Goal: Task Accomplishment & Management: Use online tool/utility

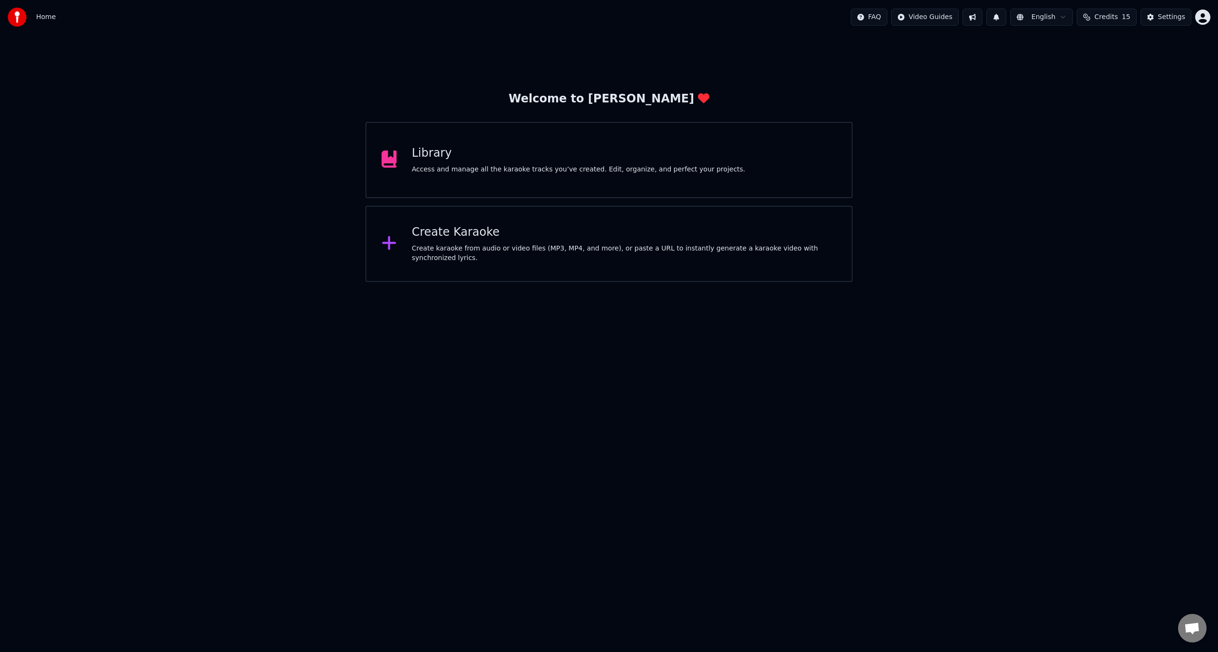
click at [445, 239] on div "Create Karaoke" at bounding box center [624, 232] width 425 height 15
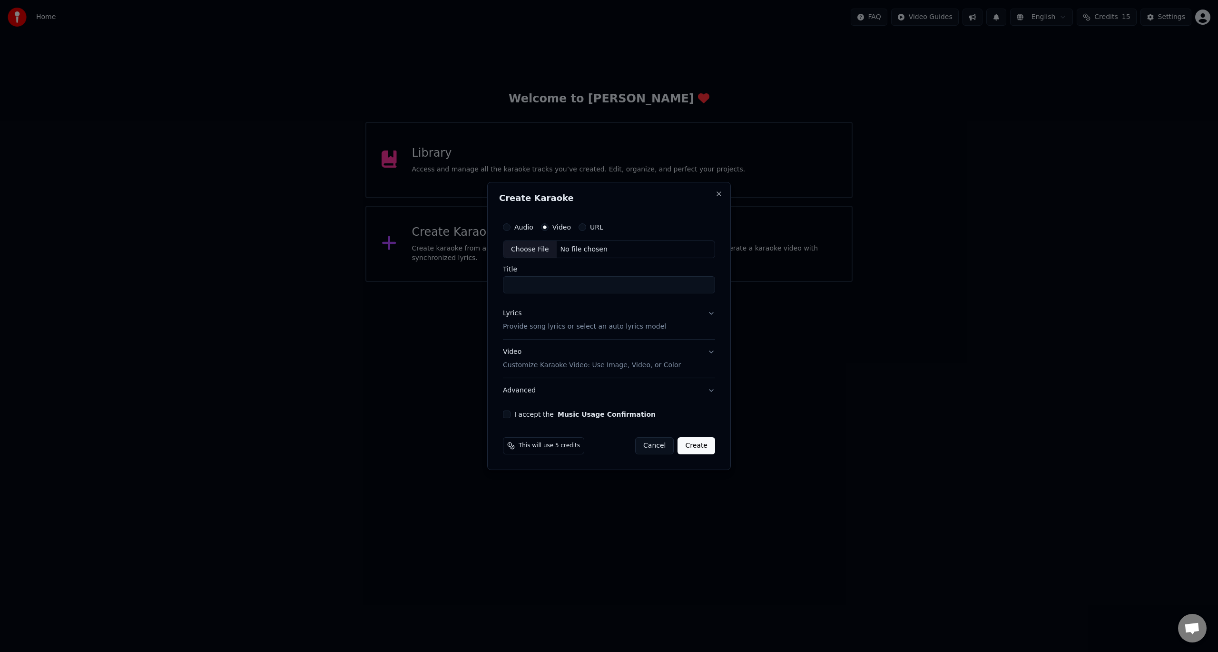
click at [527, 250] on div "Choose File" at bounding box center [530, 249] width 53 height 17
type input "**********"
click at [506, 414] on button "I accept the Music Usage Confirmation" at bounding box center [505, 414] width 8 height 8
click at [518, 320] on div "Lyrics Provide song lyrics or select an auto lyrics model" at bounding box center [582, 320] width 163 height 23
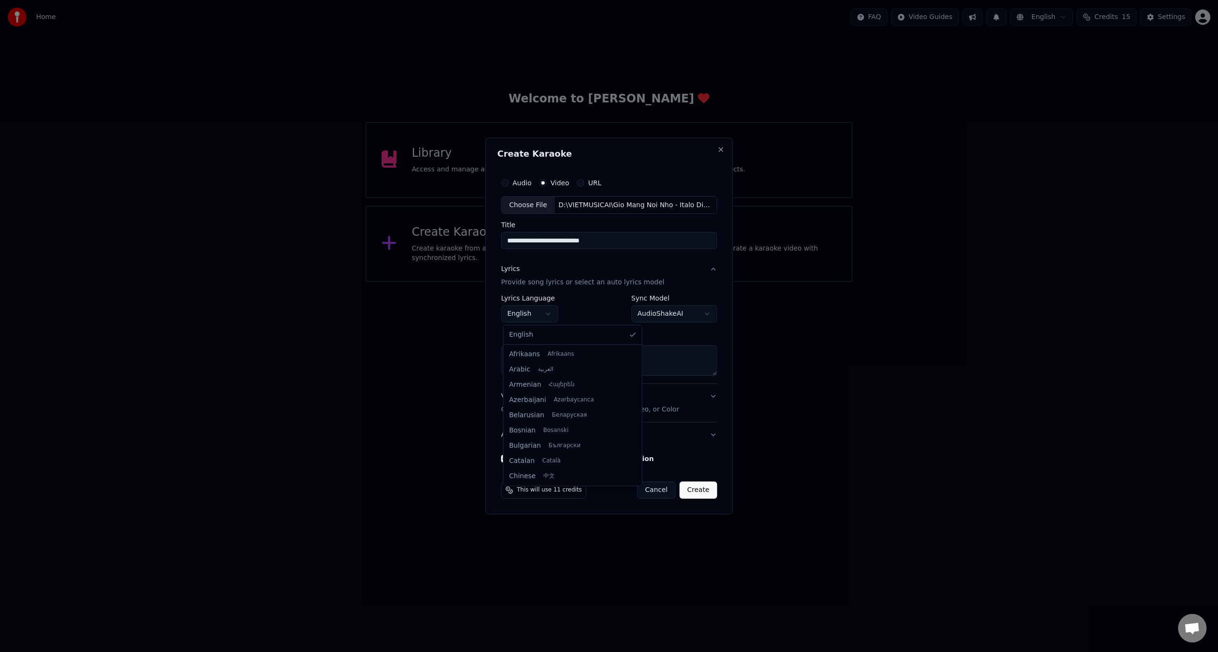
click at [554, 282] on body "**********" at bounding box center [609, 141] width 1218 height 282
select select "**"
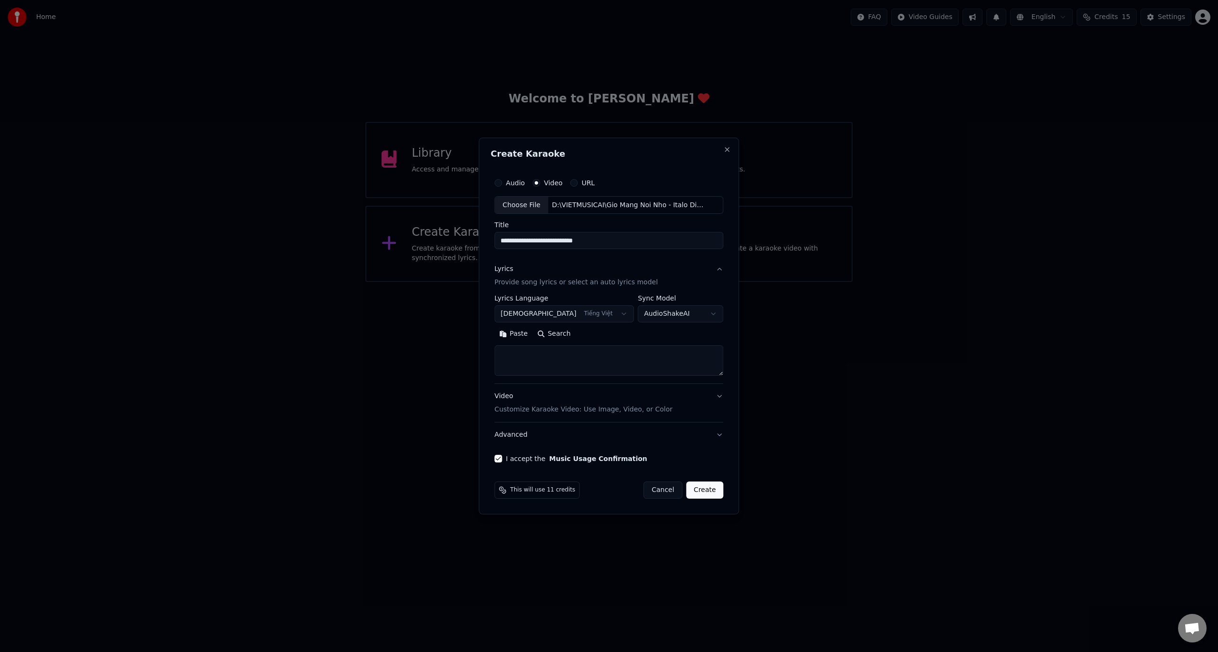
click at [577, 366] on textarea at bounding box center [609, 361] width 229 height 30
paste textarea "**********"
type textarea "**********"
click at [706, 282] on body "**********" at bounding box center [609, 141] width 1218 height 282
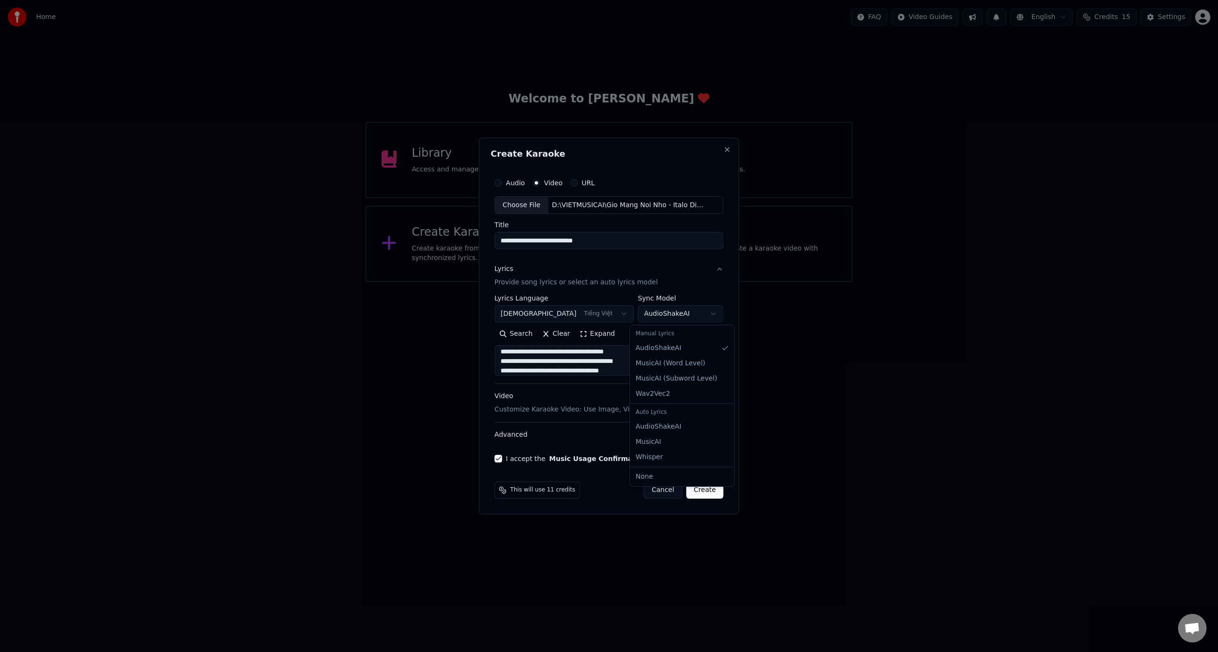
click at [710, 282] on body "**********" at bounding box center [609, 141] width 1218 height 282
click at [700, 488] on button "Create" at bounding box center [705, 489] width 38 height 17
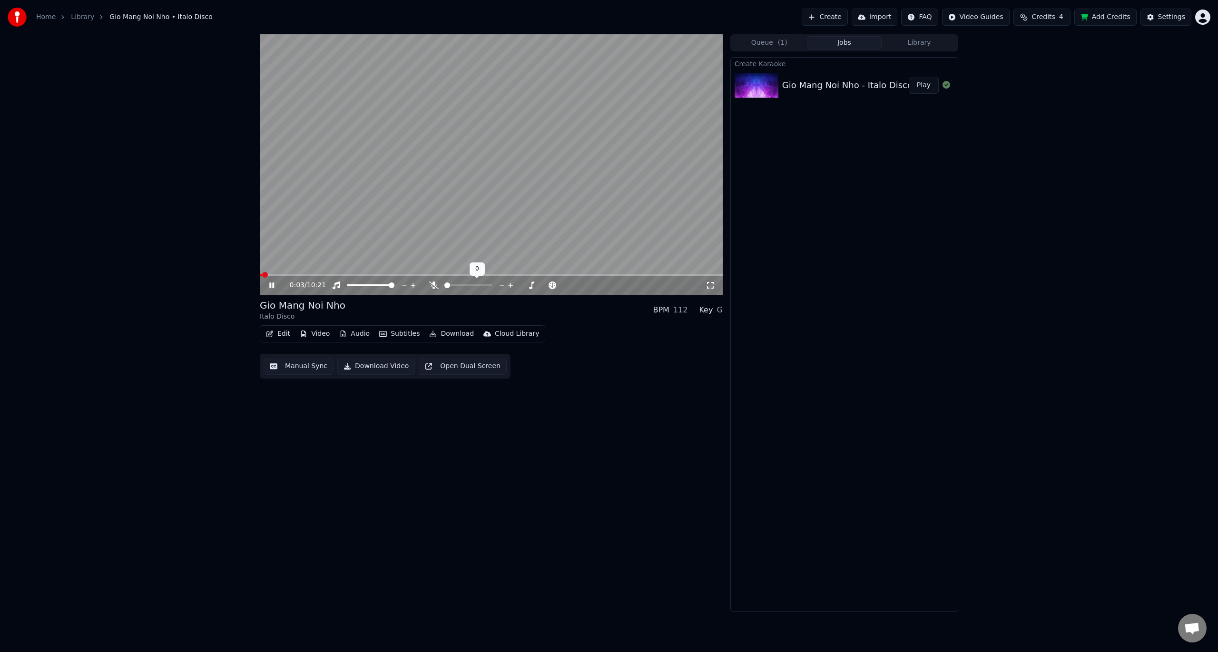
click at [431, 285] on icon at bounding box center [434, 285] width 10 height 8
click at [300, 363] on button "Manual Sync" at bounding box center [299, 365] width 70 height 17
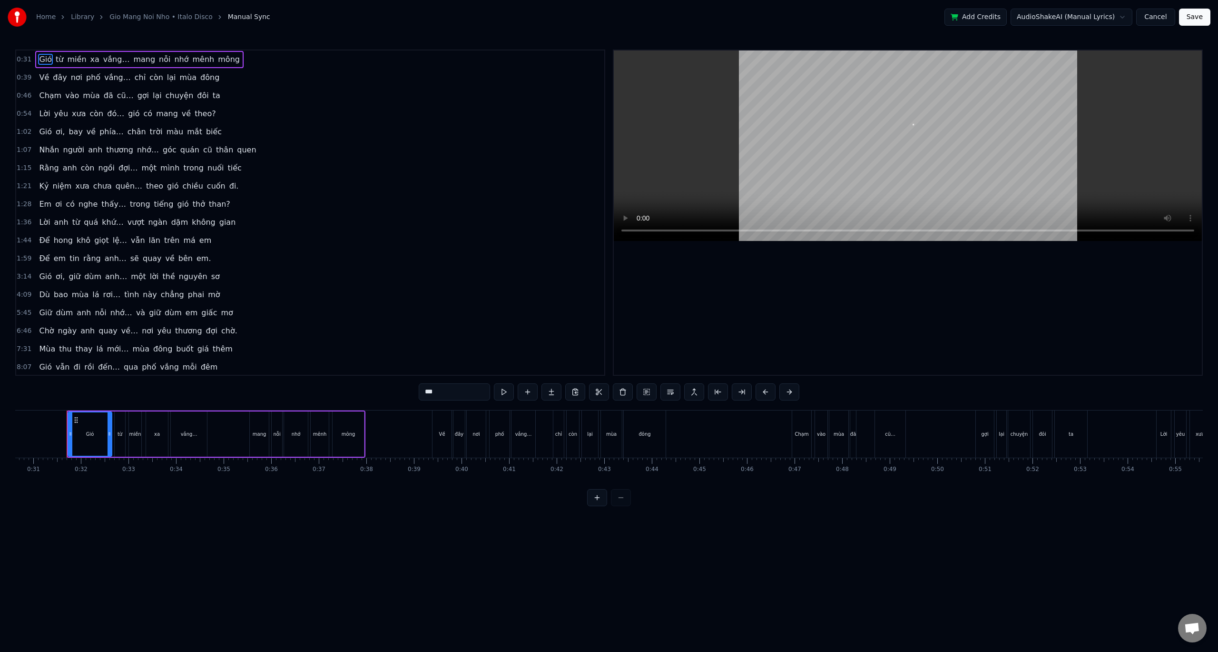
scroll to position [0, 1461]
click at [504, 388] on button at bounding box center [504, 391] width 20 height 17
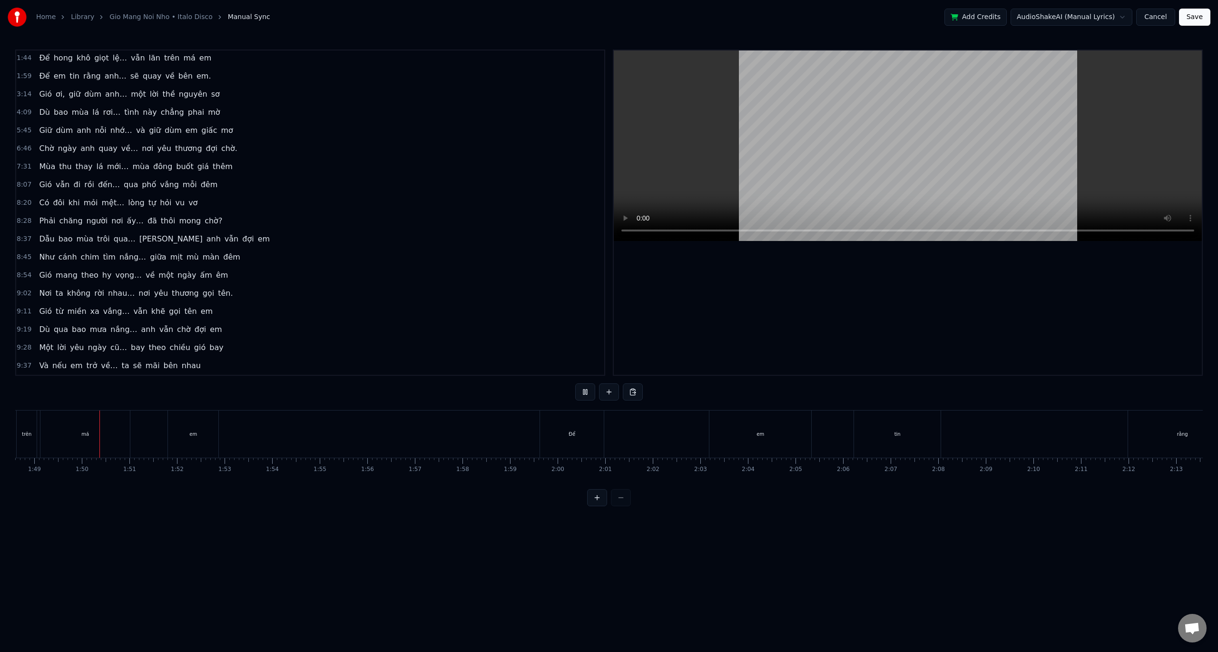
scroll to position [0, 5174]
click at [591, 390] on button at bounding box center [585, 391] width 20 height 17
click at [243, 427] on html "Home Library [GEOGRAPHIC_DATA] • Italo Disco Manual Sync Add Credits AudioShake…" at bounding box center [609, 260] width 1218 height 521
click at [564, 425] on div "Để" at bounding box center [567, 433] width 64 height 47
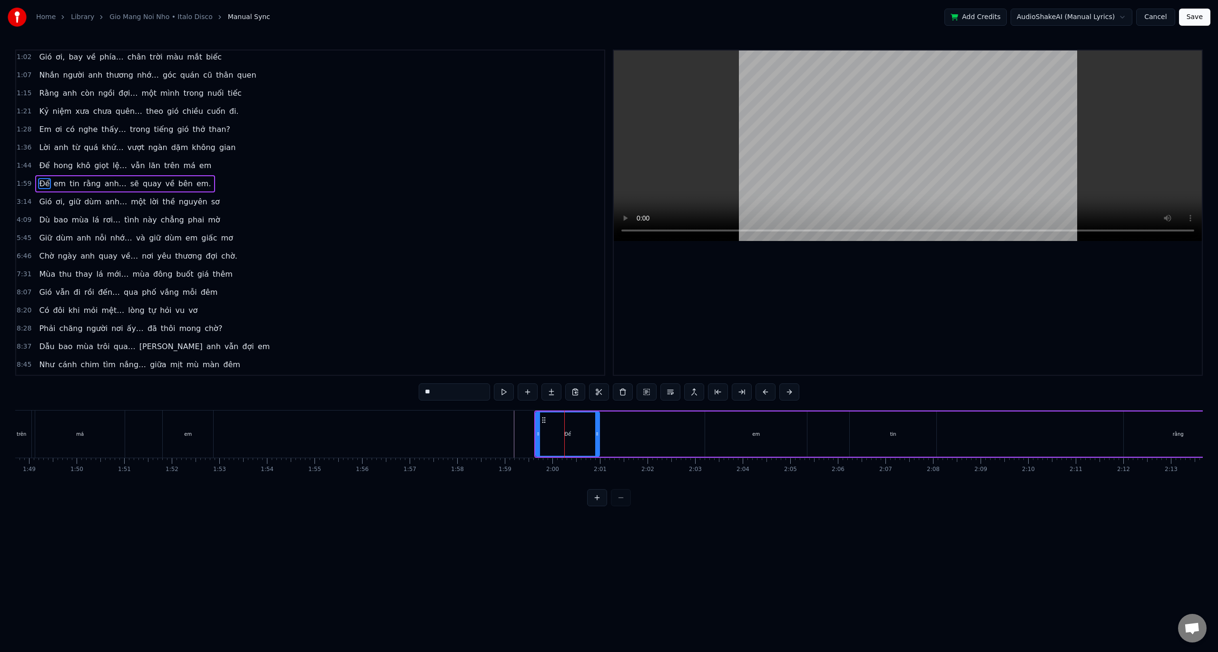
scroll to position [46, 0]
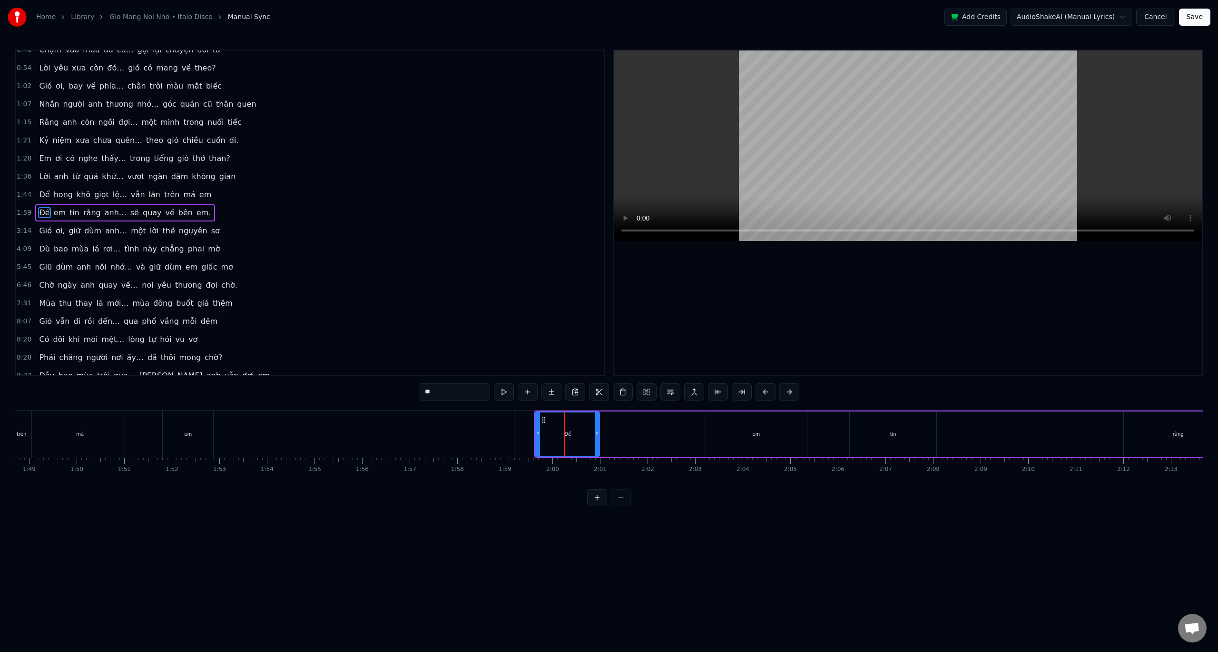
drag, startPoint x: 553, startPoint y: 419, endPoint x: 279, endPoint y: 426, distance: 273.3
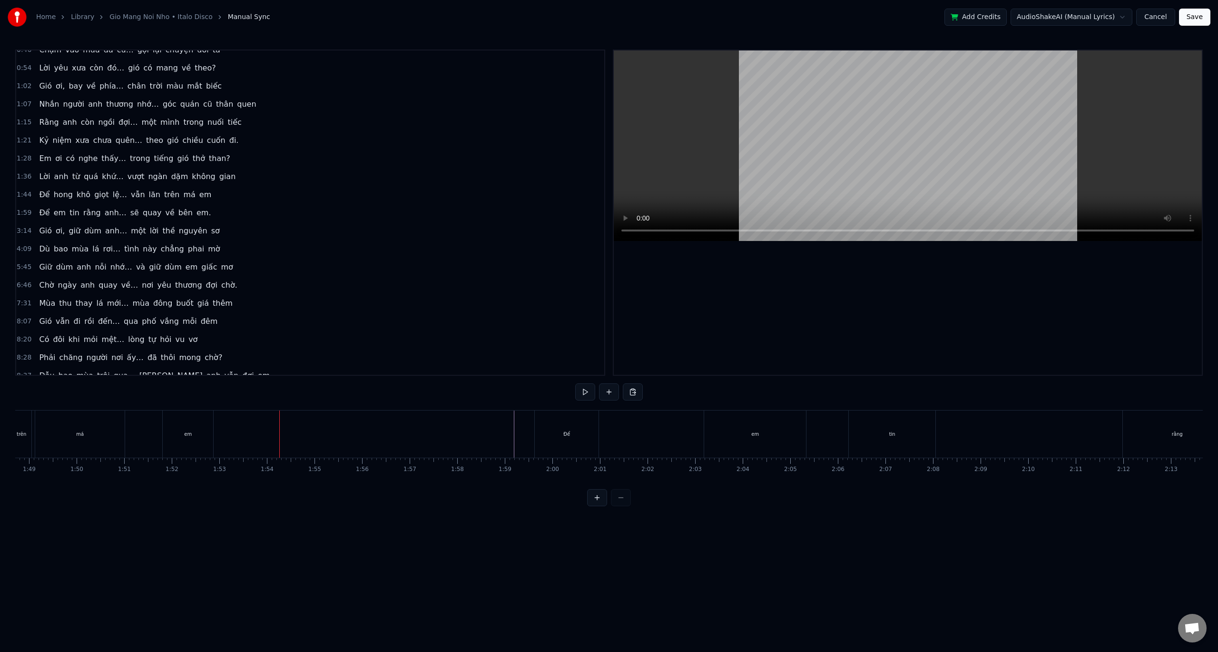
click at [560, 424] on div "Để" at bounding box center [567, 433] width 64 height 47
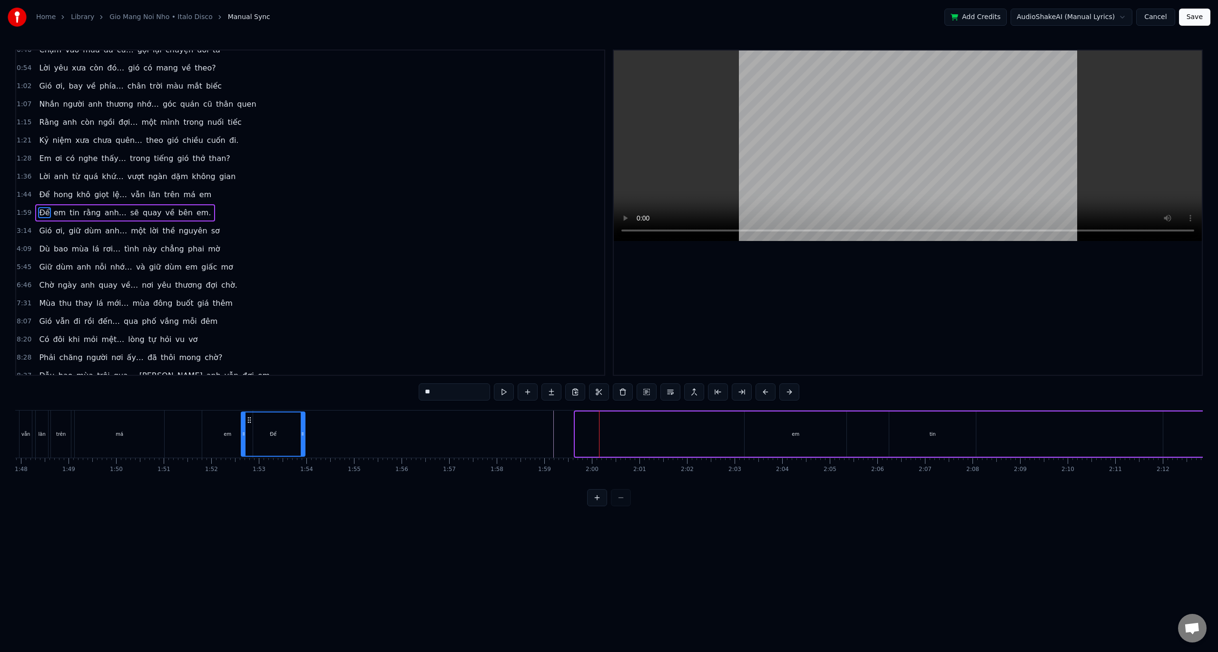
scroll to position [0, 5134]
drag, startPoint x: 544, startPoint y: 419, endPoint x: 264, endPoint y: 425, distance: 280.4
click at [263, 426] on div "Để" at bounding box center [286, 433] width 63 height 43
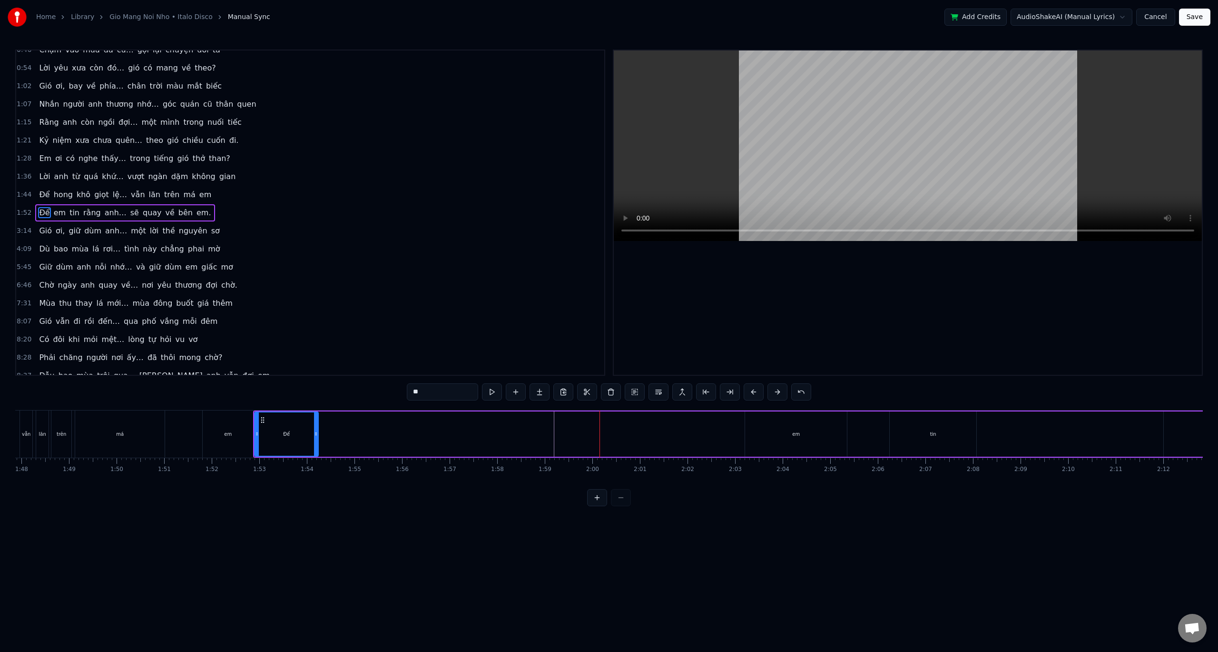
click at [746, 419] on div "em" at bounding box center [796, 433] width 102 height 45
type input "**"
drag, startPoint x: 754, startPoint y: 420, endPoint x: 331, endPoint y: 414, distance: 423.6
click at [331, 414] on div "em" at bounding box center [372, 433] width 101 height 43
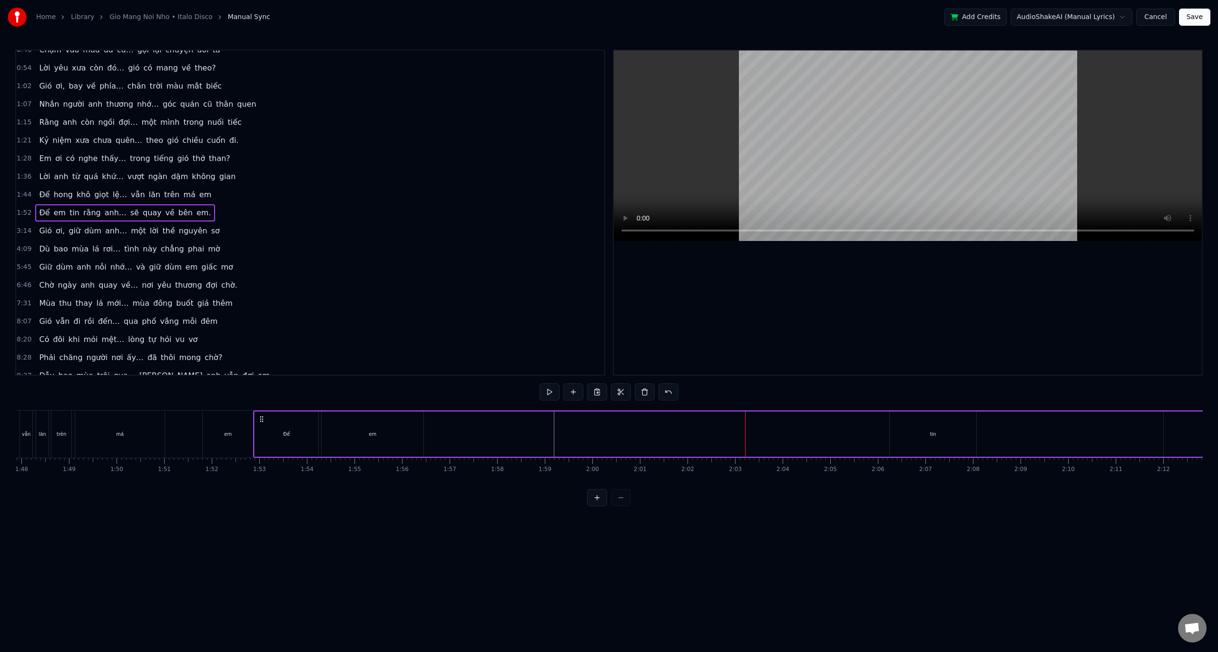
click at [942, 432] on div "tin" at bounding box center [933, 433] width 87 height 45
drag, startPoint x: 897, startPoint y: 420, endPoint x: 434, endPoint y: 430, distance: 462.7
click at [434, 430] on div "tin" at bounding box center [471, 433] width 86 height 43
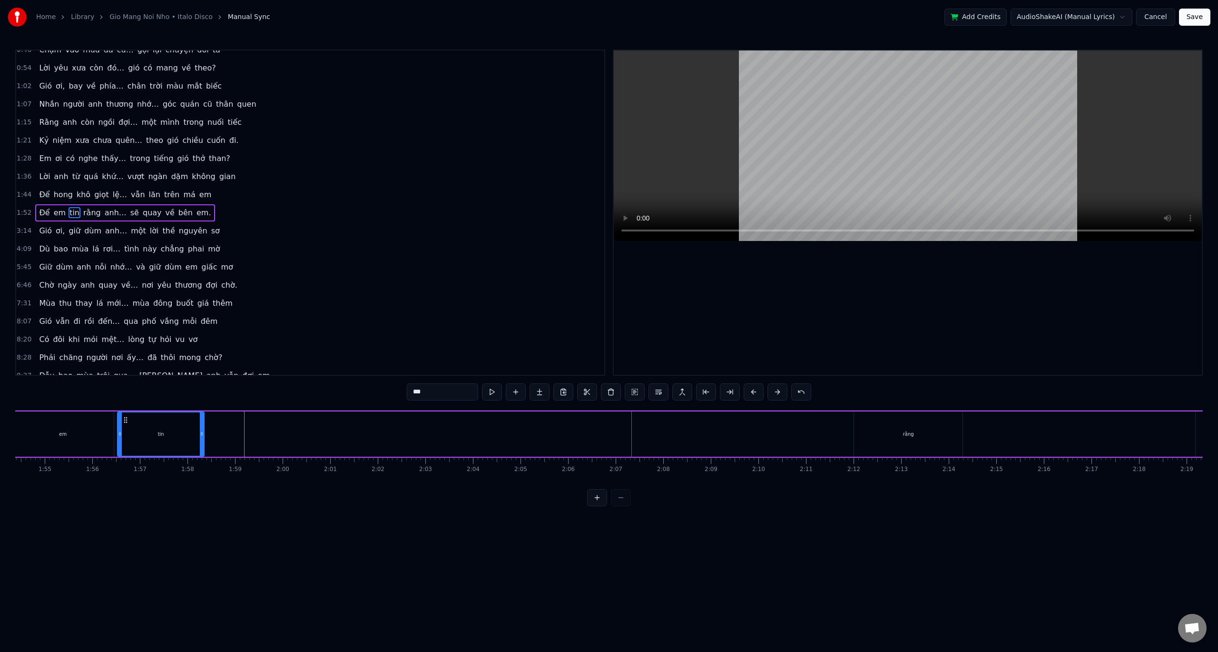
scroll to position [0, 5456]
drag, startPoint x: 890, startPoint y: 424, endPoint x: 878, endPoint y: 427, distance: 11.8
click at [878, 427] on div "rằng" at bounding box center [896, 433] width 109 height 45
drag, startPoint x: 850, startPoint y: 420, endPoint x: 278, endPoint y: 438, distance: 572.4
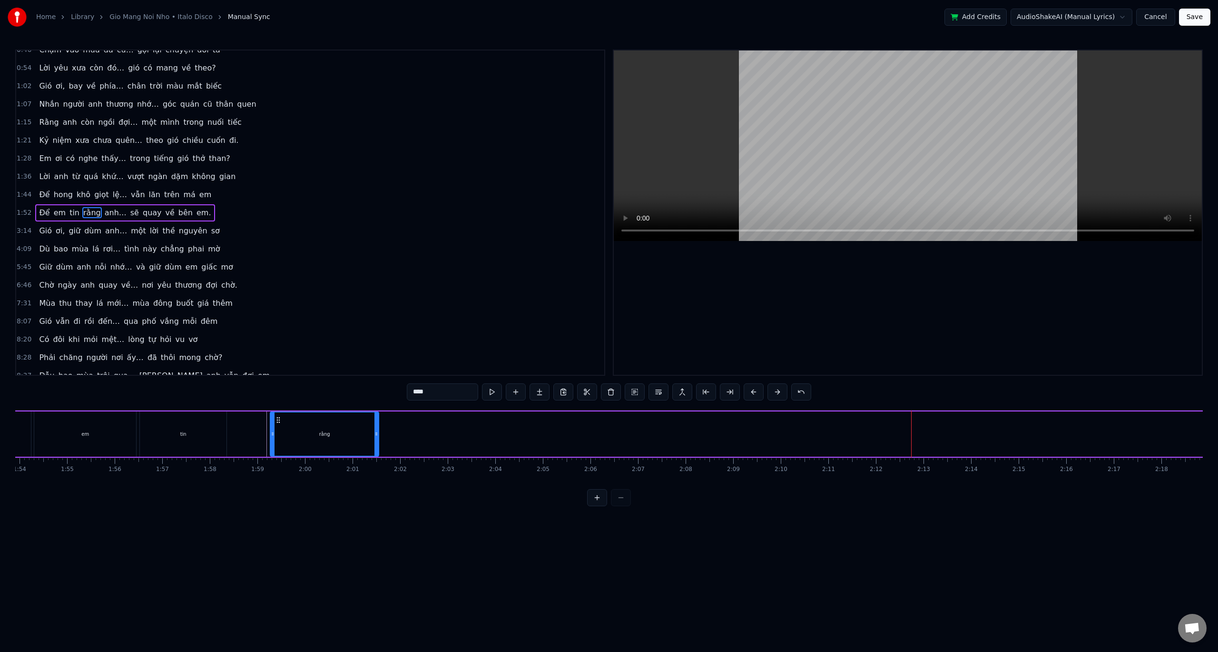
click at [278, 438] on div "rằng" at bounding box center [325, 433] width 108 height 43
click at [620, 434] on div "anh…" at bounding box center [676, 433] width 258 height 45
drag, startPoint x: 556, startPoint y: 420, endPoint x: 263, endPoint y: 455, distance: 295.2
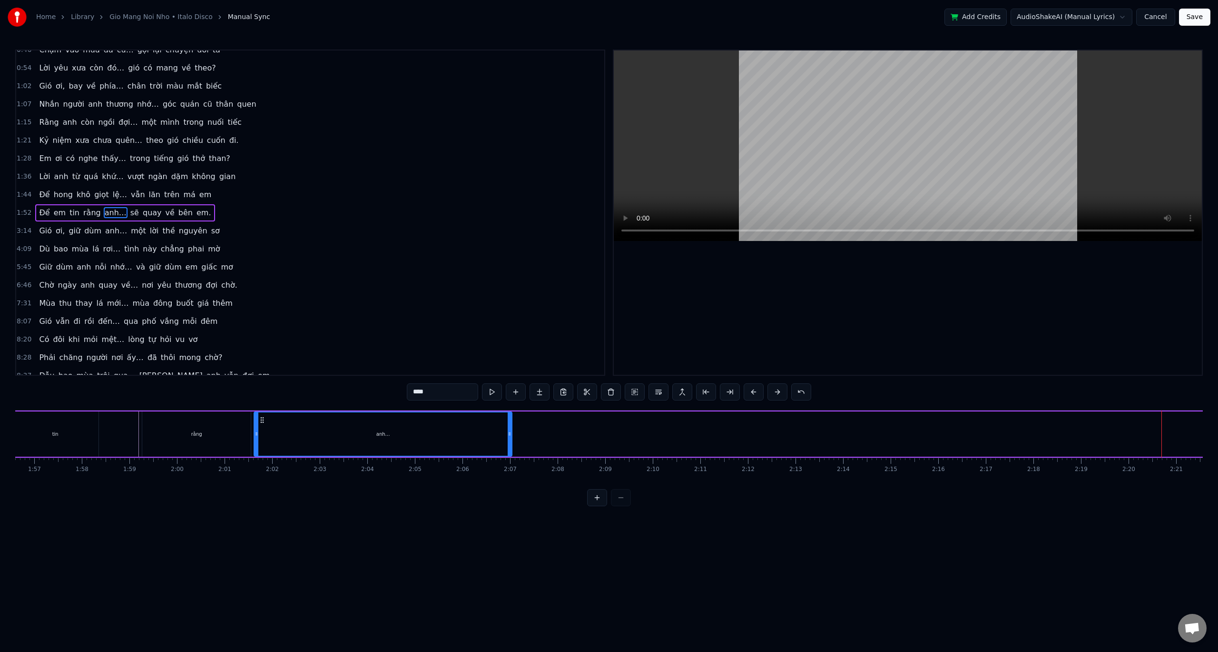
click at [263, 455] on div "anh…" at bounding box center [383, 433] width 257 height 43
click at [741, 420] on div "sẽ" at bounding box center [747, 433] width 33 height 45
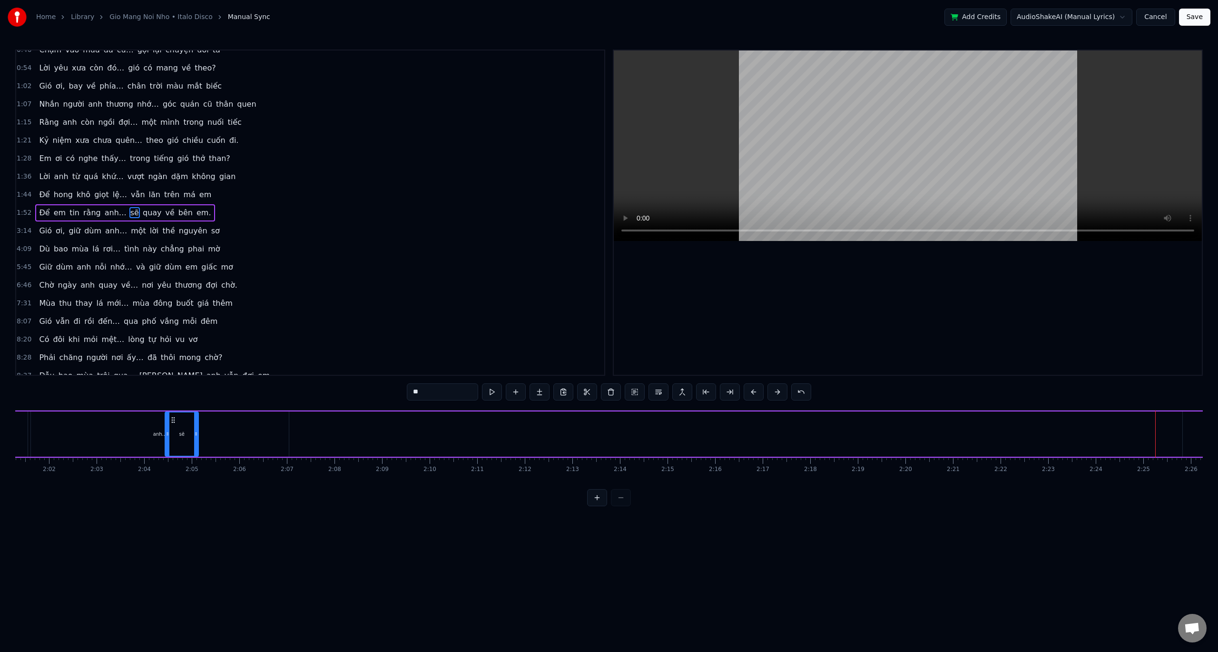
scroll to position [0, 5747]
drag, startPoint x: 734, startPoint y: 418, endPoint x: 325, endPoint y: 423, distance: 409.3
click at [325, 423] on icon at bounding box center [326, 420] width 8 height 8
click at [711, 433] on div "quay" at bounding box center [679, 433] width 1940 height 45
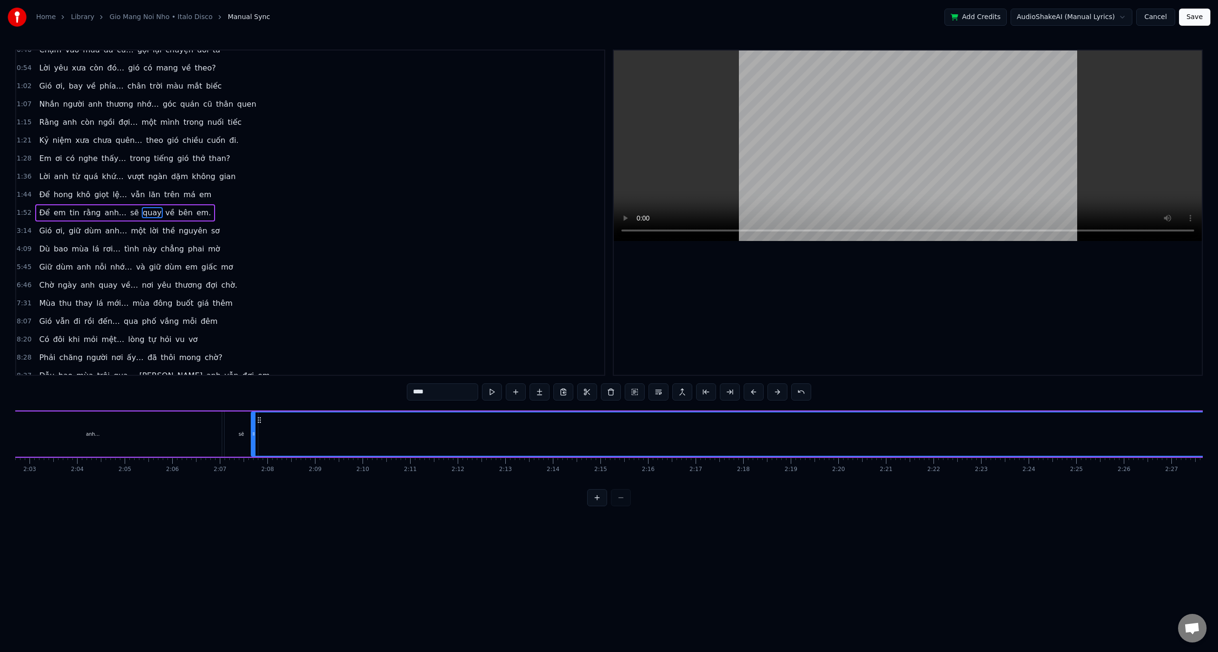
scroll to position [0, 5835]
drag, startPoint x: 643, startPoint y: 421, endPoint x: 274, endPoint y: 433, distance: 369.5
click at [274, 433] on div "quay" at bounding box center [1235, 433] width 1939 height 43
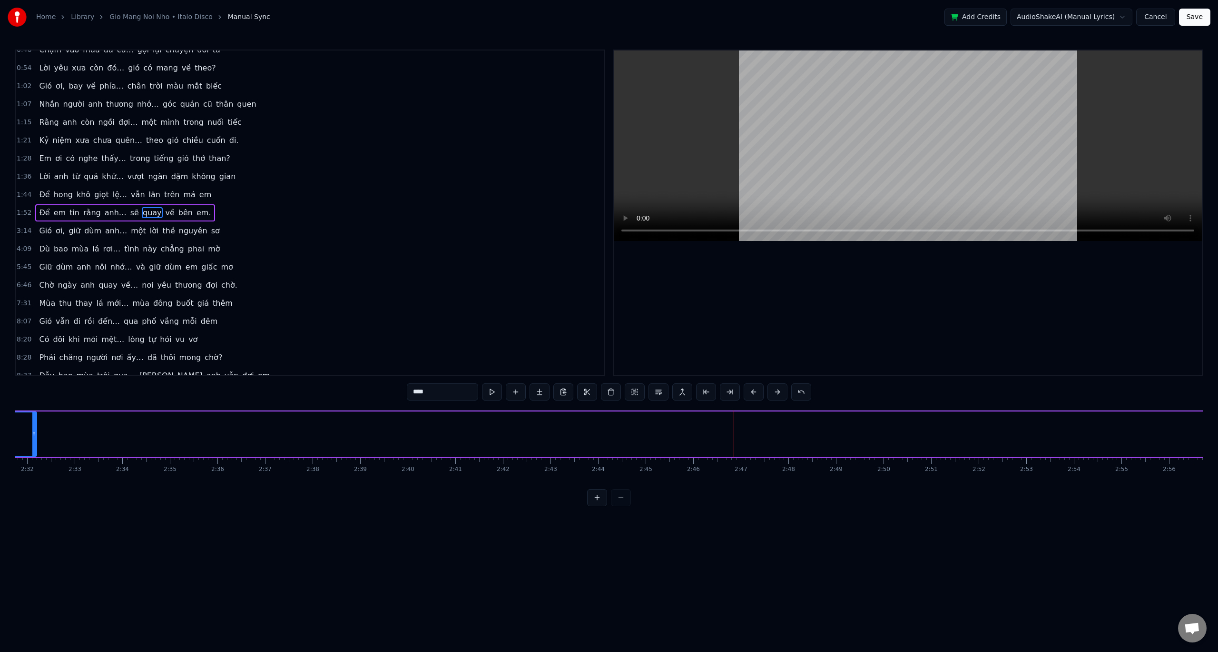
drag, startPoint x: 816, startPoint y: 434, endPoint x: 35, endPoint y: 440, distance: 781.5
click at [35, 440] on div at bounding box center [34, 433] width 4 height 43
click at [496, 392] on button at bounding box center [492, 391] width 20 height 17
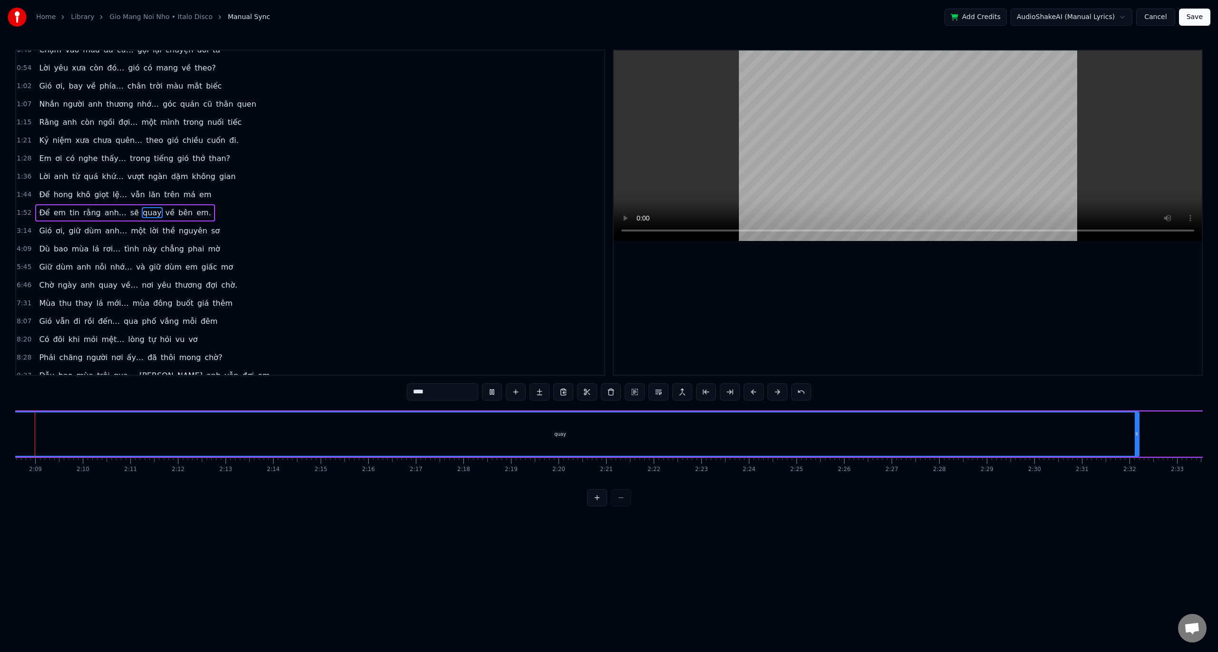
scroll to position [0, 6084]
click at [497, 391] on button at bounding box center [492, 391] width 20 height 17
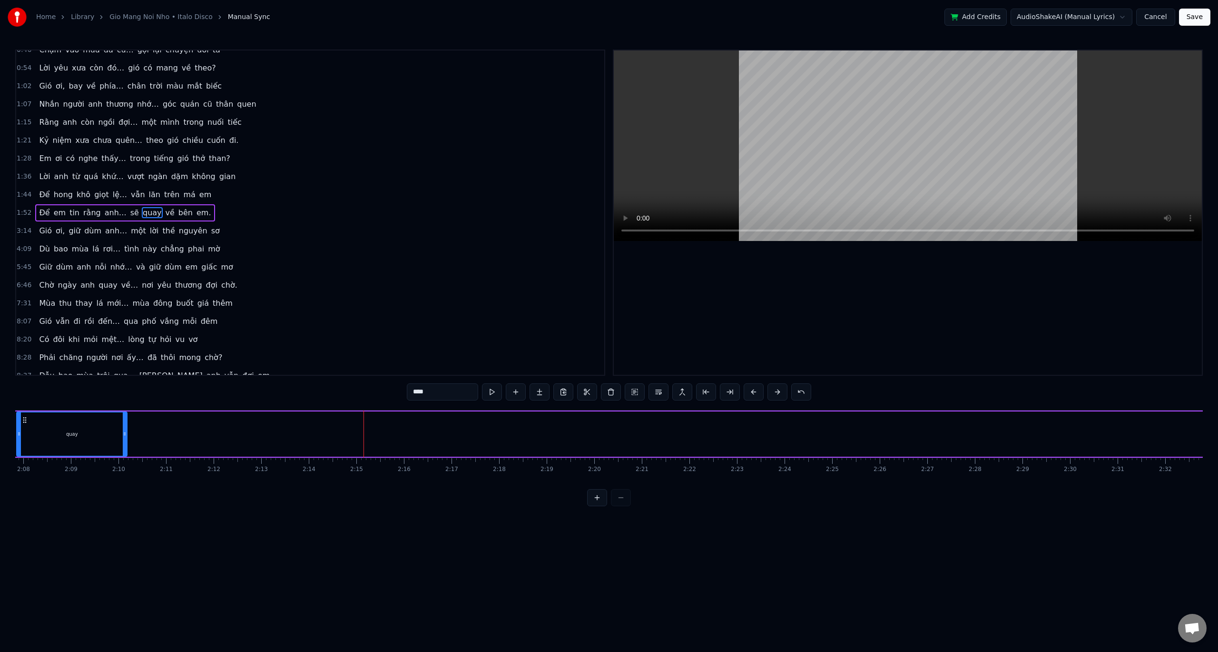
drag, startPoint x: 1172, startPoint y: 434, endPoint x: 124, endPoint y: 418, distance: 1048.2
click at [124, 418] on div at bounding box center [125, 433] width 4 height 43
click at [136, 433] on div "anh…" at bounding box center [212, 433] width 258 height 45
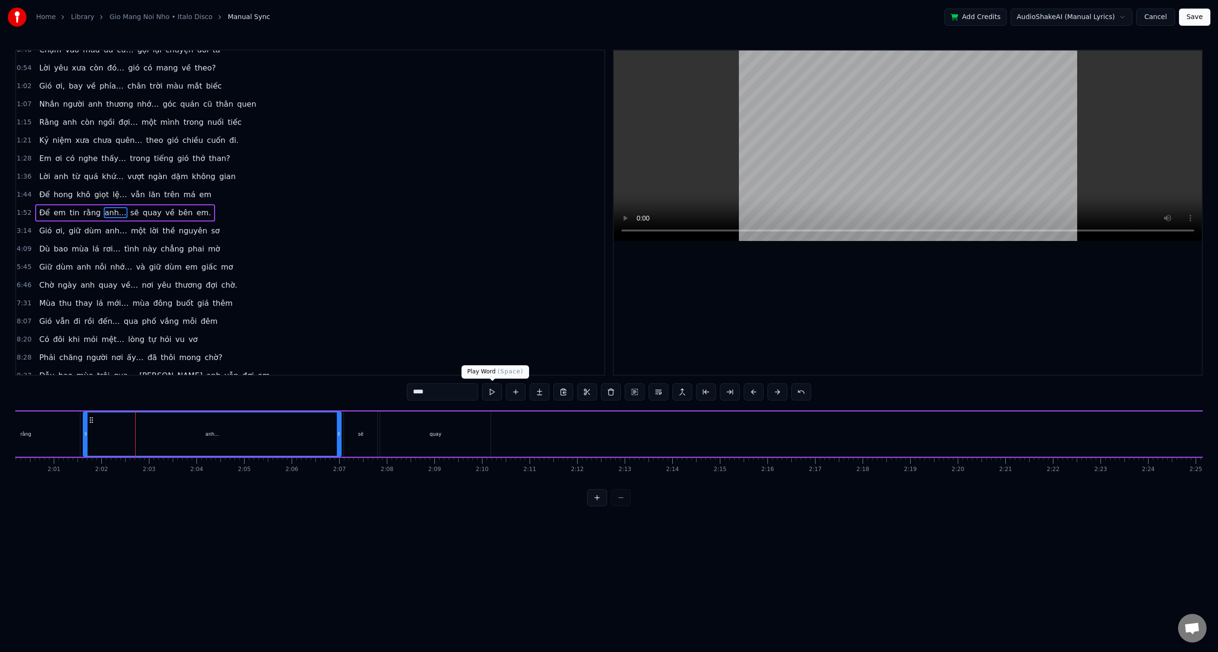
click at [495, 391] on button at bounding box center [492, 391] width 20 height 17
click at [59, 422] on div "rằng" at bounding box center [25, 433] width 109 height 45
type input "****"
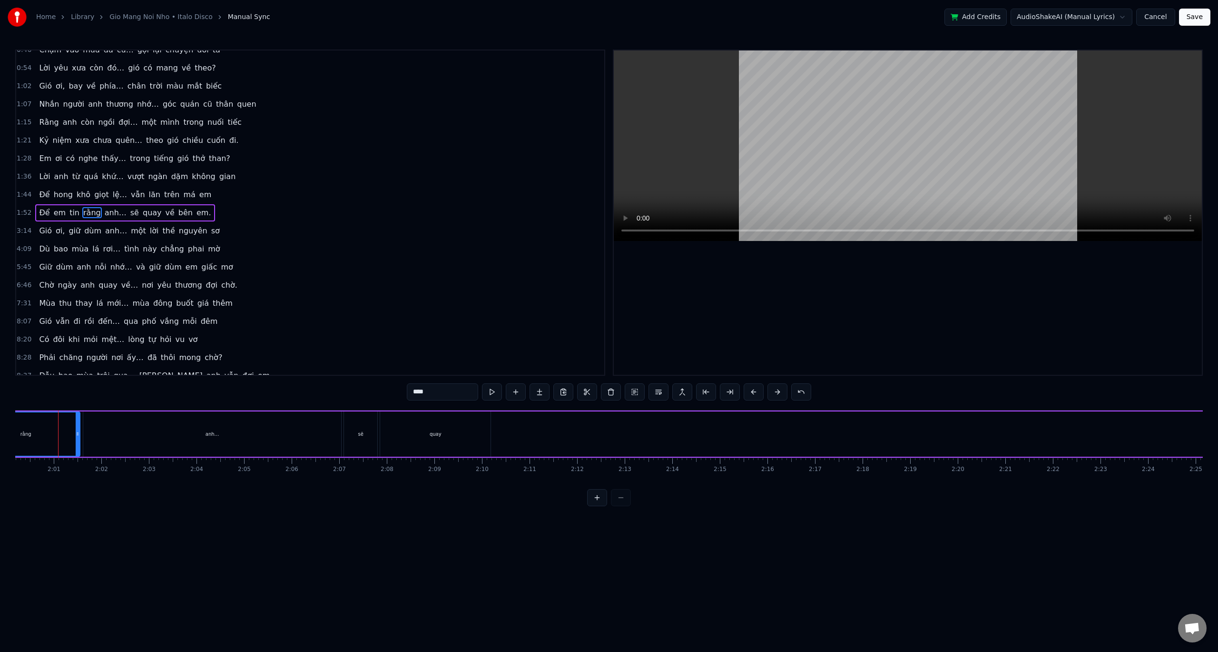
scroll to position [0, 5716]
click at [491, 391] on button at bounding box center [492, 391] width 20 height 17
click at [486, 393] on button at bounding box center [492, 391] width 20 height 17
click at [347, 426] on div "tin" at bounding box center [353, 433] width 87 height 45
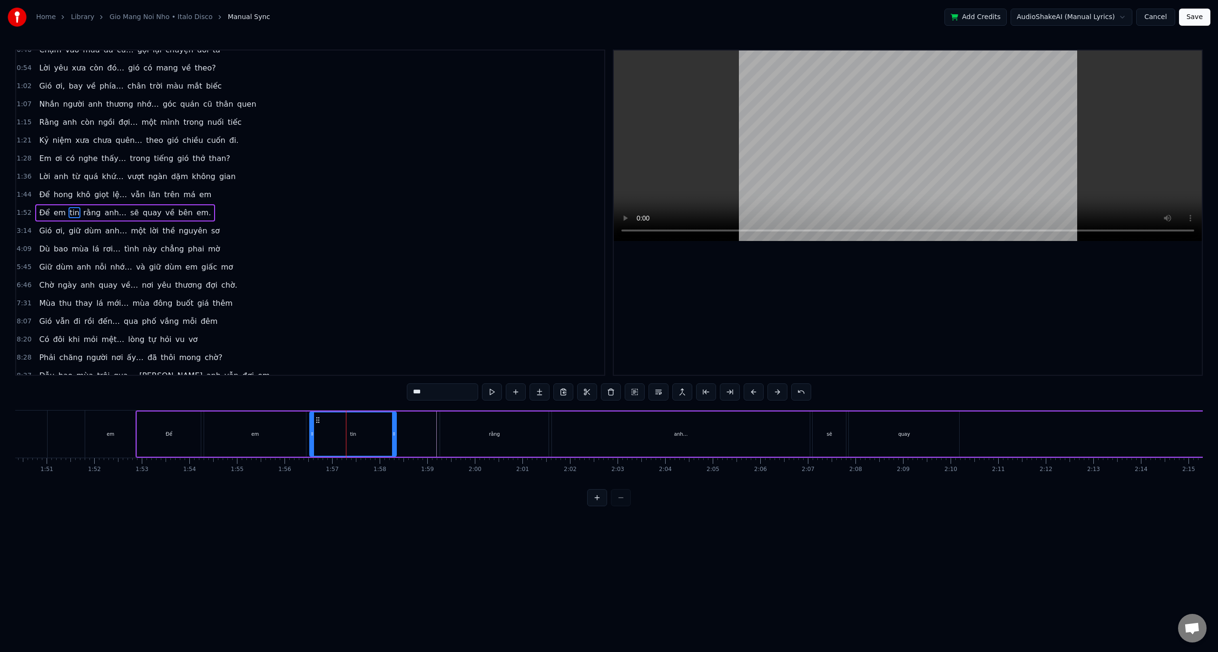
click at [156, 424] on div "Để" at bounding box center [169, 433] width 64 height 45
drag, startPoint x: 148, startPoint y: 428, endPoint x: 165, endPoint y: 428, distance: 16.2
click at [165, 428] on div "Để" at bounding box center [169, 433] width 63 height 43
drag, startPoint x: 146, startPoint y: 419, endPoint x: 301, endPoint y: 428, distance: 155.9
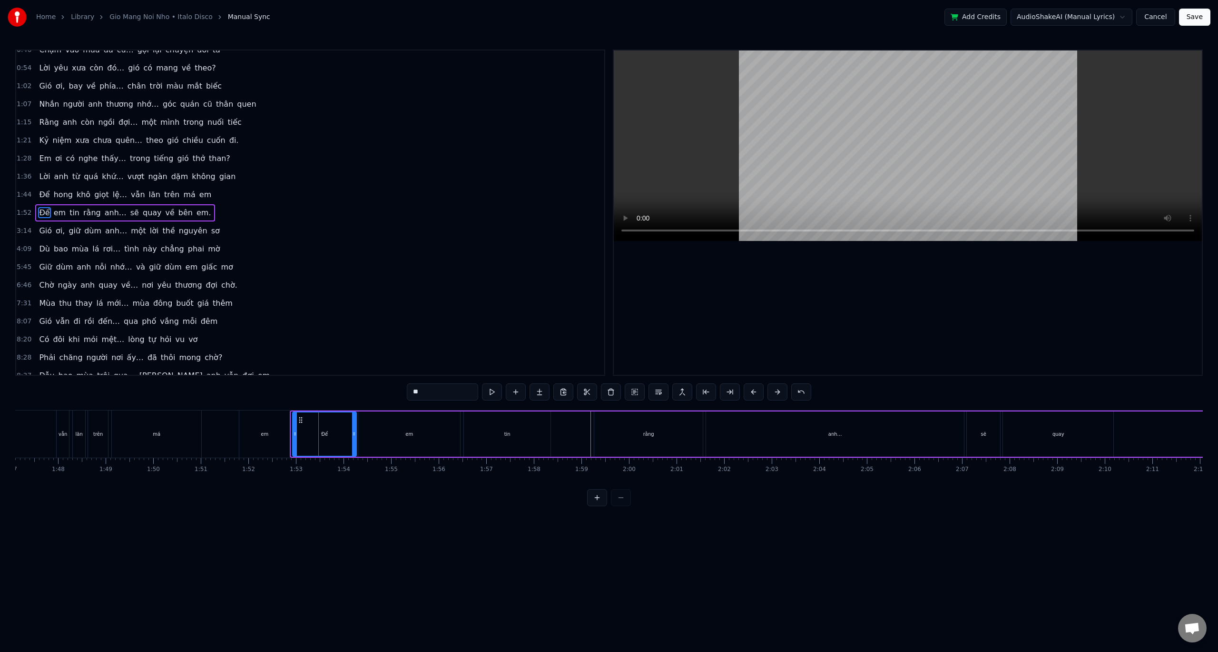
click at [301, 428] on div "Để" at bounding box center [324, 433] width 63 height 43
click at [336, 420] on div "Để" at bounding box center [323, 433] width 63 height 43
click at [596, 504] on button at bounding box center [597, 497] width 20 height 17
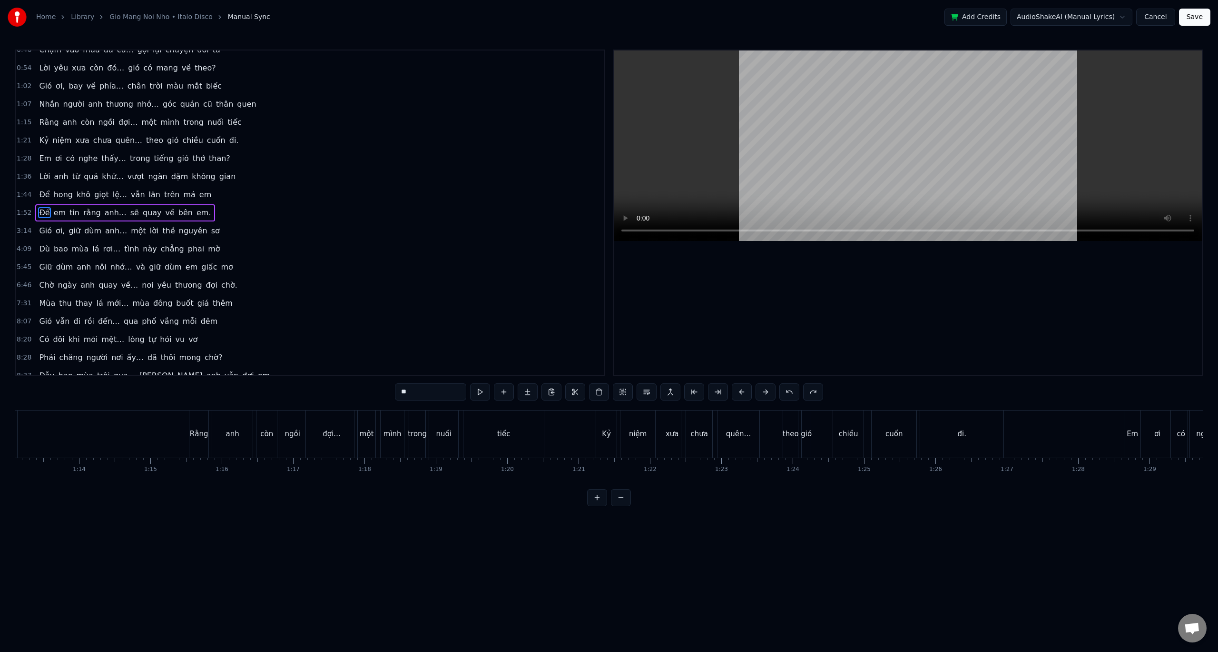
click at [596, 503] on button at bounding box center [597, 497] width 20 height 17
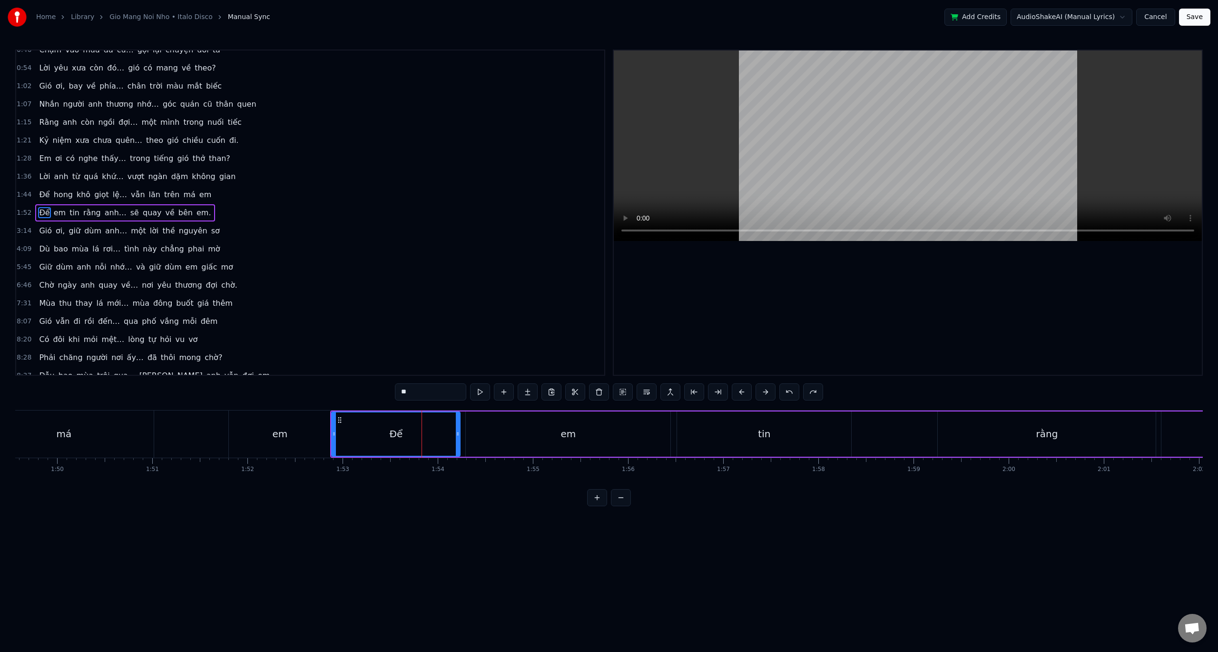
scroll to position [0, 10405]
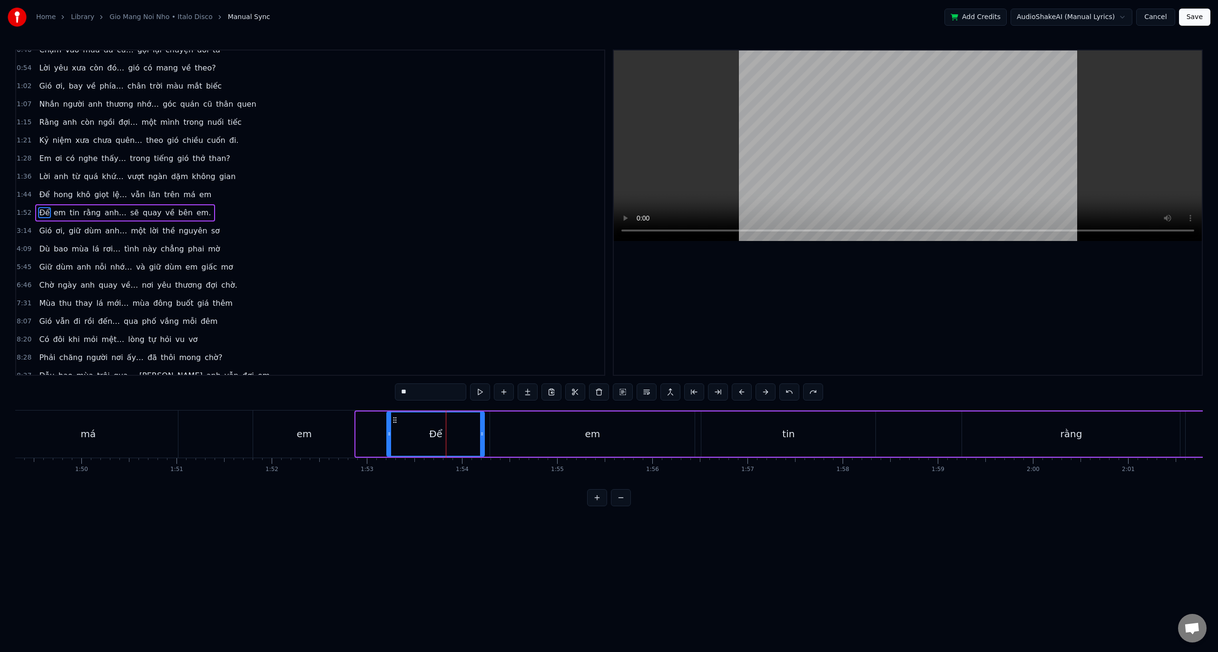
drag, startPoint x: 359, startPoint y: 435, endPoint x: 390, endPoint y: 434, distance: 30.9
click at [390, 434] on icon at bounding box center [389, 434] width 4 height 8
drag, startPoint x: 391, startPoint y: 432, endPoint x: 361, endPoint y: 430, distance: 29.6
click at [361, 430] on icon at bounding box center [360, 434] width 4 height 8
click at [309, 432] on div "em" at bounding box center [304, 433] width 15 height 14
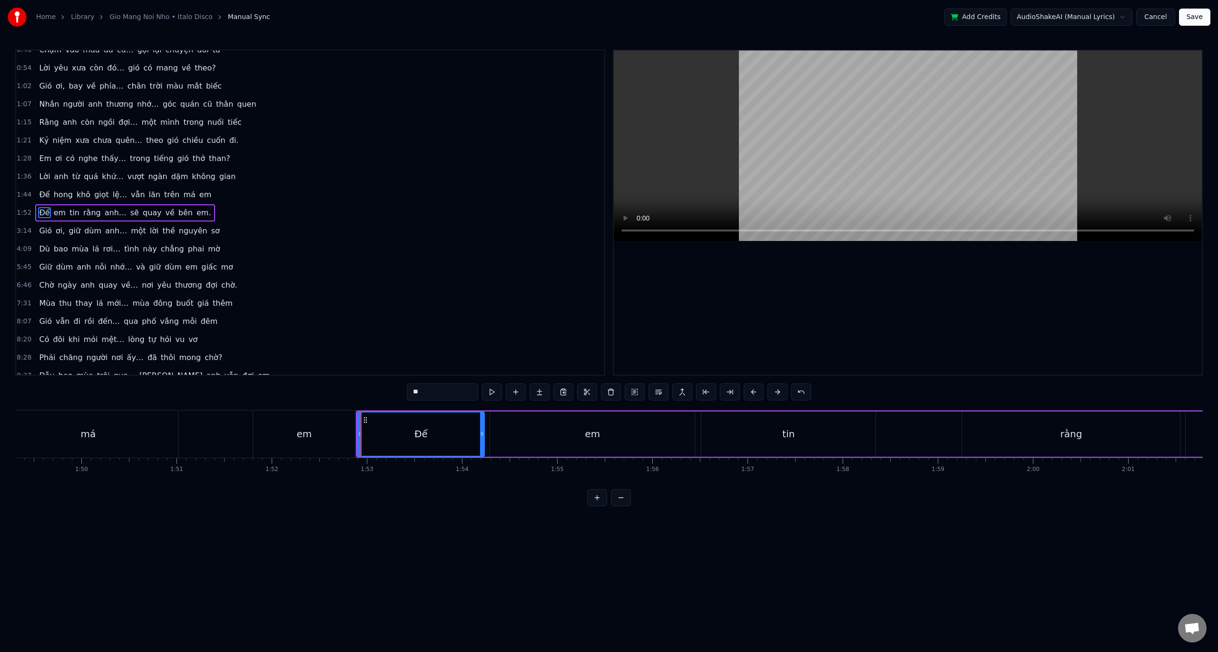
type input "**"
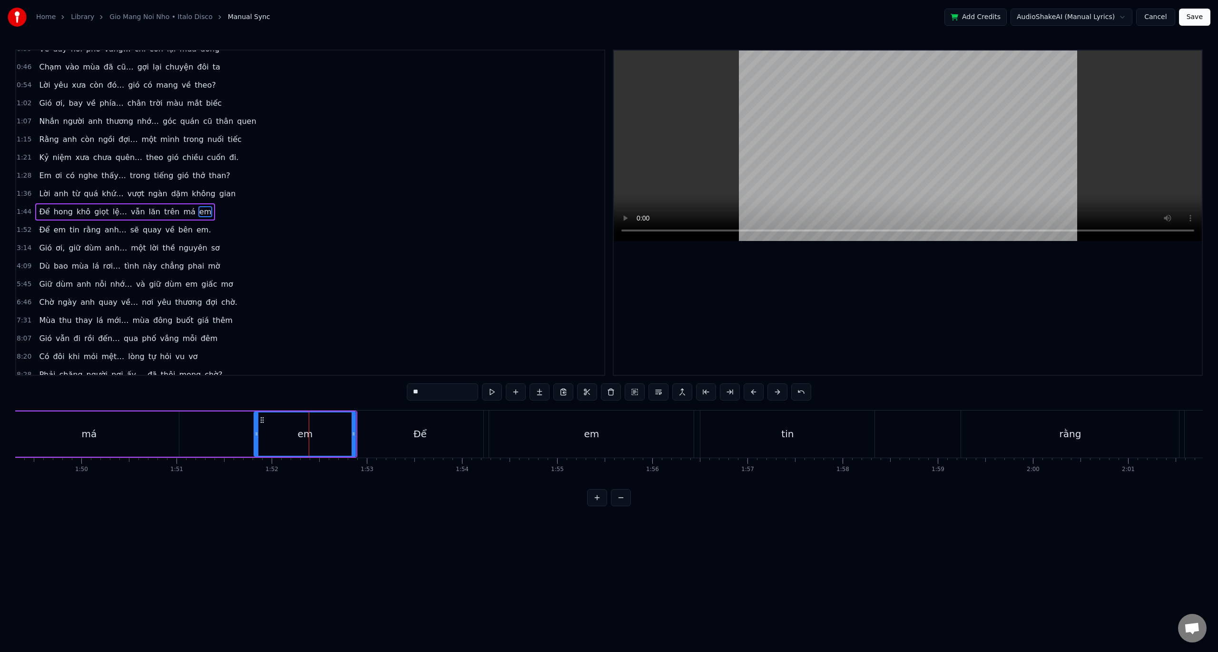
scroll to position [28, 0]
click at [489, 393] on button at bounding box center [492, 391] width 20 height 17
click at [292, 429] on div "em" at bounding box center [305, 433] width 101 height 43
drag, startPoint x: 300, startPoint y: 429, endPoint x: 274, endPoint y: 427, distance: 26.7
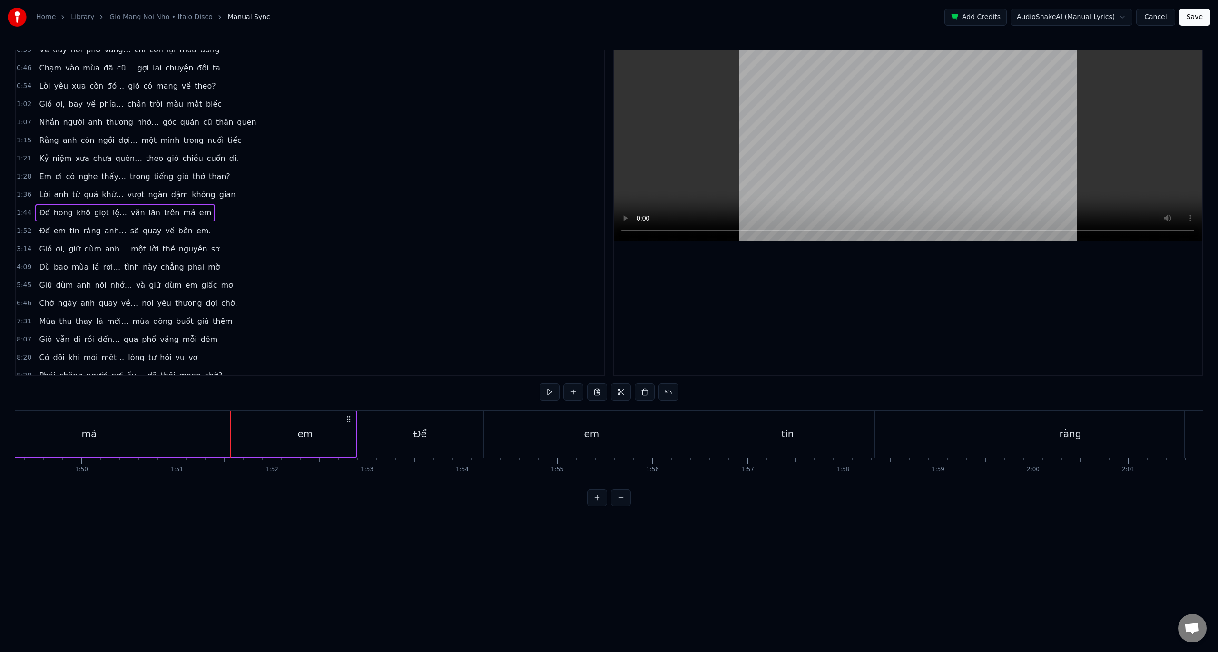
click at [271, 424] on div "em" at bounding box center [305, 433] width 102 height 45
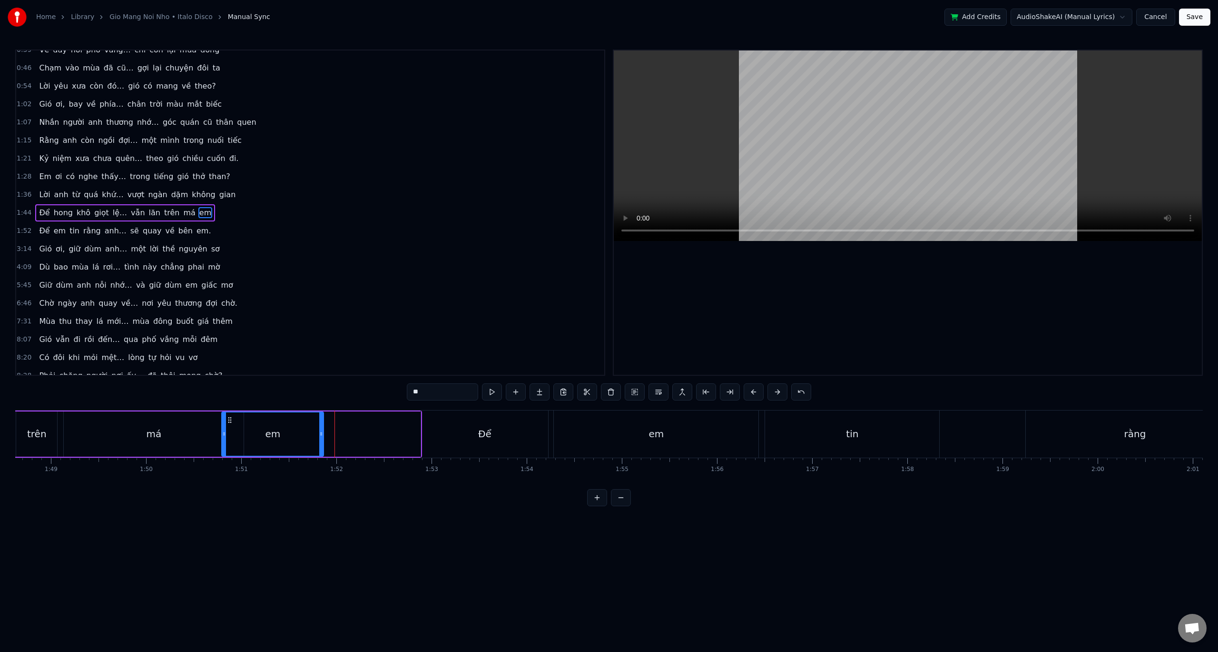
scroll to position [0, 10338]
click at [259, 421] on icon at bounding box center [259, 420] width 8 height 8
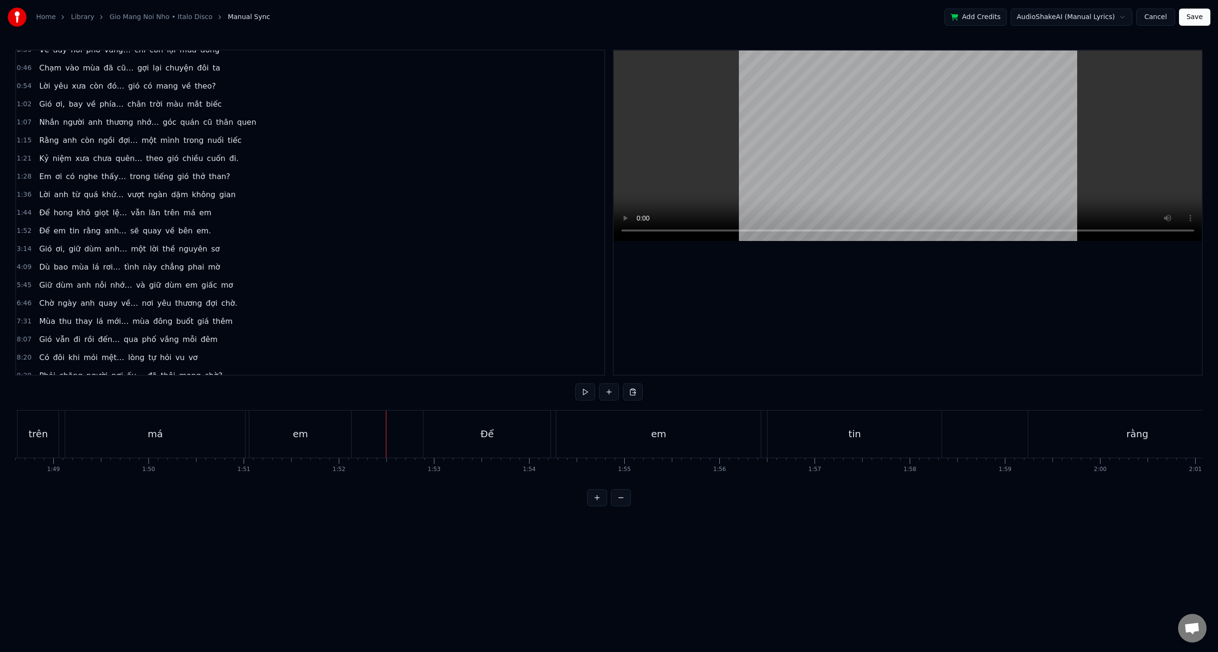
click at [475, 430] on div "Để" at bounding box center [487, 433] width 127 height 47
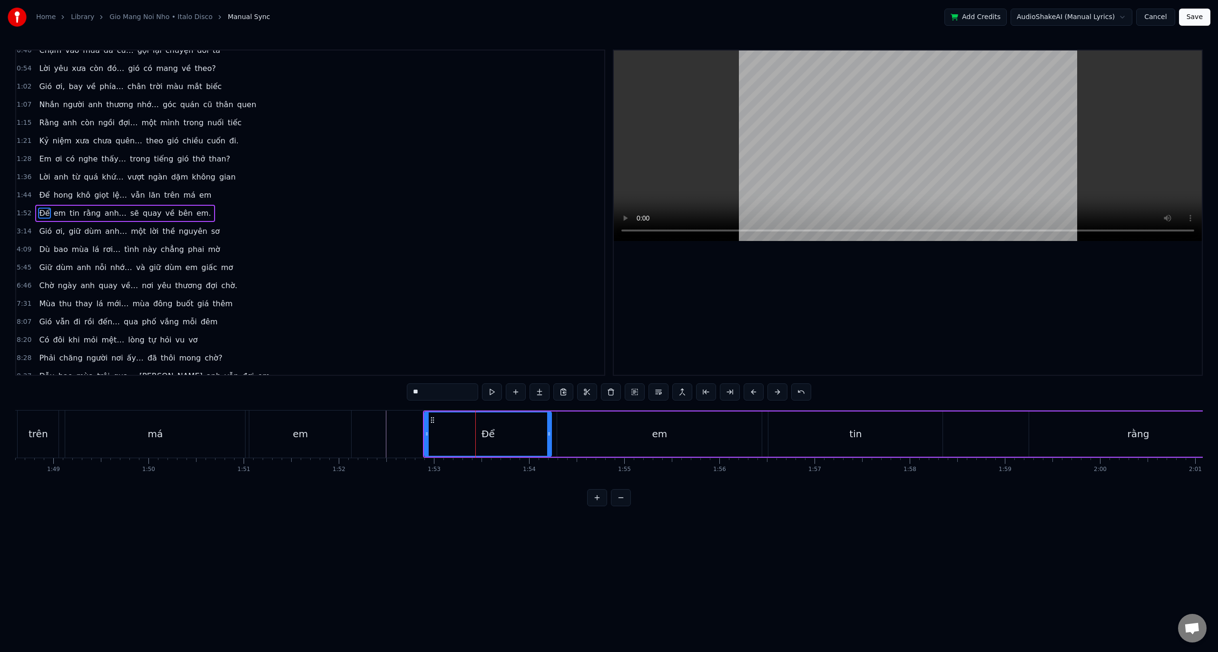
scroll to position [46, 0]
drag, startPoint x: 433, startPoint y: 420, endPoint x: 362, endPoint y: 415, distance: 71.1
click at [362, 415] on div "Để" at bounding box center [417, 433] width 126 height 43
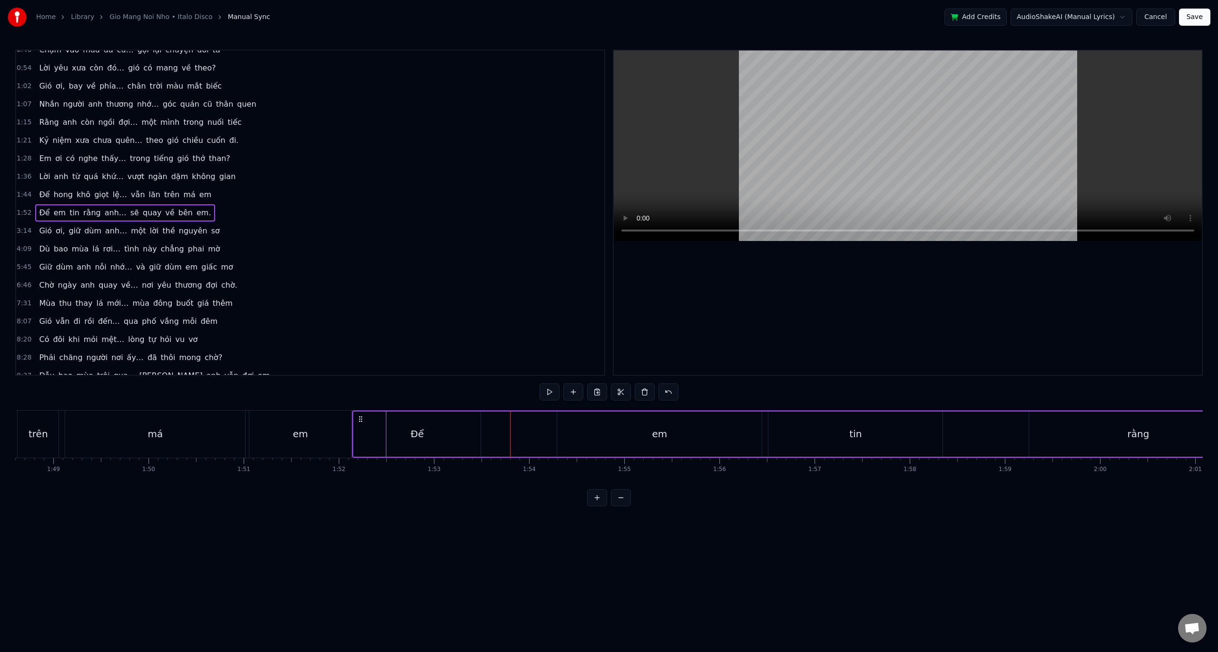
click at [304, 427] on div "em" at bounding box center [300, 433] width 15 height 14
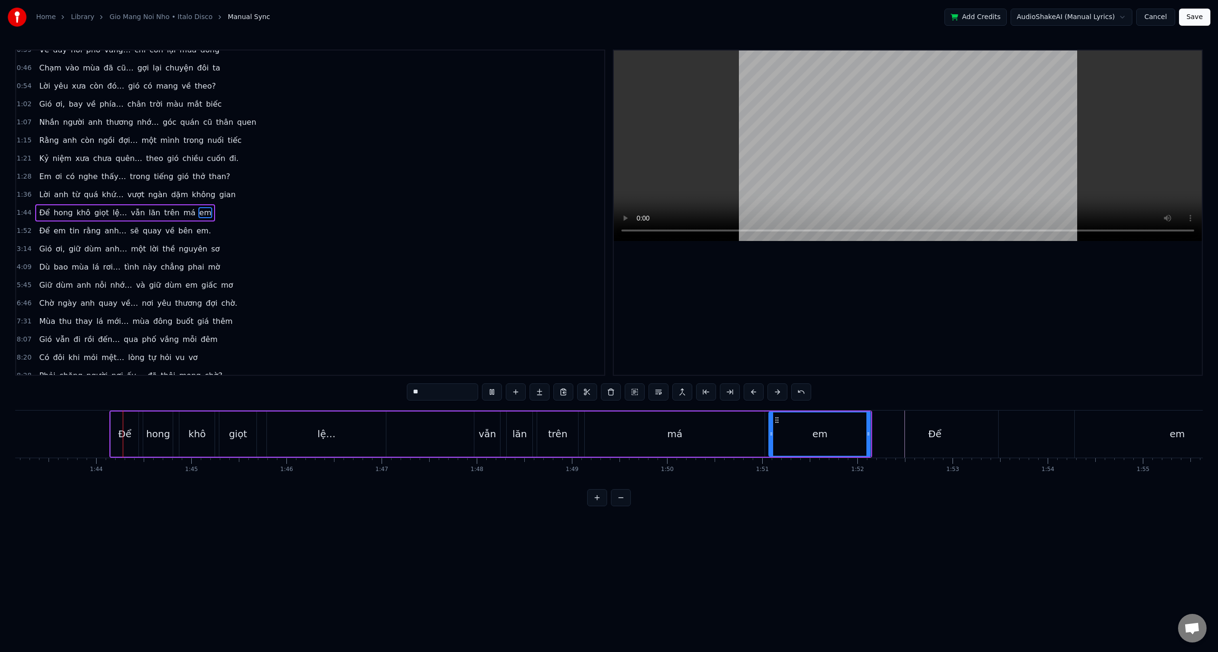
scroll to position [0, 9822]
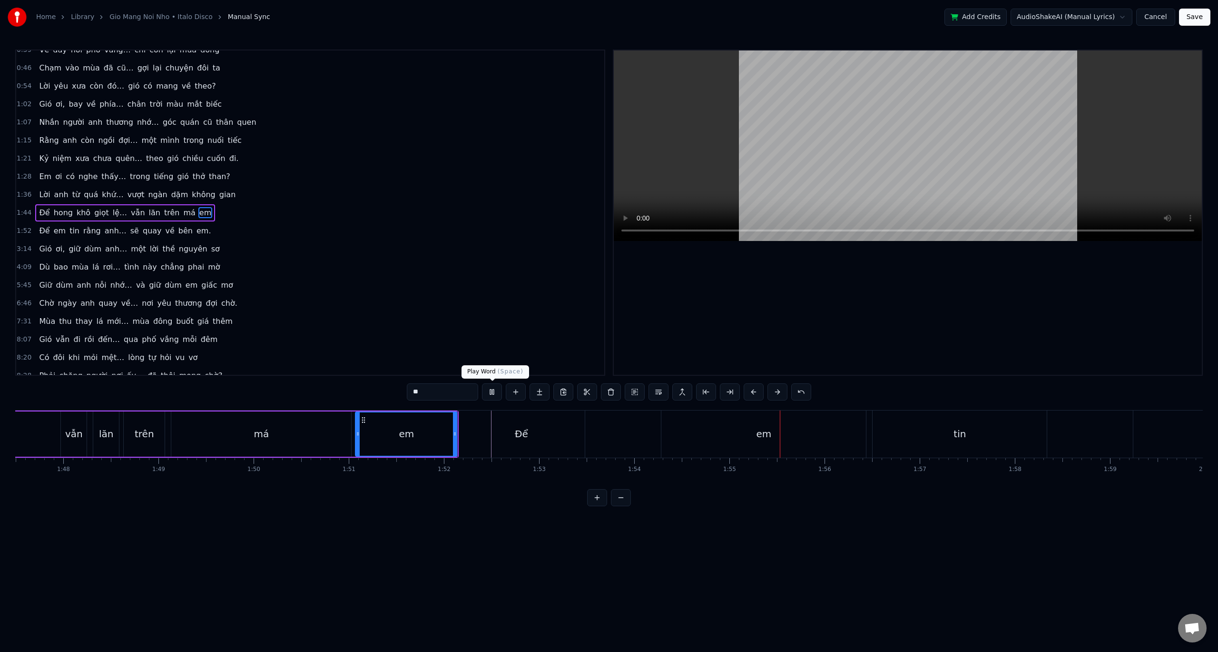
click at [494, 393] on button at bounding box center [492, 391] width 20 height 17
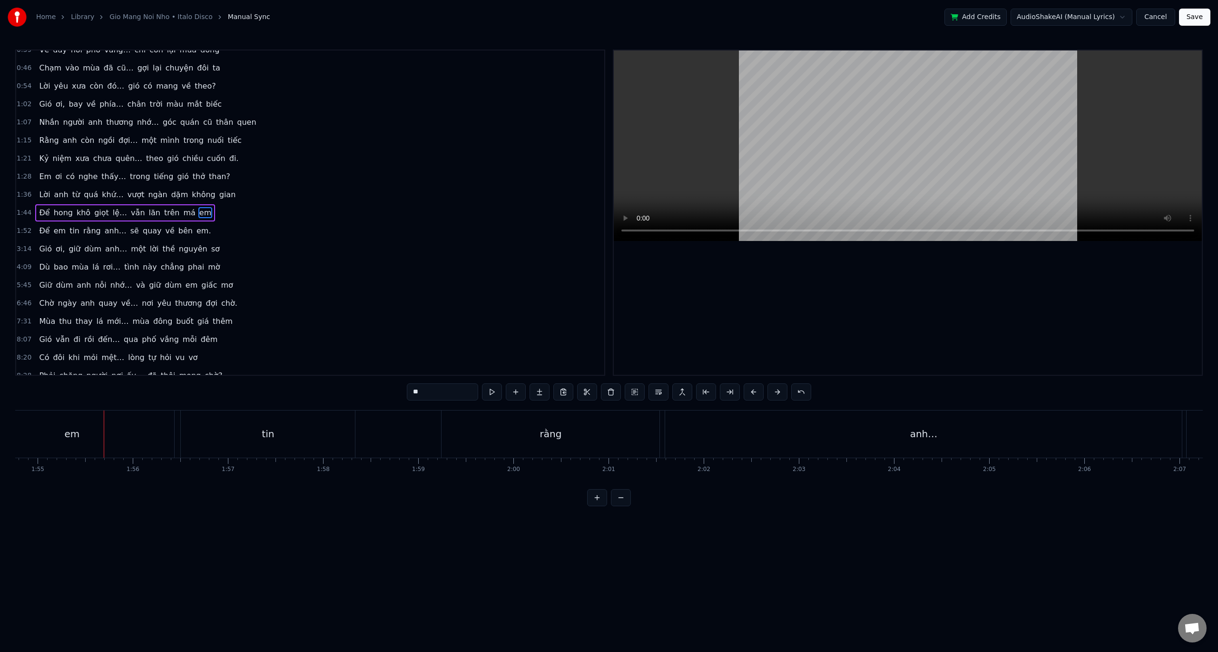
scroll to position [0, 10935]
click at [208, 432] on div "tin" at bounding box center [257, 433] width 174 height 47
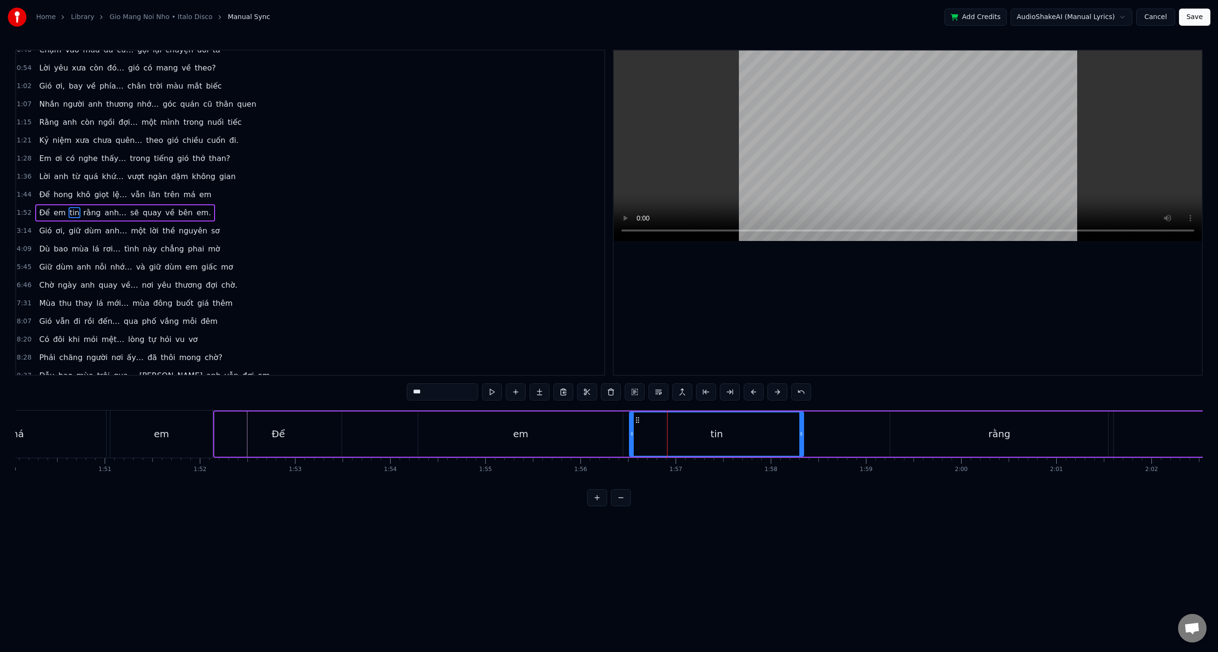
scroll to position [0, 10477]
click at [620, 435] on div "em" at bounding box center [520, 433] width 205 height 45
type input "**"
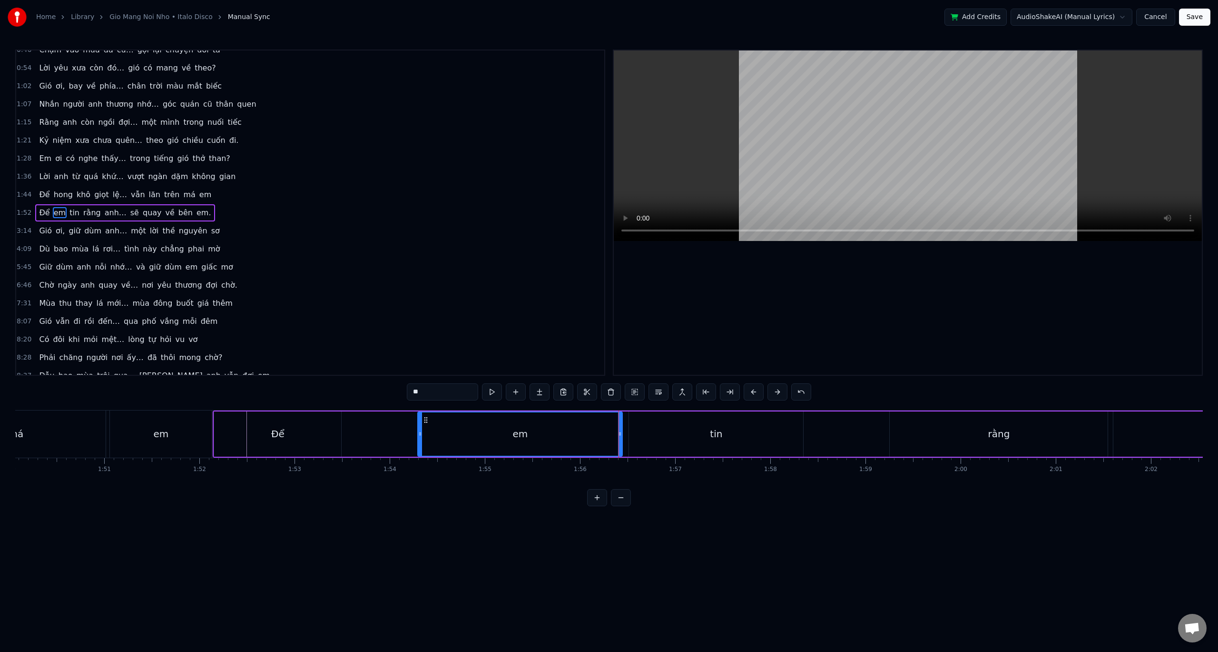
drag, startPoint x: 619, startPoint y: 434, endPoint x: 614, endPoint y: 433, distance: 5.3
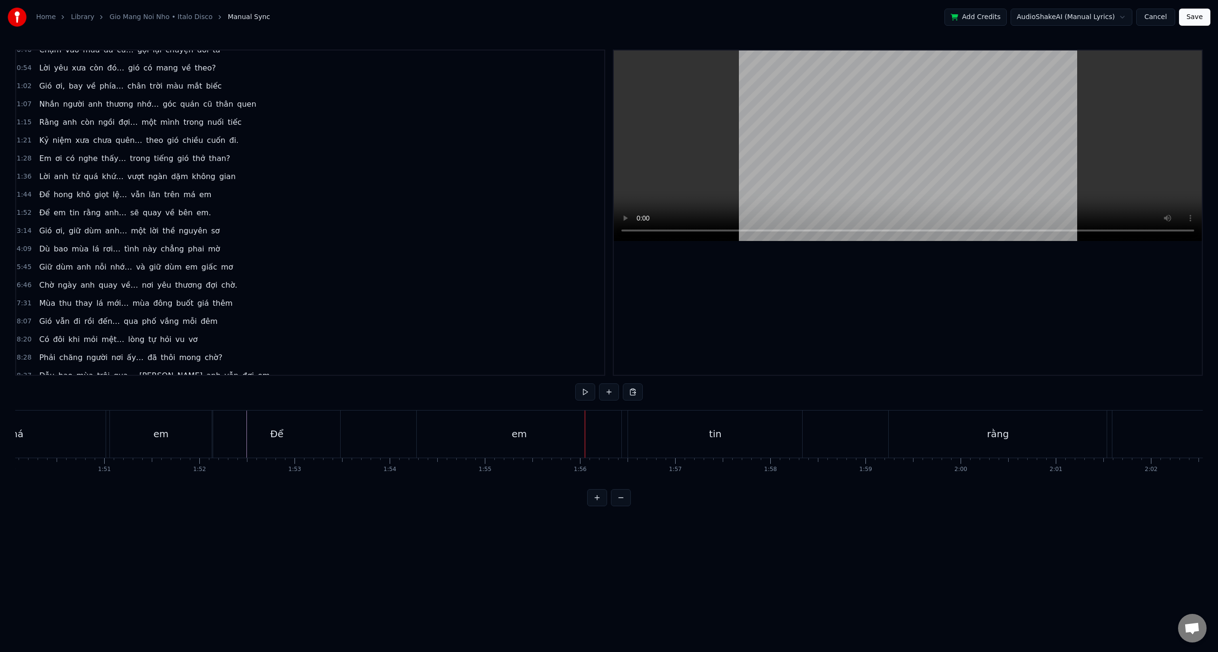
click at [601, 439] on div "em" at bounding box center [519, 433] width 205 height 47
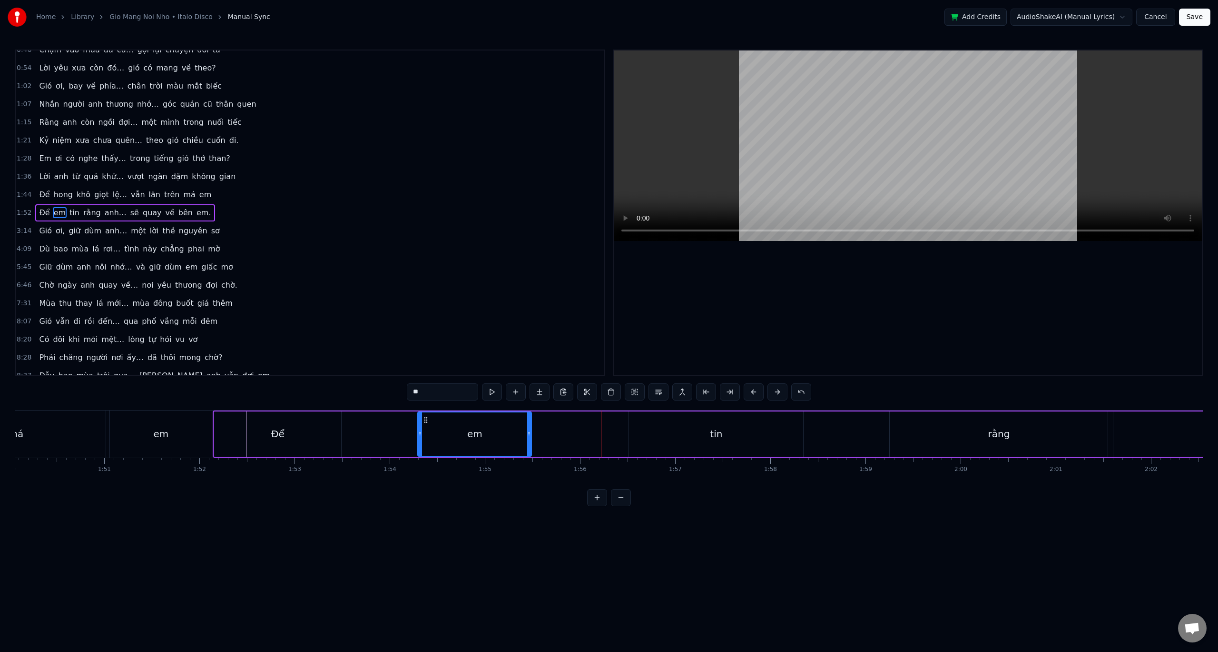
drag, startPoint x: 620, startPoint y: 434, endPoint x: 529, endPoint y: 431, distance: 91.0
click at [529, 431] on icon at bounding box center [529, 434] width 4 height 8
click at [636, 439] on div "tin" at bounding box center [716, 433] width 174 height 45
drag, startPoint x: 637, startPoint y: 419, endPoint x: 543, endPoint y: 423, distance: 94.8
click at [543, 423] on icon at bounding box center [543, 420] width 8 height 8
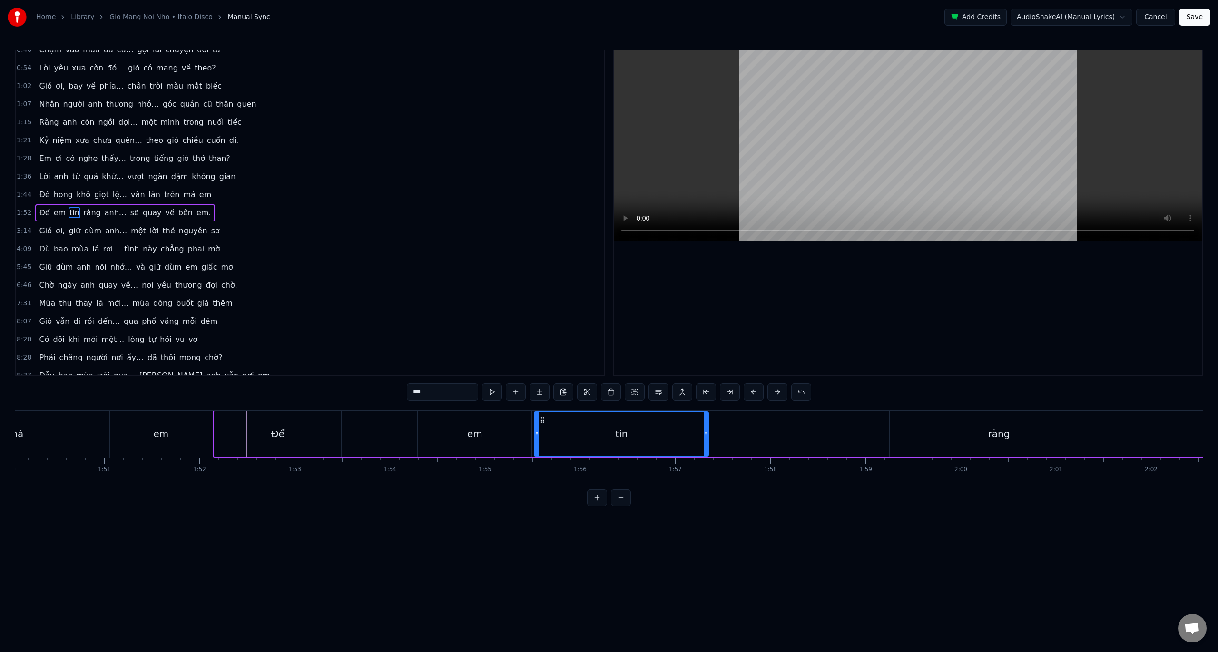
click at [202, 398] on div "0:31 Gió từ miền xa vắng… mang nỗi nhớ mênh mông 0:39 Về đây nơi phố vắng… chỉ …" at bounding box center [609, 277] width 1188 height 456
click at [203, 406] on div "0:31 Gió từ miền xa vắng… mang nỗi nhớ mênh mông 0:39 Về đây nơi phố vắng… chỉ …" at bounding box center [609, 277] width 1188 height 456
click at [203, 409] on div "0:31 Gió từ miền xa vắng… mang nỗi nhớ mênh mông 0:39 Về đây nơi phố vắng… chỉ …" at bounding box center [609, 277] width 1188 height 456
click at [203, 414] on div "em" at bounding box center [161, 433] width 102 height 47
type input "**"
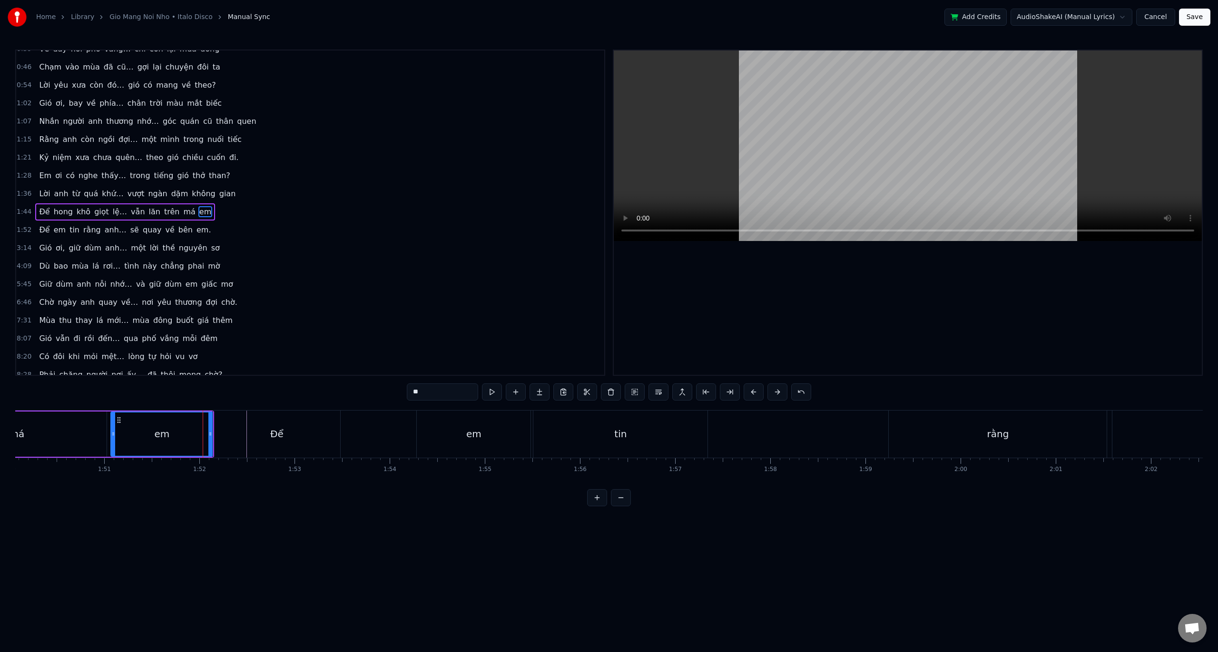
scroll to position [28, 0]
click at [493, 393] on button at bounding box center [492, 391] width 20 height 17
click at [492, 393] on button at bounding box center [492, 391] width 20 height 17
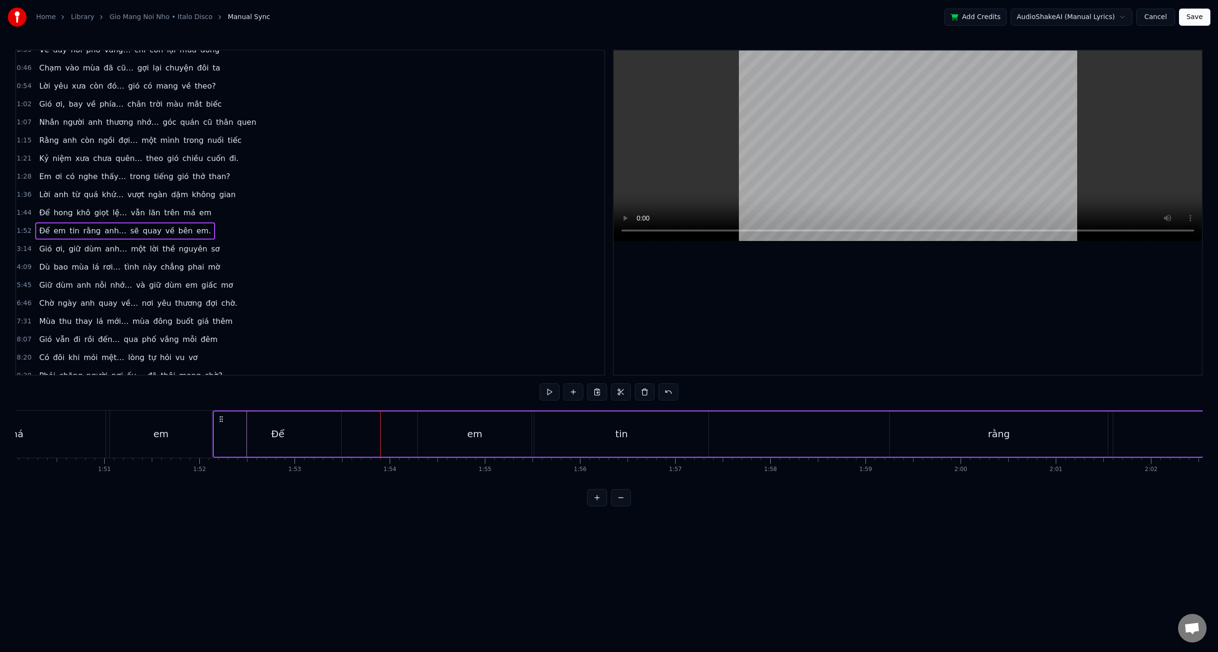
drag, startPoint x: 464, startPoint y: 438, endPoint x: 371, endPoint y: 428, distance: 93.3
click at [441, 425] on div "em" at bounding box center [475, 433] width 114 height 45
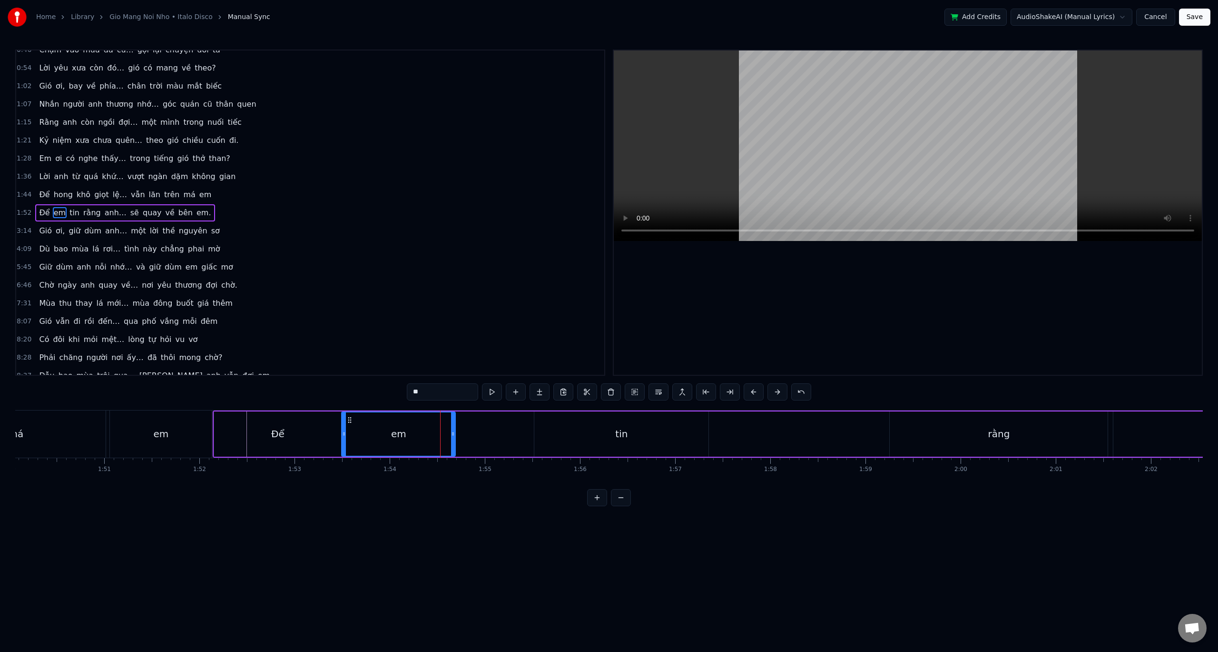
drag, startPoint x: 417, startPoint y: 421, endPoint x: 349, endPoint y: 421, distance: 68.5
click at [349, 421] on icon at bounding box center [350, 420] width 8 height 8
click at [644, 432] on div "tin" at bounding box center [621, 433] width 174 height 45
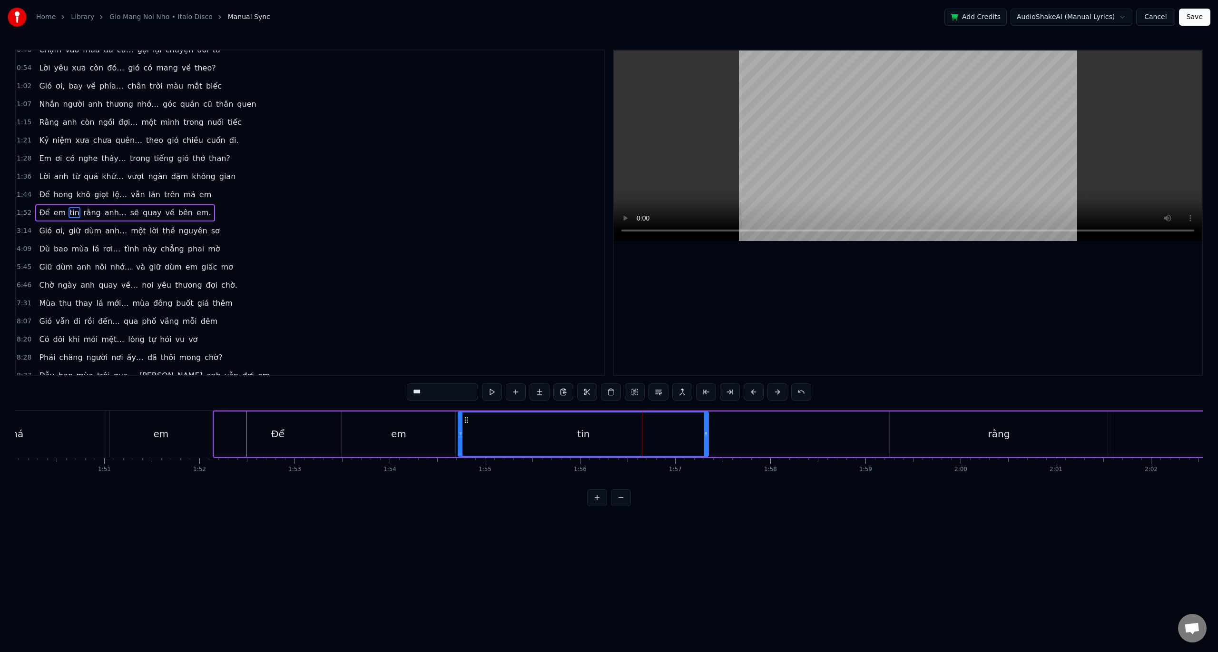
drag, startPoint x: 539, startPoint y: 419, endPoint x: 463, endPoint y: 423, distance: 76.2
click at [463, 423] on div at bounding box center [461, 433] width 4 height 43
click at [227, 413] on div "Để" at bounding box center [277, 433] width 127 height 45
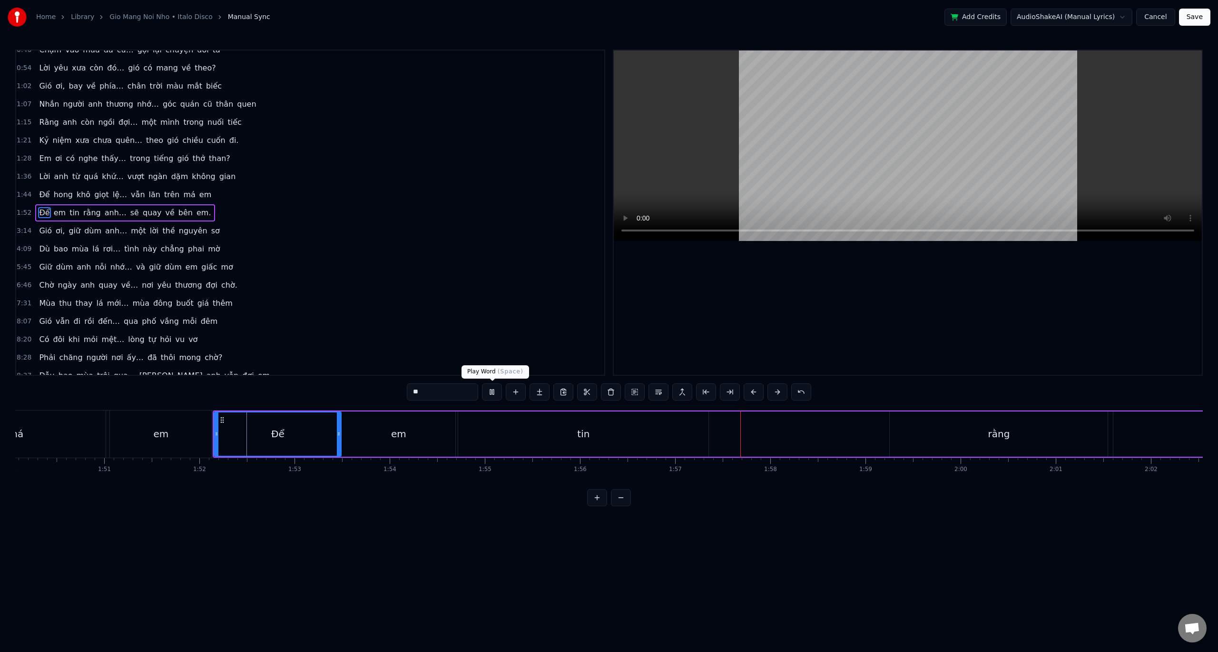
click at [493, 387] on button at bounding box center [492, 391] width 20 height 17
drag, startPoint x: 337, startPoint y: 435, endPoint x: 260, endPoint y: 421, distance: 78.8
click at [260, 421] on div at bounding box center [261, 433] width 4 height 43
click at [397, 433] on div "em" at bounding box center [398, 433] width 15 height 14
type input "**"
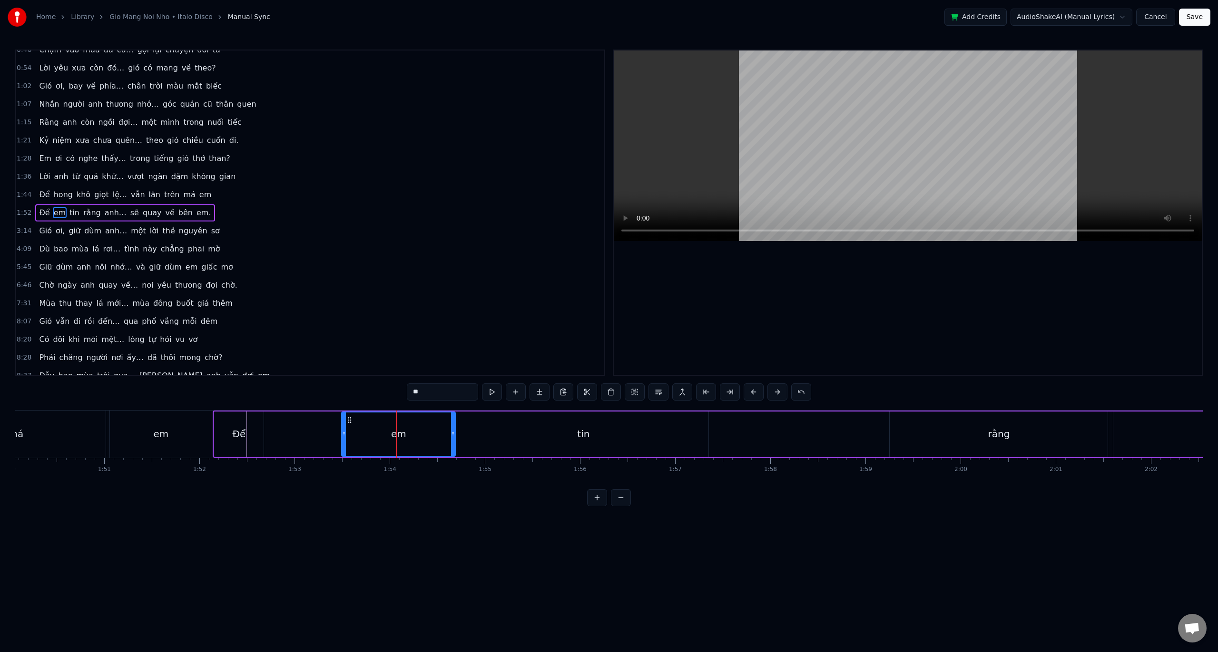
drag, startPoint x: 414, startPoint y: 431, endPoint x: 330, endPoint y: 425, distance: 83.9
drag, startPoint x: 366, startPoint y: 425, endPoint x: 298, endPoint y: 425, distance: 67.6
click at [404, 428] on div "em" at bounding box center [398, 433] width 15 height 14
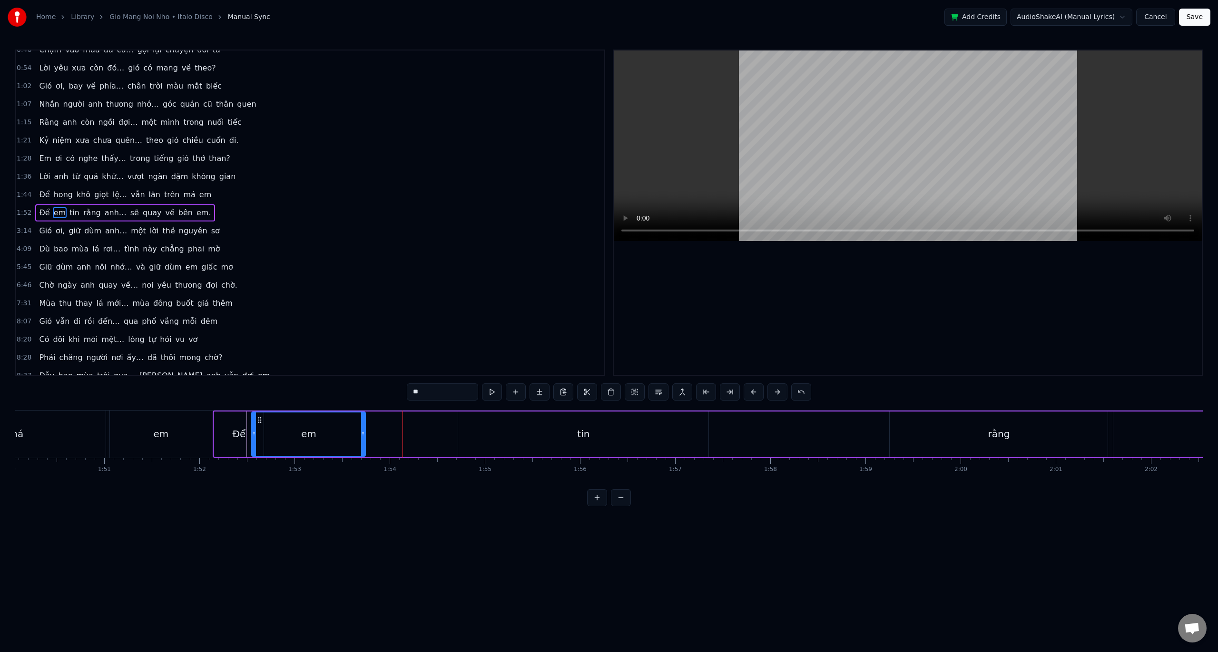
drag, startPoint x: 348, startPoint y: 419, endPoint x: 258, endPoint y: 413, distance: 90.2
click at [258, 413] on div "em" at bounding box center [308, 433] width 113 height 43
drag, startPoint x: 363, startPoint y: 436, endPoint x: 308, endPoint y: 428, distance: 54.8
click at [308, 428] on div at bounding box center [309, 433] width 4 height 43
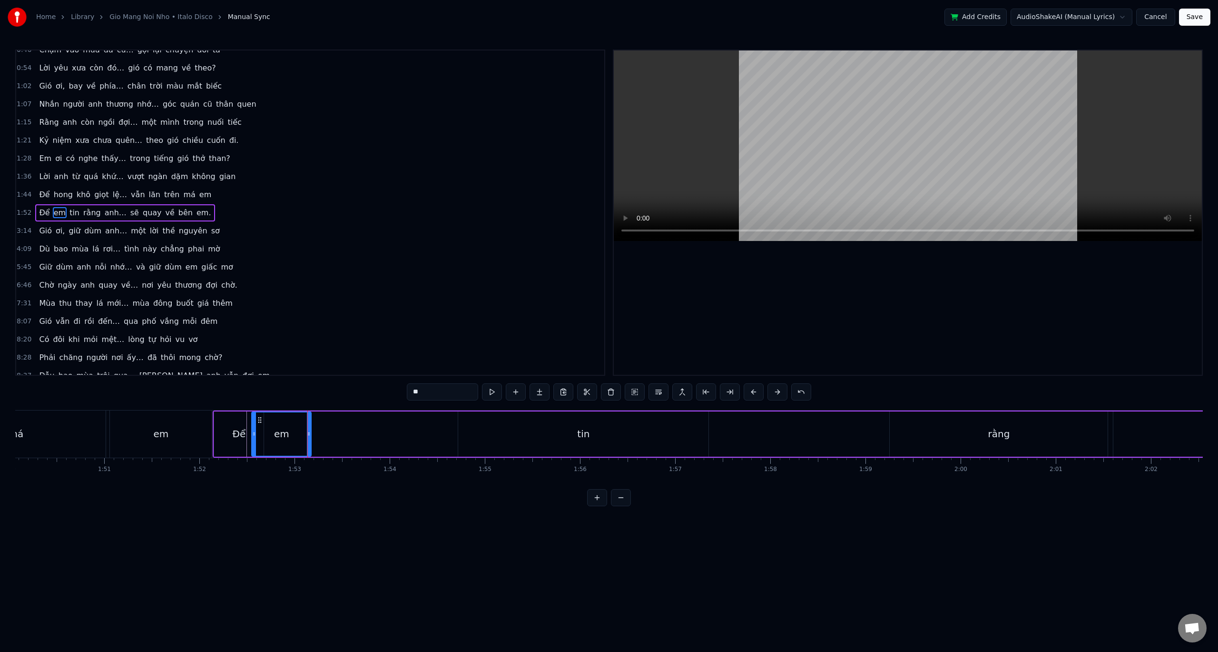
drag, startPoint x: 584, startPoint y: 432, endPoint x: 486, endPoint y: 426, distance: 97.3
click at [476, 426] on div "tin" at bounding box center [583, 433] width 250 height 45
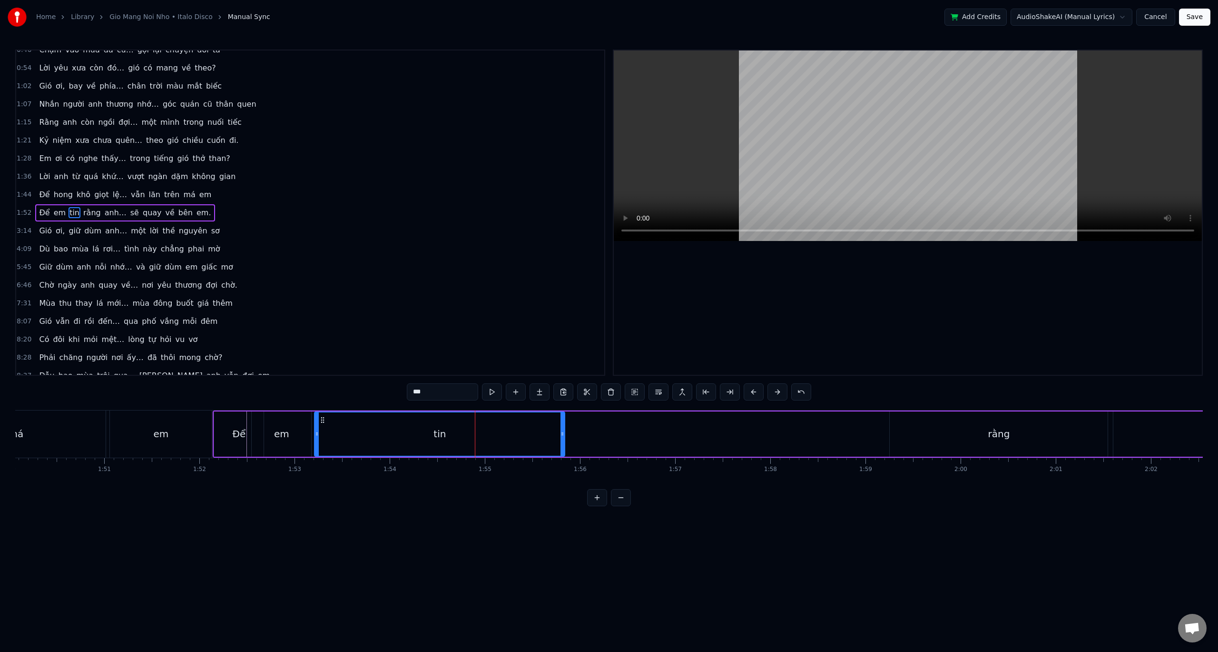
drag, startPoint x: 465, startPoint y: 418, endPoint x: 321, endPoint y: 411, distance: 143.9
click at [321, 411] on div "tin" at bounding box center [439, 433] width 251 height 45
drag, startPoint x: 562, startPoint y: 436, endPoint x: 388, endPoint y: 421, distance: 173.9
click at [388, 421] on div at bounding box center [389, 433] width 4 height 43
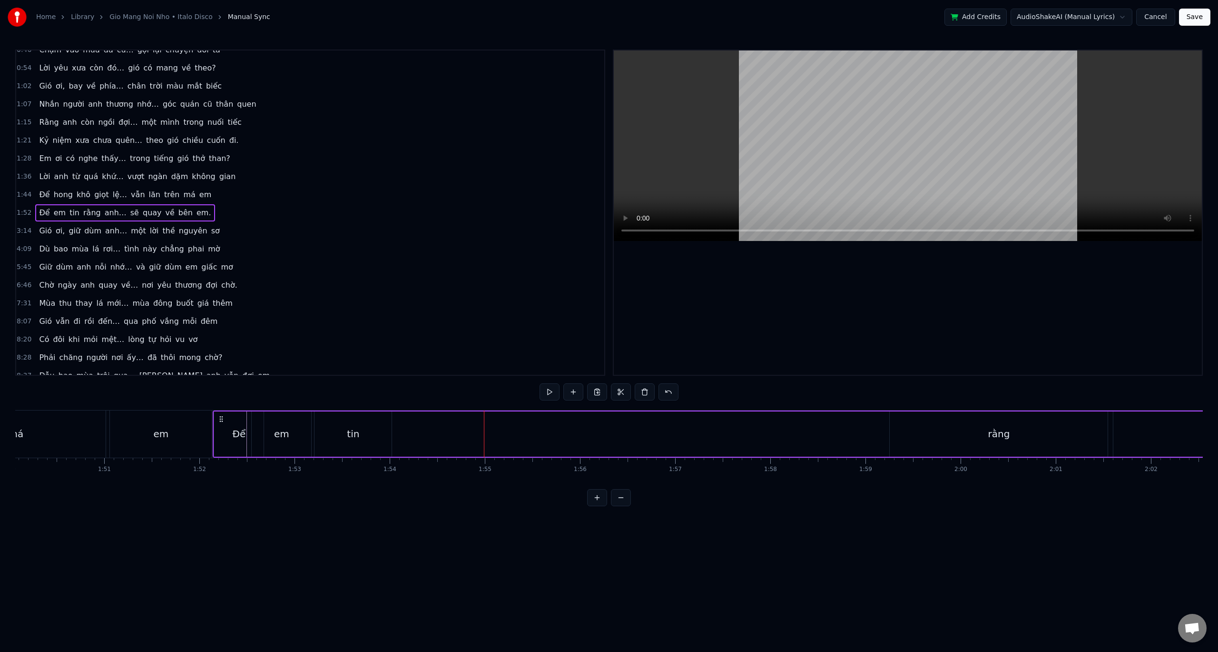
click at [935, 436] on div "rằng" at bounding box center [999, 433] width 218 height 45
drag, startPoint x: 956, startPoint y: 434, endPoint x: 903, endPoint y: 426, distance: 52.9
click at [915, 432] on div "rằng" at bounding box center [999, 433] width 217 height 43
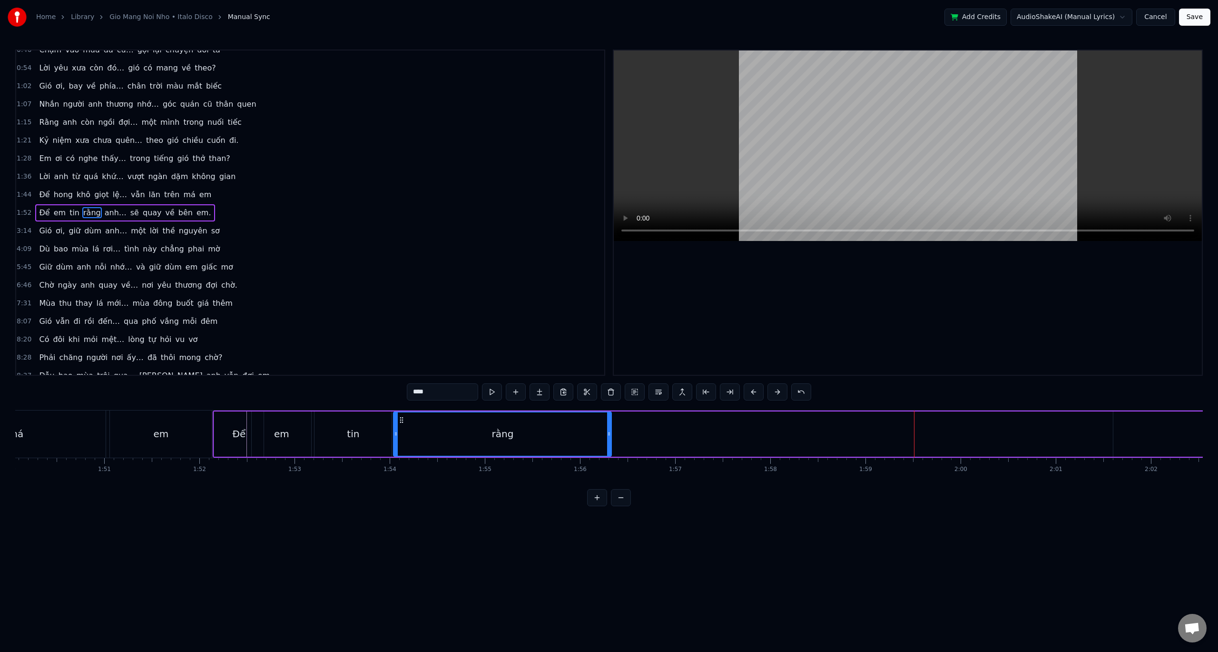
drag, startPoint x: 898, startPoint y: 421, endPoint x: 402, endPoint y: 414, distance: 496.5
click at [402, 414] on div "rằng" at bounding box center [502, 433] width 217 height 43
click at [571, 443] on div "rằng" at bounding box center [502, 433] width 217 height 43
drag, startPoint x: 610, startPoint y: 435, endPoint x: 508, endPoint y: 437, distance: 101.9
click at [472, 431] on icon at bounding box center [471, 434] width 4 height 8
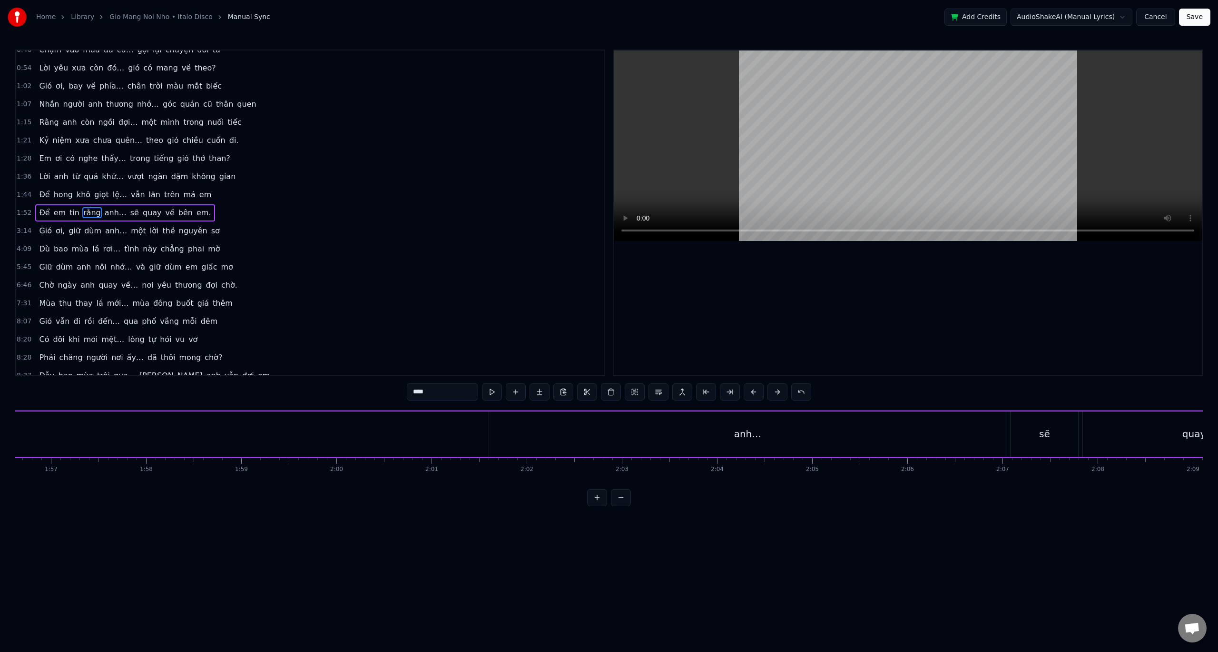
scroll to position [0, 11029]
click at [755, 434] on div "anh…" at bounding box center [820, 433] width 517 height 45
type input "****"
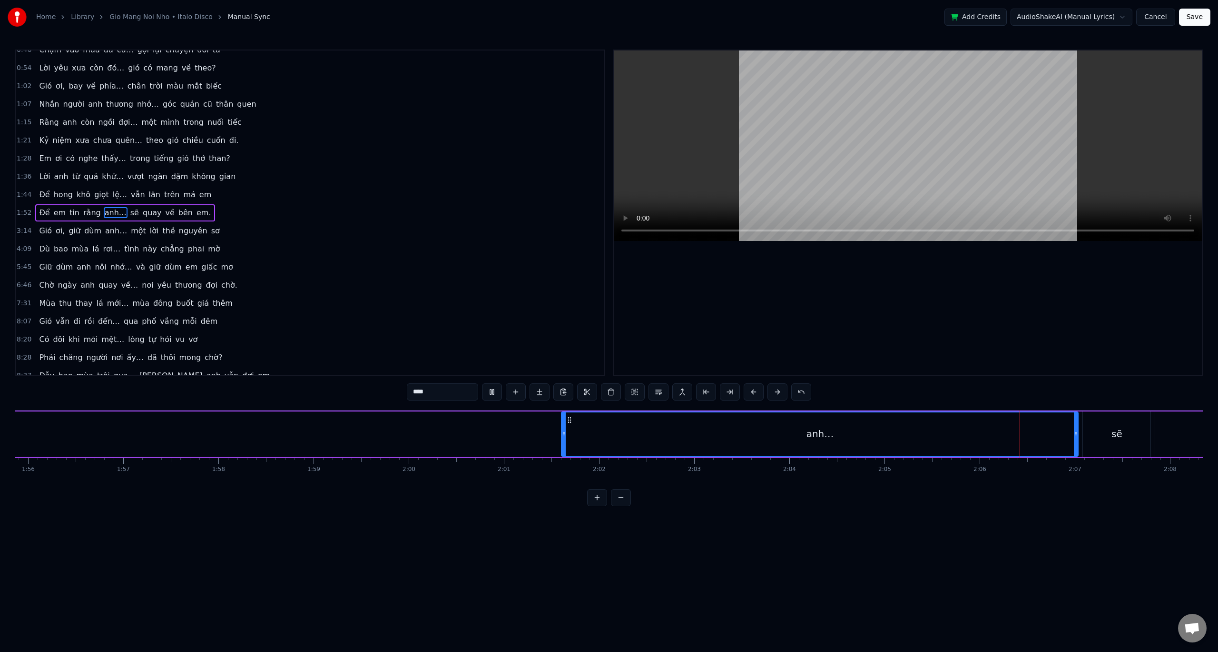
click at [73, 376] on div "0:31 Gió từ miền xa vắng… mang nỗi nhớ mênh mông 0:39 Về đây nơi phố vắng… chỉ …" at bounding box center [609, 277] width 1188 height 456
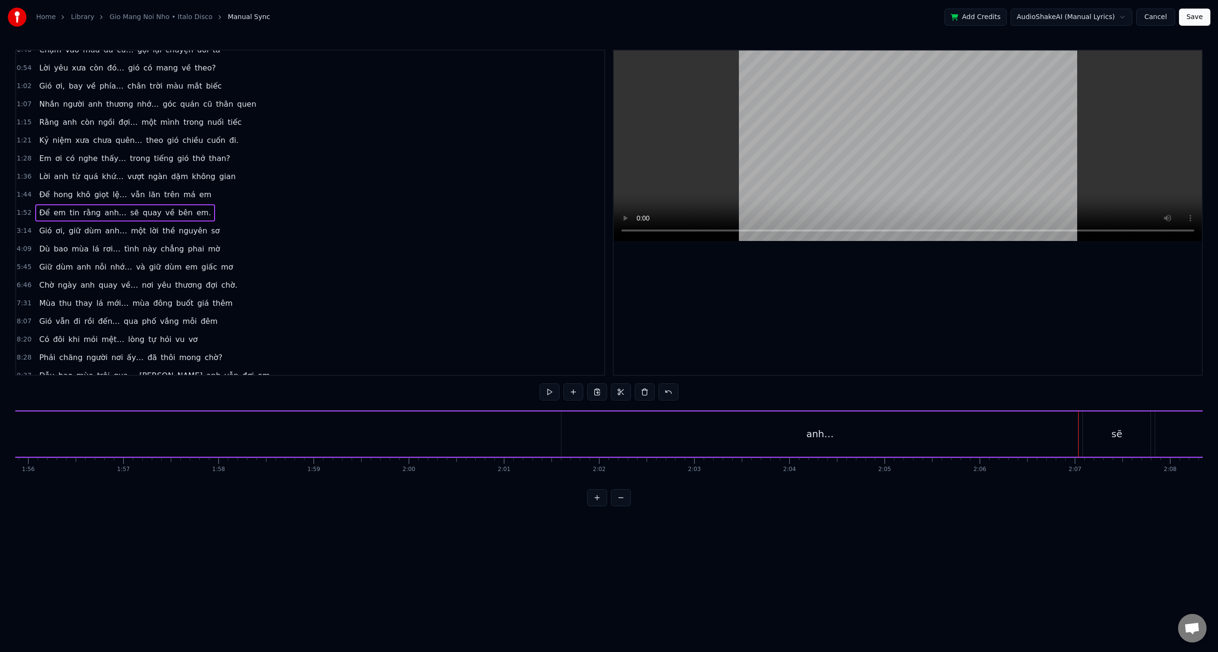
click at [549, 392] on button at bounding box center [550, 391] width 20 height 17
click at [584, 428] on div "anh…" at bounding box center [820, 433] width 517 height 45
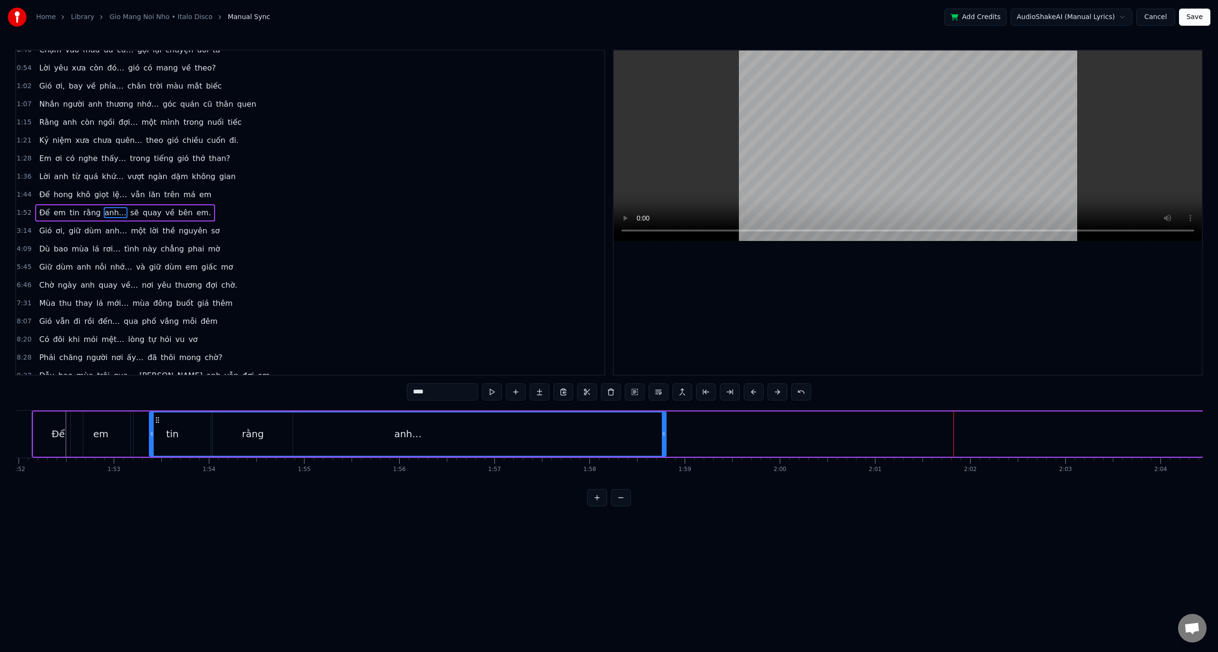
scroll to position [0, 10655]
drag, startPoint x: 568, startPoint y: 420, endPoint x: 305, endPoint y: 445, distance: 263.9
click at [301, 445] on div "anh…" at bounding box center [554, 433] width 516 height 43
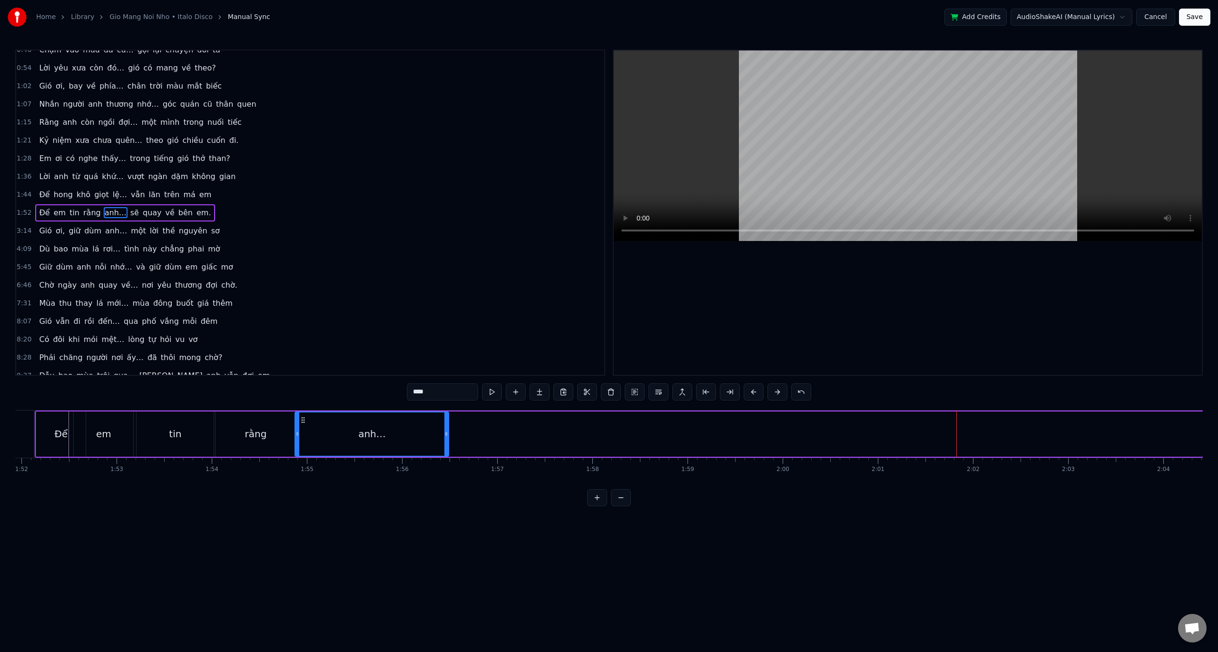
drag, startPoint x: 809, startPoint y: 435, endPoint x: 446, endPoint y: 426, distance: 363.2
click at [446, 426] on div at bounding box center [447, 433] width 4 height 43
click at [886, 428] on div "sẽ" at bounding box center [901, 433] width 68 height 45
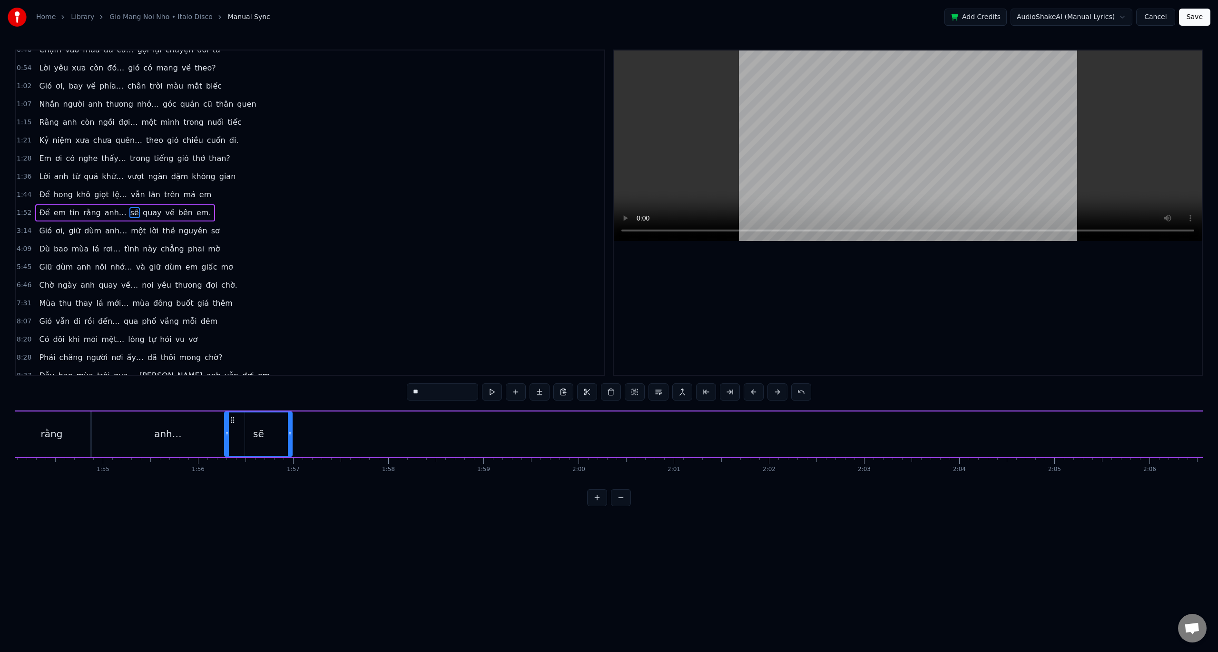
scroll to position [0, 10855]
drag, startPoint x: 874, startPoint y: 420, endPoint x: 259, endPoint y: 425, distance: 615.4
click at [259, 425] on div "sẽ" at bounding box center [285, 433] width 67 height 43
click at [628, 438] on div "quay" at bounding box center [690, 433] width 222 height 45
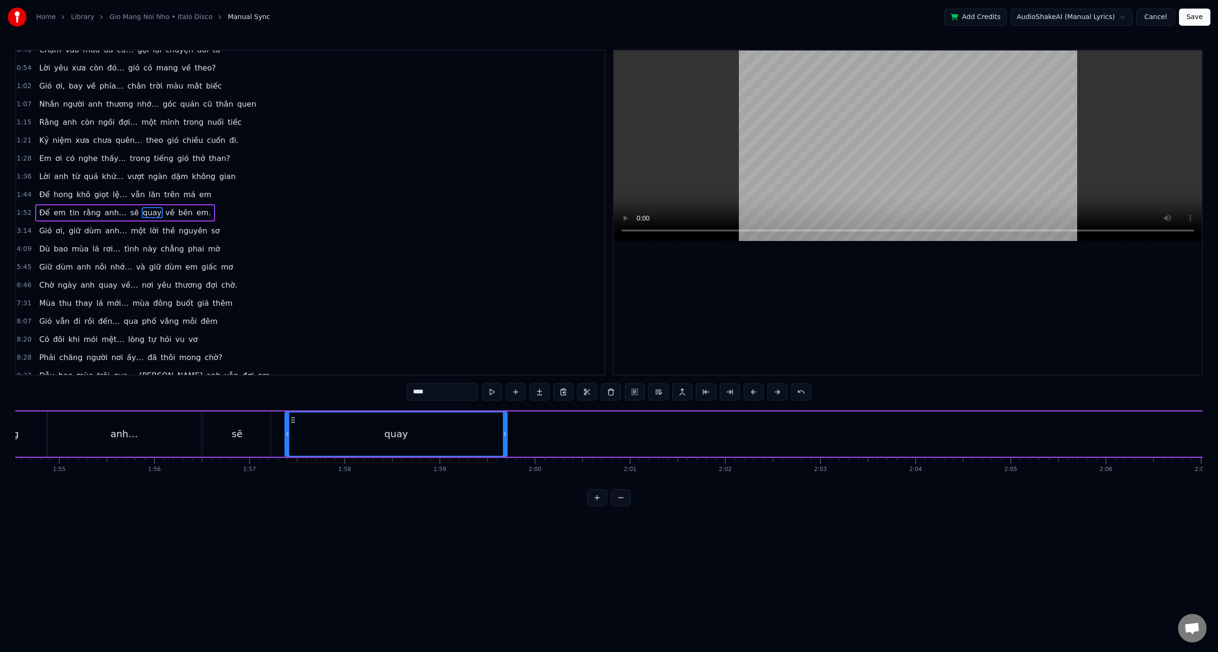
scroll to position [0, 10901]
drag, startPoint x: 586, startPoint y: 422, endPoint x: 281, endPoint y: 437, distance: 305.0
click at [281, 437] on div "quay" at bounding box center [385, 433] width 221 height 43
drag, startPoint x: 495, startPoint y: 435, endPoint x: 369, endPoint y: 433, distance: 125.7
click at [369, 433] on icon at bounding box center [368, 434] width 4 height 8
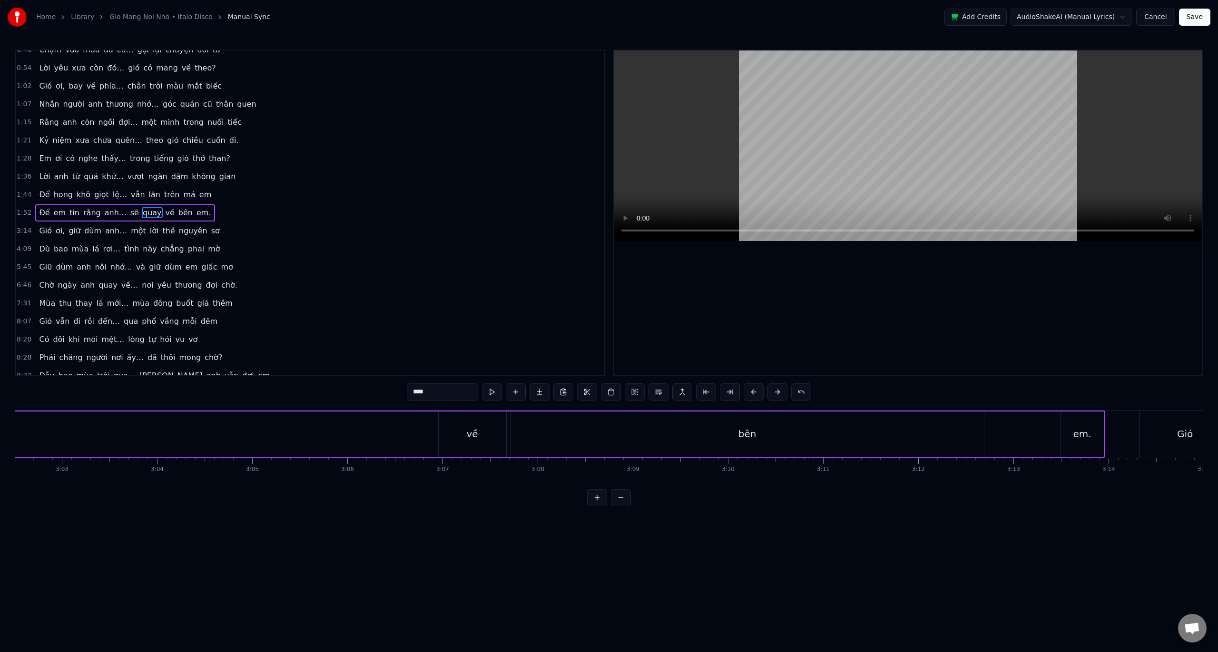
scroll to position [0, 17277]
click at [560, 435] on div "về" at bounding box center [568, 433] width 68 height 45
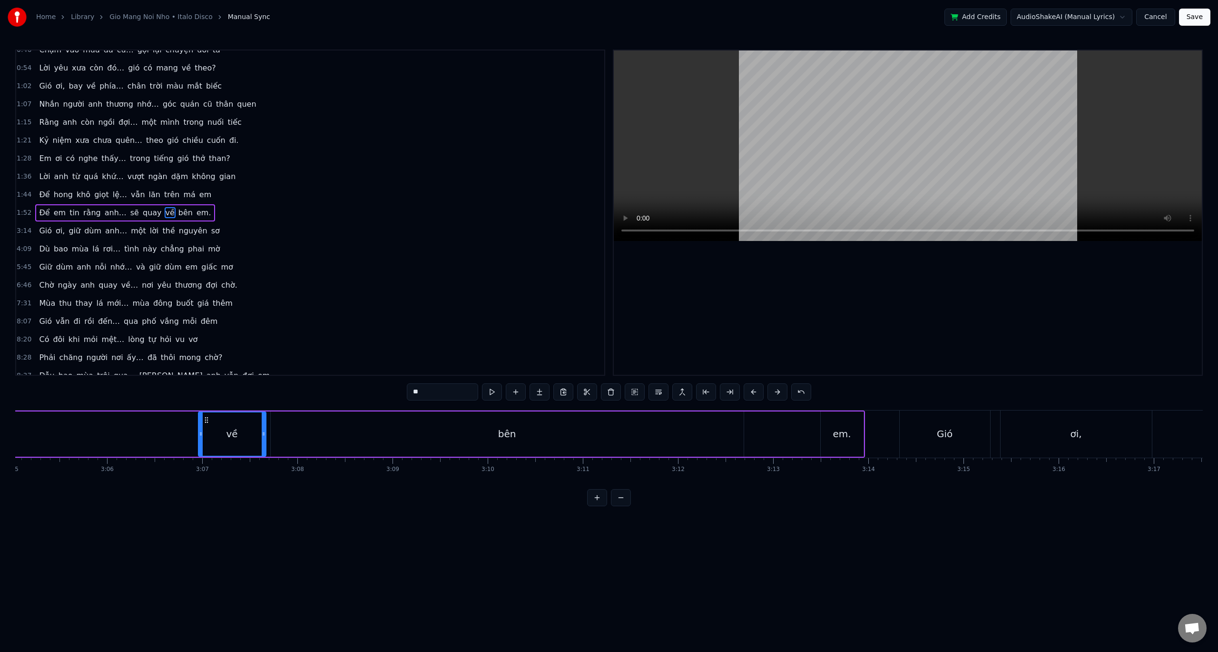
scroll to position [0, 17565]
click at [529, 433] on div "bên" at bounding box center [555, 433] width 473 height 45
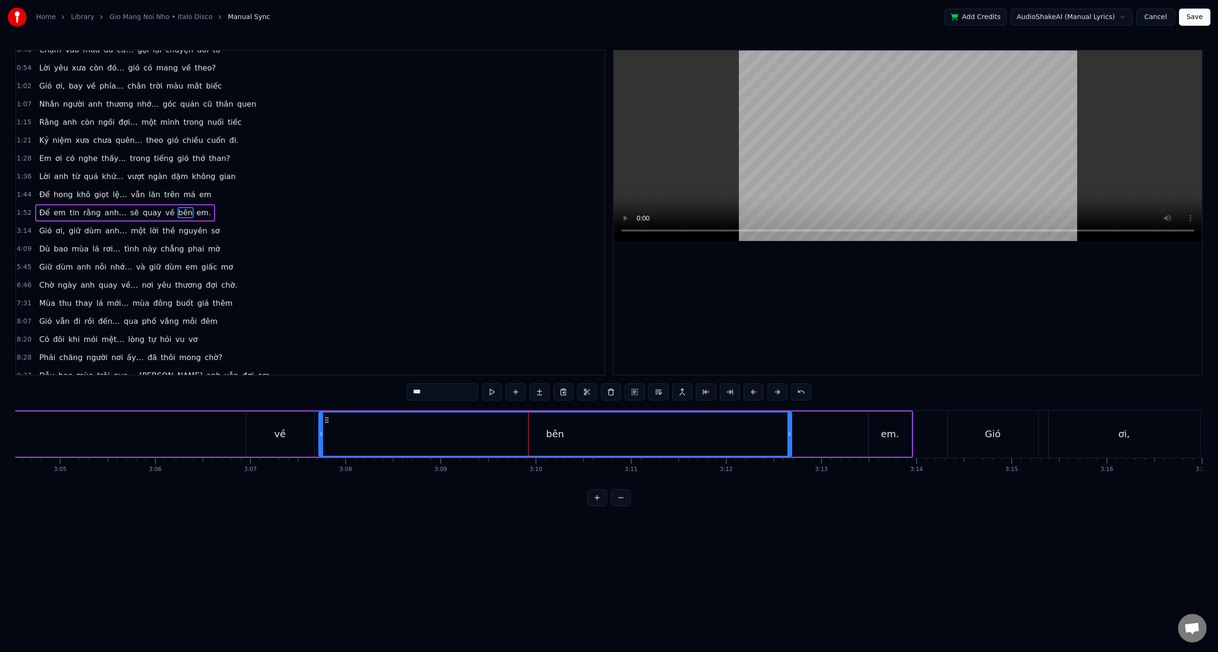
click at [303, 440] on div "về" at bounding box center [281, 433] width 68 height 45
type input "**"
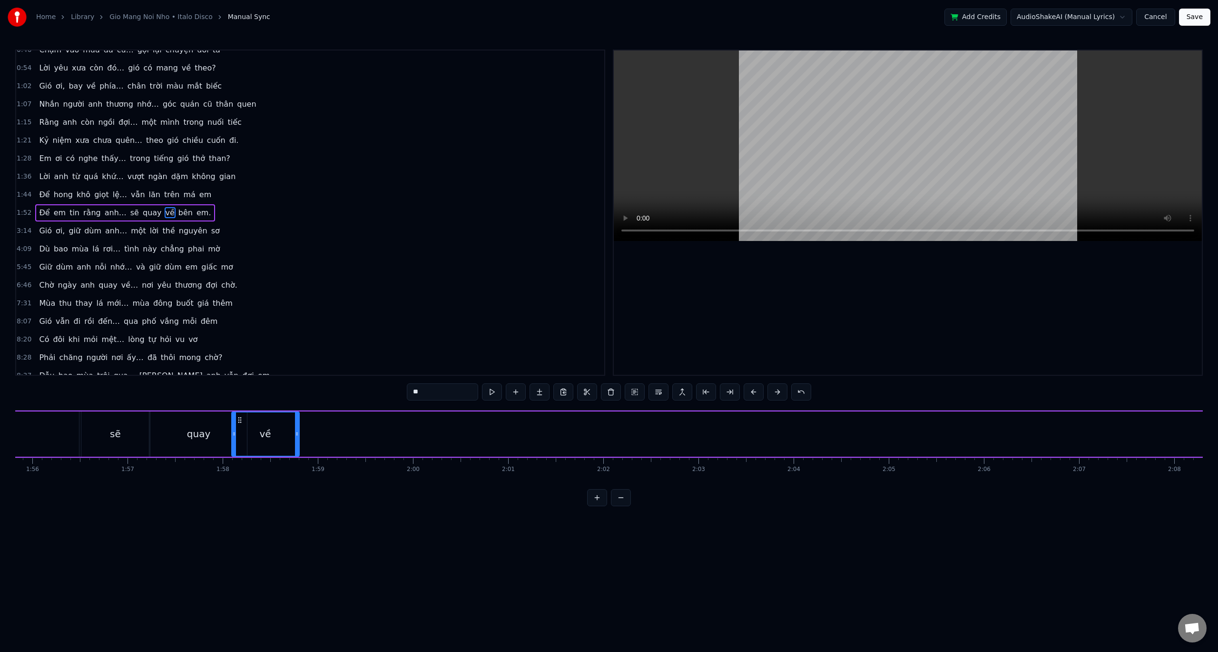
scroll to position [0, 11013]
drag, startPoint x: 255, startPoint y: 421, endPoint x: 269, endPoint y: 447, distance: 29.8
click at [269, 447] on div "về" at bounding box center [294, 433] width 67 height 43
drag, startPoint x: 663, startPoint y: 443, endPoint x: 357, endPoint y: 435, distance: 306.1
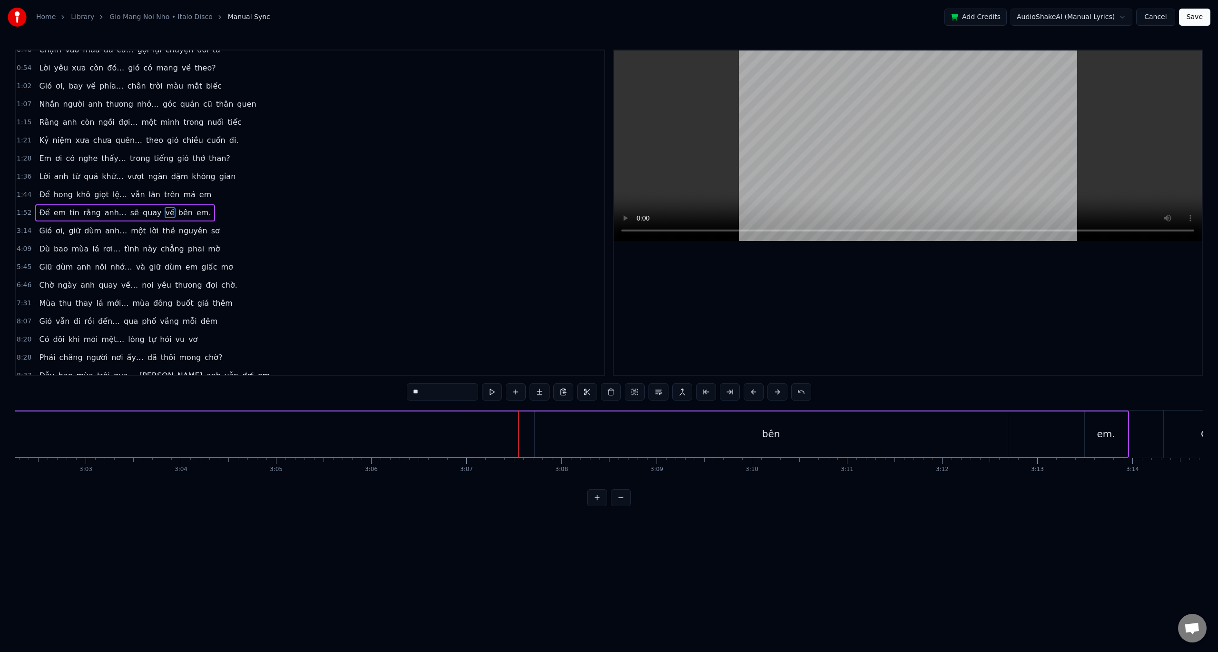
click at [544, 421] on div "bên" at bounding box center [771, 433] width 473 height 45
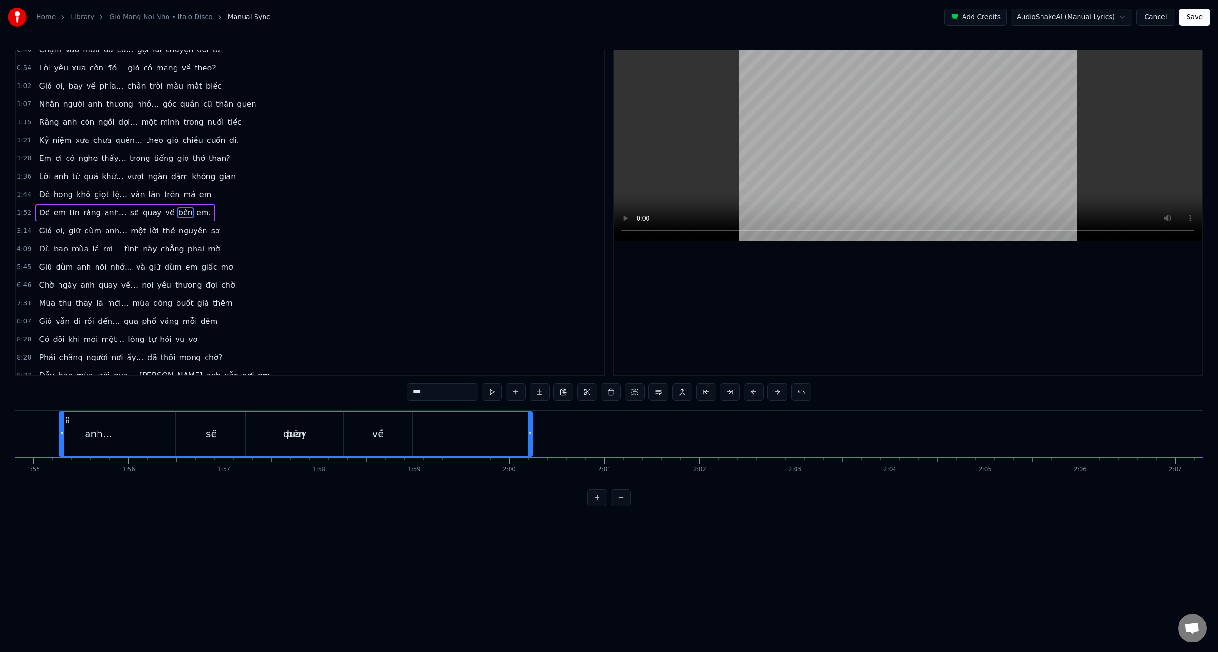
scroll to position [0, 10915]
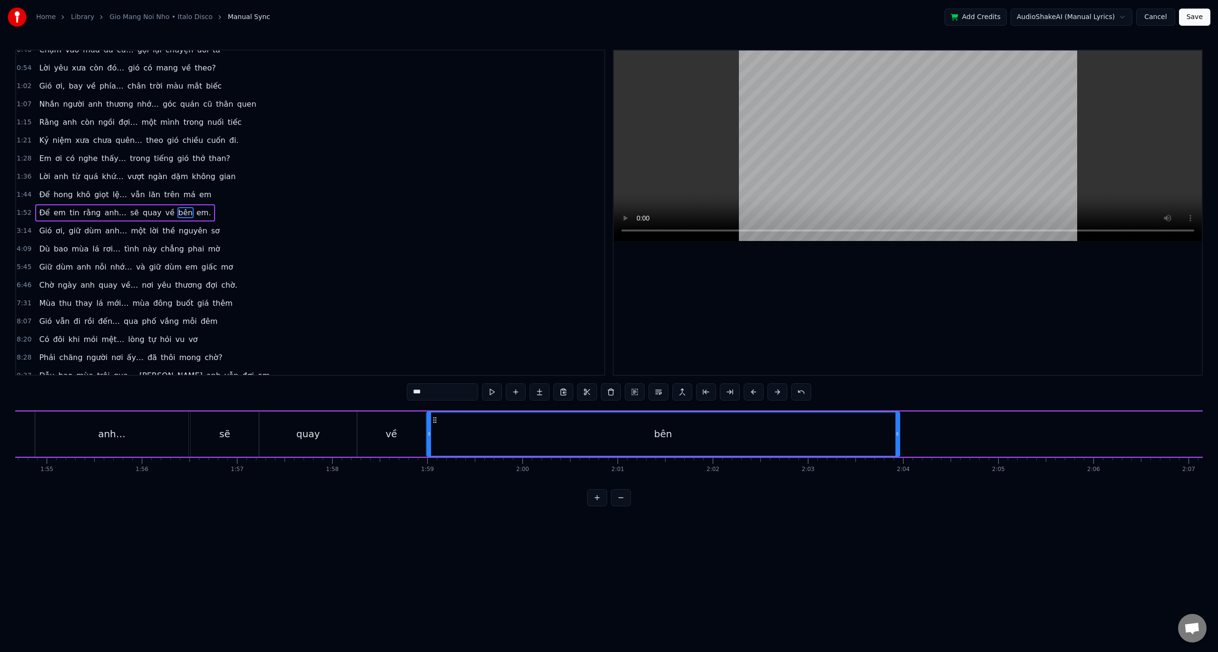
drag, startPoint x: 541, startPoint y: 420, endPoint x: 435, endPoint y: 427, distance: 106.9
click at [433, 426] on div "bên" at bounding box center [663, 433] width 472 height 43
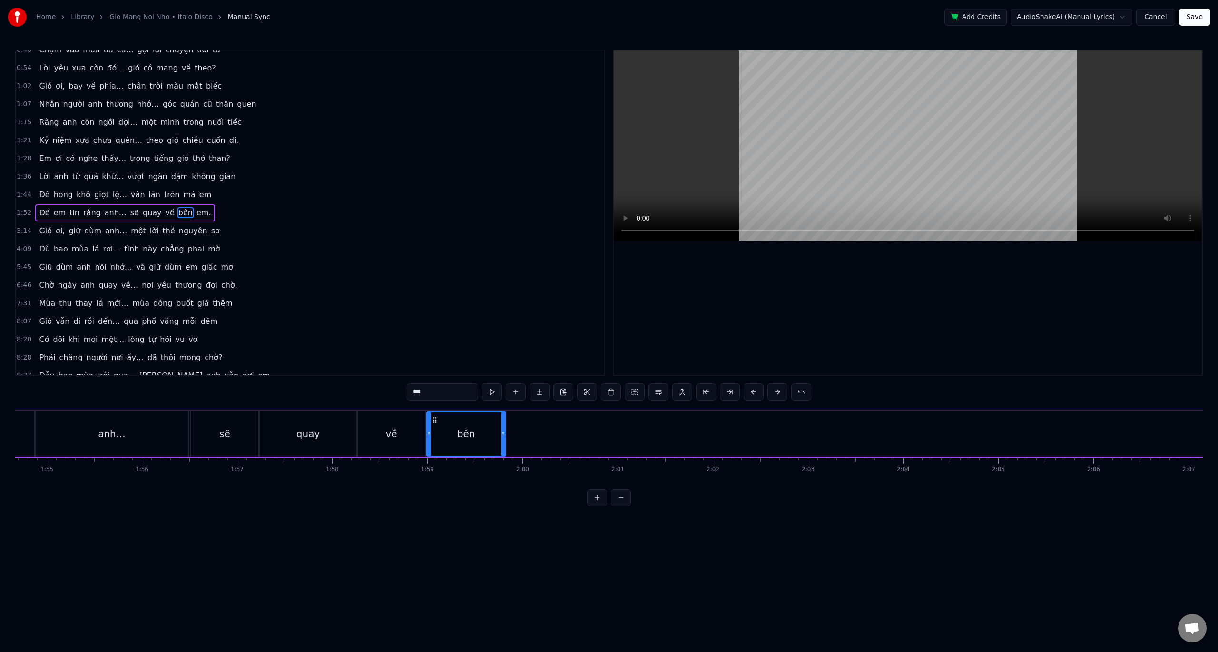
drag, startPoint x: 897, startPoint y: 434, endPoint x: 505, endPoint y: 428, distance: 392.2
click at [503, 428] on div at bounding box center [504, 433] width 4 height 43
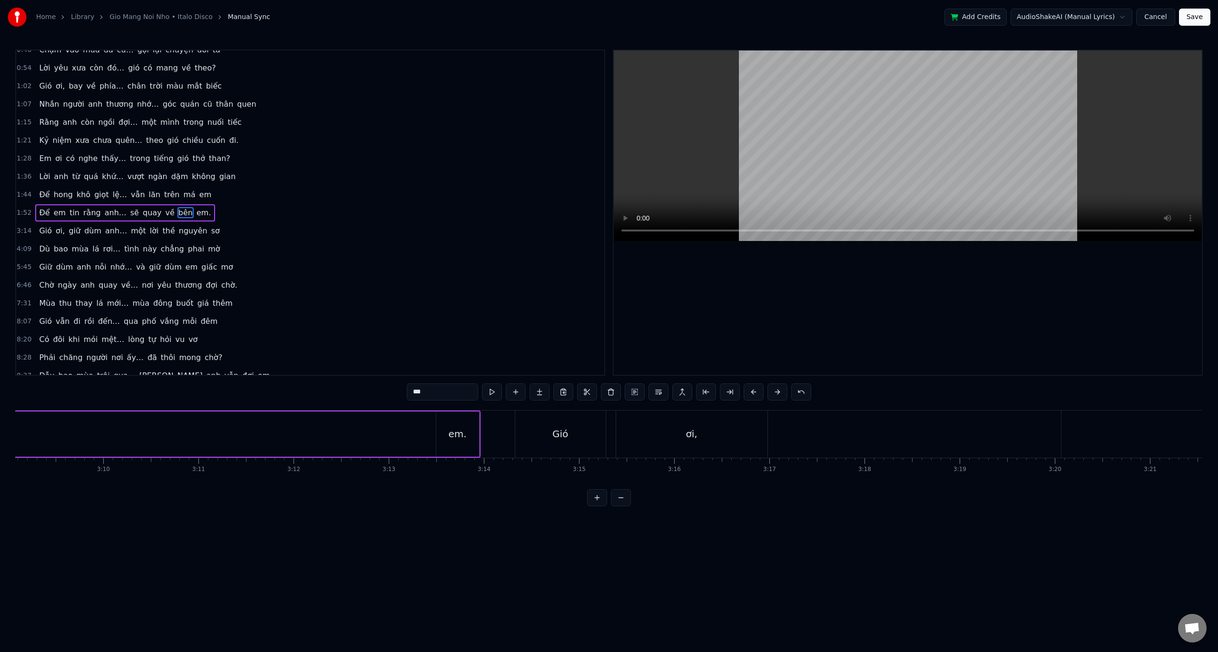
scroll to position [0, 17950]
click at [488, 429] on div "em." at bounding box center [506, 433] width 43 height 45
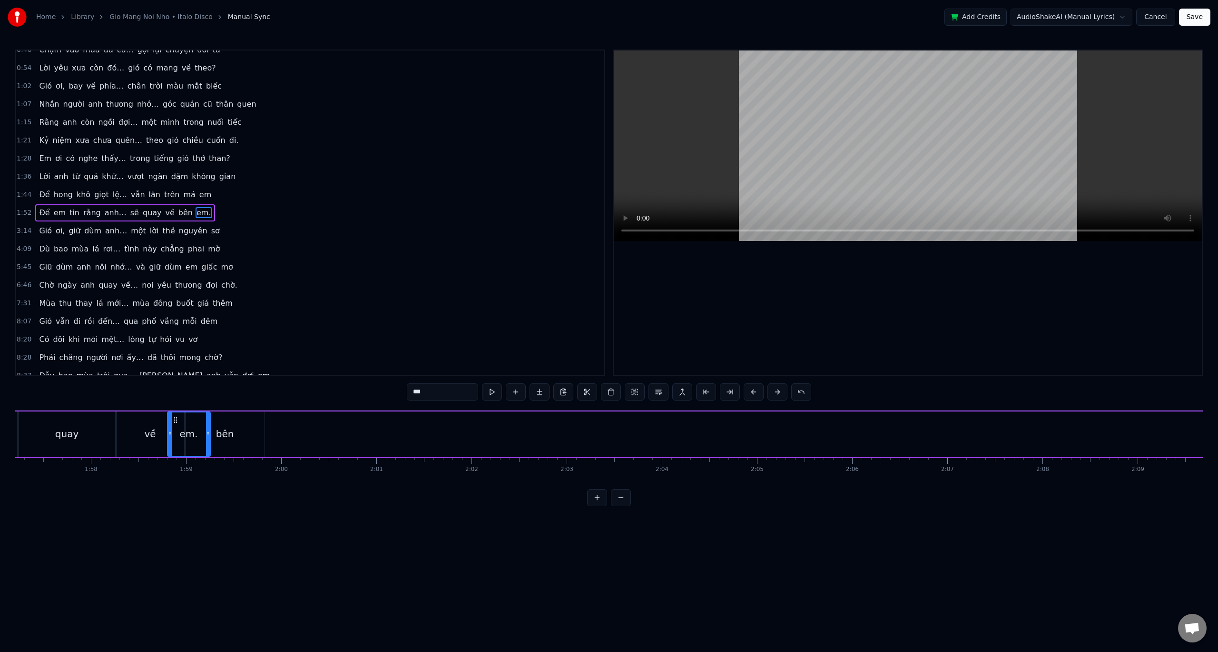
scroll to position [0, 11156]
drag, startPoint x: 491, startPoint y: 418, endPoint x: 274, endPoint y: 433, distance: 218.0
click at [274, 433] on div "em." at bounding box center [288, 433] width 42 height 43
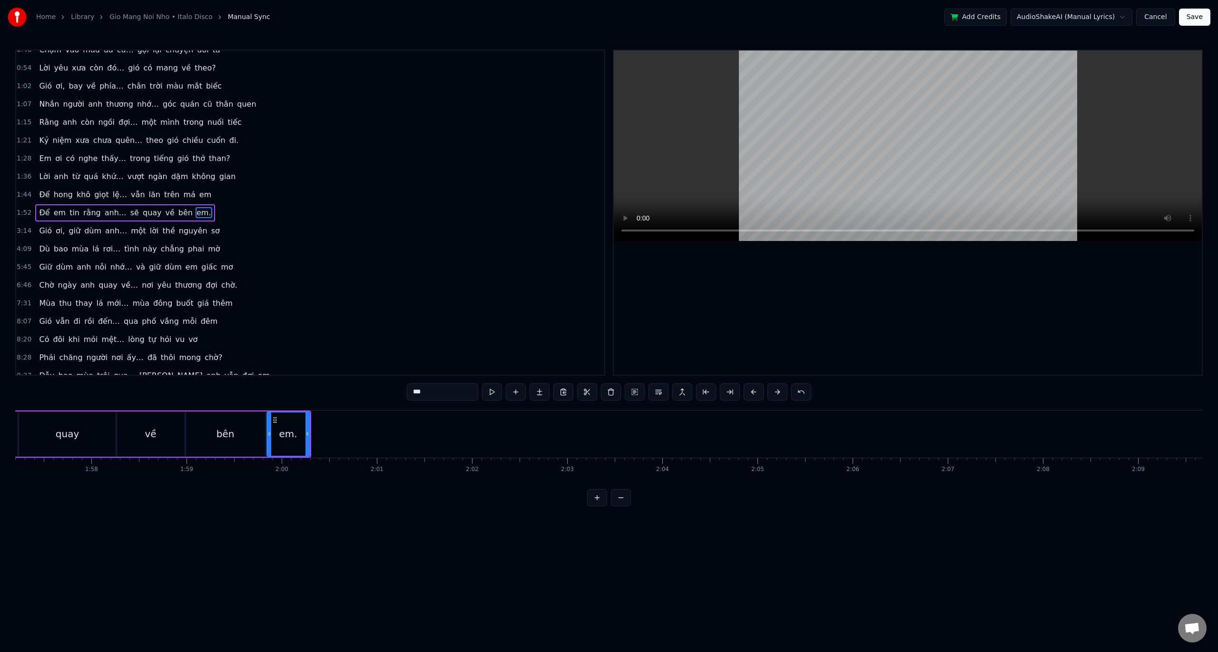
click at [71, 406] on div "0:31 Gió từ miền xa vắng… mang nỗi nhớ mênh mông 0:39 Về đây nơi phố vắng… chỉ …" at bounding box center [609, 277] width 1188 height 456
click at [490, 395] on button at bounding box center [492, 391] width 20 height 17
click at [625, 505] on button at bounding box center [621, 497] width 20 height 17
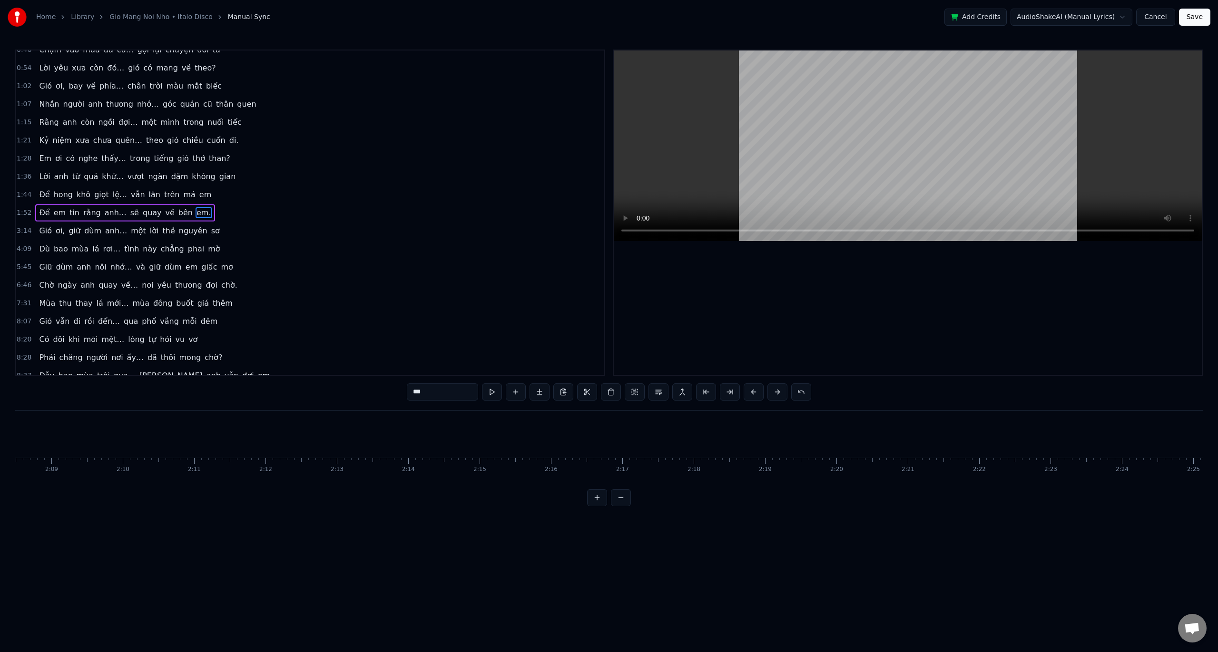
scroll to position [0, 8970]
click at [624, 506] on button at bounding box center [621, 497] width 20 height 17
click at [517, 417] on div "Gió" at bounding box center [514, 433] width 45 height 47
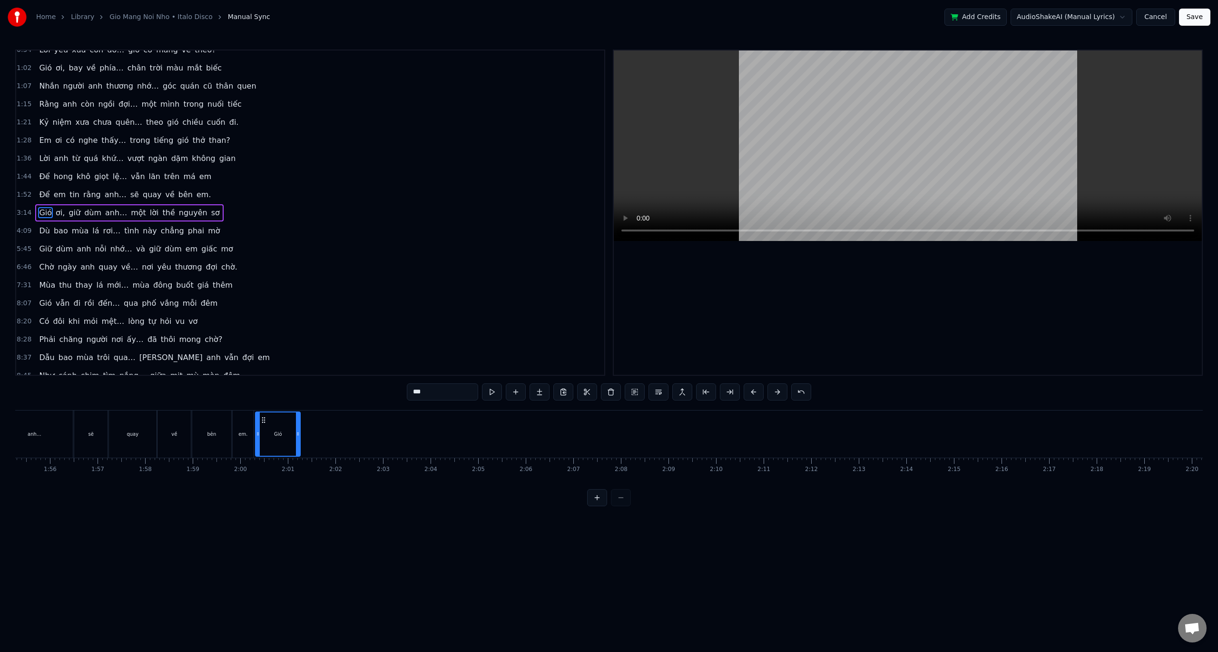
drag, startPoint x: 500, startPoint y: 420, endPoint x: 263, endPoint y: 435, distance: 237.5
click at [263, 435] on div "Gió" at bounding box center [278, 433] width 44 height 43
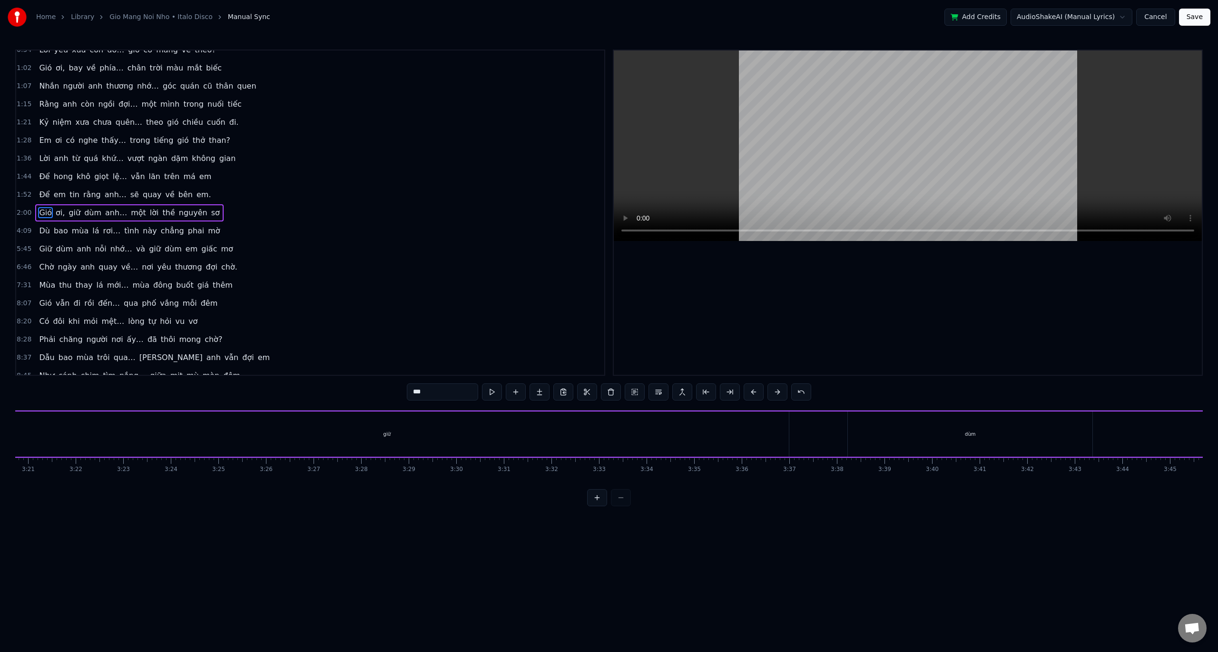
scroll to position [0, 9373]
click at [558, 435] on div "giữ" at bounding box center [567, 433] width 804 height 45
drag, startPoint x: 969, startPoint y: 435, endPoint x: 386, endPoint y: 444, distance: 582.1
click at [387, 444] on div at bounding box center [387, 433] width 4 height 43
drag, startPoint x: 386, startPoint y: 435, endPoint x: 266, endPoint y: 436, distance: 120.9
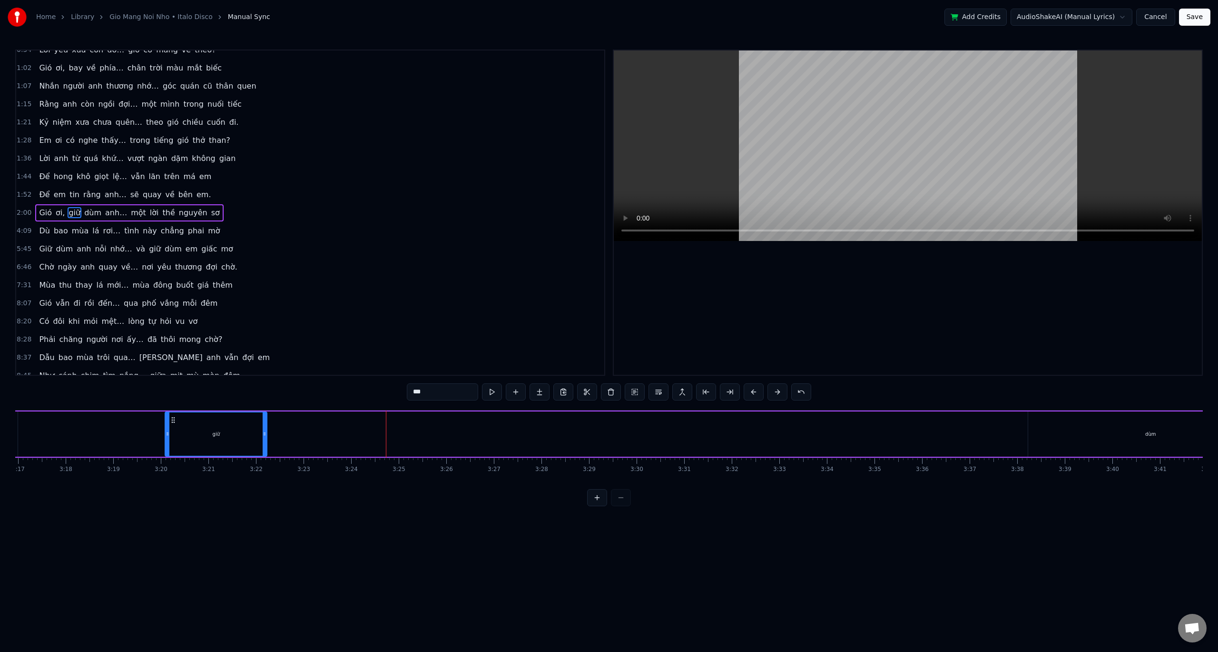
click at [266, 436] on icon at bounding box center [265, 434] width 4 height 8
click at [401, 440] on div "ơi," at bounding box center [400, 433] width 75 height 45
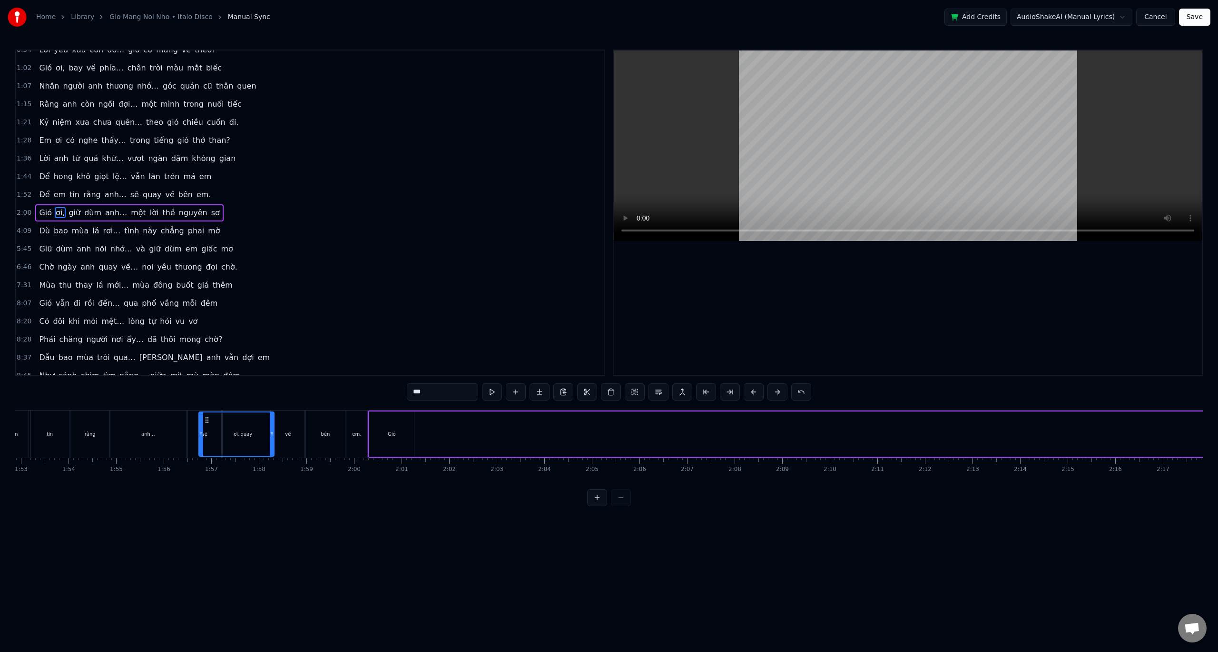
scroll to position [0, 5353]
drag, startPoint x: 815, startPoint y: 418, endPoint x: 443, endPoint y: 421, distance: 372.2
click at [443, 421] on icon at bounding box center [444, 420] width 8 height 8
click at [538, 423] on div "giữ" at bounding box center [516, 433] width 102 height 45
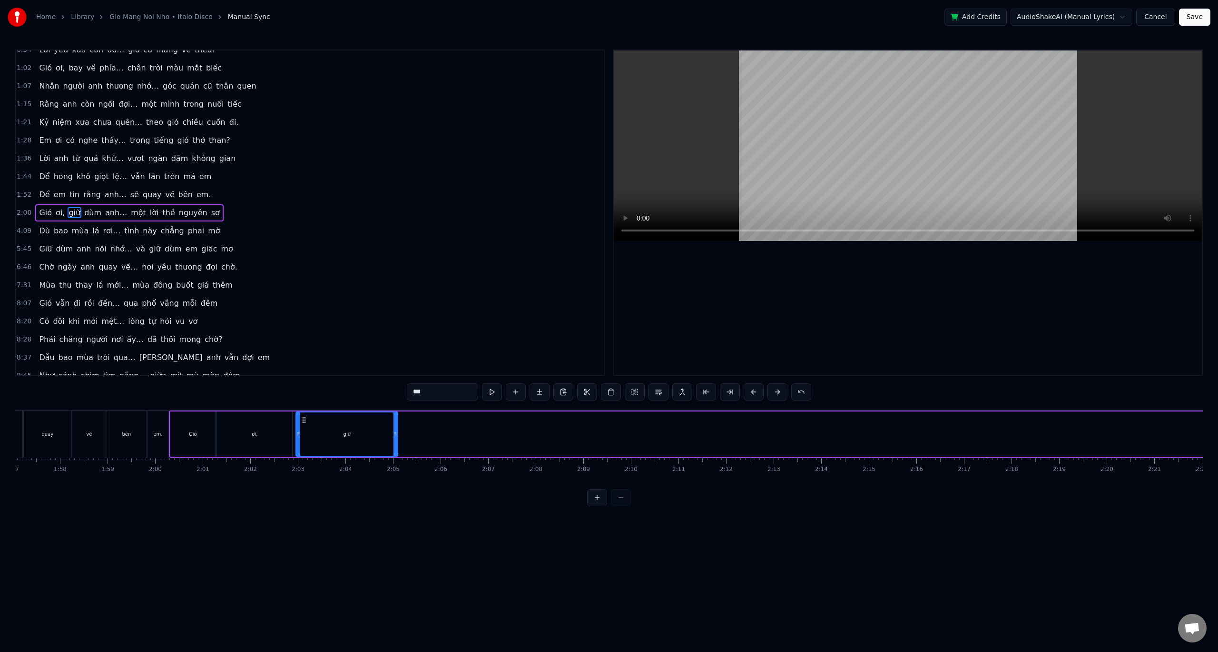
scroll to position [0, 5569]
drag, startPoint x: 471, startPoint y: 422, endPoint x: 303, endPoint y: 459, distance: 172.1
click at [303, 459] on div "Gió từ miền xa vắng… mang nỗi nhớ mênh mông Về đây nơi phố vắng… chỉ còn lại mù…" at bounding box center [609, 445] width 1188 height 71
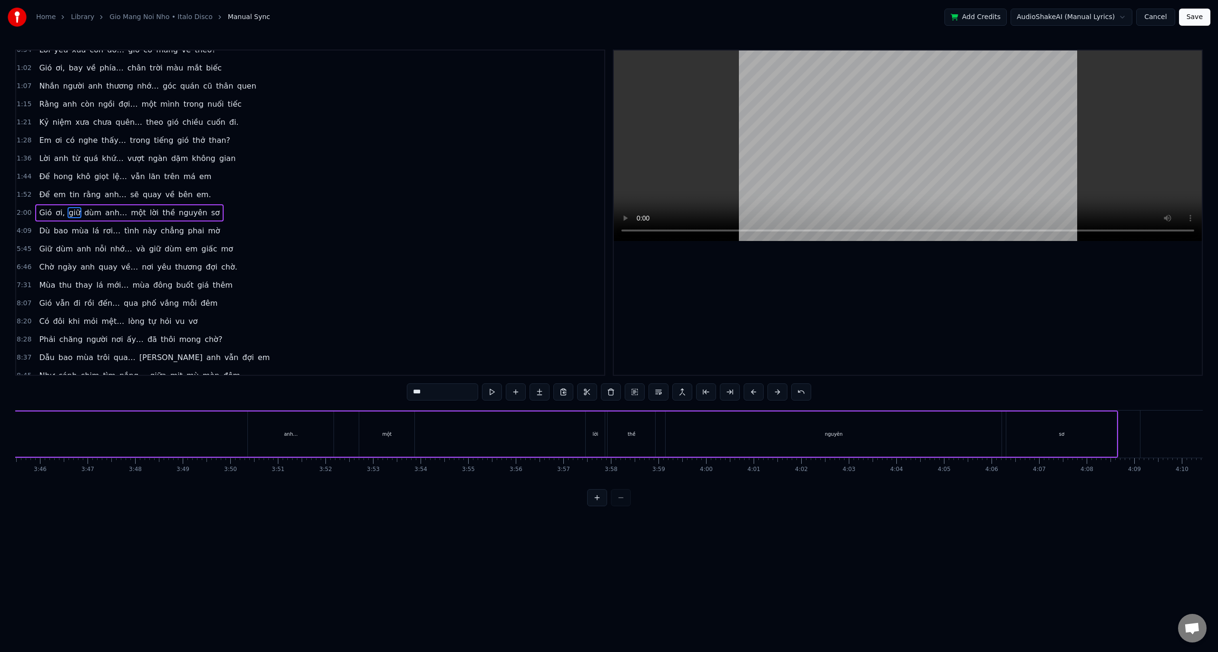
click at [999, 421] on div "nguyên" at bounding box center [834, 433] width 336 height 45
click at [1029, 424] on div "sơ" at bounding box center [1062, 433] width 110 height 45
type input "**"
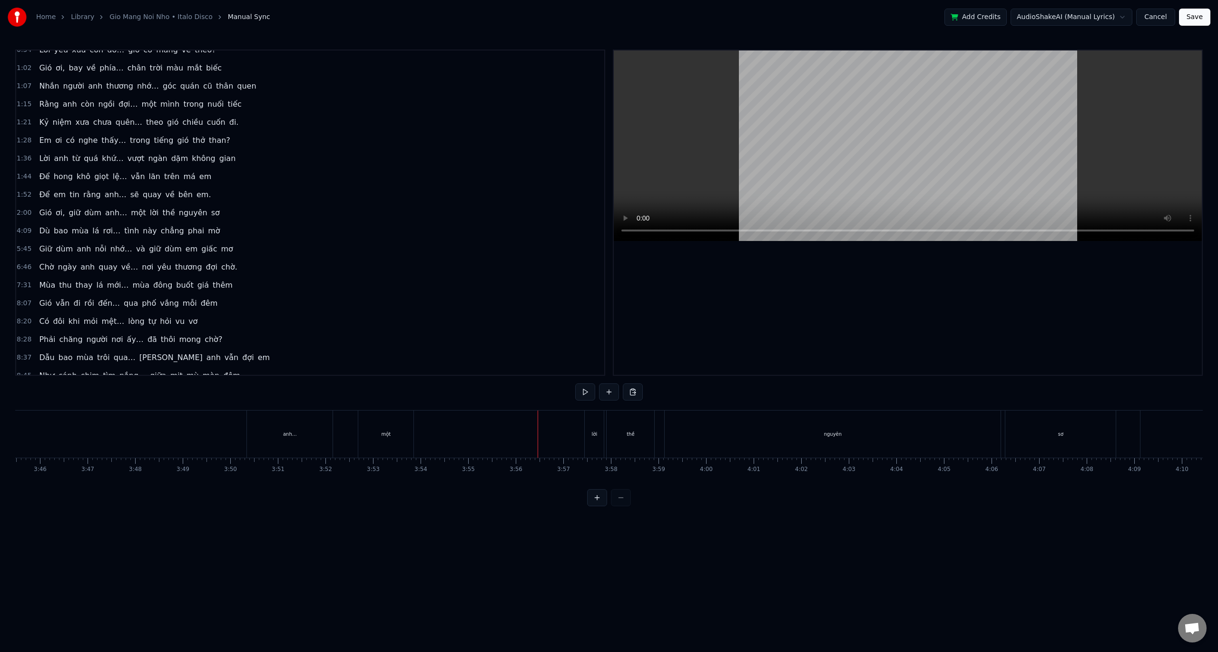
click at [1071, 435] on div "sơ" at bounding box center [1061, 433] width 110 height 47
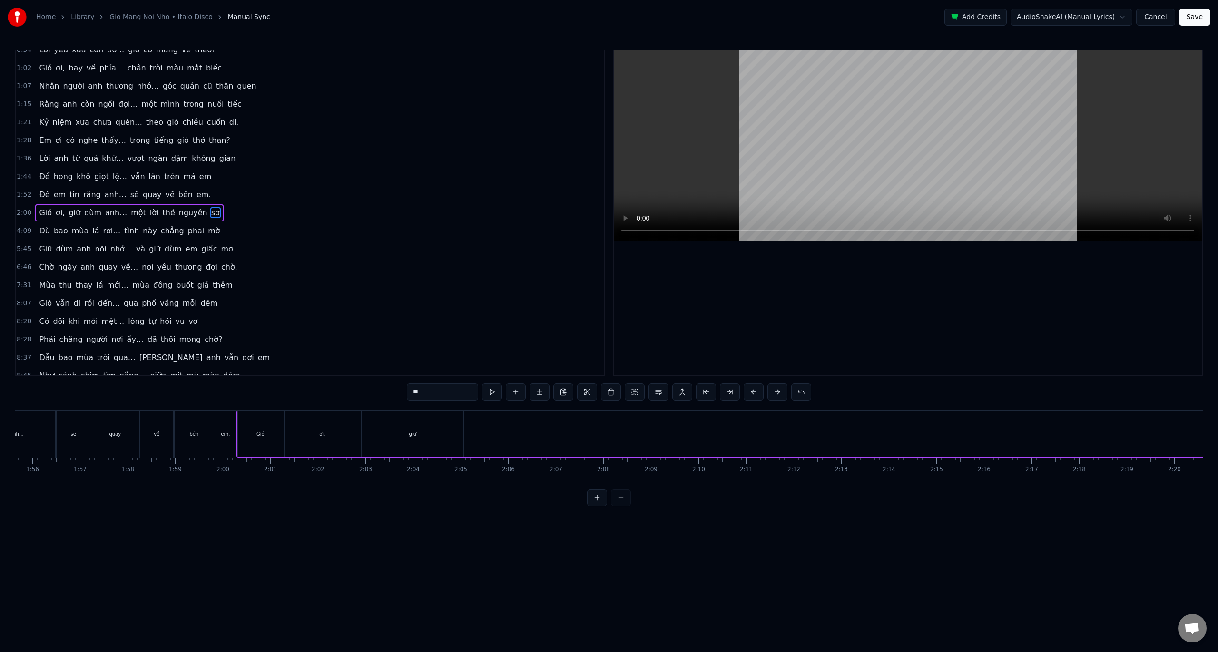
scroll to position [0, 5540]
click at [229, 422] on div "Gió" at bounding box center [224, 433] width 45 height 45
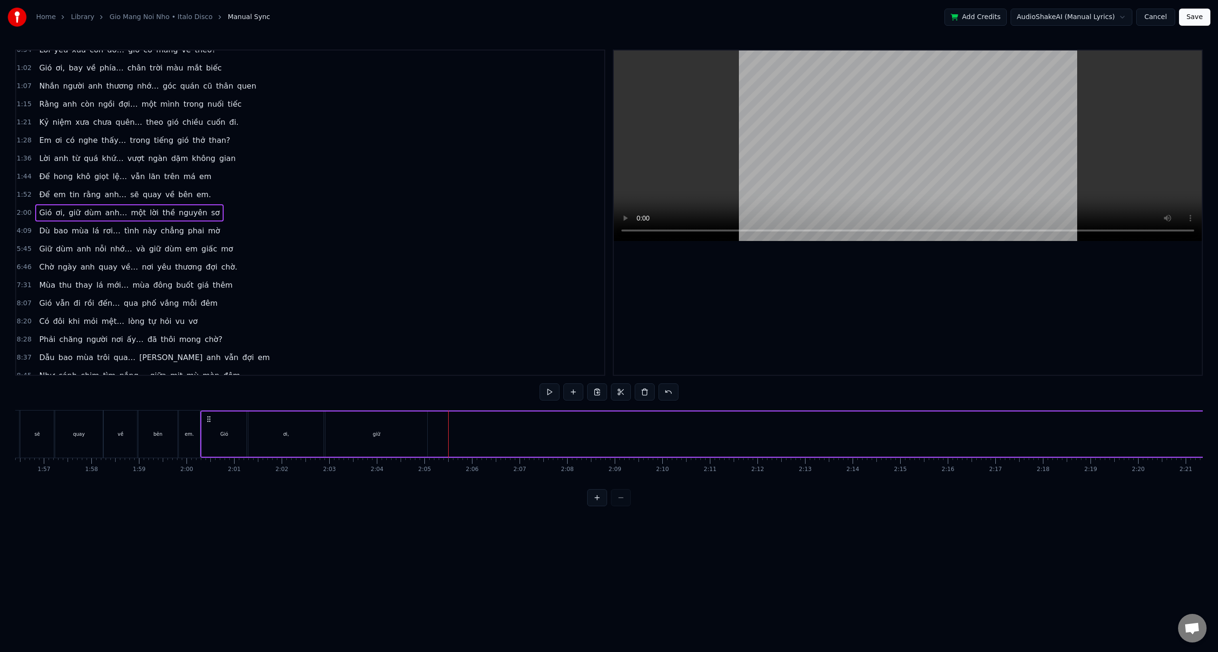
click at [396, 432] on div "giữ" at bounding box center [377, 433] width 102 height 45
click at [630, 427] on div "dùm" at bounding box center [706, 433] width 245 height 45
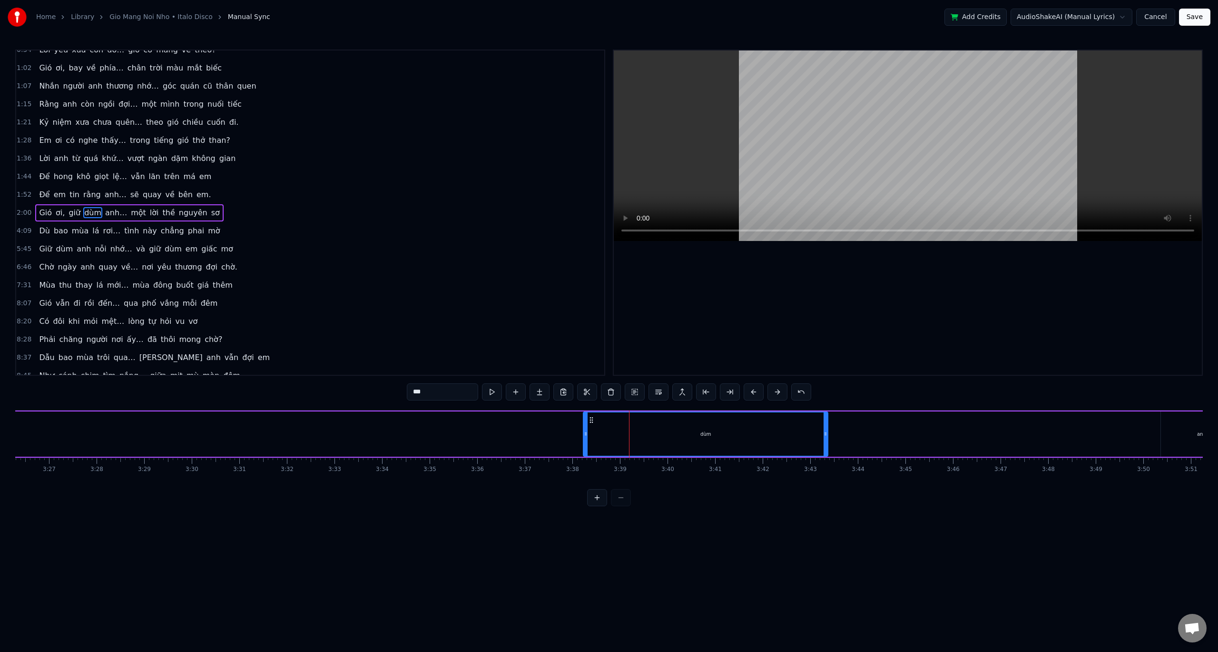
click at [749, 390] on button at bounding box center [754, 391] width 20 height 17
click at [751, 391] on button at bounding box center [754, 391] width 20 height 17
click at [752, 391] on button at bounding box center [754, 391] width 20 height 17
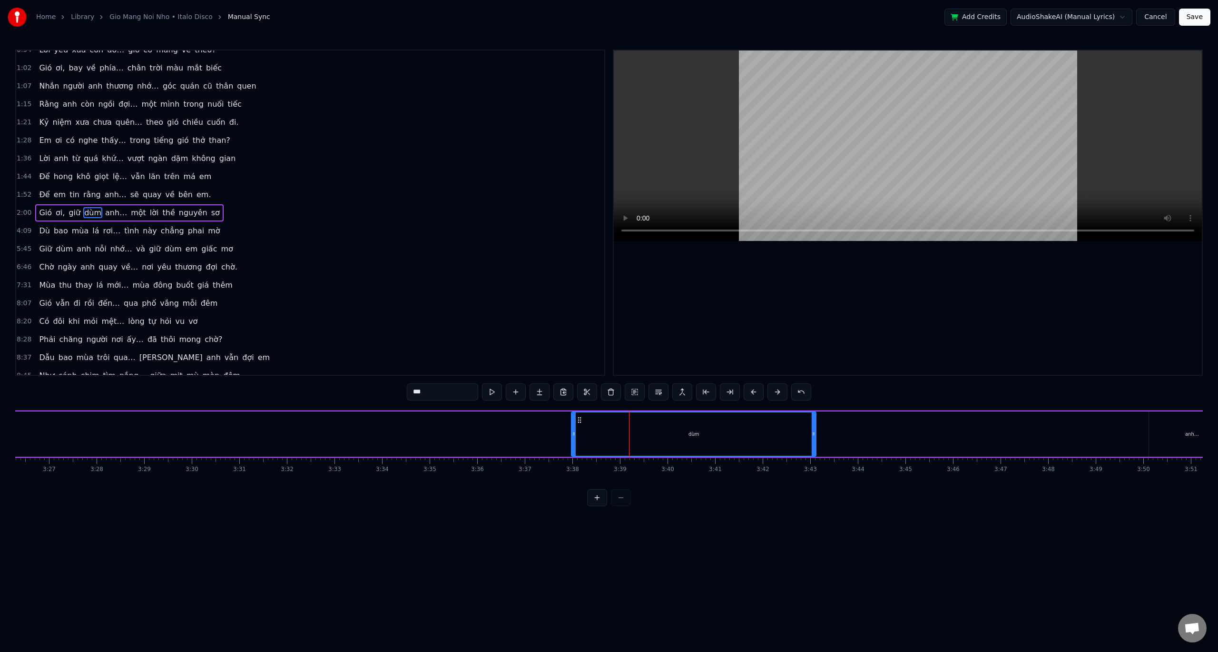
click at [752, 391] on button at bounding box center [754, 391] width 20 height 17
click at [752, 392] on button at bounding box center [754, 391] width 20 height 17
click at [751, 392] on button at bounding box center [754, 391] width 20 height 17
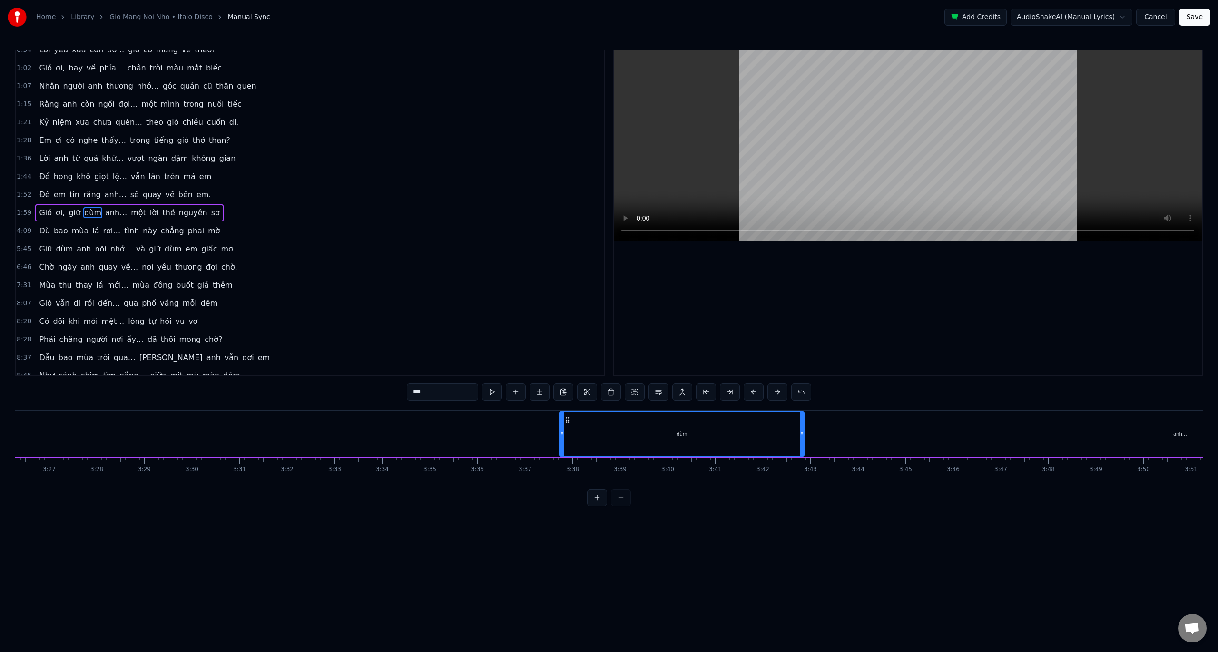
click at [751, 392] on button at bounding box center [754, 391] width 20 height 17
click at [752, 392] on button at bounding box center [754, 391] width 20 height 17
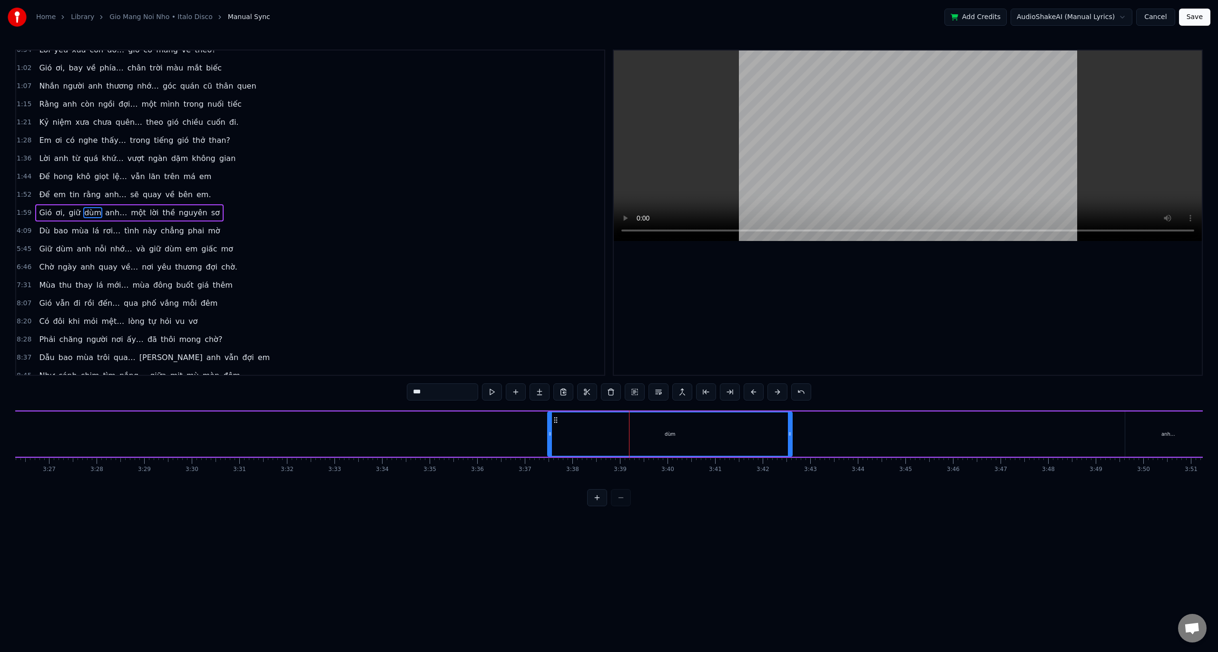
click at [751, 392] on button at bounding box center [754, 391] width 20 height 17
click at [750, 392] on button at bounding box center [754, 391] width 20 height 17
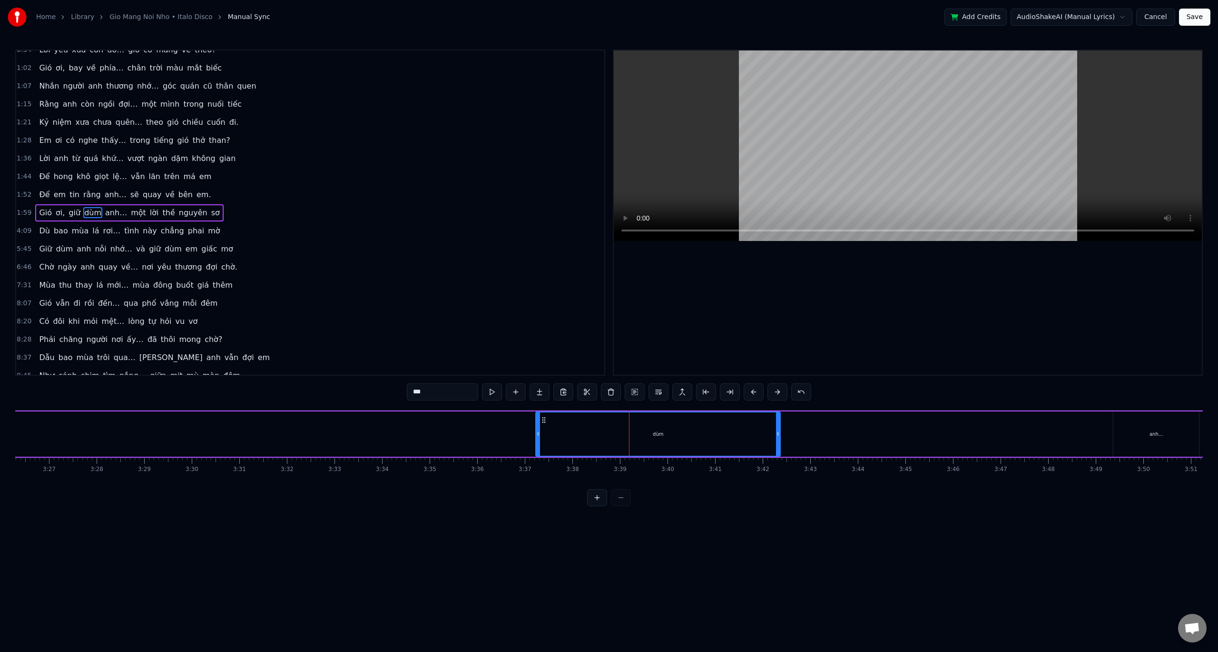
click at [751, 392] on button at bounding box center [754, 391] width 20 height 17
drag, startPoint x: 603, startPoint y: 439, endPoint x: 543, endPoint y: 437, distance: 60.0
click at [543, 438] on div "dùm" at bounding box center [656, 433] width 244 height 43
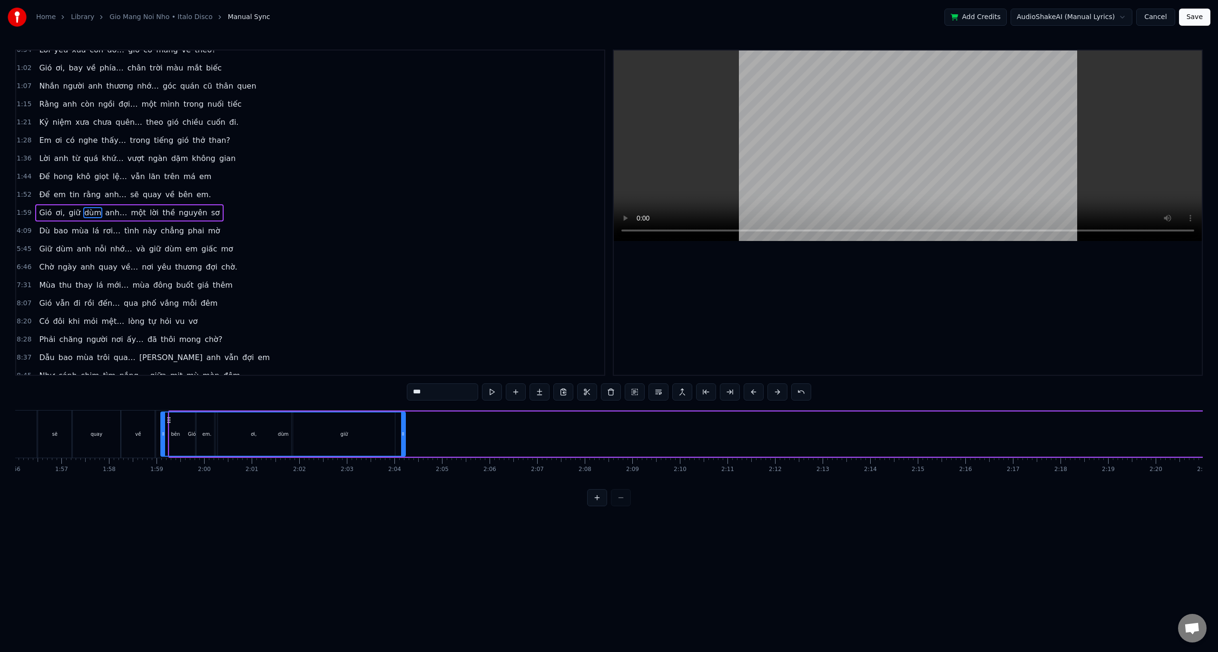
scroll to position [0, 5499]
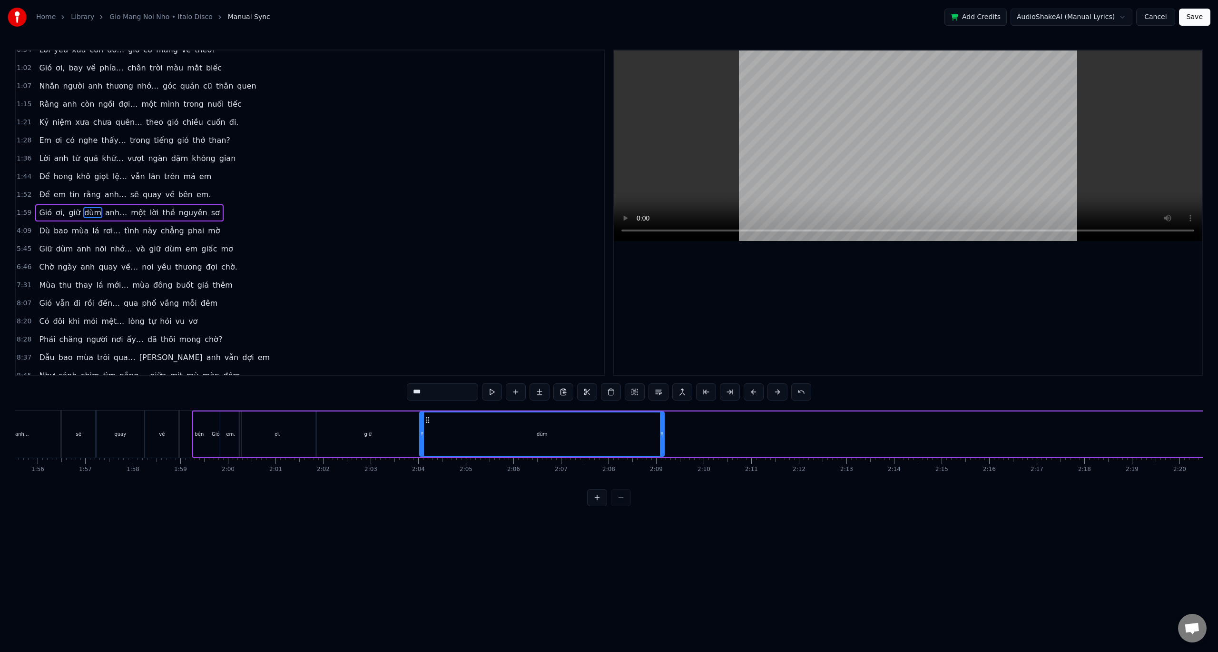
drag, startPoint x: 539, startPoint y: 420, endPoint x: 425, endPoint y: 416, distance: 113.8
click at [425, 416] on icon at bounding box center [428, 420] width 8 height 8
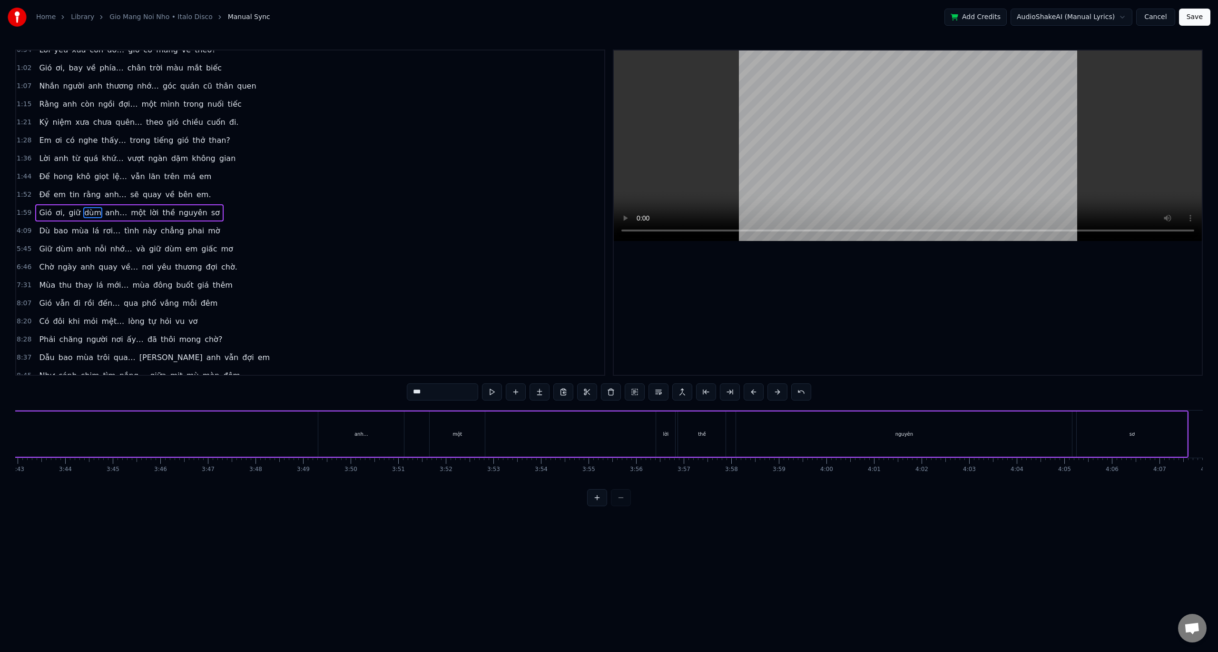
scroll to position [0, 10551]
click at [438, 416] on div "anh…" at bounding box center [421, 433] width 86 height 45
drag, startPoint x: 388, startPoint y: 418, endPoint x: 643, endPoint y: 448, distance: 256.3
click at [646, 449] on div "anh…" at bounding box center [679, 433] width 85 height 43
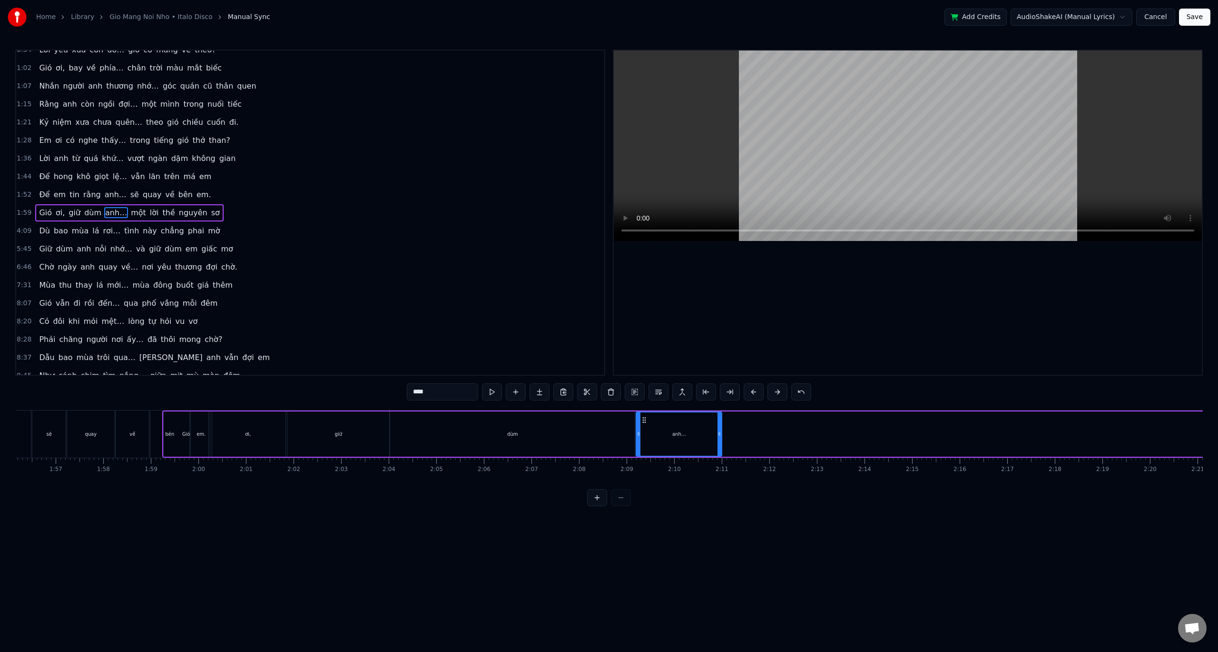
click at [110, 411] on div "quay" at bounding box center [91, 433] width 48 height 47
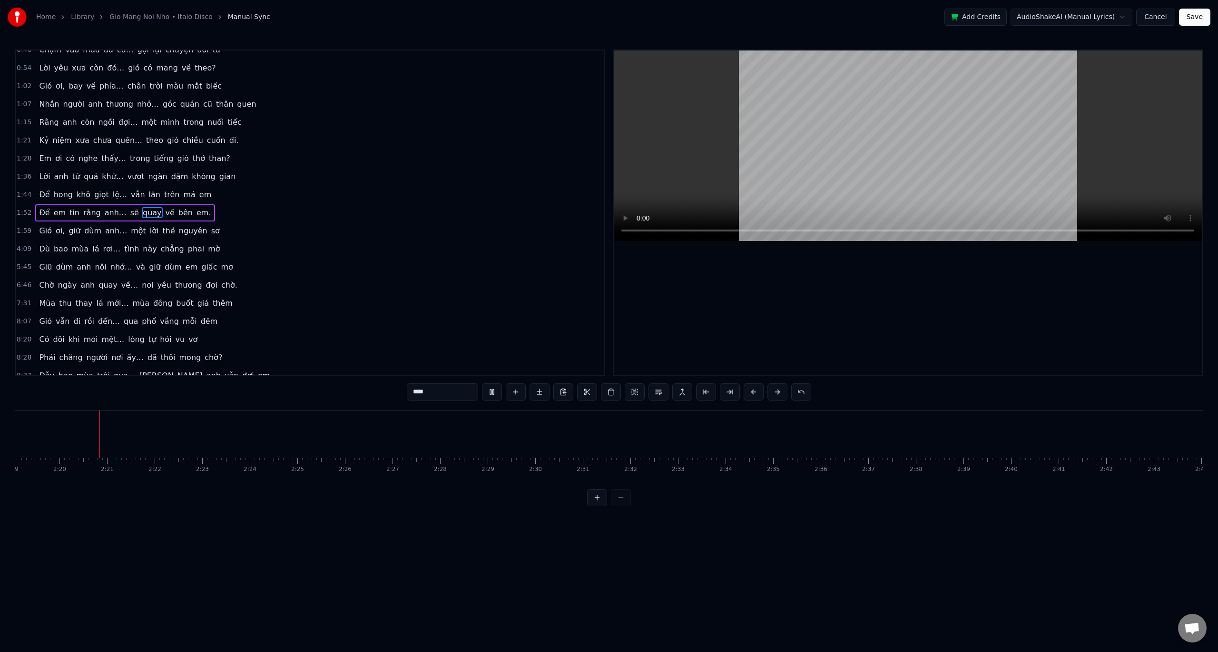
scroll to position [0, 6621]
click at [487, 394] on button at bounding box center [492, 391] width 20 height 17
click at [623, 506] on div at bounding box center [609, 497] width 44 height 17
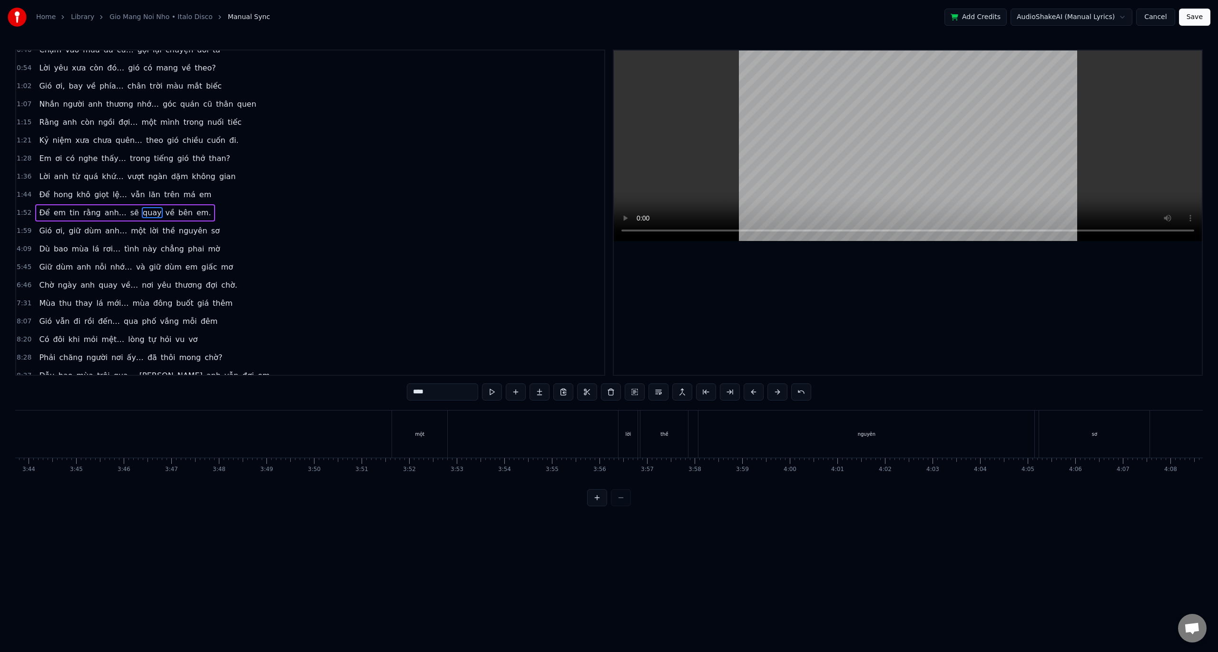
scroll to position [0, 10659]
click at [411, 421] on div "một" at bounding box center [408, 433] width 55 height 47
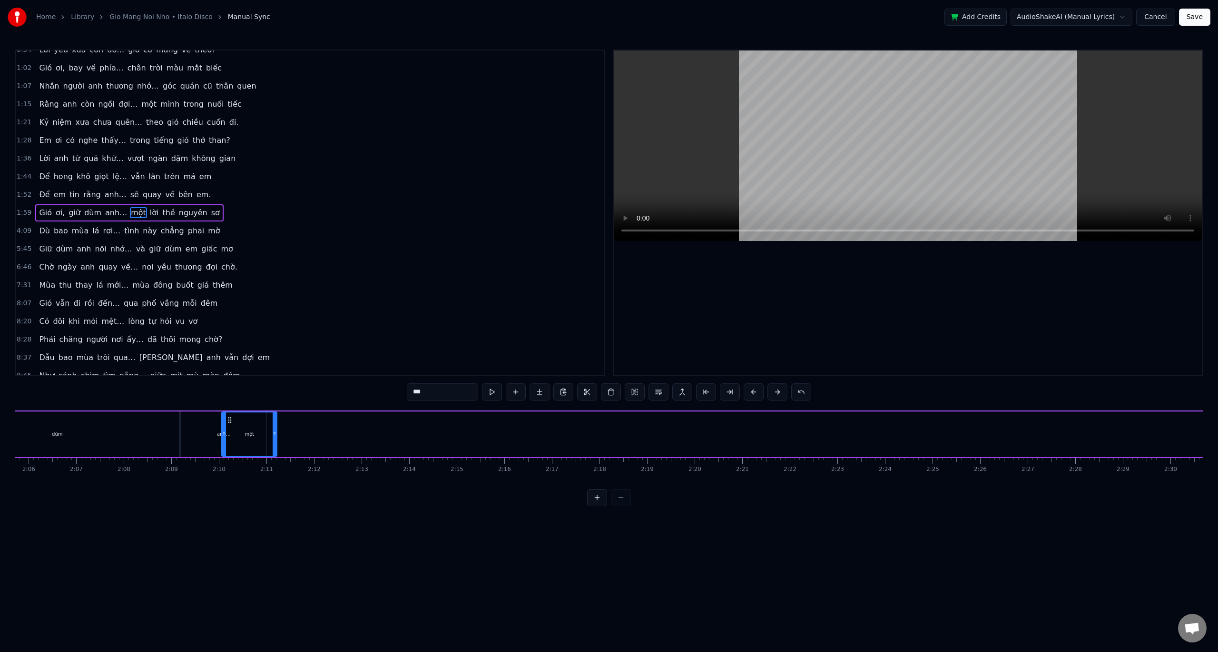
scroll to position [0, 5962]
drag, startPoint x: 390, startPoint y: 420, endPoint x: 296, endPoint y: 425, distance: 94.9
click at [296, 425] on div "một" at bounding box center [315, 433] width 54 height 43
click at [666, 417] on div "lời" at bounding box center [665, 433] width 19 height 45
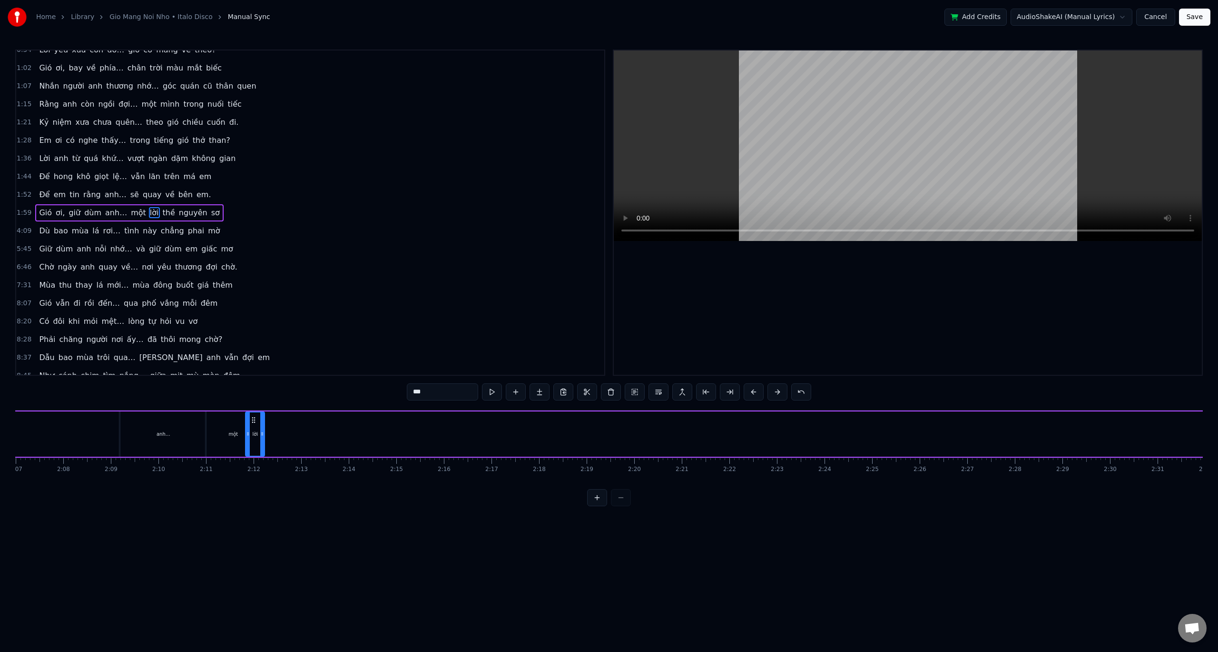
scroll to position [0, 6034]
drag, startPoint x: 663, startPoint y: 419, endPoint x: 281, endPoint y: 435, distance: 382.5
click at [281, 435] on div "lời" at bounding box center [284, 433] width 18 height 43
click at [612, 443] on div "thề" at bounding box center [606, 433] width 48 height 45
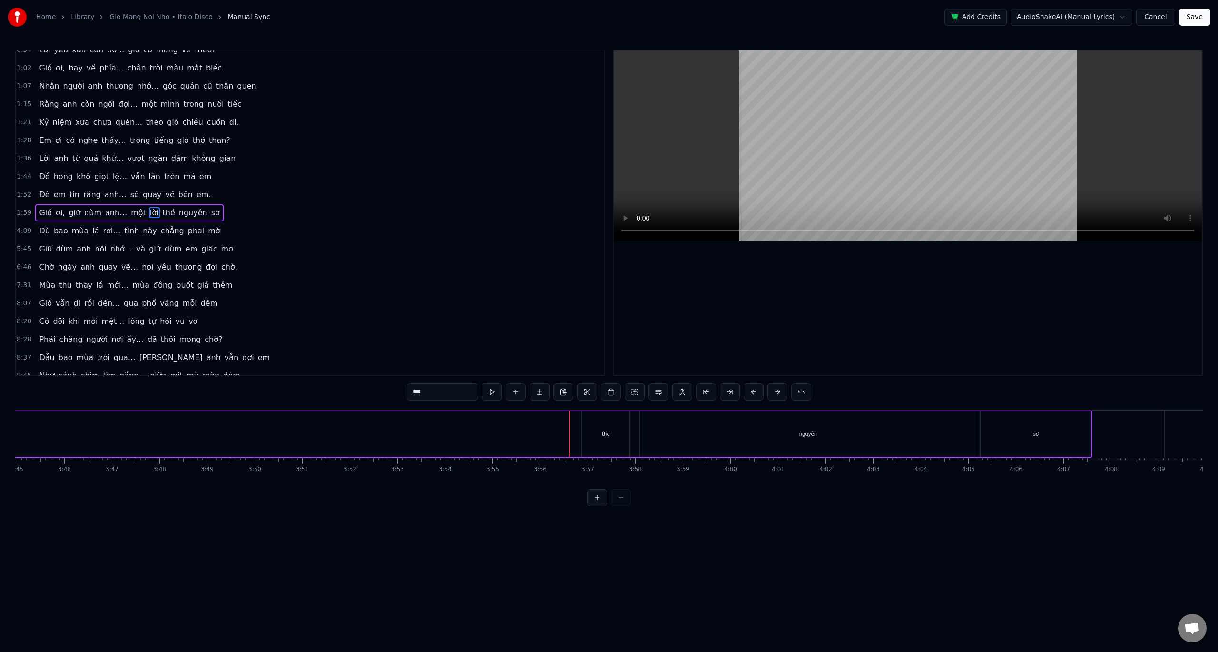
type input "***"
drag, startPoint x: 618, startPoint y: 424, endPoint x: 537, endPoint y: 421, distance: 80.5
click at [594, 424] on div "thề" at bounding box center [606, 433] width 48 height 45
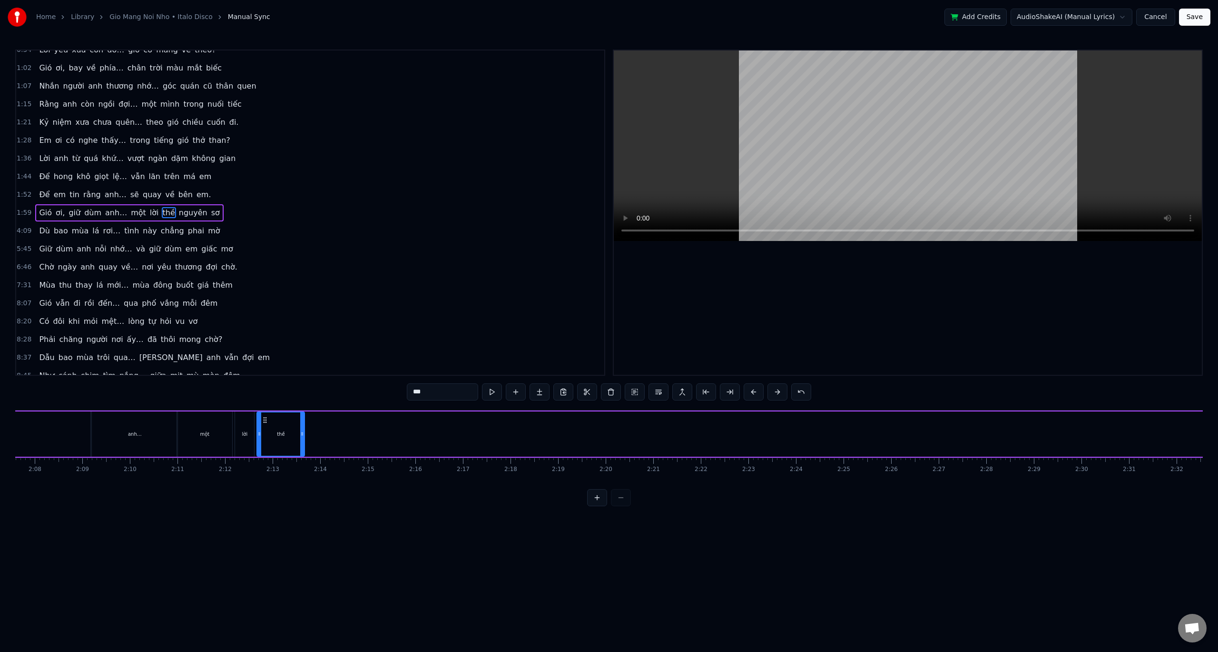
drag, startPoint x: 590, startPoint y: 419, endPoint x: 265, endPoint y: 416, distance: 325.1
click at [265, 416] on icon at bounding box center [265, 420] width 8 height 8
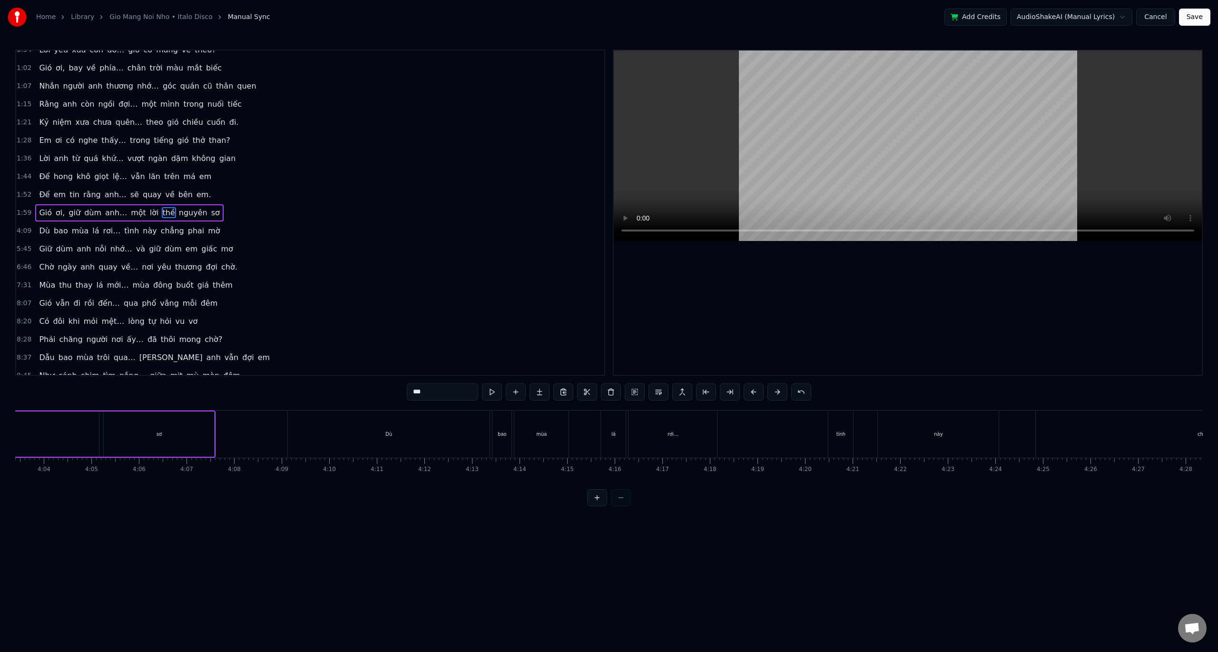
scroll to position [0, 10948]
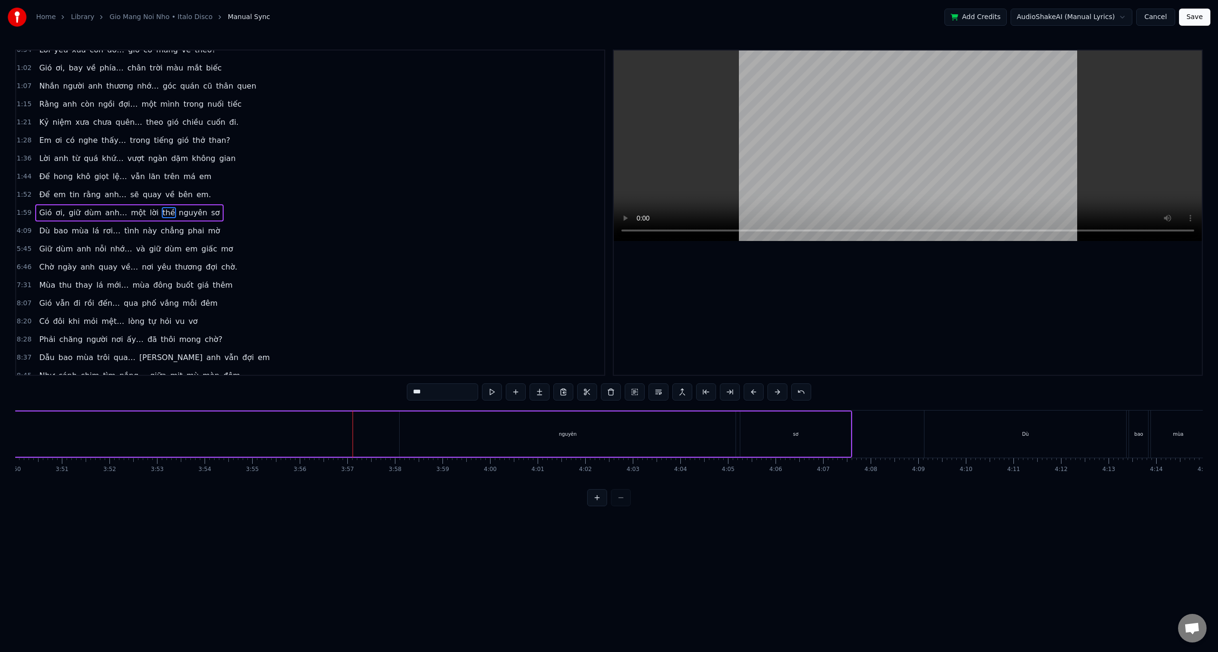
drag, startPoint x: 577, startPoint y: 435, endPoint x: 237, endPoint y: 439, distance: 339.4
click at [471, 421] on div "nguyên" at bounding box center [568, 433] width 336 height 45
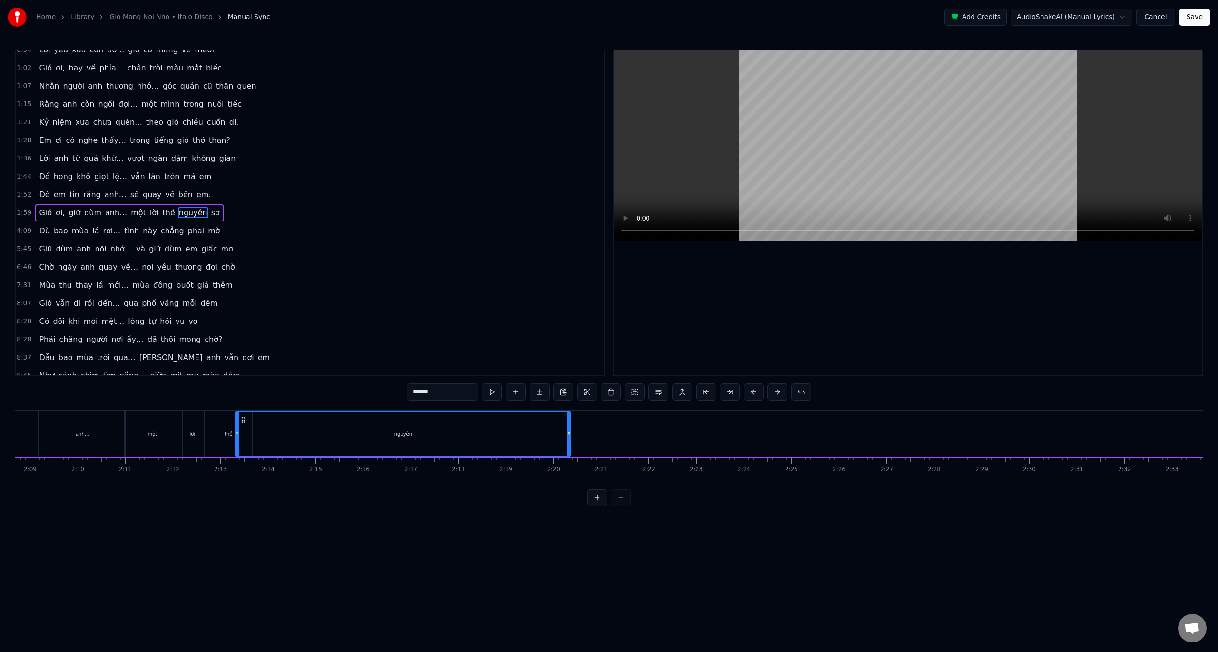
scroll to position [0, 6120]
drag, startPoint x: 408, startPoint y: 421, endPoint x: 268, endPoint y: 431, distance: 140.3
click at [268, 431] on div "nguyên" at bounding box center [427, 433] width 335 height 43
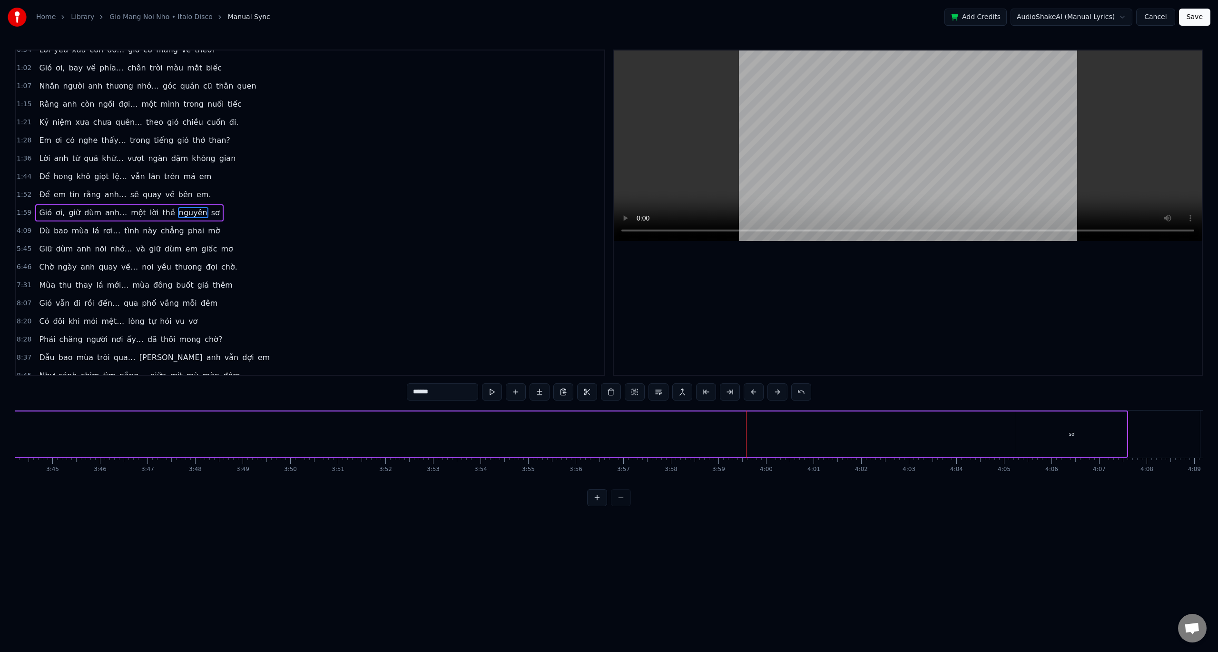
scroll to position [0, 10744]
drag, startPoint x: 1001, startPoint y: 433, endPoint x: 987, endPoint y: 434, distance: 13.8
click at [989, 436] on div "sơ" at bounding box center [1000, 433] width 110 height 45
drag, startPoint x: 953, startPoint y: 418, endPoint x: 386, endPoint y: 429, distance: 567.0
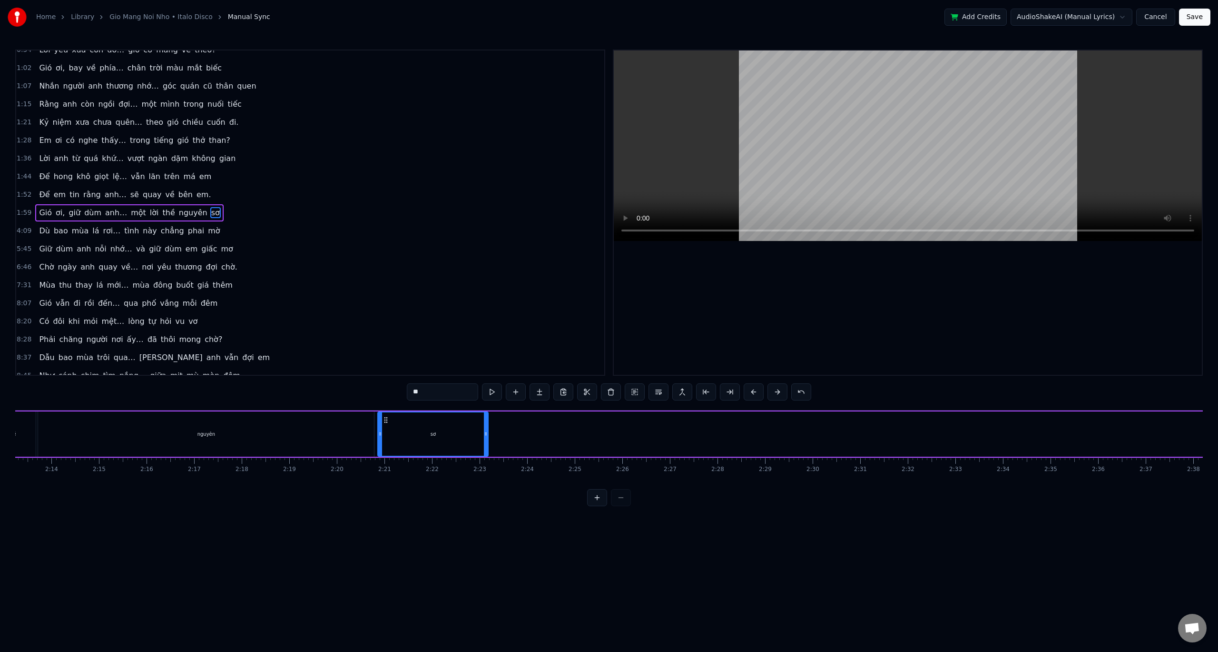
click at [386, 429] on div "sơ" at bounding box center [432, 433] width 109 height 43
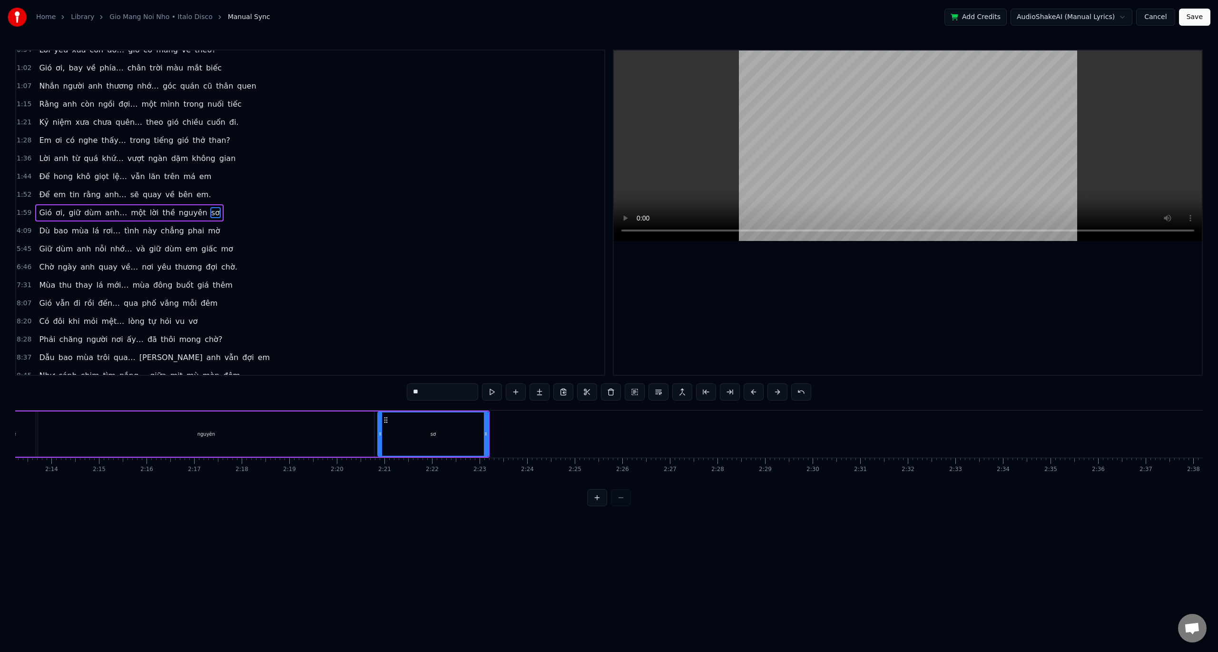
click at [289, 478] on div "Gió từ miền xa vắng… mang nỗi nhớ mênh mông Về đây nơi phố vắng… chỉ còn lại mù…" at bounding box center [609, 445] width 1188 height 71
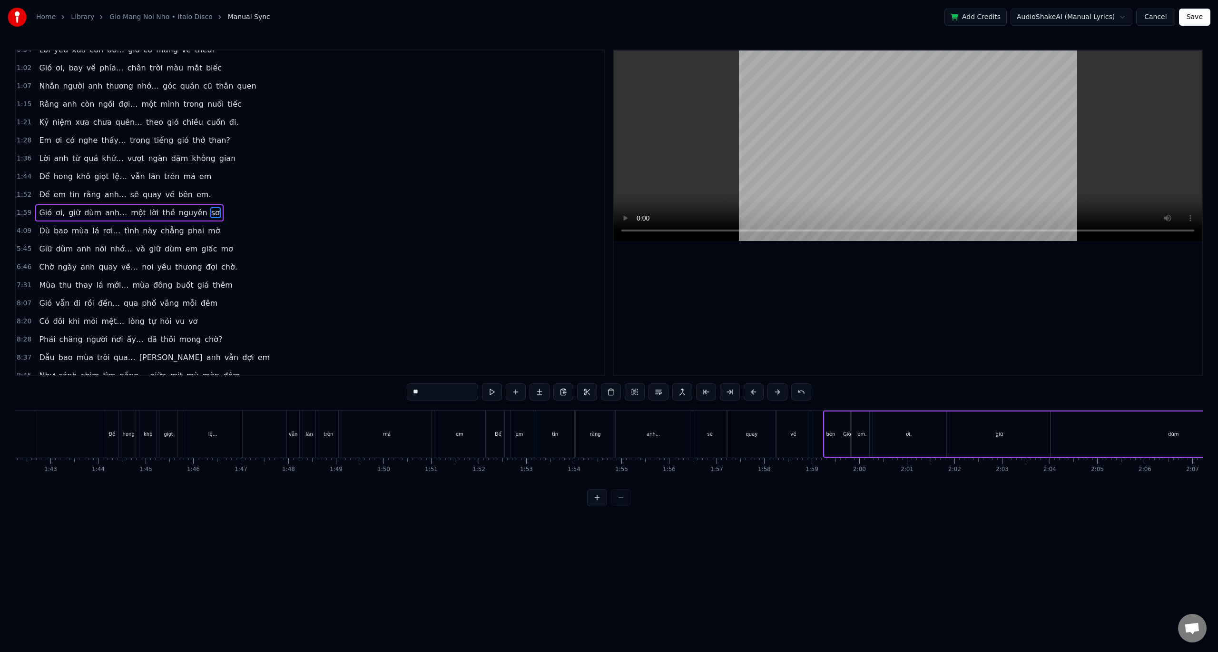
scroll to position [0, 4987]
click at [357, 405] on div "0:31 Gió từ miền xa vắng… mang nỗi nhớ mênh mông 0:39 Về đây nơi phố vắng… chỉ …" at bounding box center [609, 277] width 1188 height 456
click at [357, 410] on div "em" at bounding box center [339, 433] width 51 height 47
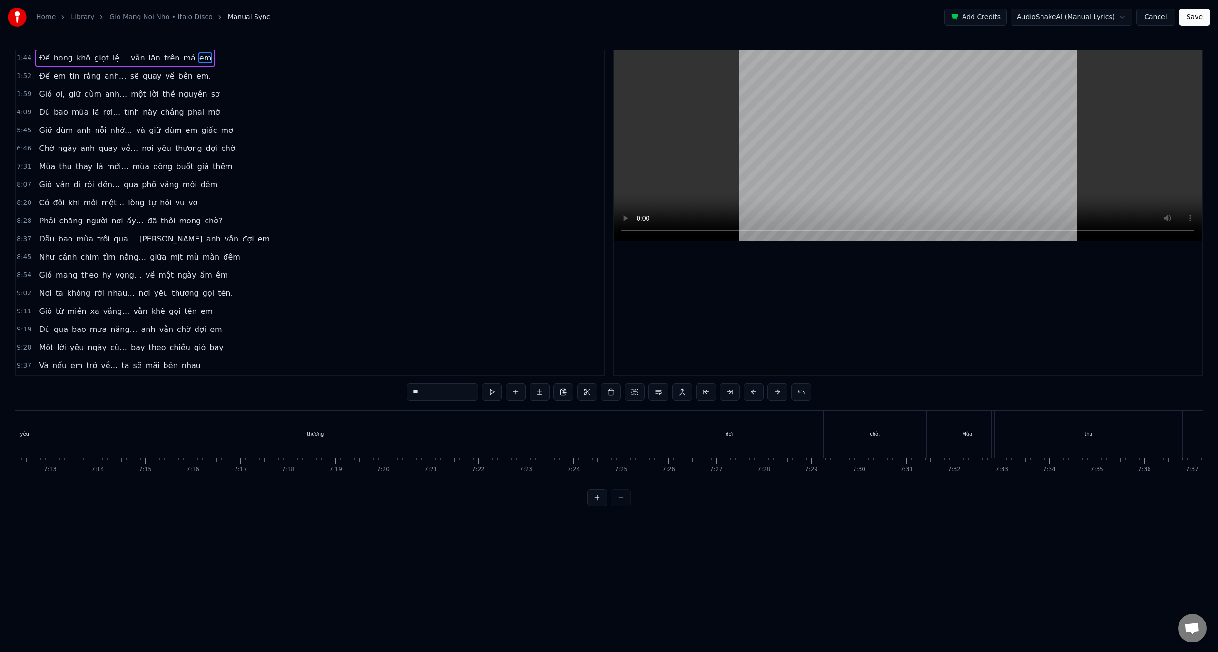
scroll to position [0, 20586]
click at [893, 416] on div "chờ." at bounding box center [862, 433] width 103 height 47
type input "****"
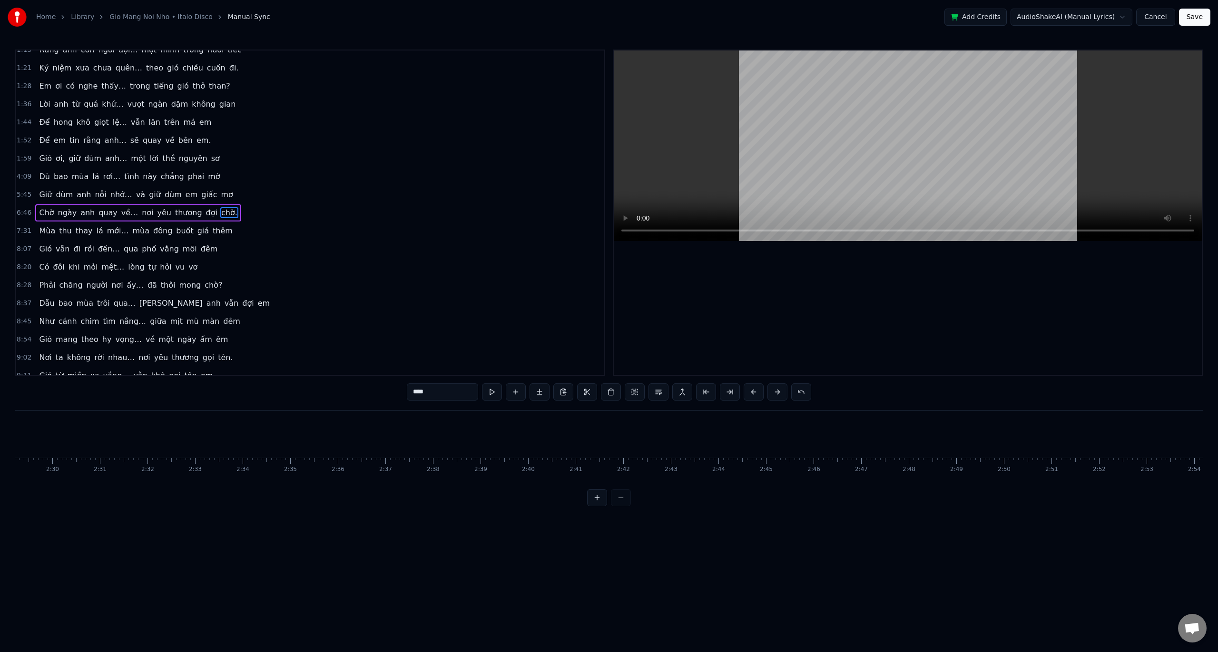
scroll to position [0, 7836]
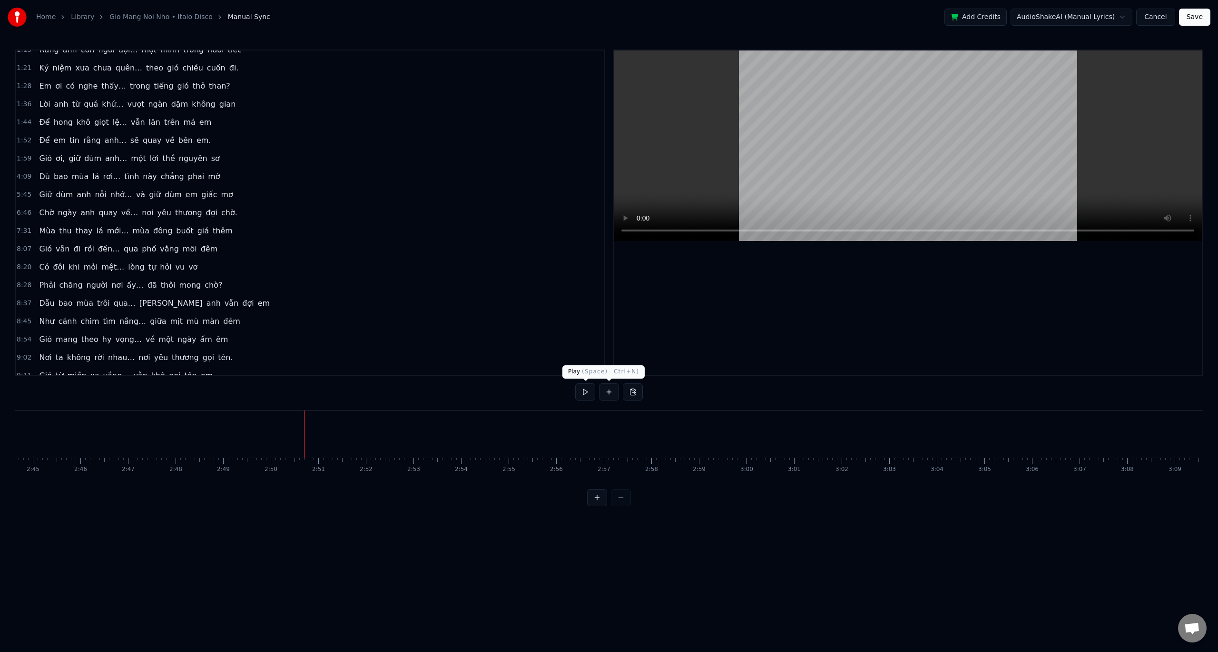
click at [585, 394] on button at bounding box center [585, 391] width 20 height 17
click at [586, 391] on button at bounding box center [585, 391] width 20 height 17
click at [257, 434] on div "thề" at bounding box center [272, 433] width 48 height 47
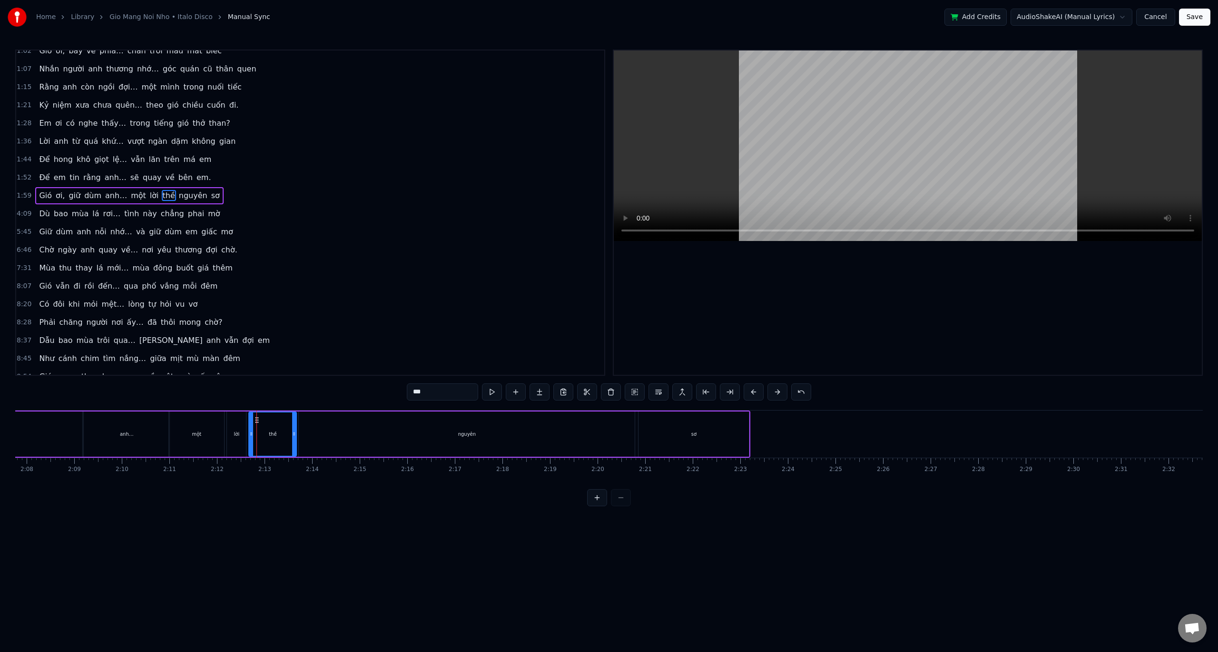
scroll to position [64, 0]
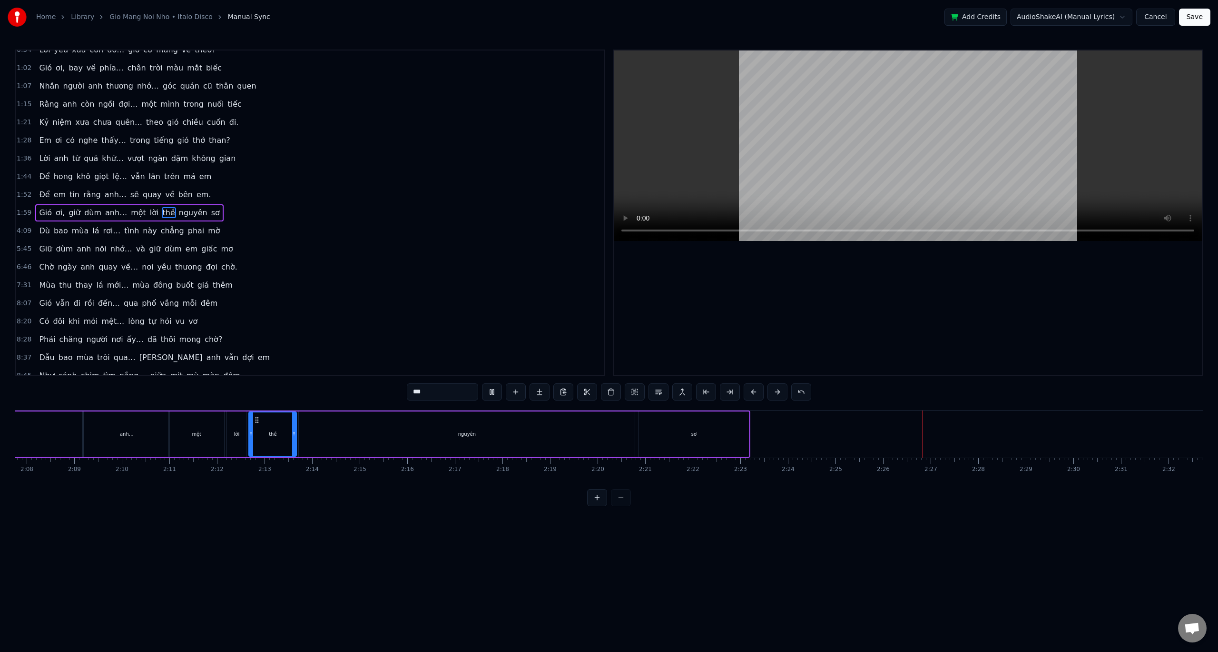
click at [1166, 20] on button "Cancel" at bounding box center [1156, 17] width 39 height 17
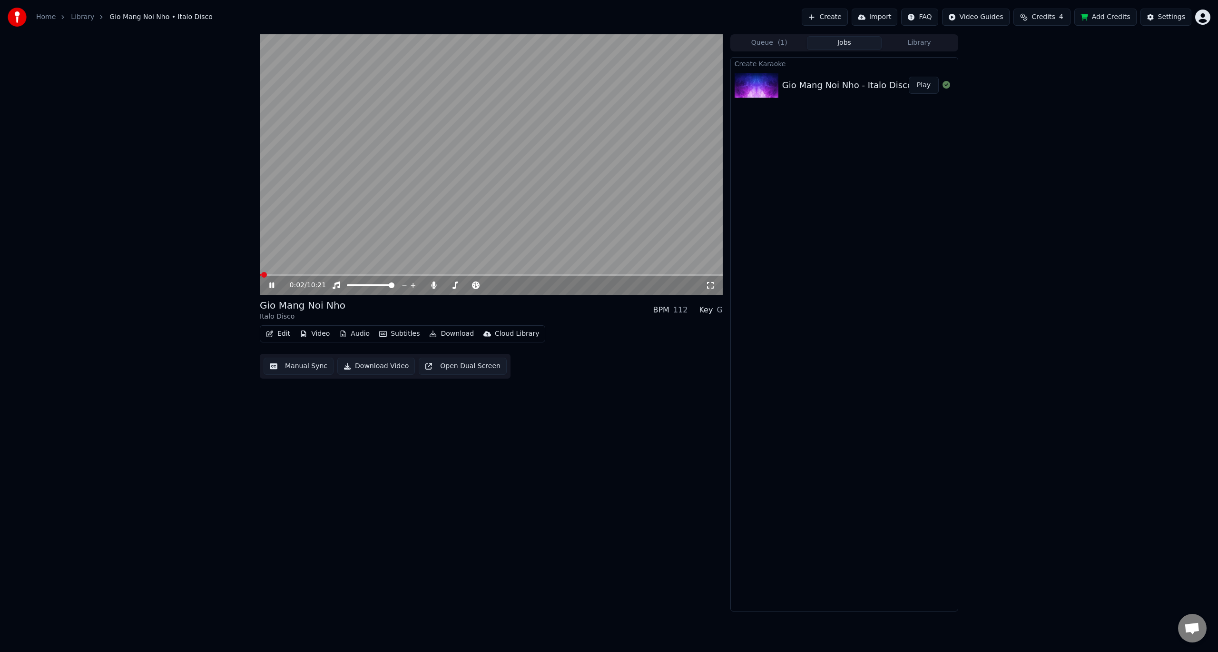
click at [274, 287] on icon at bounding box center [271, 285] width 5 height 6
click at [385, 272] on div "100 100" at bounding box center [380, 268] width 22 height 13
click at [492, 284] on span at bounding box center [489, 285] width 6 height 6
click at [271, 281] on div "0:02 / 10:21" at bounding box center [491, 285] width 455 height 10
click at [269, 285] on icon at bounding box center [272, 285] width 6 height 7
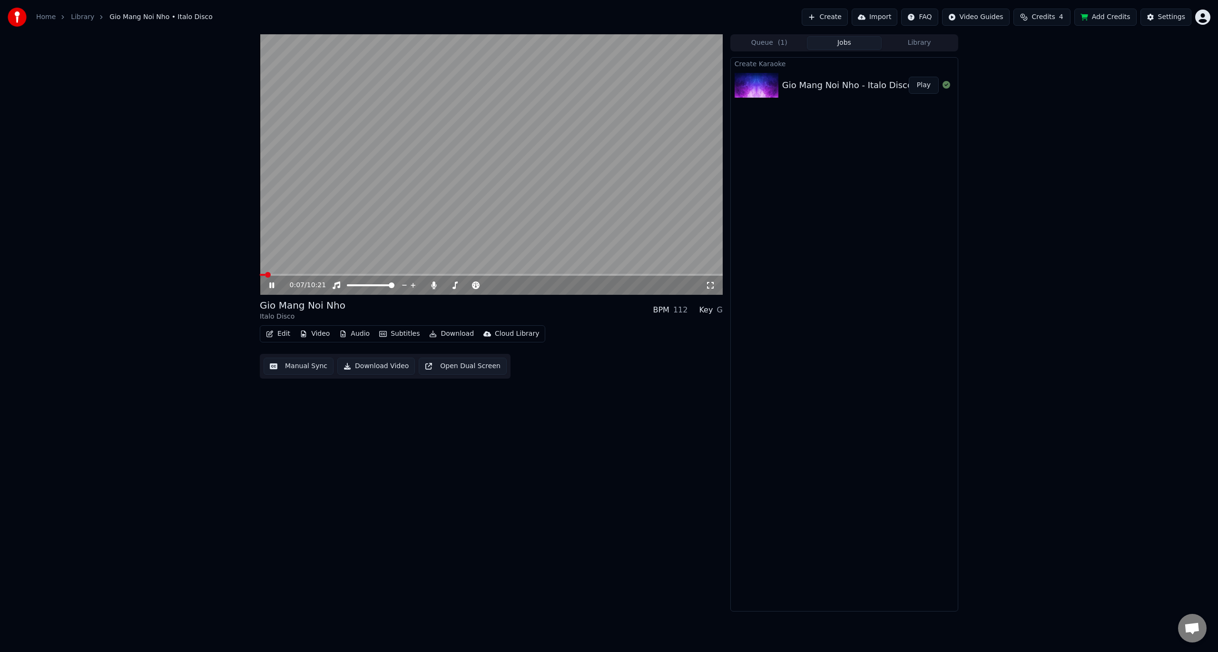
click at [379, 272] on video at bounding box center [491, 164] width 463 height 260
click at [461, 277] on span at bounding box center [461, 275] width 6 height 6
click at [265, 282] on div "4:30 / 10:21" at bounding box center [491, 285] width 455 height 10
click at [271, 285] on icon at bounding box center [272, 285] width 6 height 7
click at [278, 333] on button "Edit" at bounding box center [278, 333] width 32 height 13
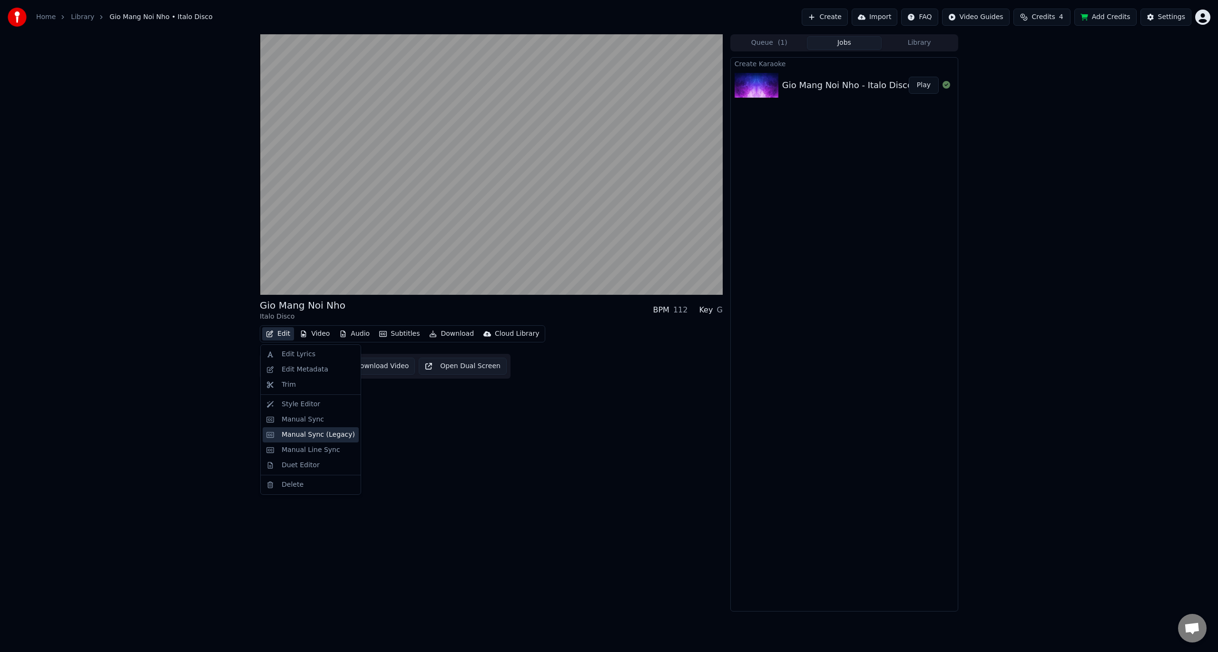
click at [328, 435] on div "Manual Sync (Legacy)" at bounding box center [318, 435] width 73 height 10
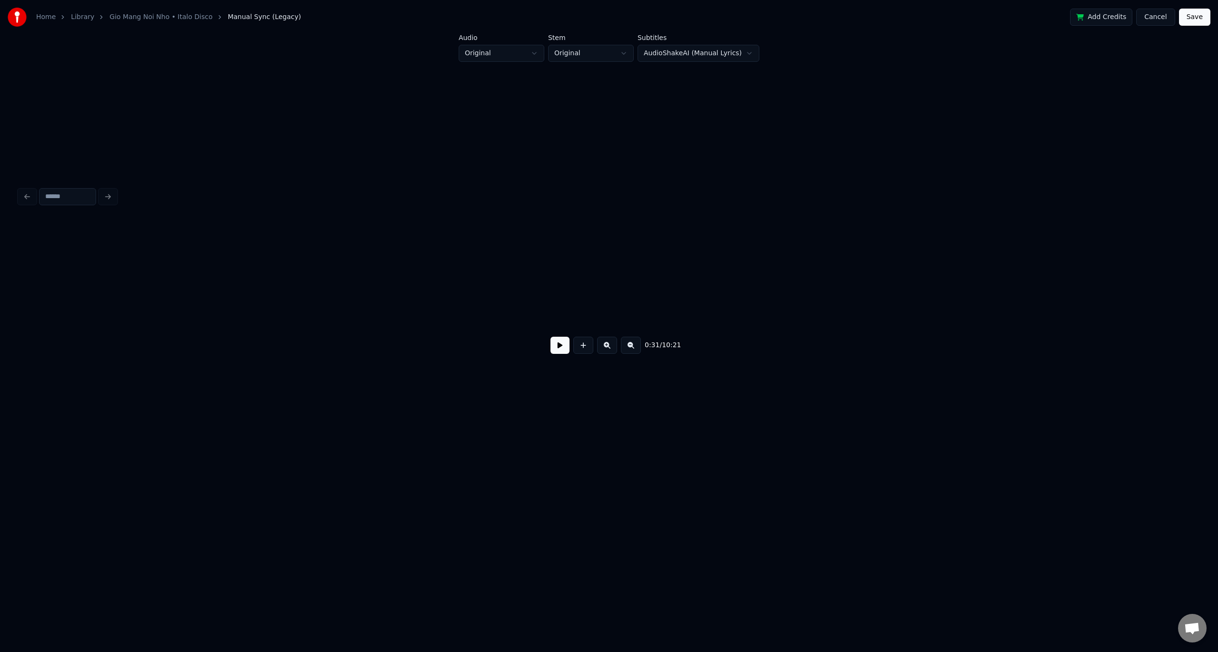
scroll to position [0, 1509]
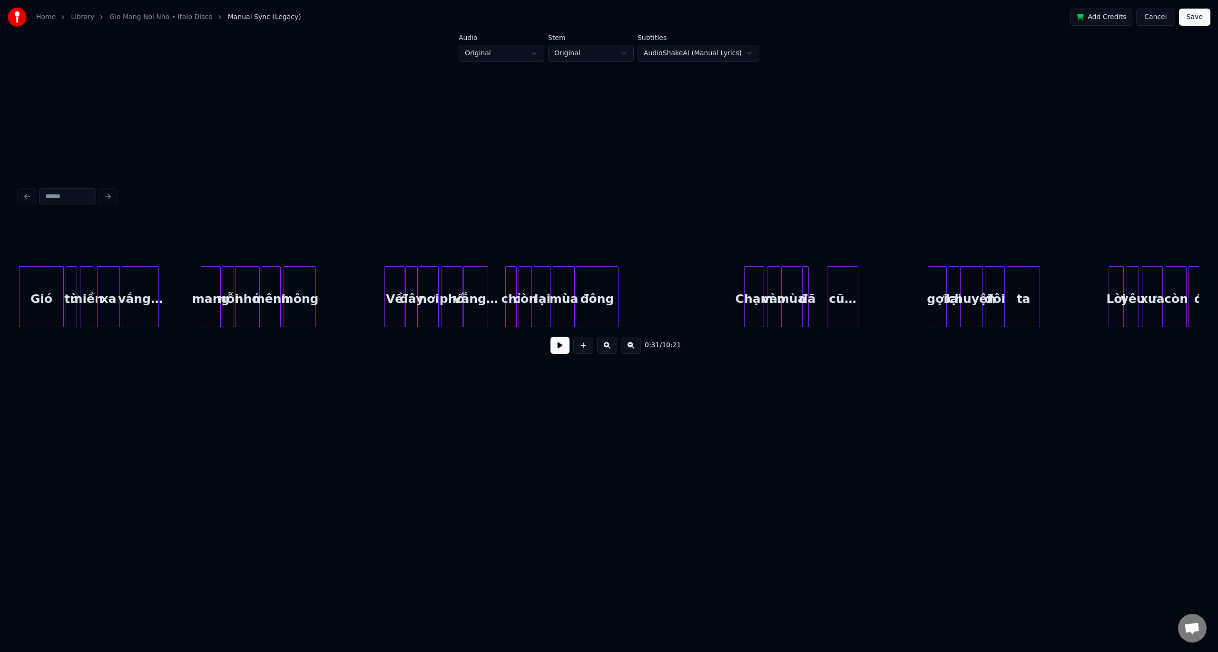
click at [606, 349] on button at bounding box center [607, 344] width 20 height 17
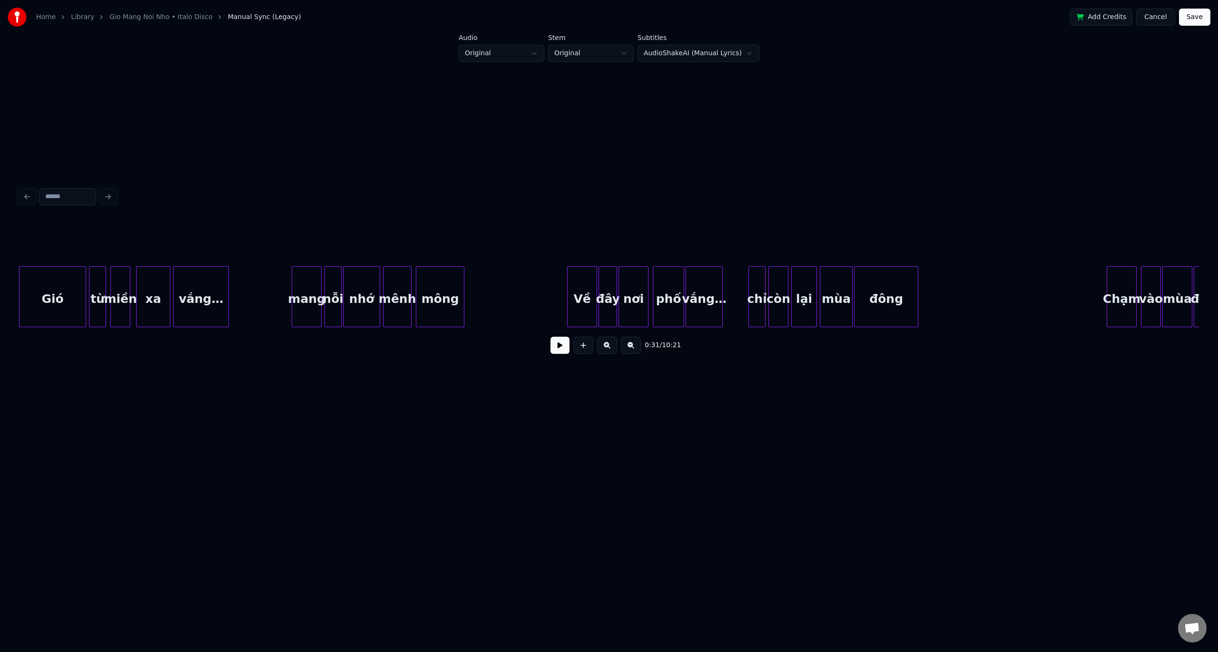
click at [558, 349] on button at bounding box center [560, 344] width 19 height 17
click at [557, 349] on button at bounding box center [560, 344] width 19 height 17
click at [564, 347] on button at bounding box center [560, 344] width 19 height 17
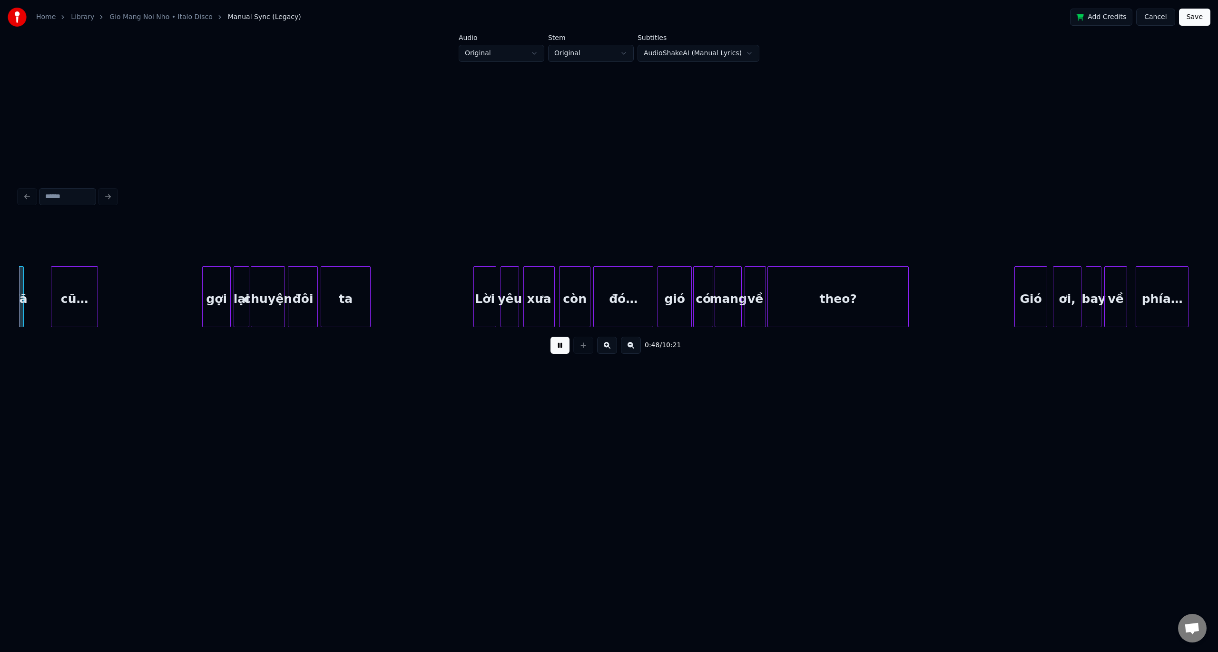
click at [607, 353] on button at bounding box center [607, 344] width 20 height 17
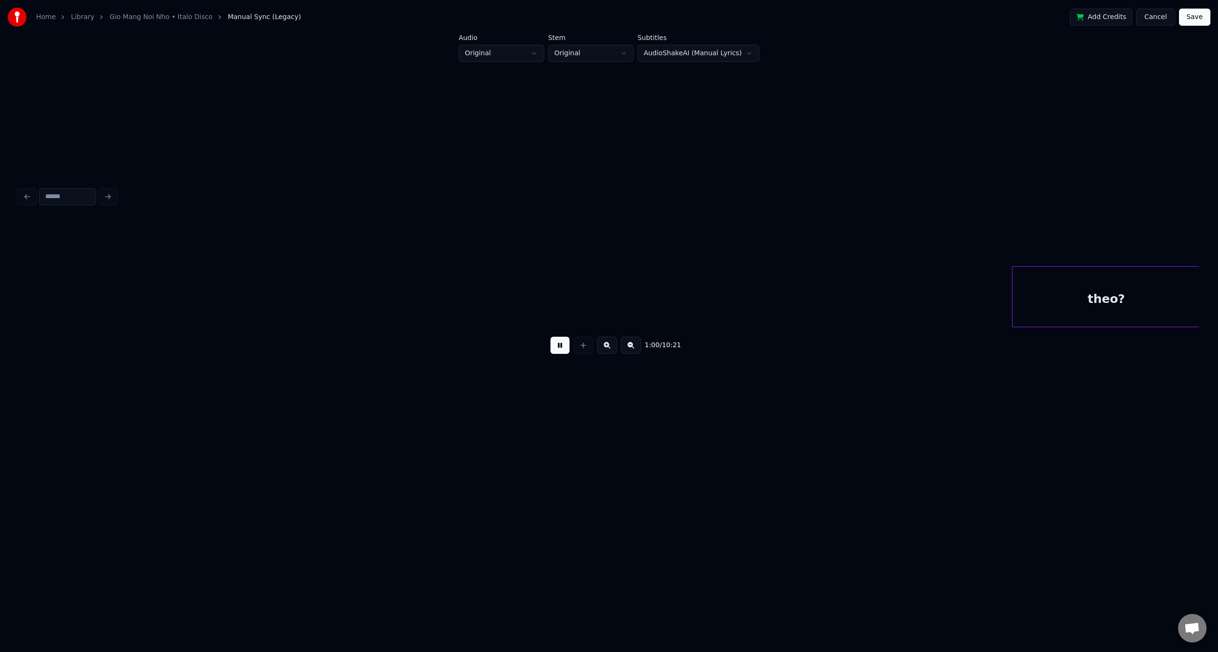
scroll to position [0, 5777]
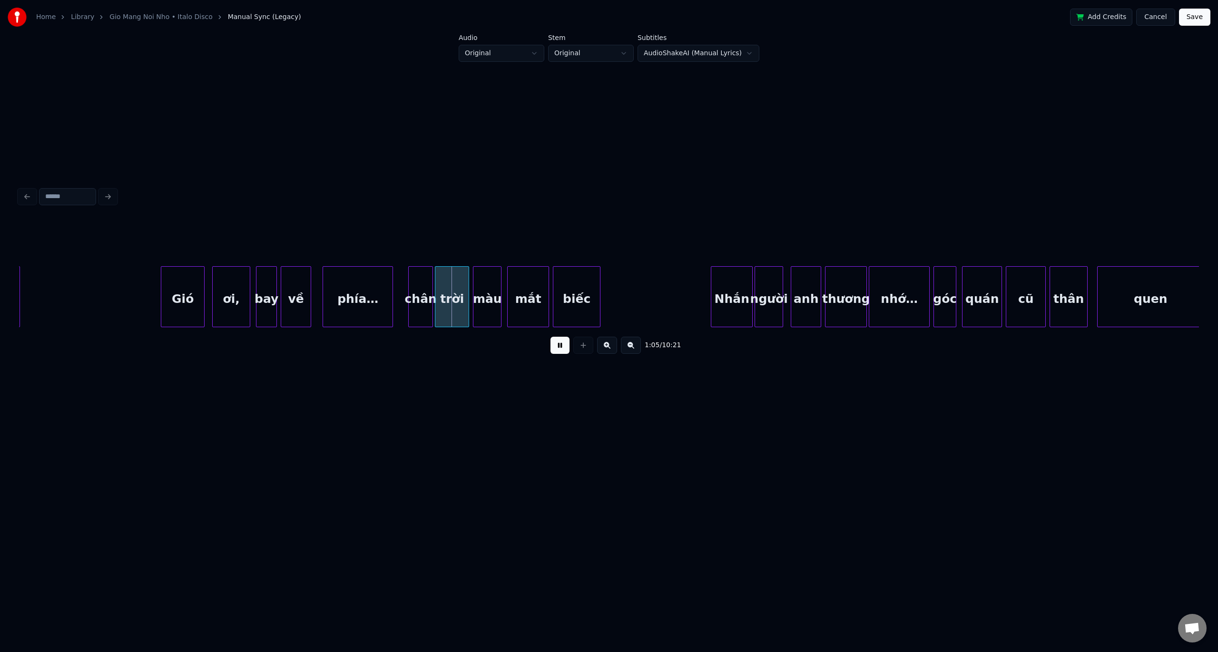
click at [634, 348] on button at bounding box center [631, 344] width 20 height 17
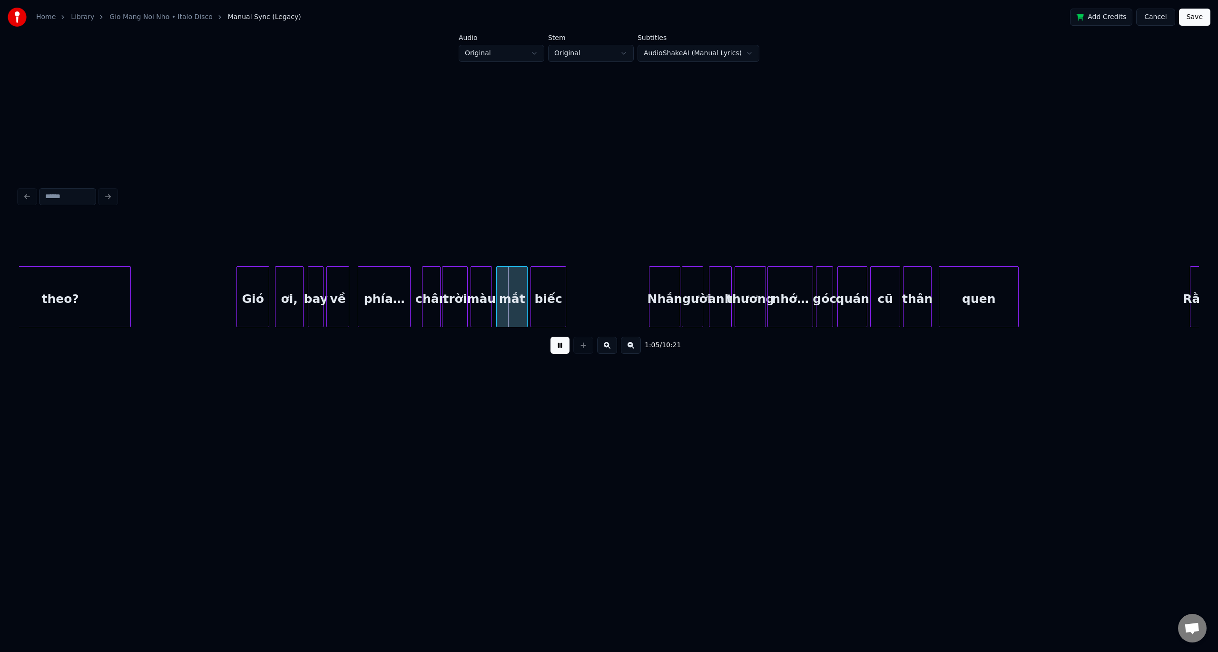
click at [634, 348] on button at bounding box center [631, 344] width 20 height 17
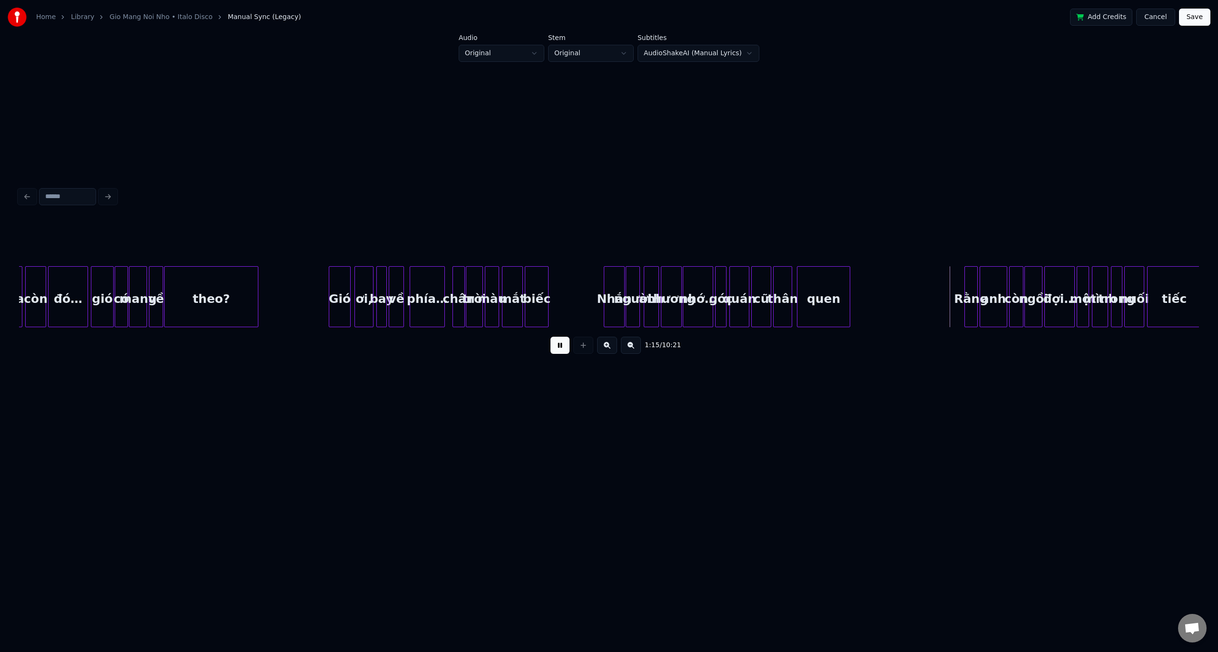
click at [608, 348] on button at bounding box center [607, 344] width 20 height 17
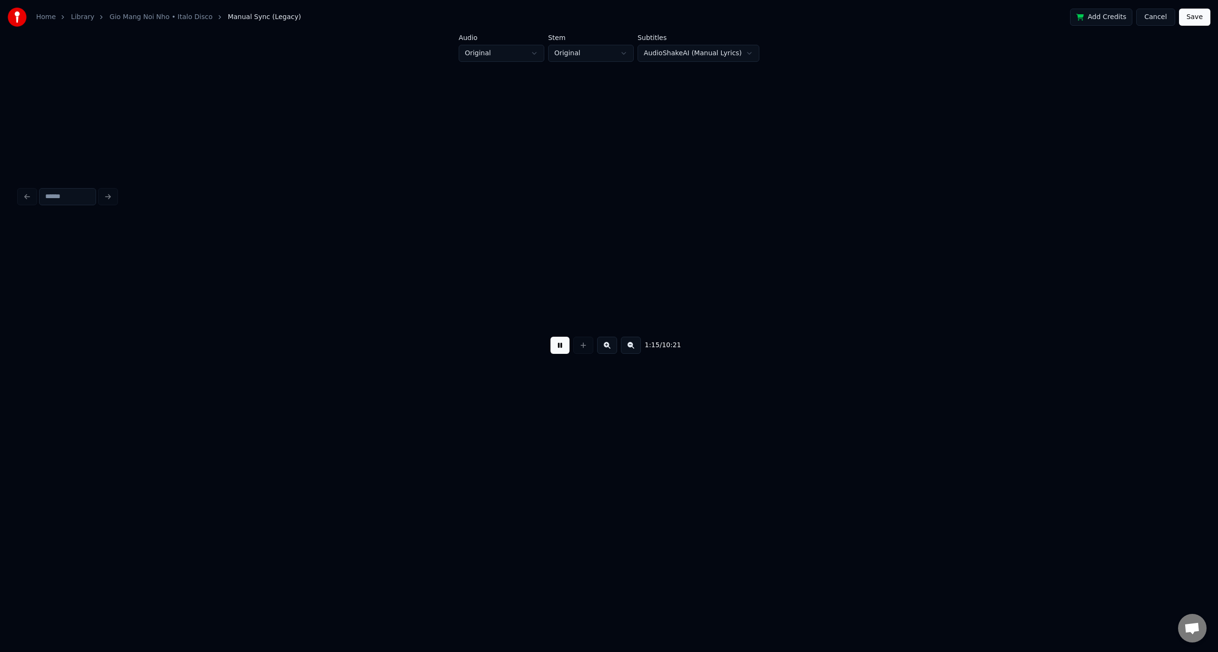
scroll to position [0, 4444]
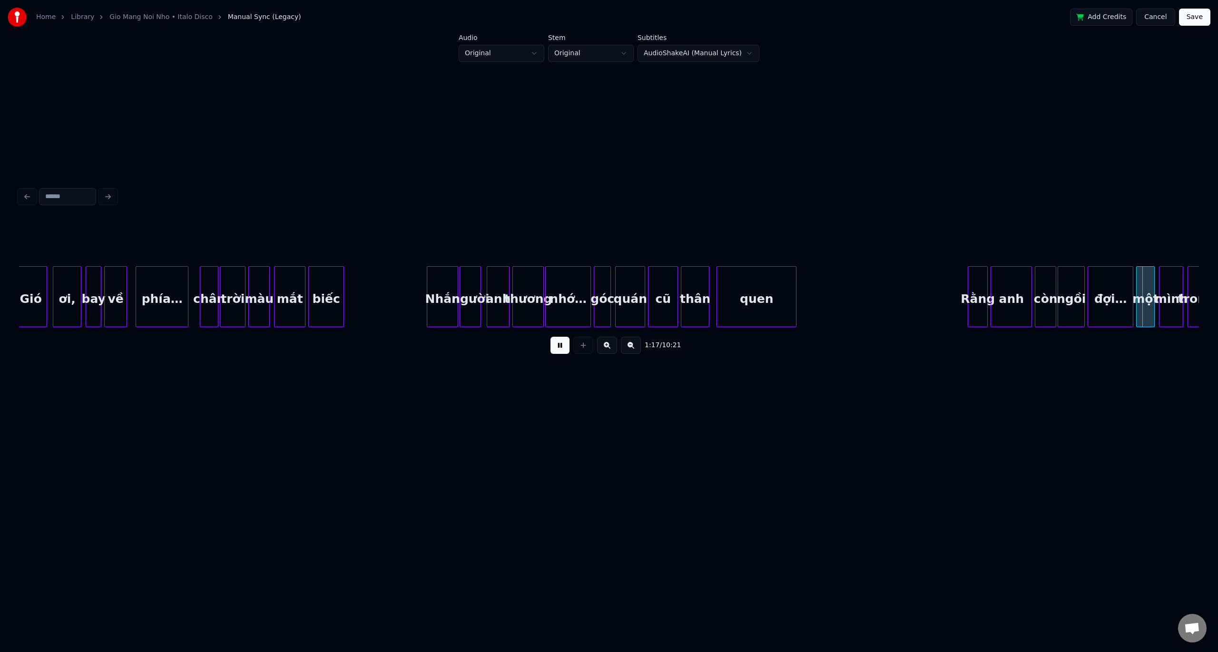
click at [607, 346] on button at bounding box center [607, 344] width 20 height 17
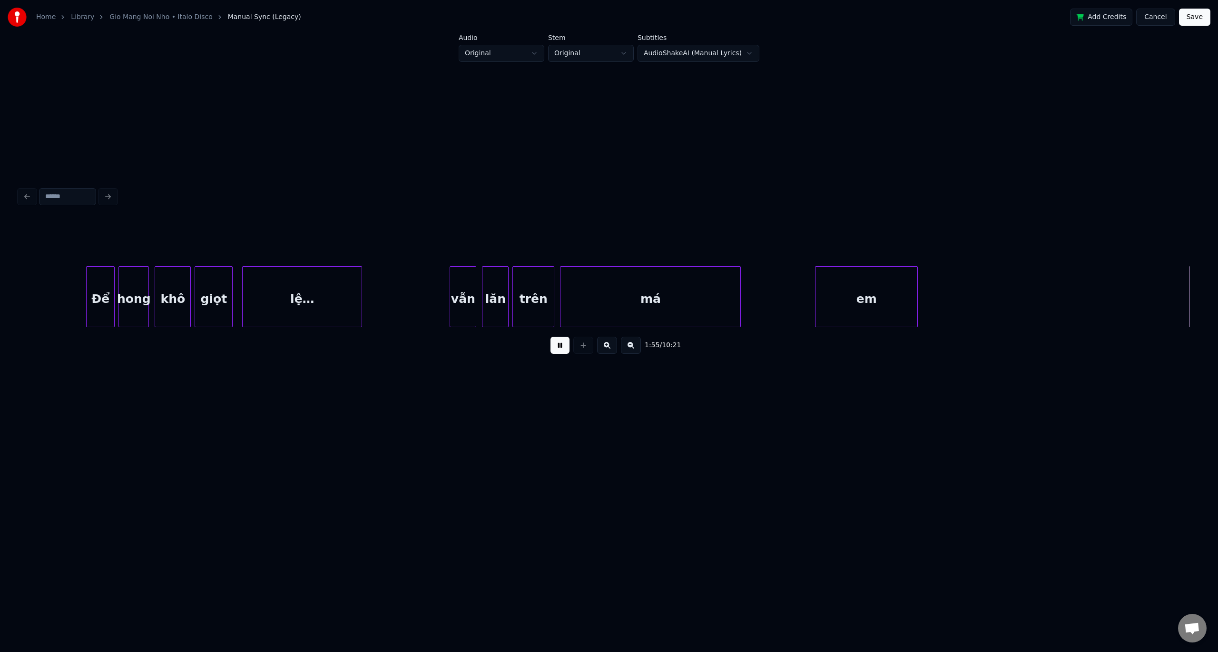
scroll to position [0, 11026]
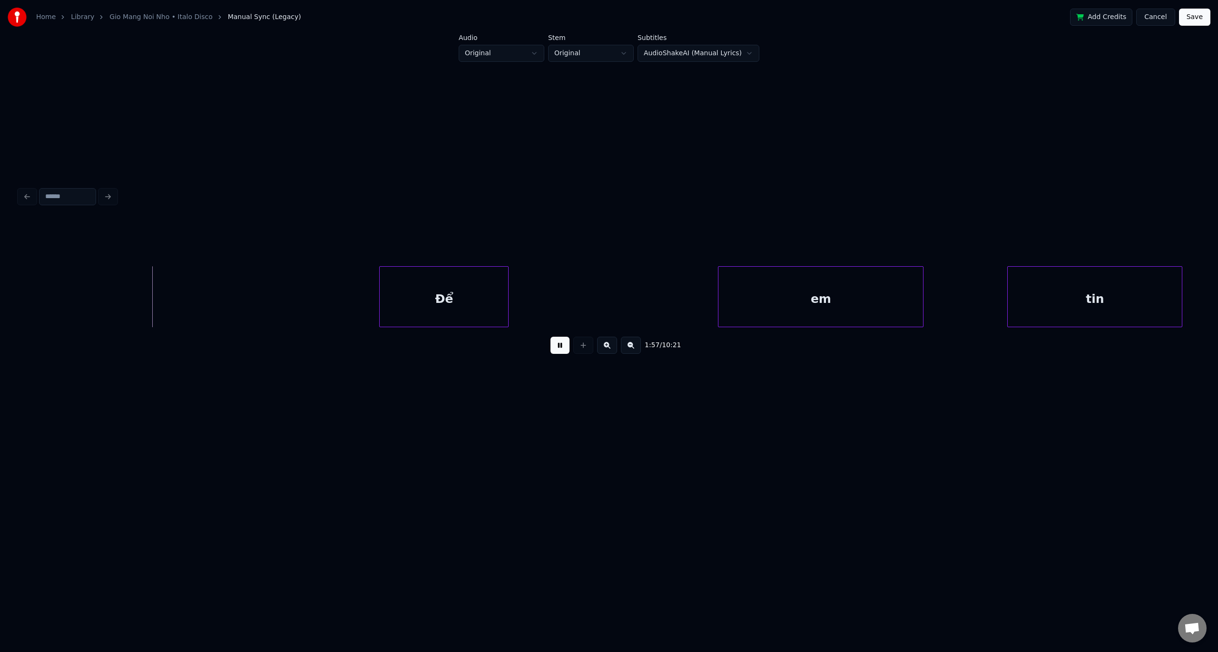
click at [562, 350] on button at bounding box center [560, 344] width 19 height 17
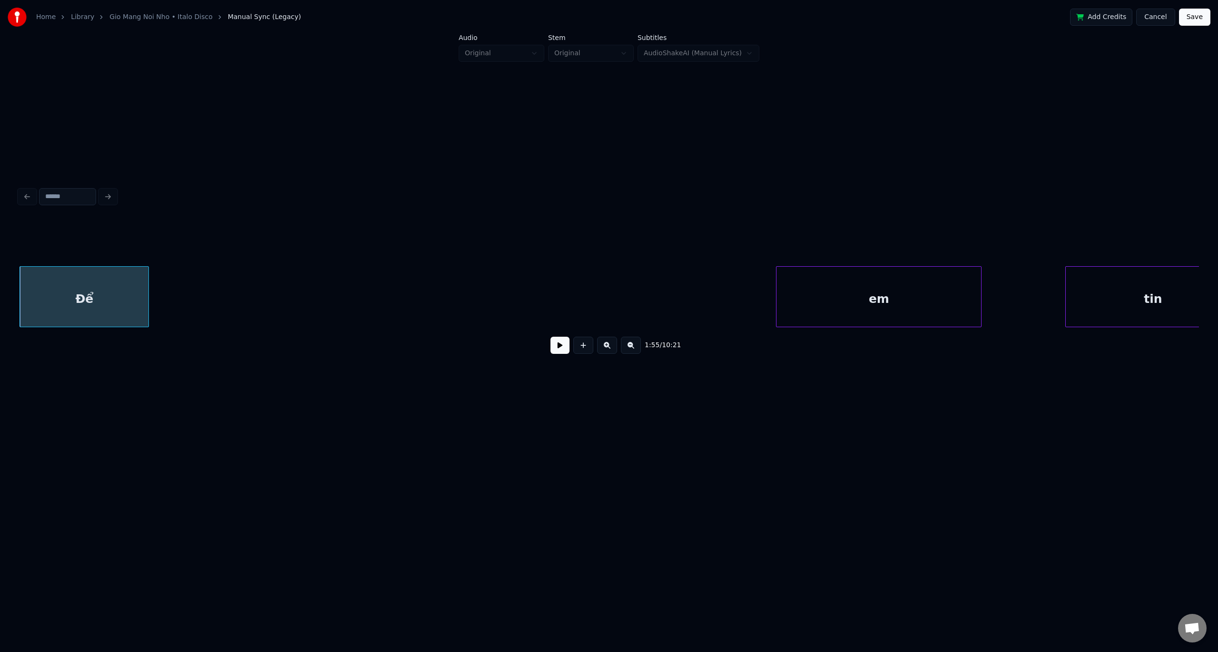
click at [82, 284] on div "Để" at bounding box center [84, 299] width 129 height 65
click at [632, 348] on button at bounding box center [631, 344] width 20 height 17
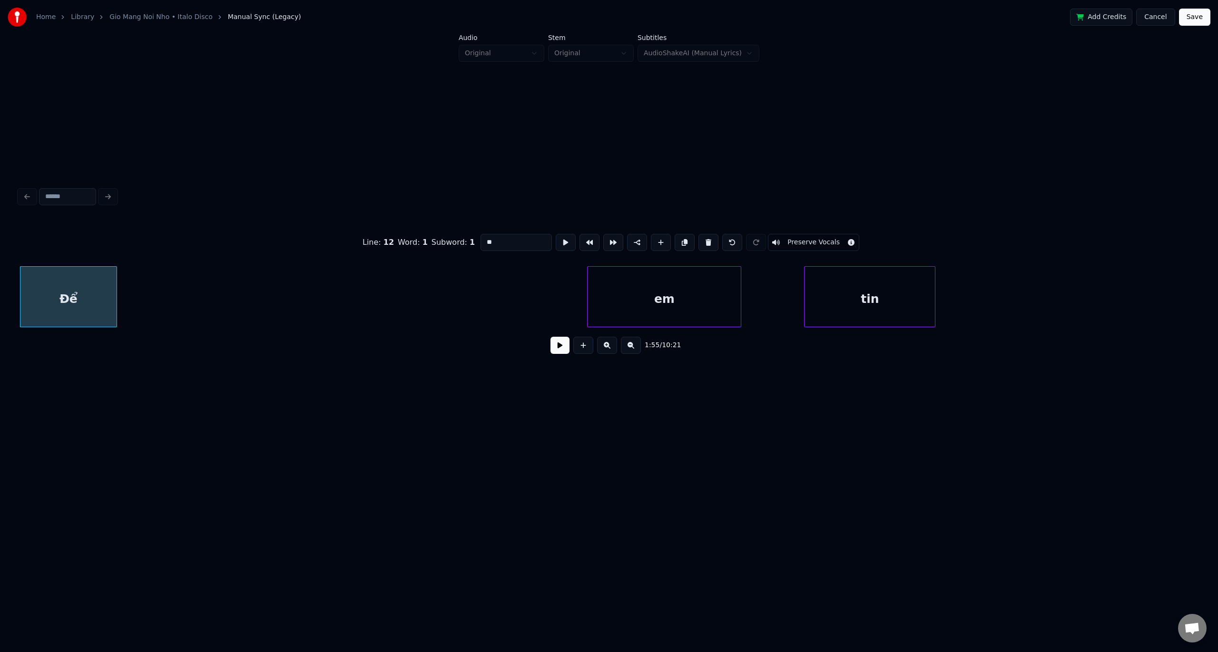
click at [632, 348] on button at bounding box center [631, 344] width 20 height 17
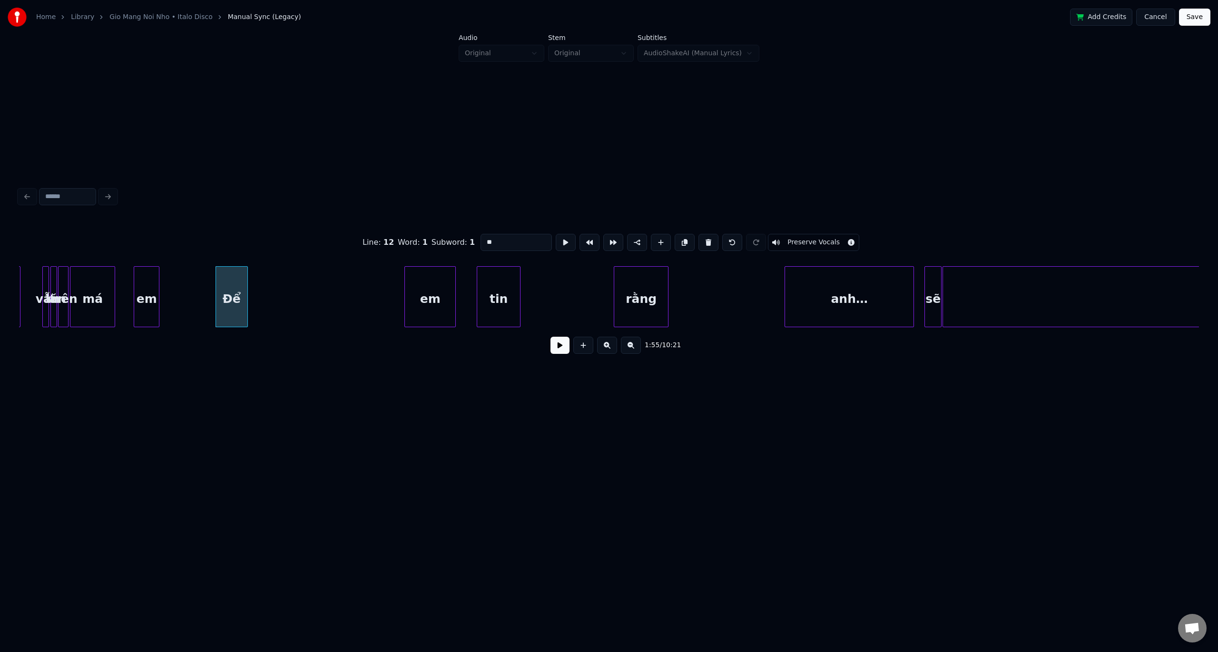
scroll to position [0, 2480]
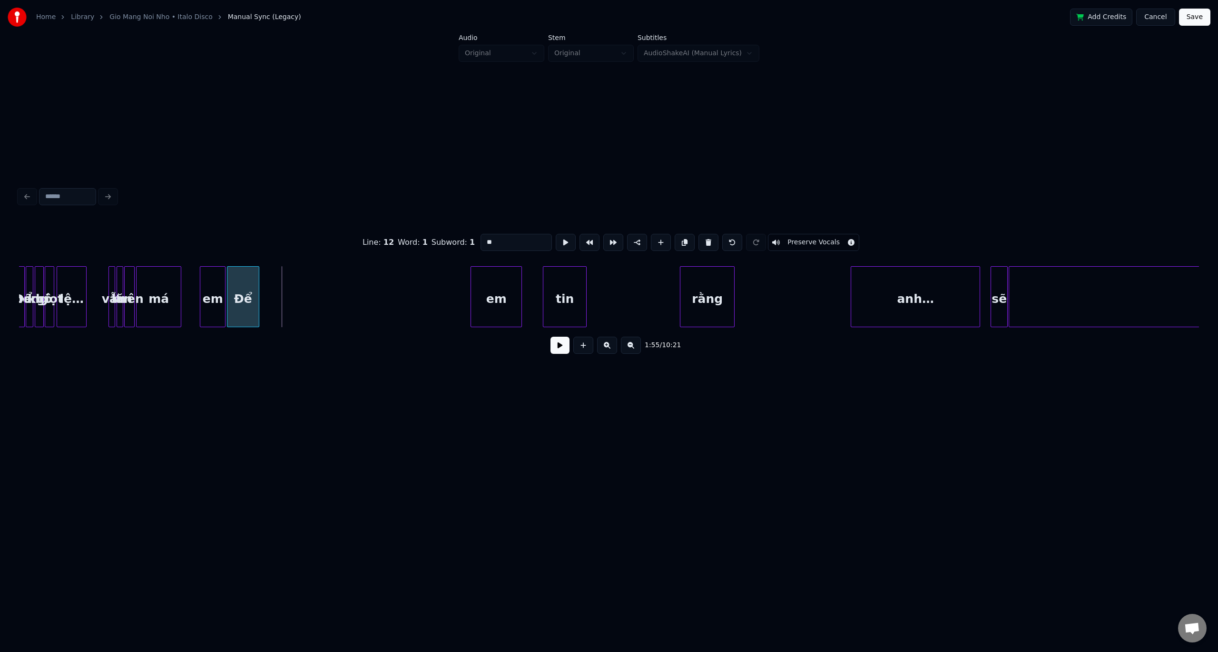
click at [239, 277] on div "Để" at bounding box center [243, 299] width 31 height 65
click at [283, 267] on div "em" at bounding box center [287, 299] width 50 height 65
click at [294, 284] on div at bounding box center [293, 297] width 3 height 60
click at [327, 267] on div "tin" at bounding box center [316, 299] width 43 height 65
click at [321, 282] on div at bounding box center [320, 297] width 3 height 60
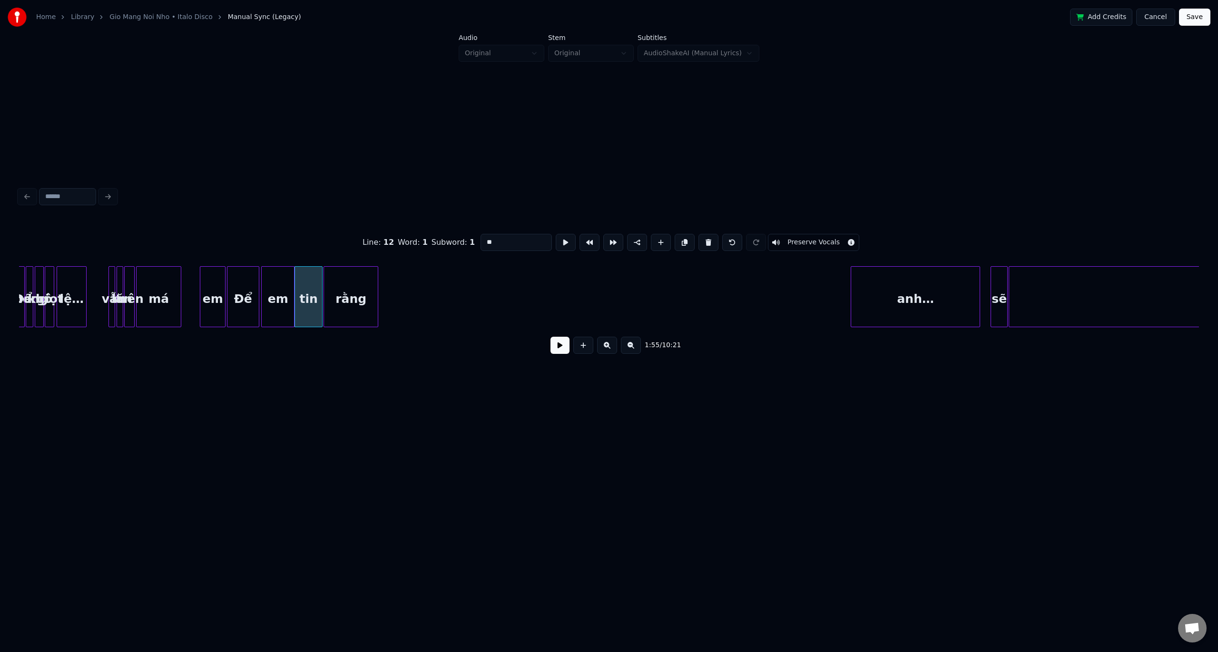
click at [363, 268] on div "rằng" at bounding box center [351, 299] width 54 height 65
click at [360, 288] on div at bounding box center [359, 297] width 3 height 60
click at [403, 278] on div "anh…" at bounding box center [427, 299] width 129 height 65
click at [388, 291] on div at bounding box center [388, 297] width 3 height 60
click at [404, 282] on div "sẽ" at bounding box center [401, 299] width 16 height 65
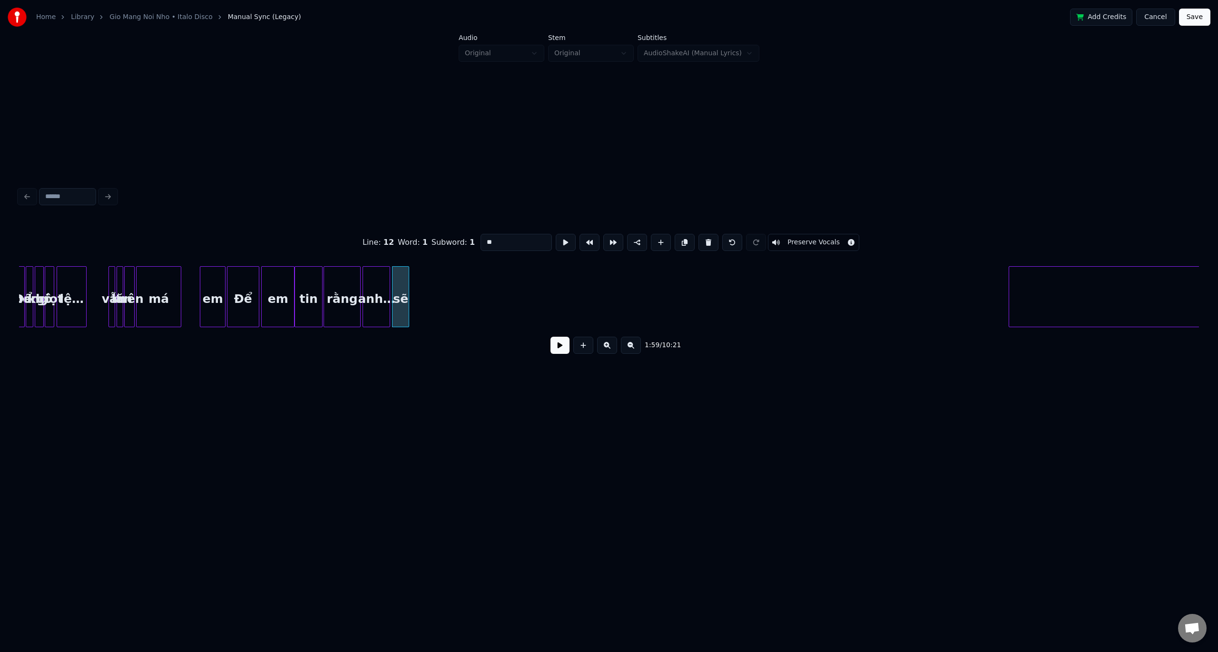
click at [200, 259] on div "Line : 12 Word : 1 Subword : 1 ** Preserve Vocals" at bounding box center [609, 242] width 1180 height 48
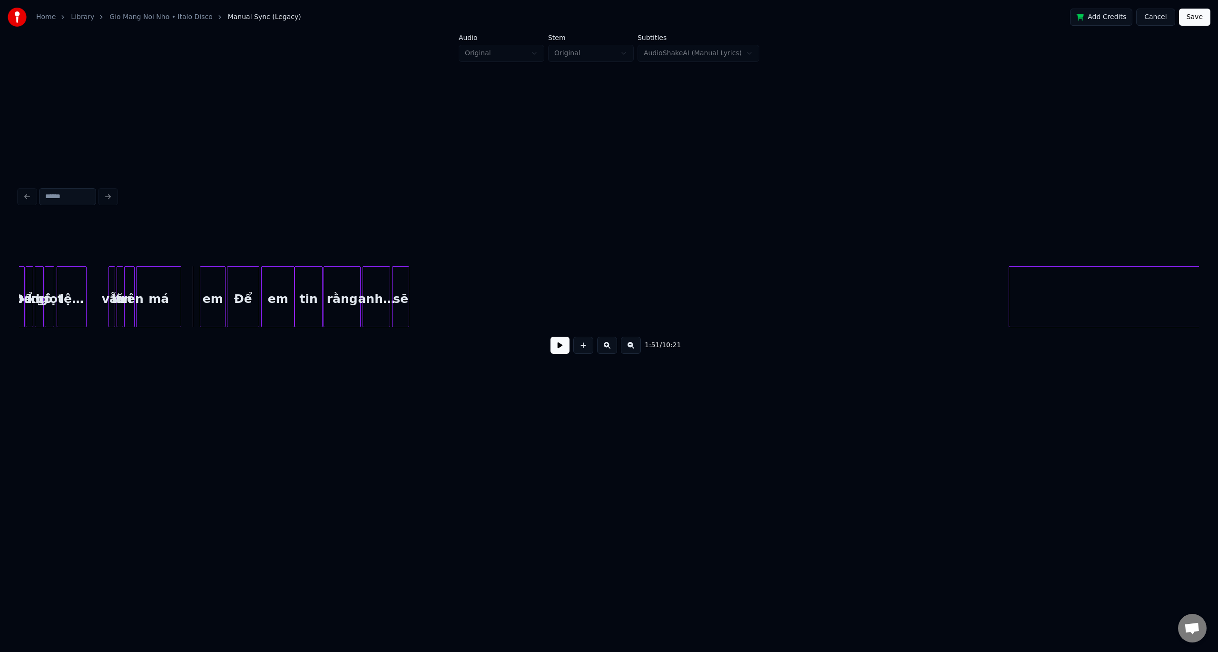
click at [562, 346] on button at bounding box center [560, 344] width 19 height 17
click at [564, 346] on button at bounding box center [560, 344] width 19 height 17
click at [186, 247] on div at bounding box center [609, 242] width 1180 height 48
drag, startPoint x: 171, startPoint y: 256, endPoint x: 174, endPoint y: 265, distance: 10.1
click at [171, 255] on div at bounding box center [609, 242] width 1180 height 48
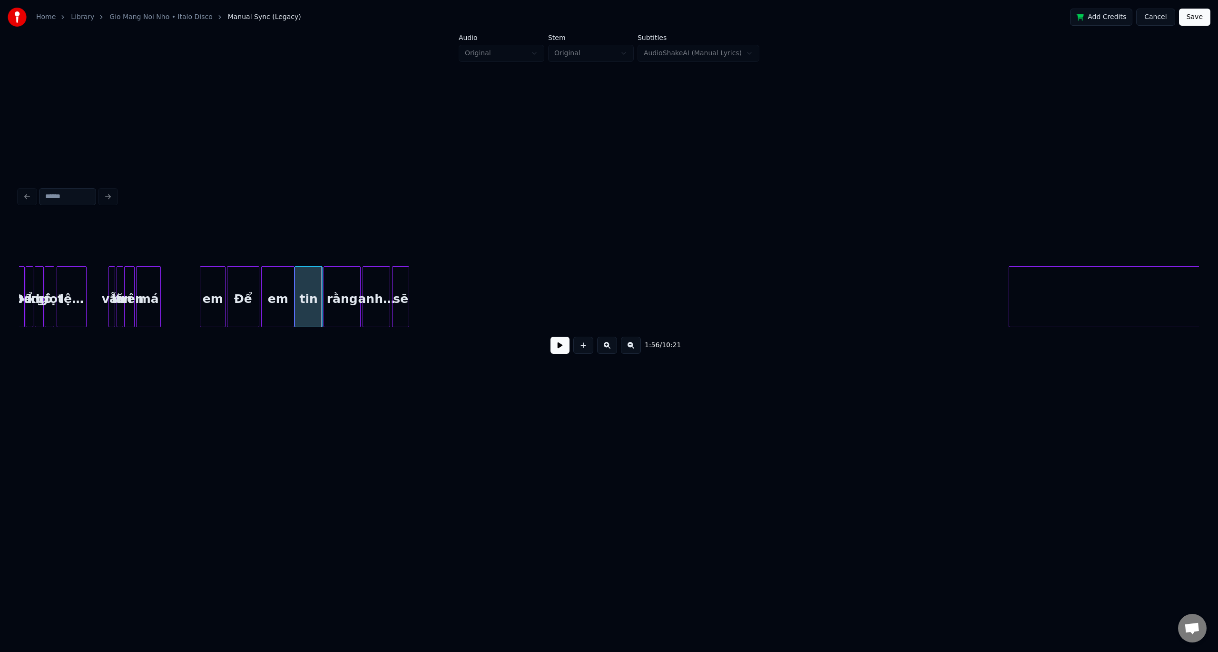
click at [160, 291] on div at bounding box center [159, 297] width 3 height 60
click at [173, 283] on div "em" at bounding box center [175, 299] width 25 height 65
click at [150, 253] on div at bounding box center [609, 242] width 1180 height 48
click at [152, 257] on div at bounding box center [609, 242] width 1180 height 48
click at [151, 261] on div at bounding box center [609, 242] width 1180 height 48
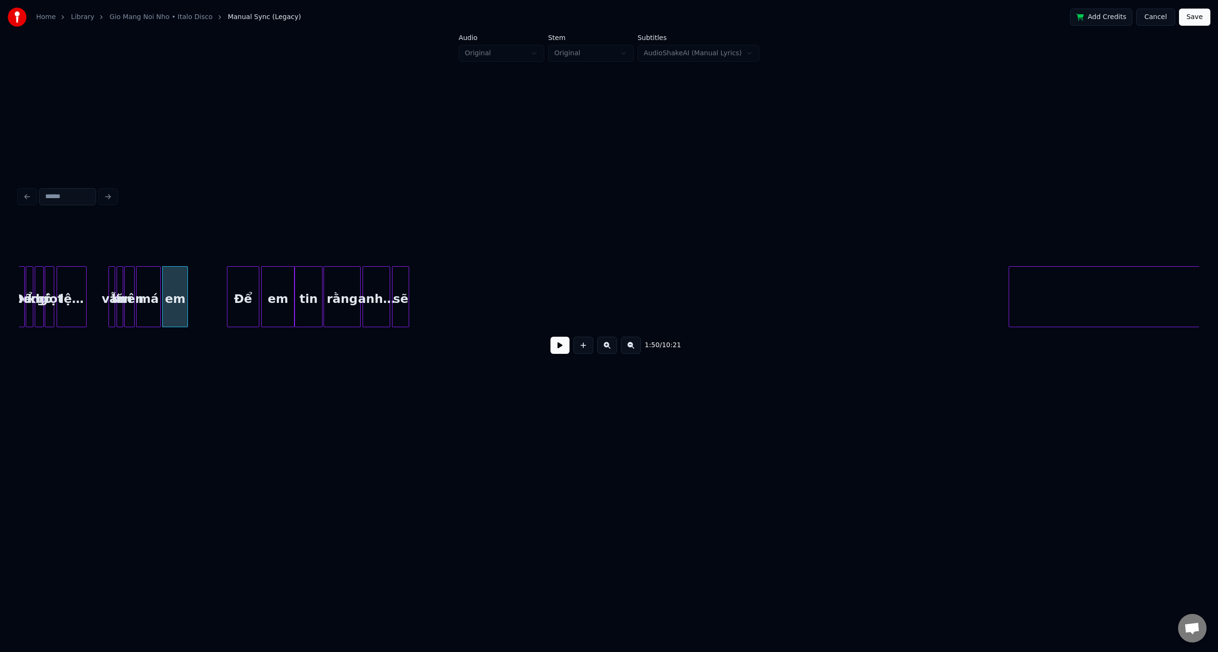
click at [150, 267] on div "má" at bounding box center [149, 299] width 24 height 65
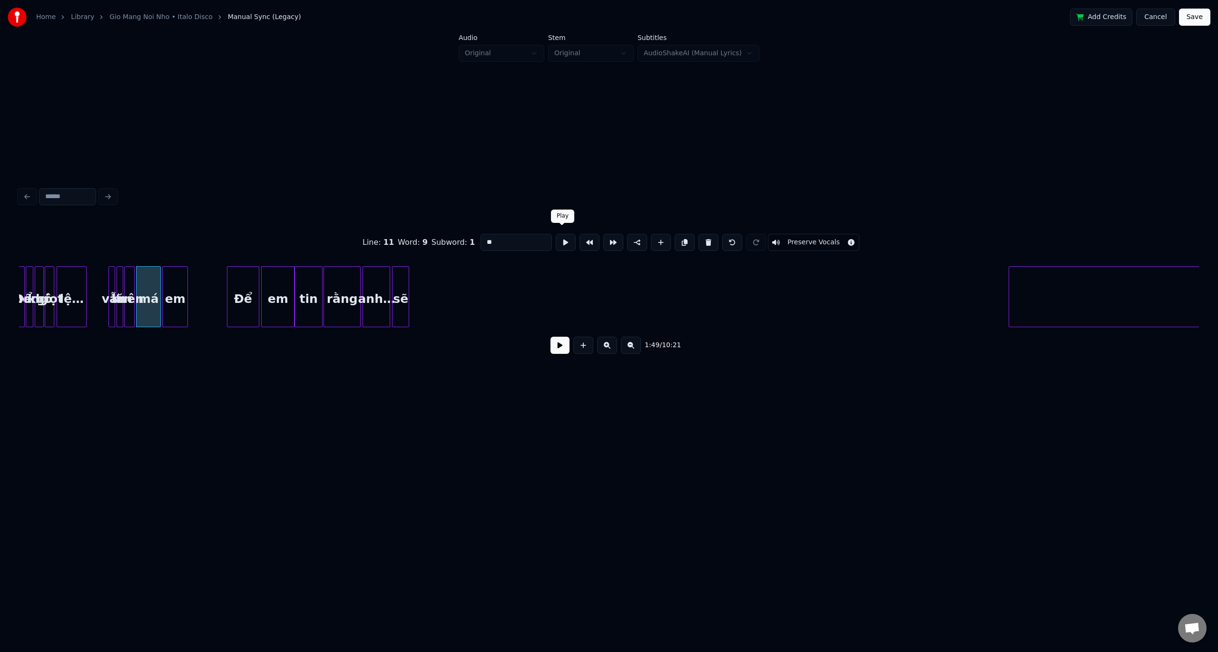
click at [562, 235] on button at bounding box center [566, 242] width 20 height 17
click at [560, 237] on button at bounding box center [566, 242] width 20 height 17
click at [180, 251] on div "Line : 11 Word : 9 Subword : 1 ** Preserve Vocals" at bounding box center [609, 242] width 1180 height 48
click at [179, 277] on div "em" at bounding box center [175, 299] width 25 height 65
type input "**"
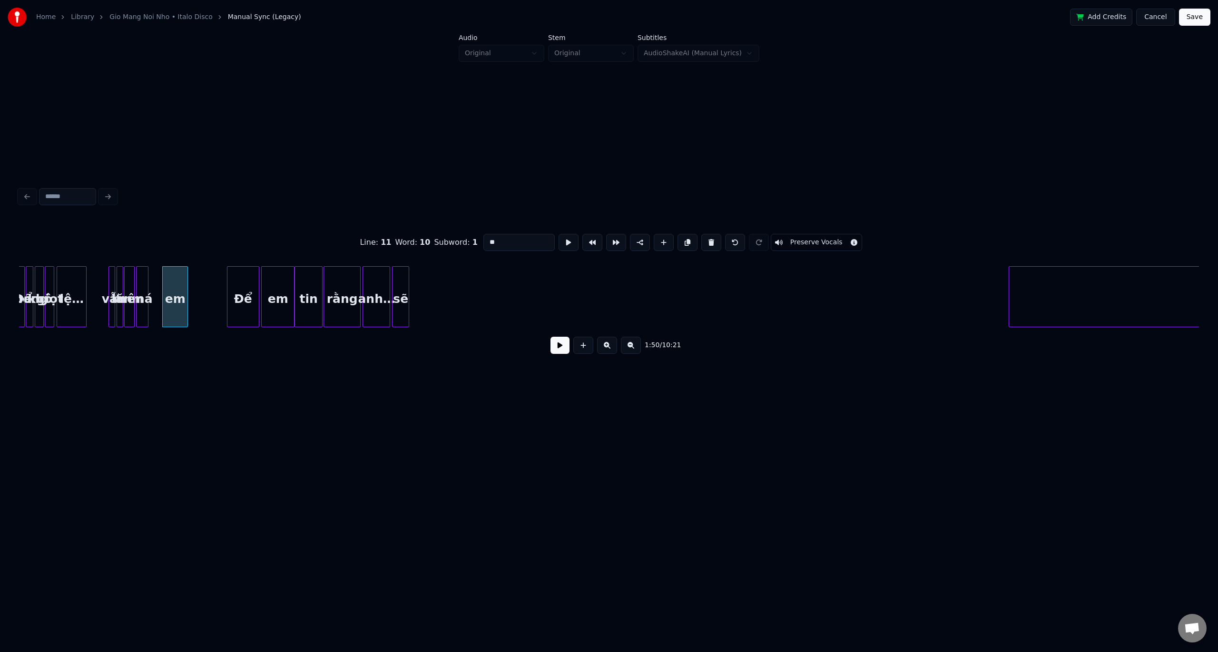
click at [147, 281] on div at bounding box center [146, 297] width 3 height 60
click at [157, 280] on div "em" at bounding box center [161, 299] width 25 height 65
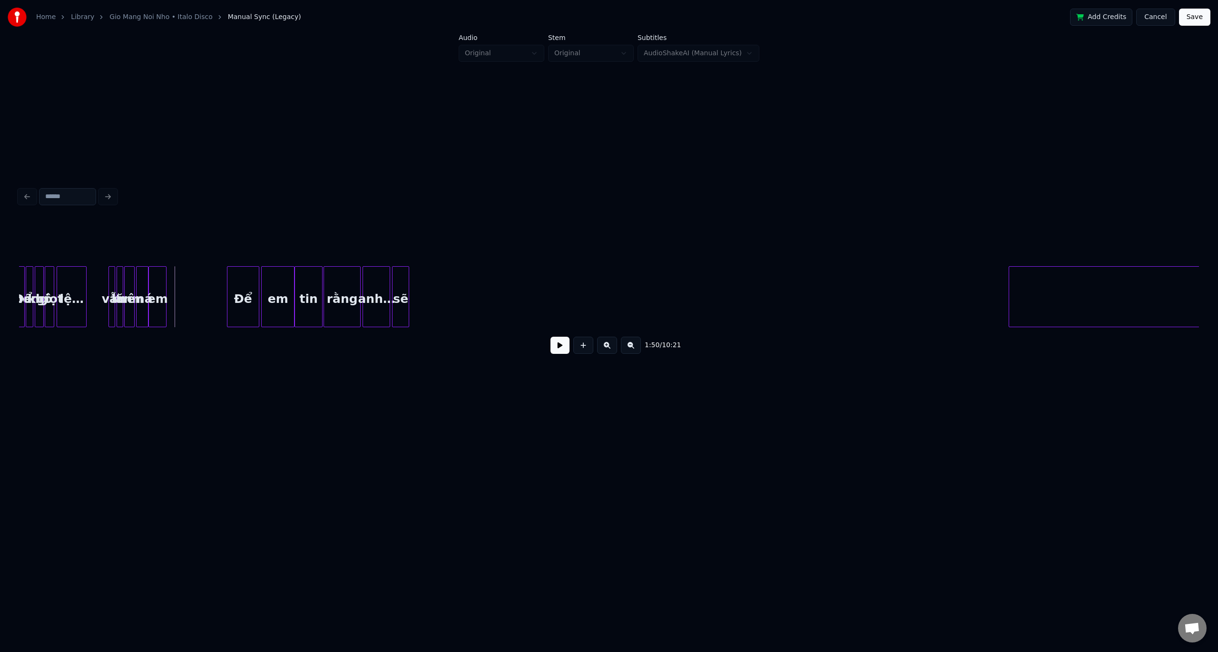
click at [166, 286] on div at bounding box center [164, 297] width 3 height 60
click at [162, 276] on div "em" at bounding box center [157, 299] width 17 height 65
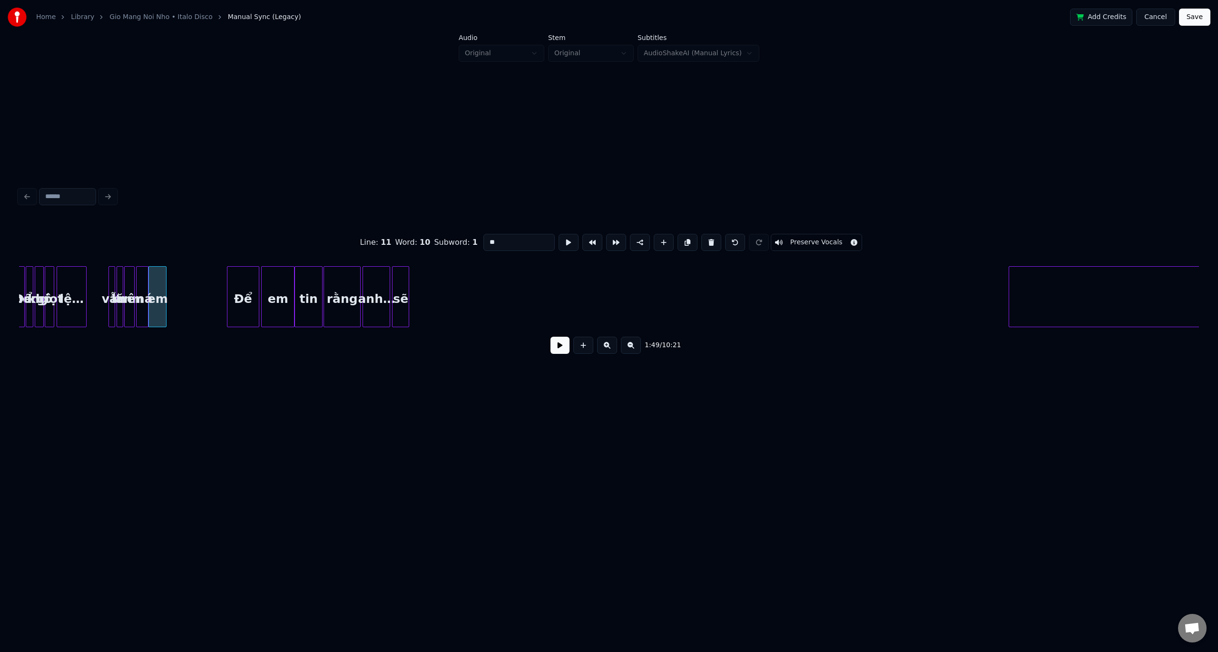
click at [560, 350] on button at bounding box center [560, 344] width 19 height 17
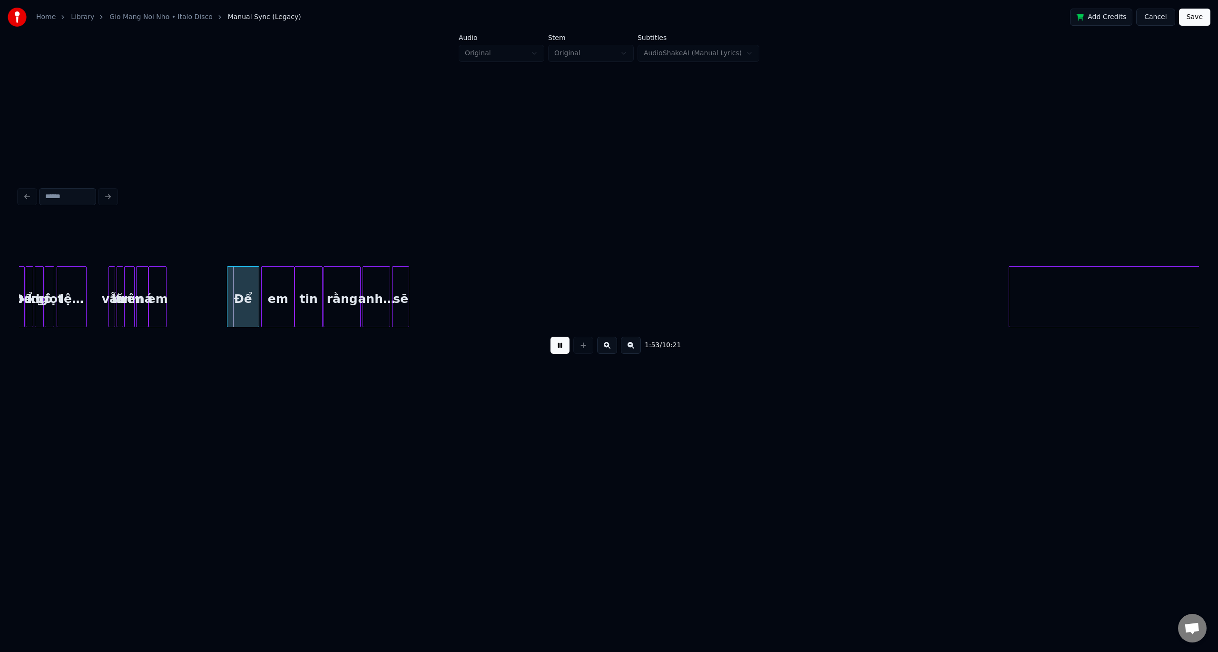
click at [563, 350] on button at bounding box center [560, 344] width 19 height 17
click at [605, 350] on button at bounding box center [607, 344] width 20 height 17
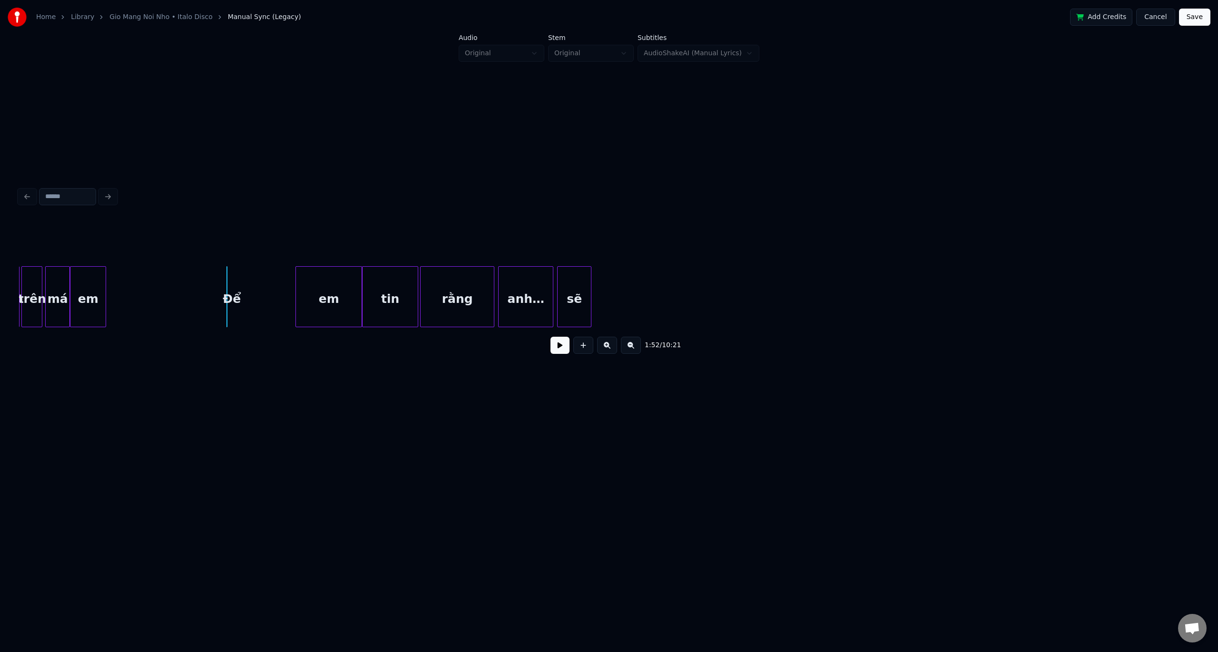
click at [605, 350] on button at bounding box center [607, 344] width 20 height 17
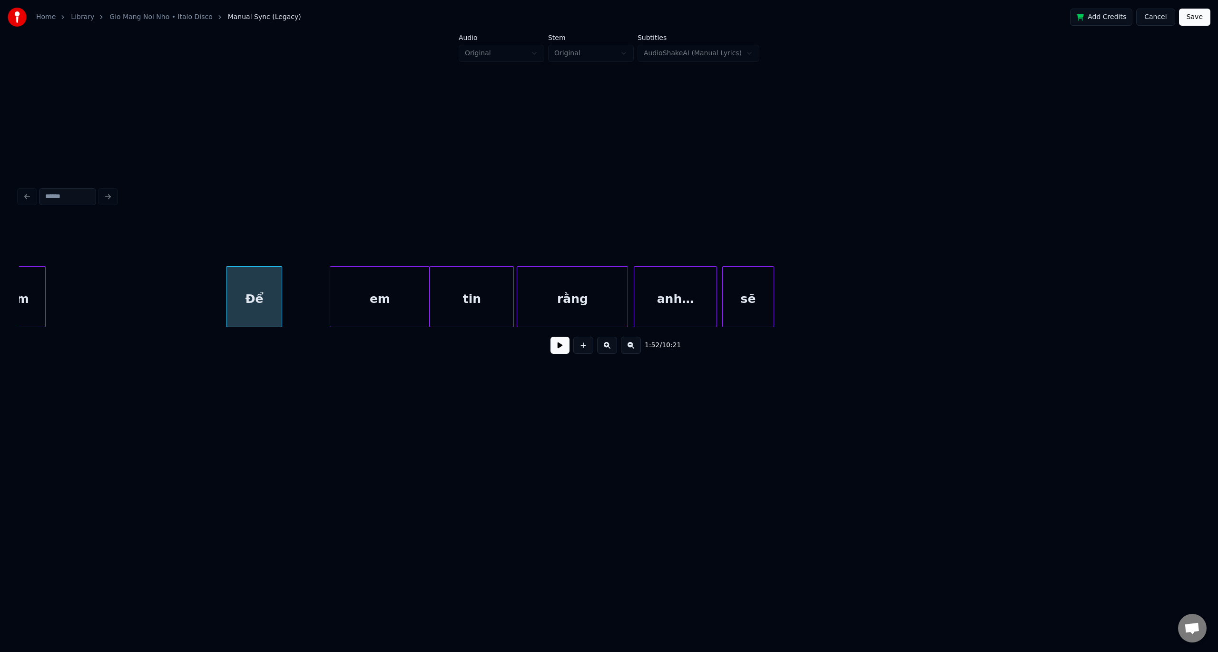
click at [280, 273] on div at bounding box center [280, 297] width 3 height 60
click at [168, 270] on div "Để" at bounding box center [160, 299] width 53 height 65
click at [162, 287] on div at bounding box center [163, 297] width 3 height 60
click at [208, 278] on div "em" at bounding box center [216, 299] width 99 height 65
click at [193, 292] on div at bounding box center [192, 297] width 3 height 60
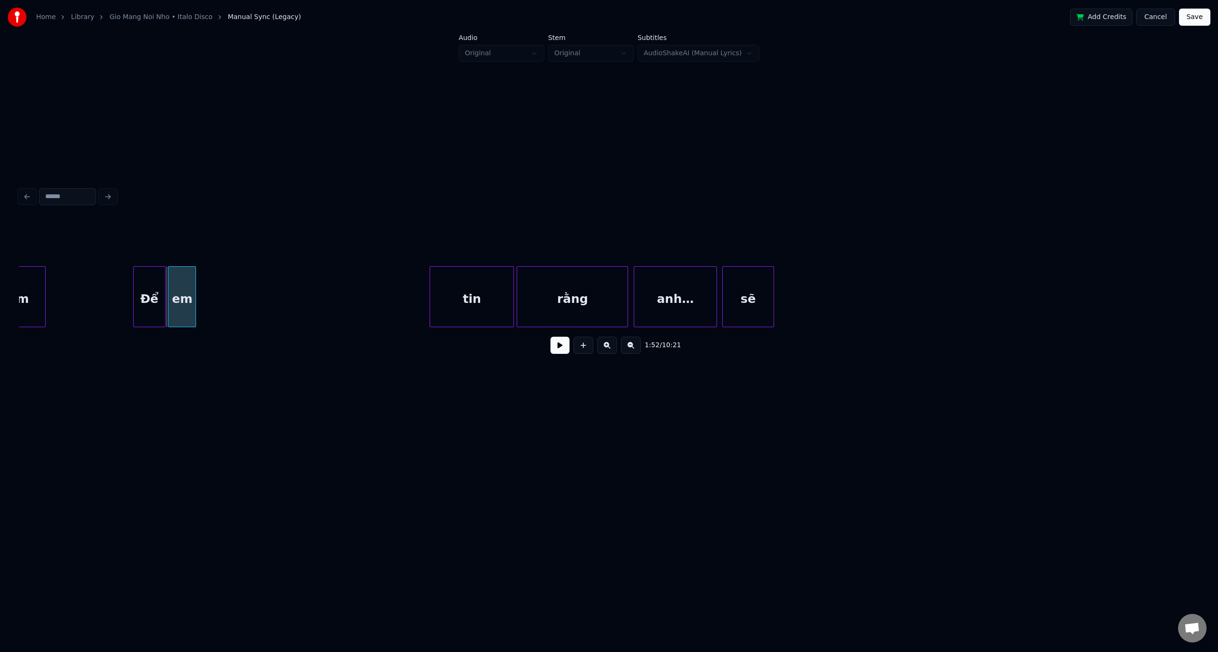
click at [187, 281] on div "em" at bounding box center [181, 299] width 27 height 65
click at [559, 348] on button at bounding box center [560, 344] width 19 height 17
click at [560, 348] on button at bounding box center [560, 344] width 19 height 17
click at [258, 266] on div "tin" at bounding box center [240, 296] width 84 height 61
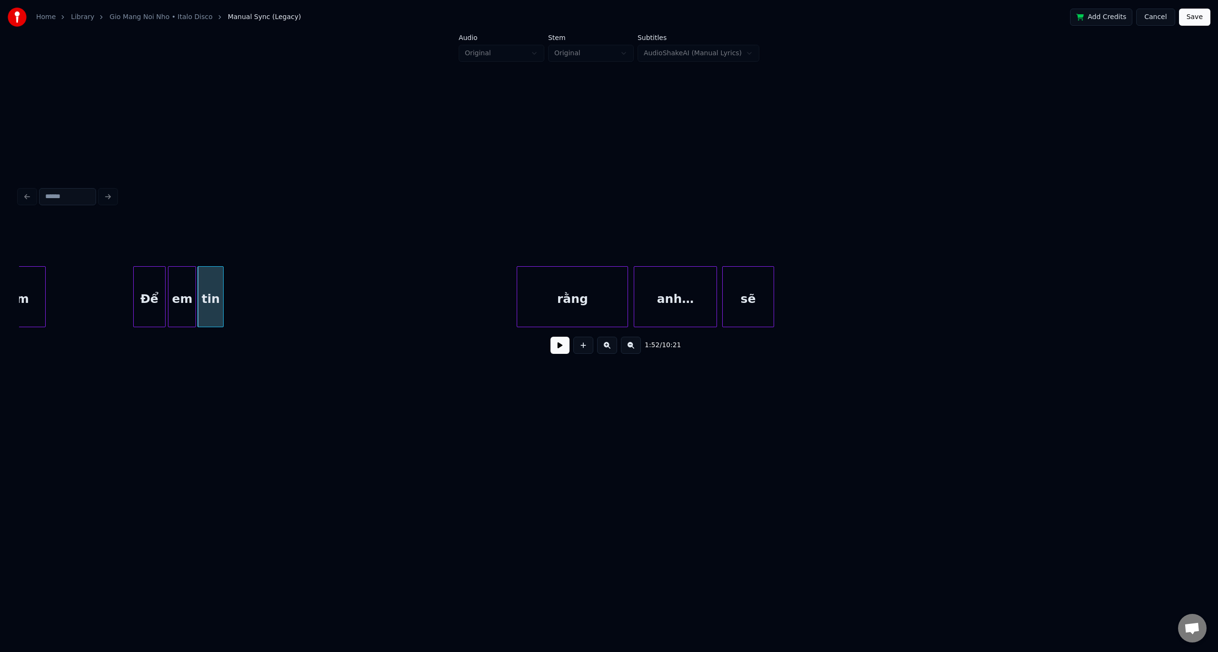
click at [223, 284] on div at bounding box center [221, 297] width 3 height 60
click at [276, 256] on div "1:52 / 10:21" at bounding box center [609, 290] width 1180 height 145
click at [288, 289] on div at bounding box center [288, 297] width 3 height 60
click at [261, 283] on div "rằng" at bounding box center [257, 299] width 61 height 65
click at [252, 292] on div at bounding box center [251, 297] width 3 height 60
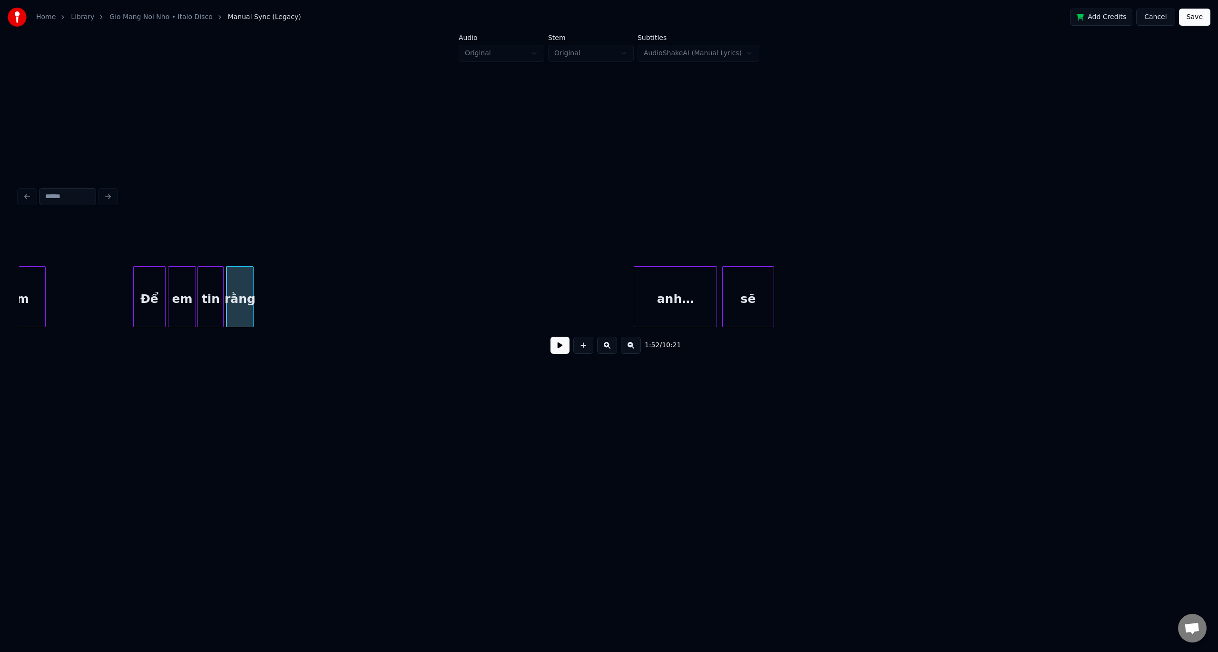
click at [139, 274] on div "Để" at bounding box center [149, 299] width 31 height 65
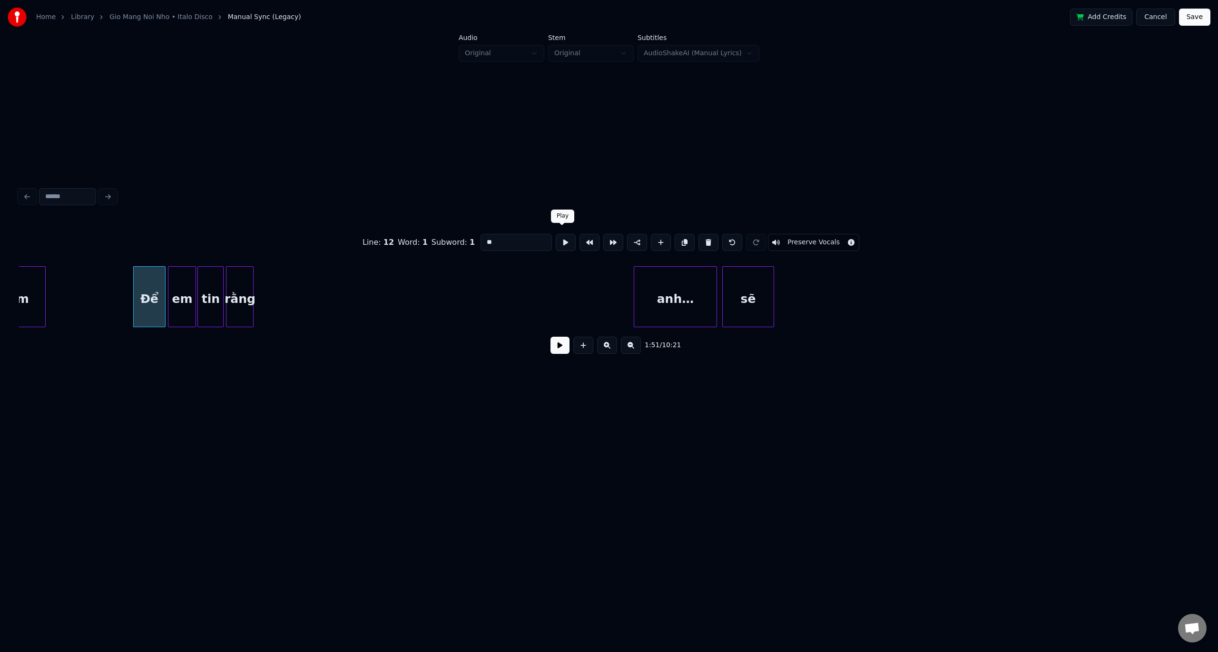
click at [561, 238] on button at bounding box center [566, 242] width 20 height 17
click at [565, 354] on button at bounding box center [560, 344] width 19 height 17
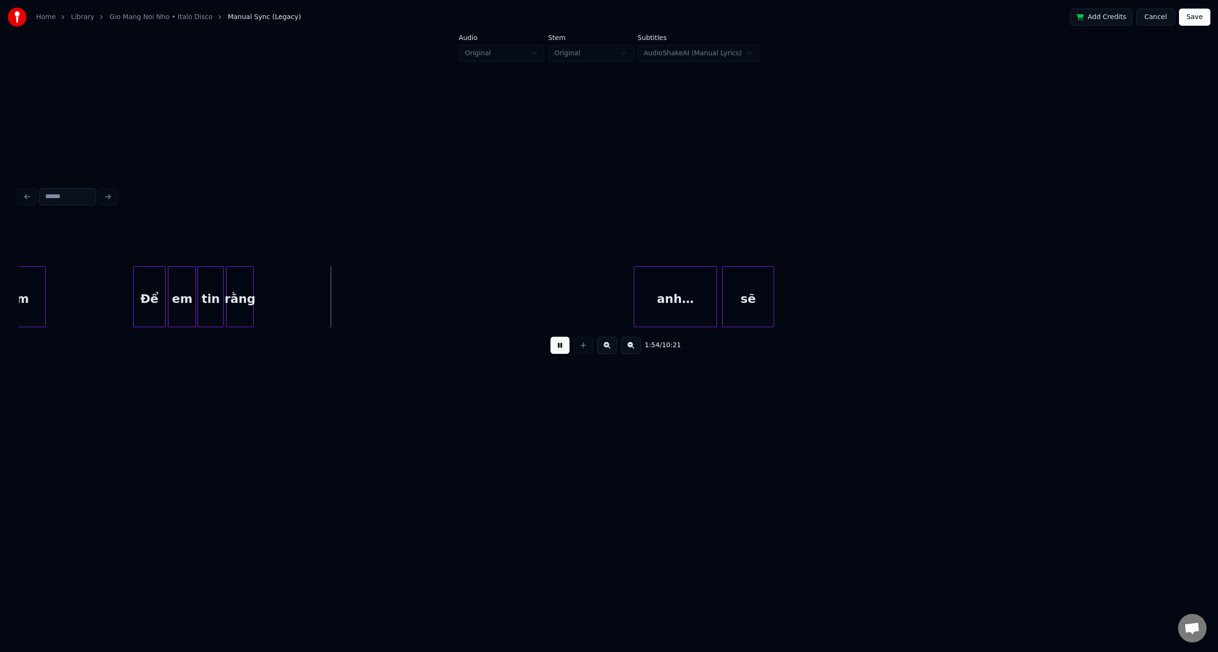
click at [565, 352] on button at bounding box center [560, 344] width 19 height 17
click at [300, 271] on div "anh…" at bounding box center [297, 299] width 82 height 65
click at [561, 351] on button at bounding box center [560, 344] width 19 height 17
click at [555, 354] on button at bounding box center [560, 344] width 19 height 17
click at [599, 280] on div "sẽ" at bounding box center [592, 299] width 50 height 65
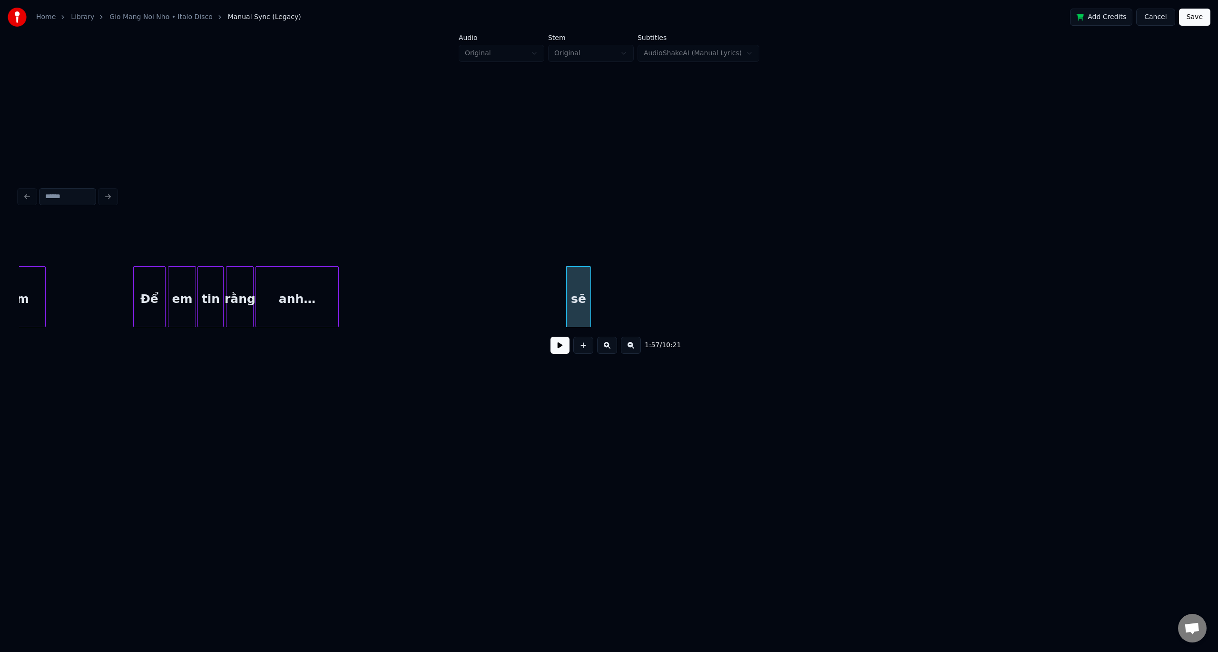
click at [591, 288] on div at bounding box center [589, 297] width 3 height 60
click at [554, 348] on button at bounding box center [560, 344] width 19 height 17
click at [560, 347] on button at bounding box center [560, 344] width 19 height 17
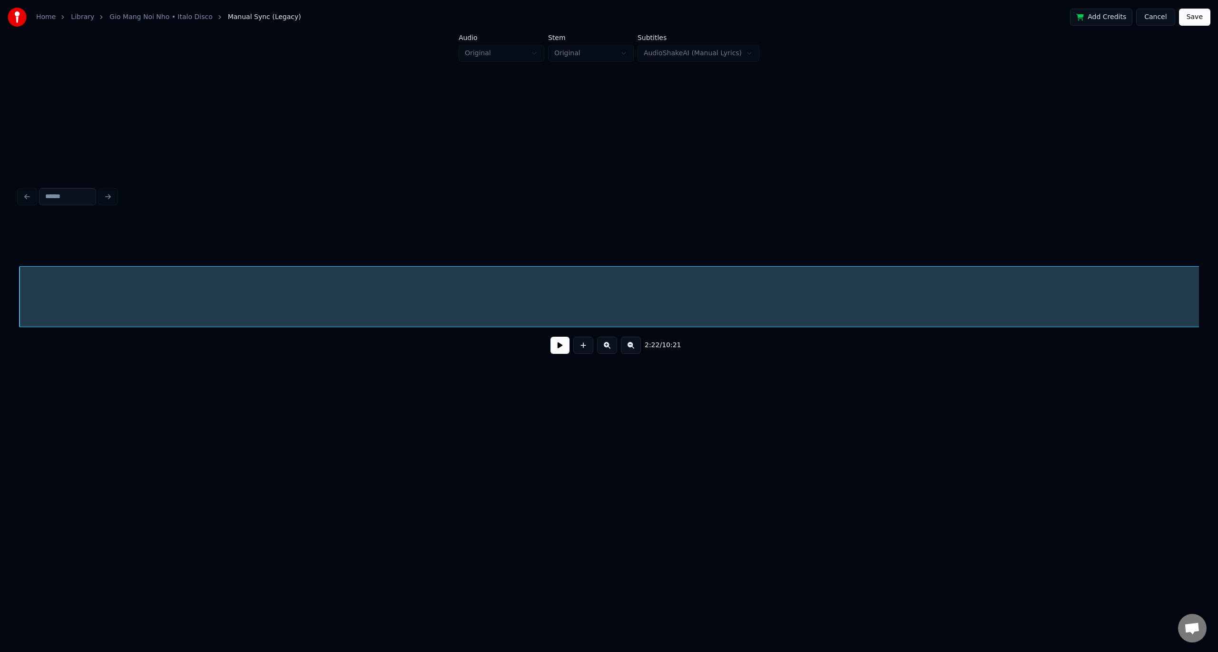
click at [627, 289] on div "quay" at bounding box center [514, 299] width 2910 height 65
click at [630, 350] on button at bounding box center [631, 344] width 20 height 17
click at [630, 349] on button at bounding box center [631, 344] width 20 height 17
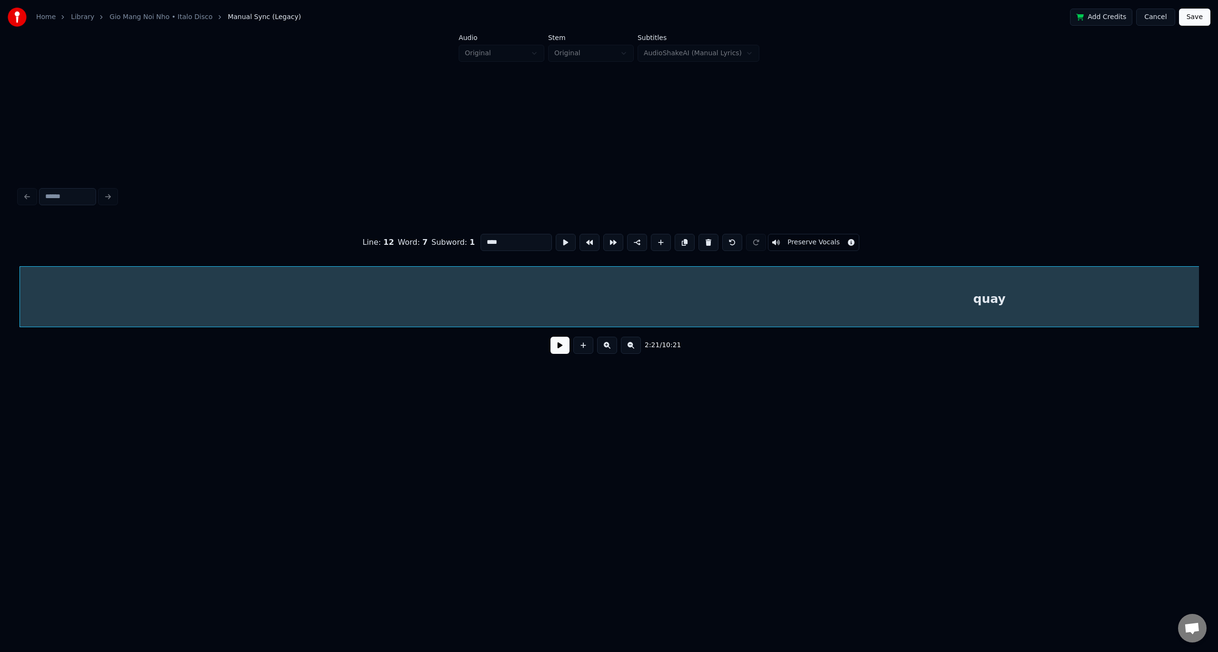
scroll to position [0, 3355]
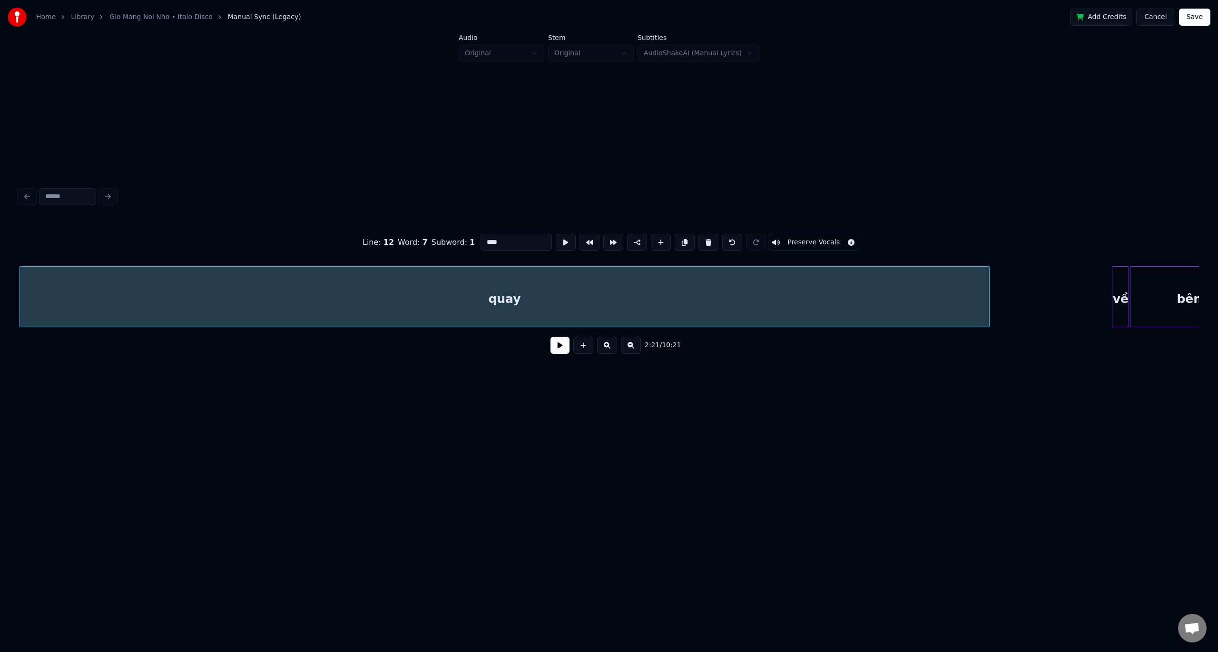
click at [630, 349] on button at bounding box center [631, 344] width 20 height 17
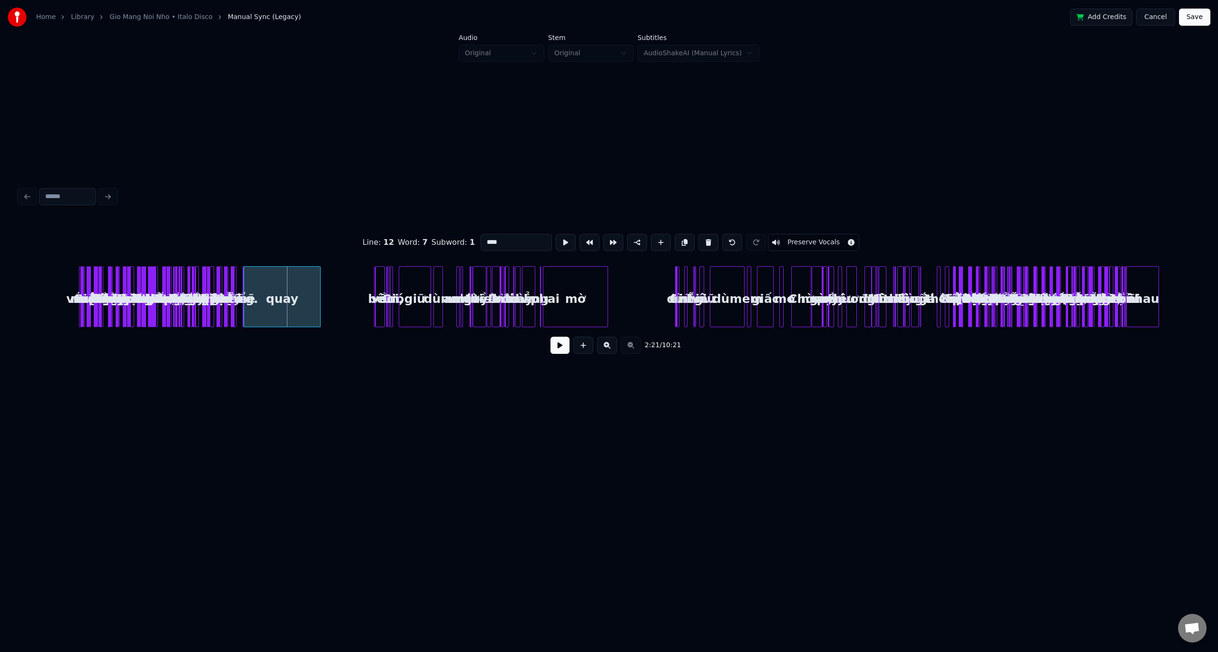
click at [272, 288] on div "quay" at bounding box center [282, 299] width 77 height 65
click at [610, 343] on button at bounding box center [607, 344] width 20 height 17
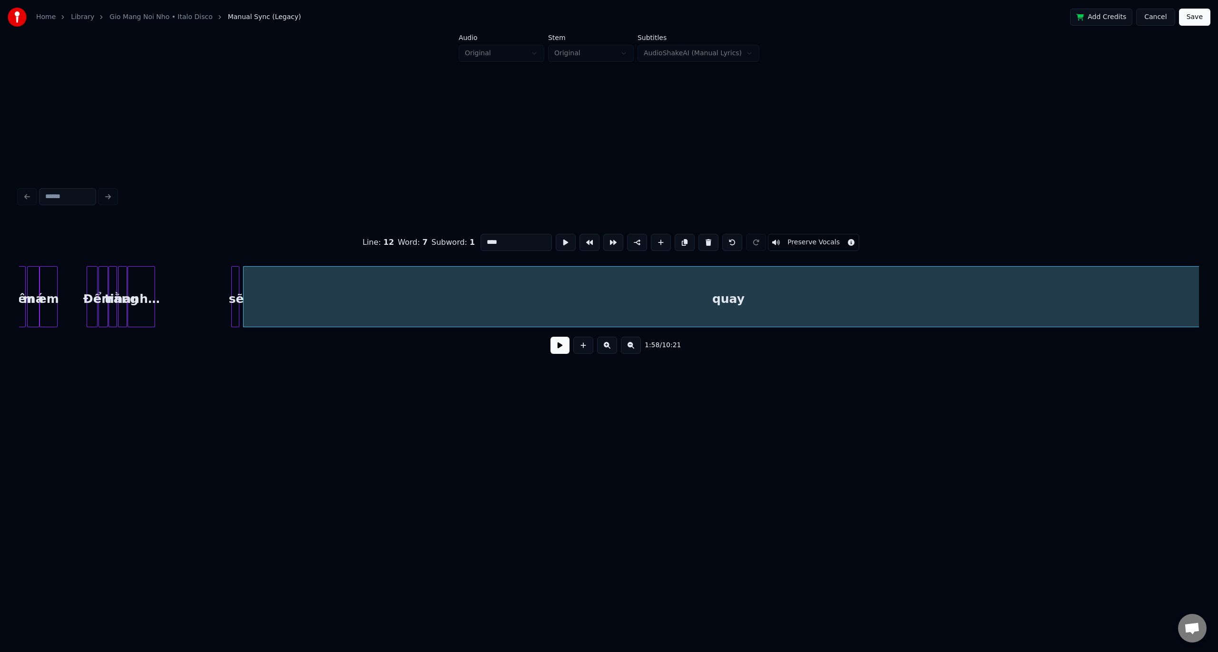
click at [610, 343] on button at bounding box center [607, 344] width 20 height 17
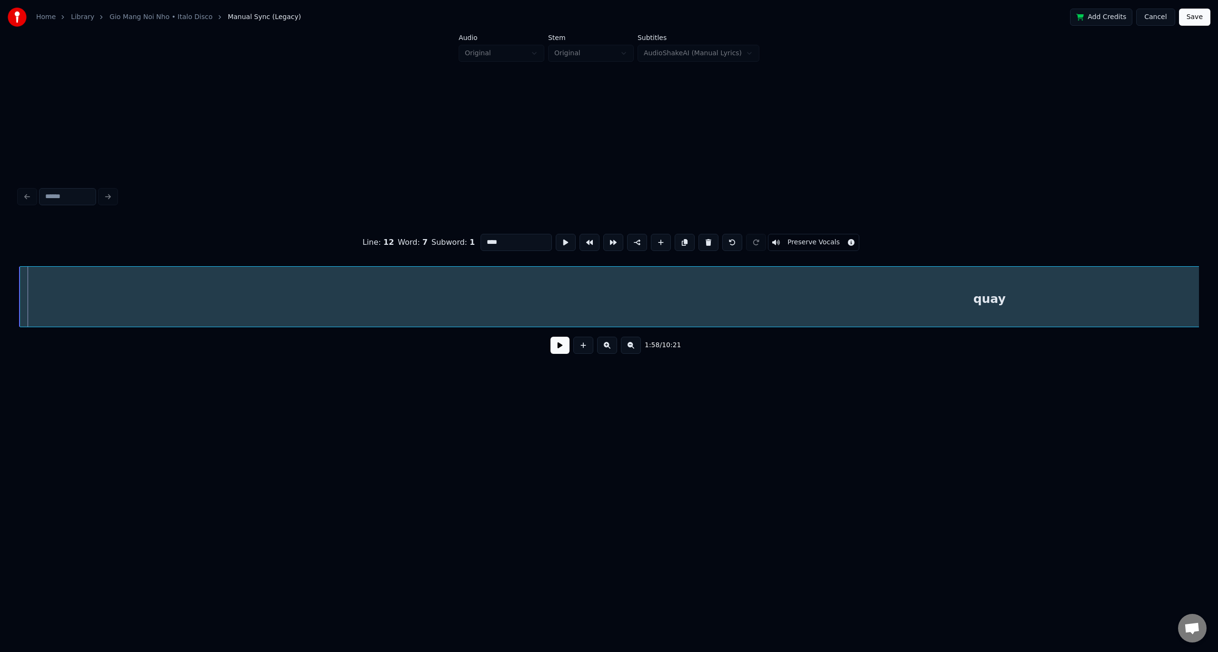
click at [398, 288] on div "quay" at bounding box center [990, 299] width 1940 height 65
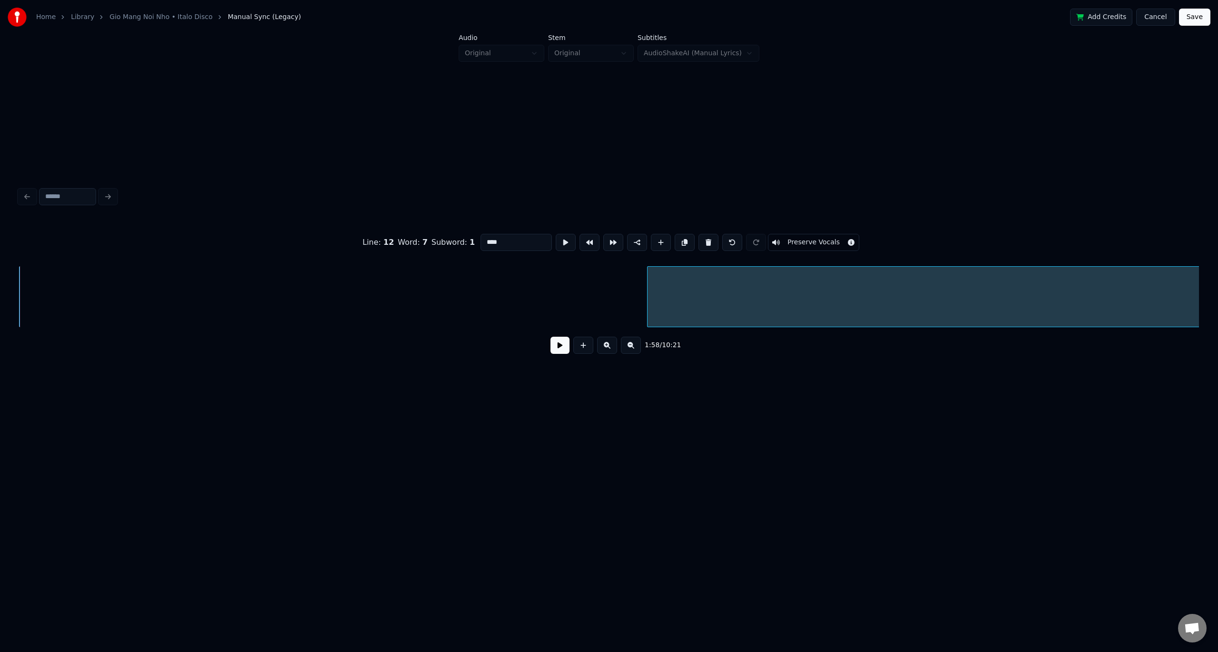
click at [651, 297] on div at bounding box center [649, 297] width 3 height 60
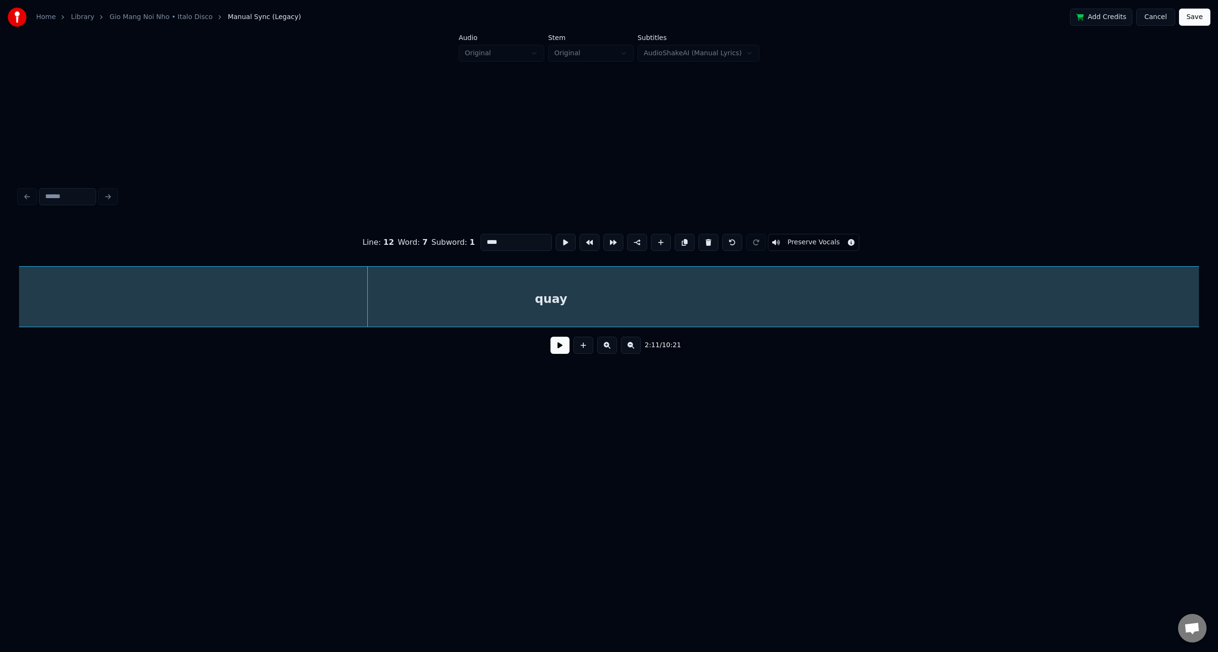
click at [413, 282] on div "quay" at bounding box center [551, 299] width 1296 height 65
click at [616, 298] on div "quay" at bounding box center [631, 299] width 1296 height 65
click at [633, 350] on button at bounding box center [631, 344] width 20 height 17
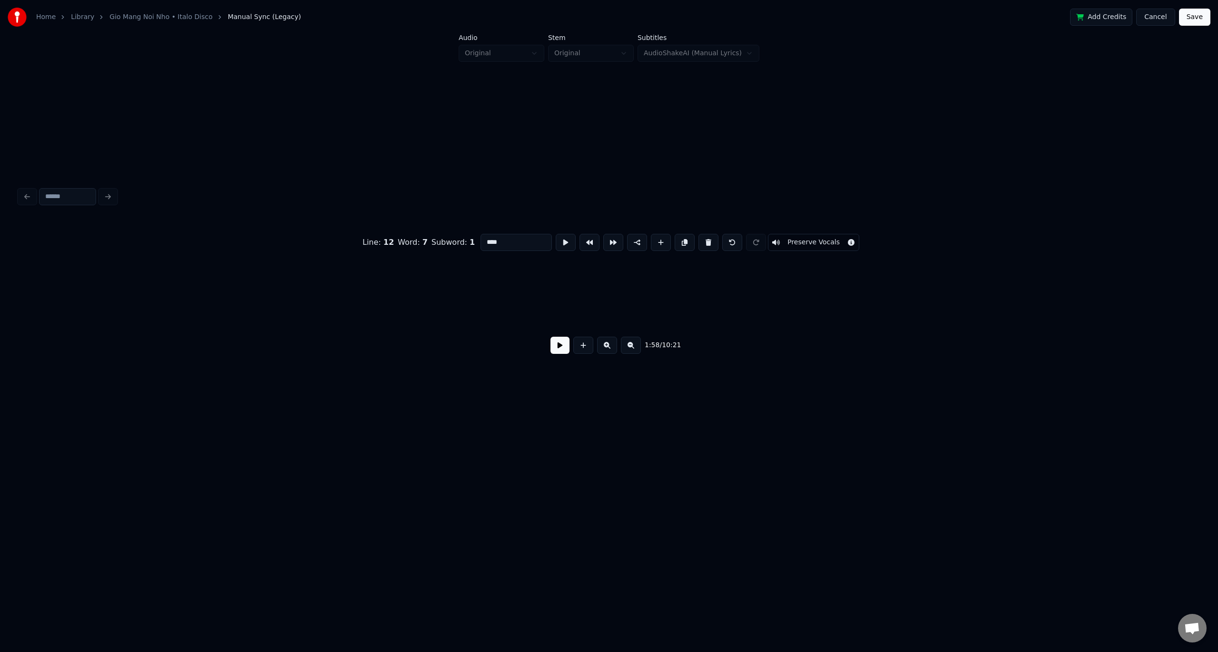
scroll to position [0, 2813]
click at [63, 267] on div at bounding box center [61, 297] width 3 height 60
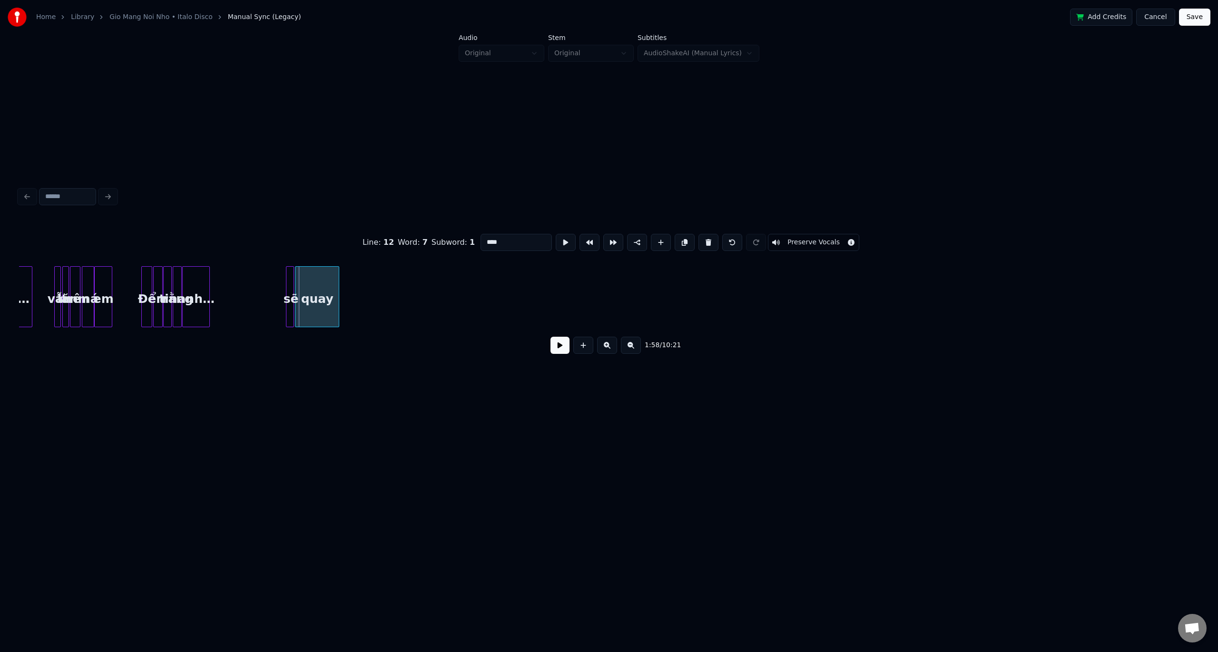
click at [312, 285] on div "quay" at bounding box center [317, 299] width 43 height 65
click at [564, 349] on button at bounding box center [560, 344] width 19 height 17
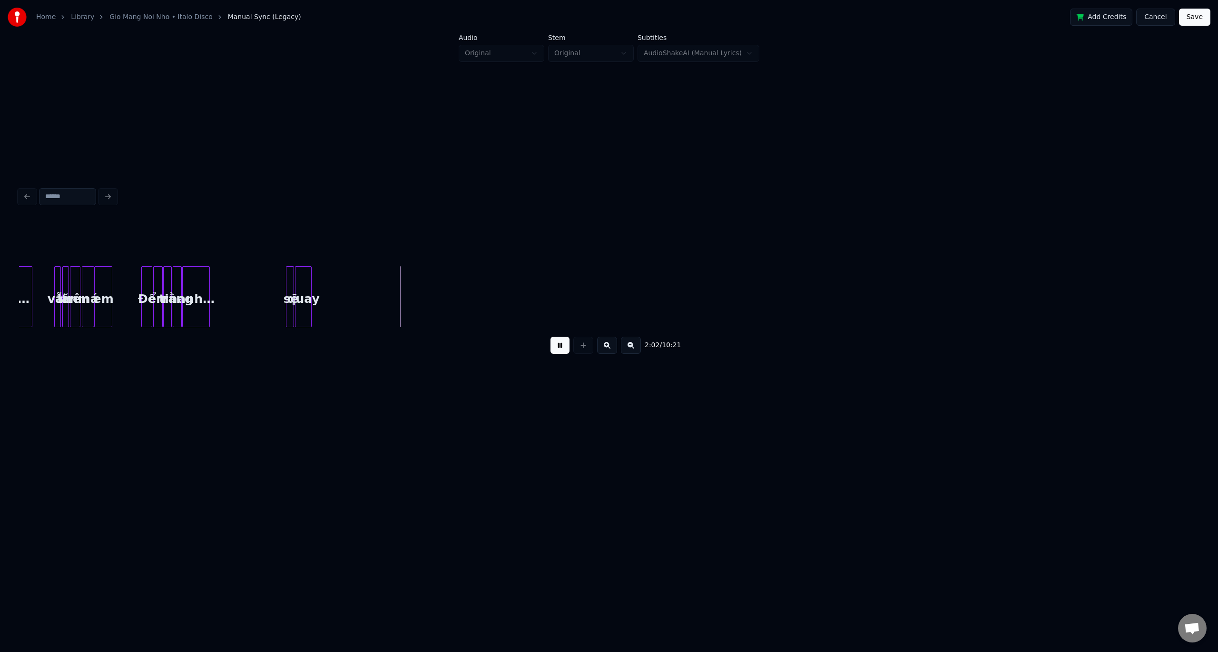
click at [310, 280] on div at bounding box center [309, 297] width 3 height 60
click at [561, 350] on button at bounding box center [560, 344] width 19 height 17
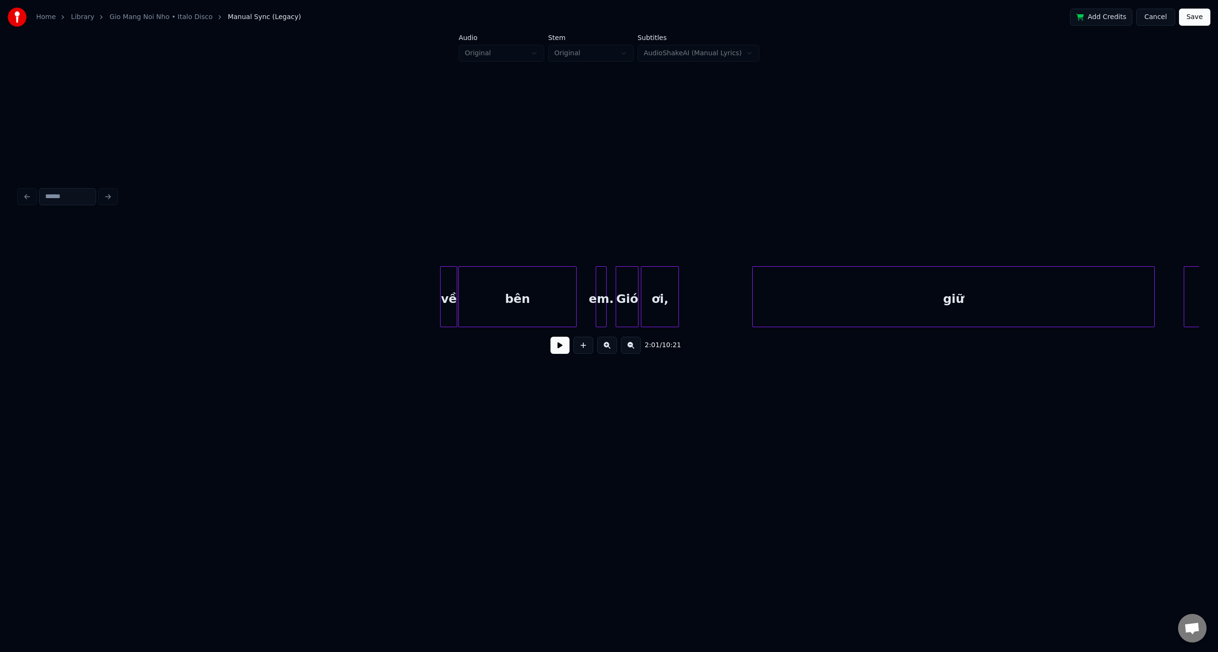
scroll to position [0, 4009]
click at [85, 274] on div "về" at bounding box center [87, 299] width 16 height 65
click at [37, 240] on div "2:50 / 10:21" at bounding box center [609, 290] width 1180 height 145
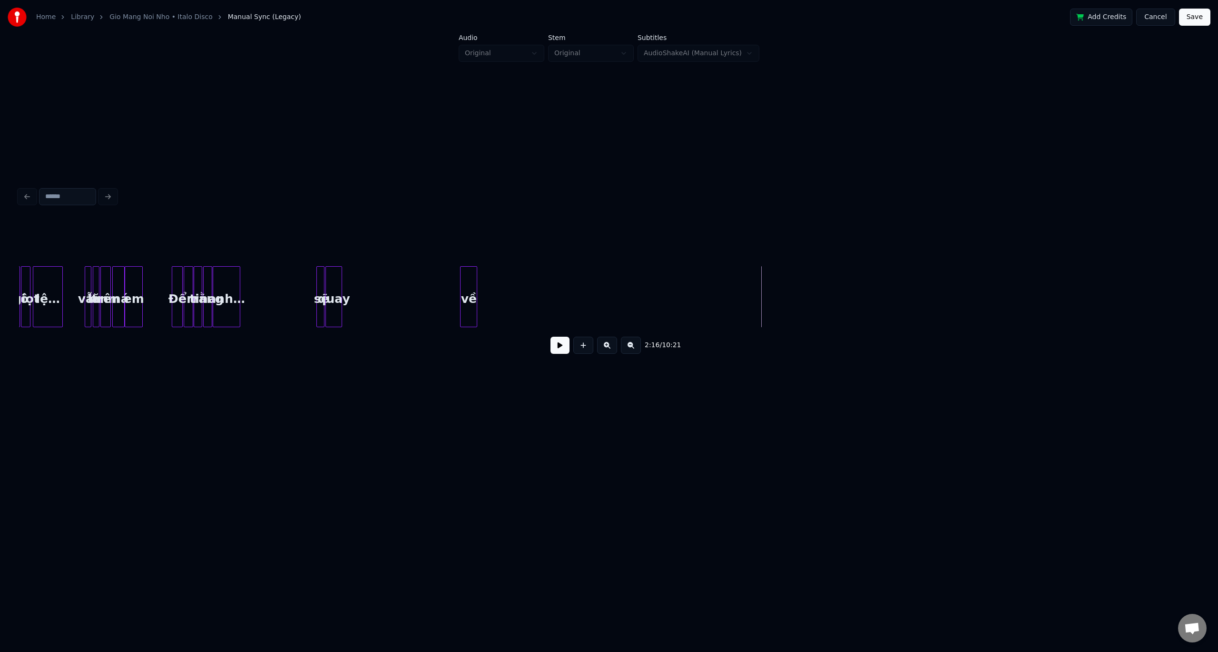
scroll to position [0, 2492]
click at [364, 255] on div "2:16 / 10:21" at bounding box center [609, 290] width 1180 height 145
drag, startPoint x: 287, startPoint y: 322, endPoint x: 306, endPoint y: 325, distance: 19.3
click at [306, 325] on div "về sẽ quay rằng anh… Để em tin má em vẫn lăn trên lệ… khô giọt hong" at bounding box center [609, 296] width 1180 height 61
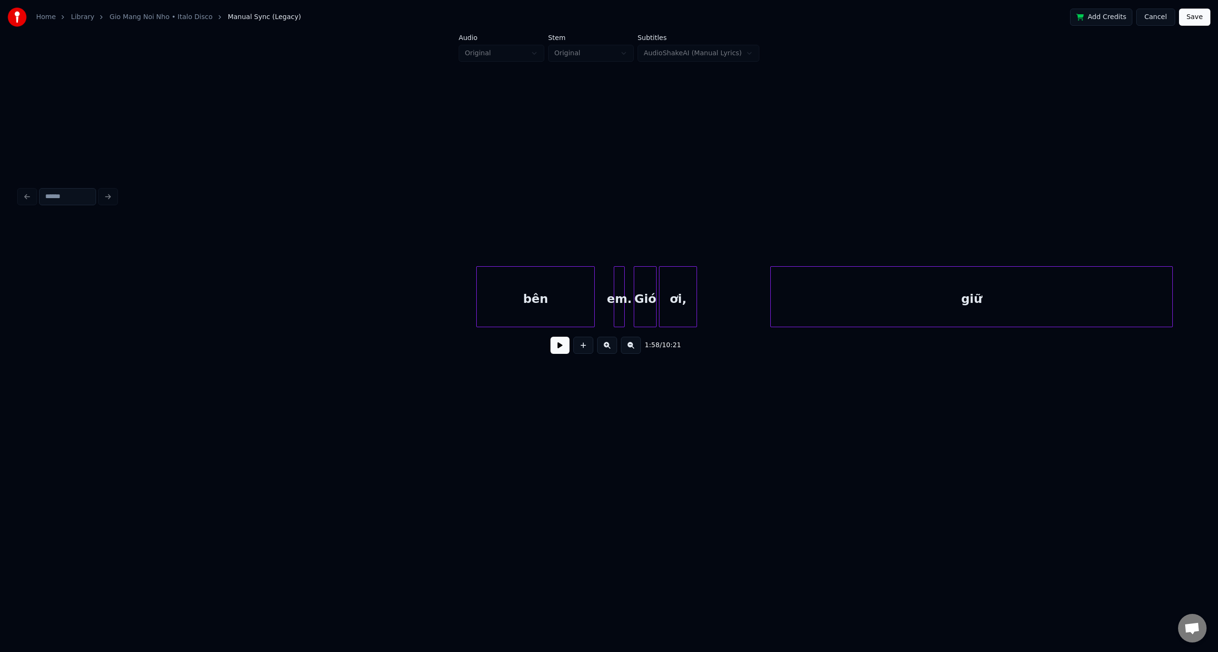
scroll to position [0, 4016]
click at [503, 284] on div "bên" at bounding box center [530, 299] width 118 height 65
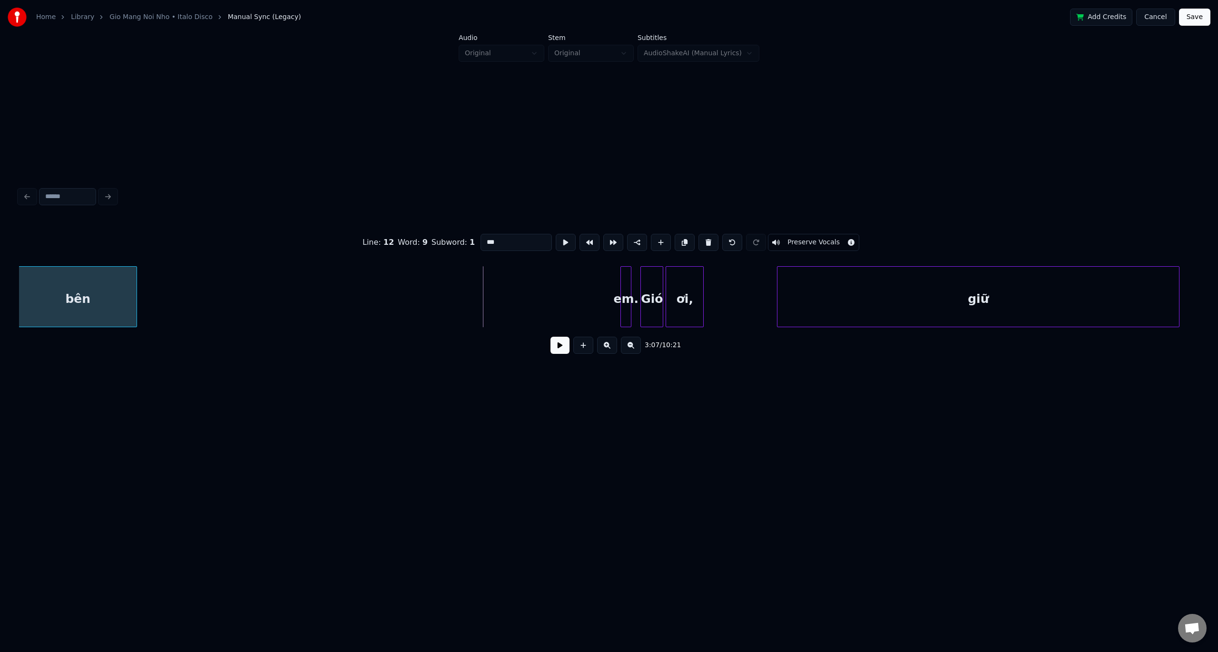
scroll to position [0, 4001]
click at [90, 288] on div "bên" at bounding box center [80, 299] width 118 height 65
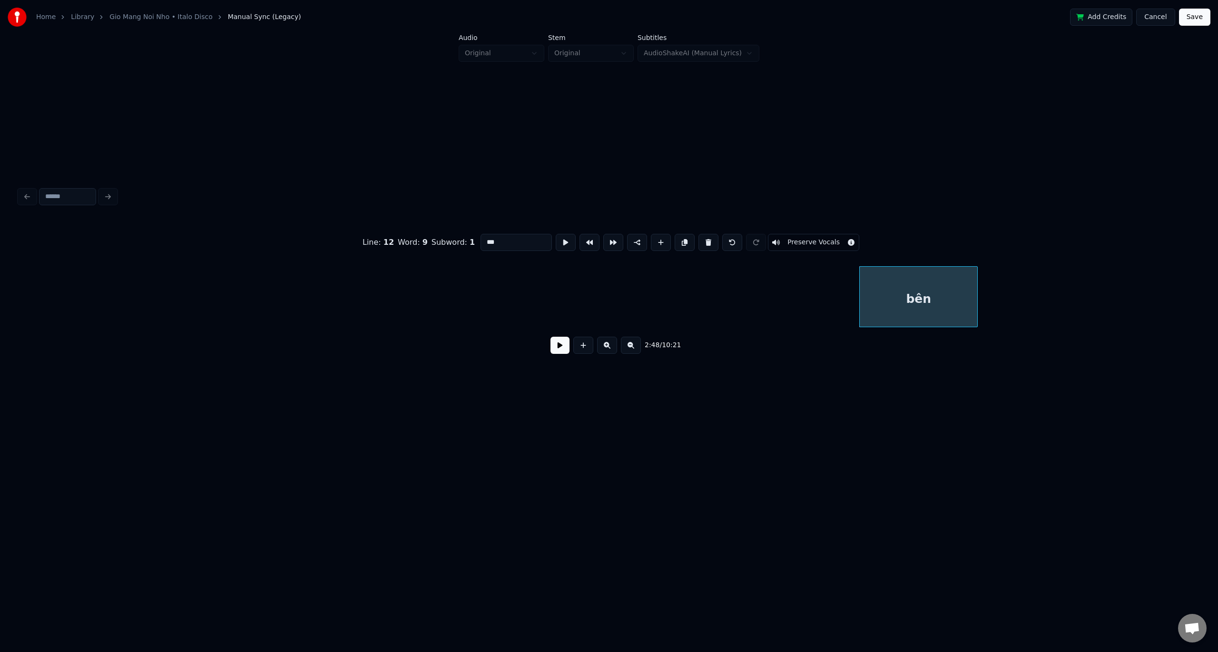
scroll to position [0, 3169]
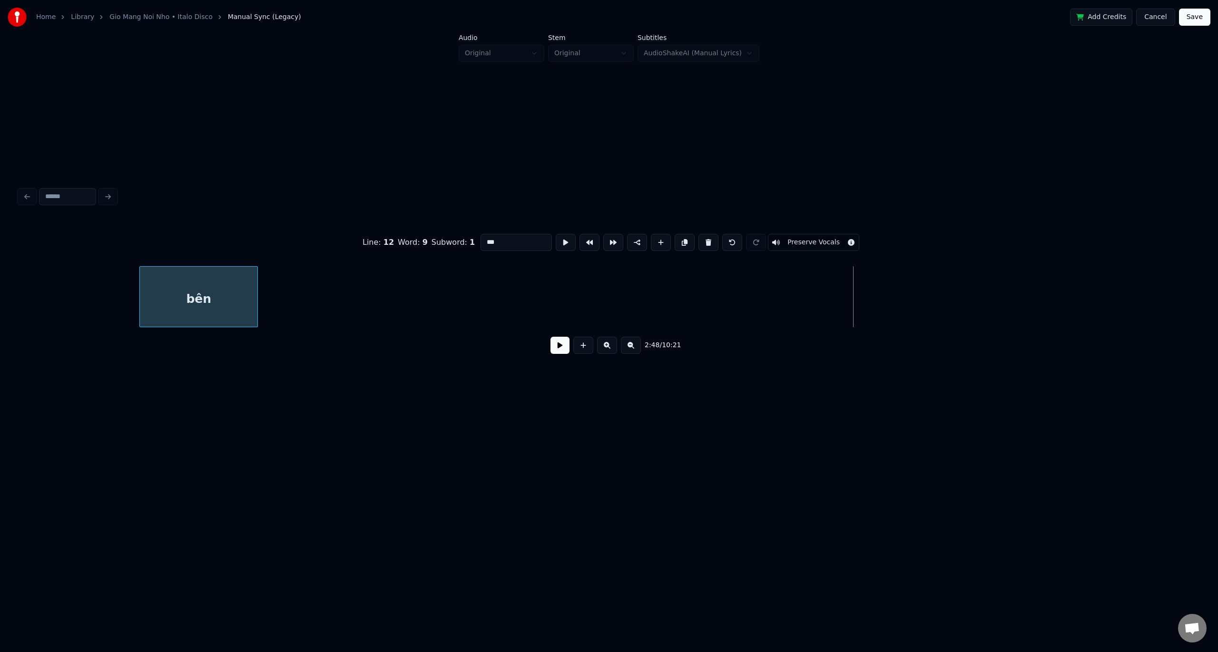
click at [160, 275] on div "bên" at bounding box center [199, 299] width 118 height 65
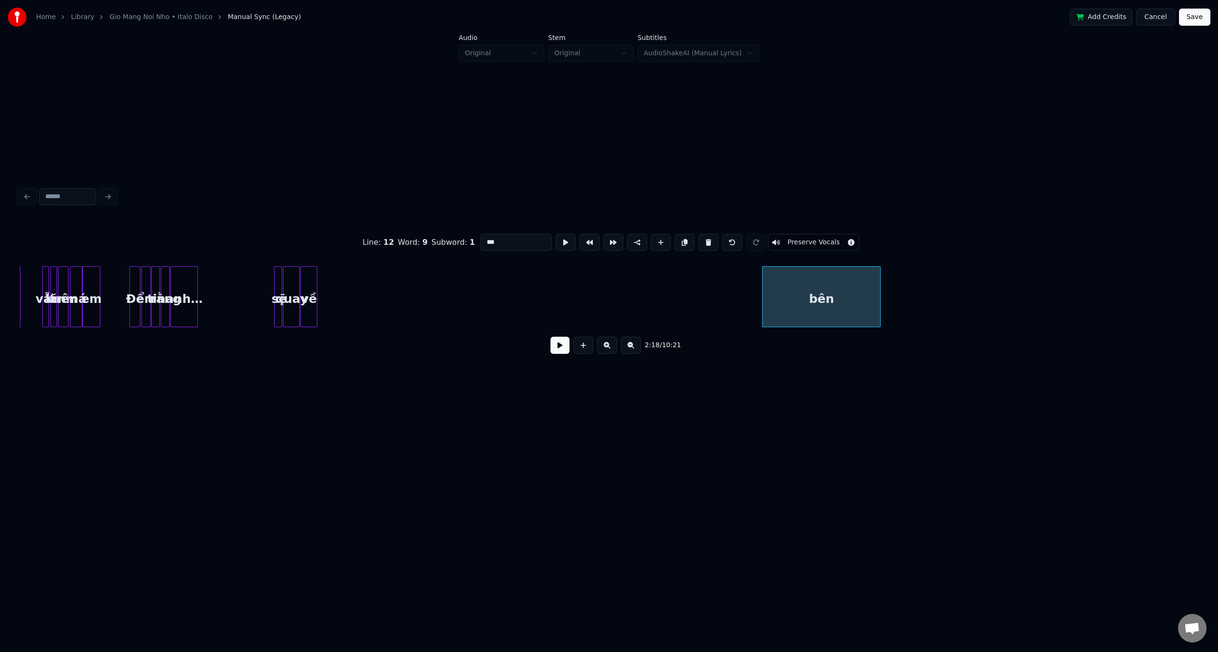
scroll to position [0, 2340]
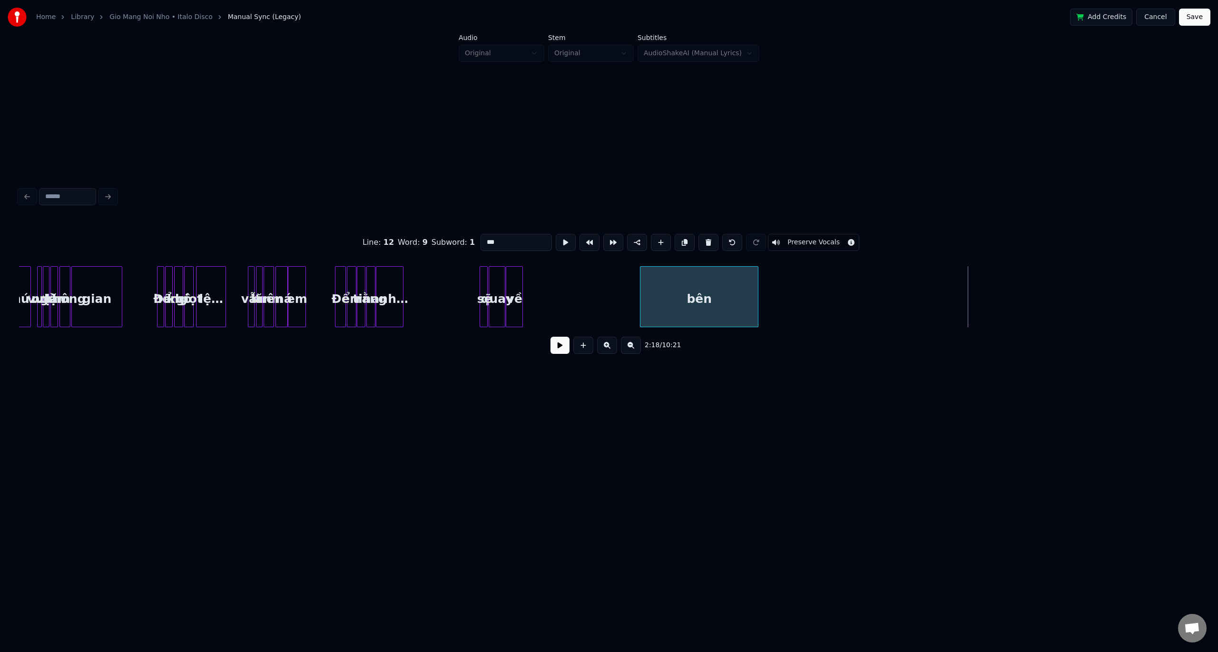
click at [659, 278] on div "bên" at bounding box center [700, 299] width 118 height 65
click at [654, 298] on div at bounding box center [654, 297] width 3 height 60
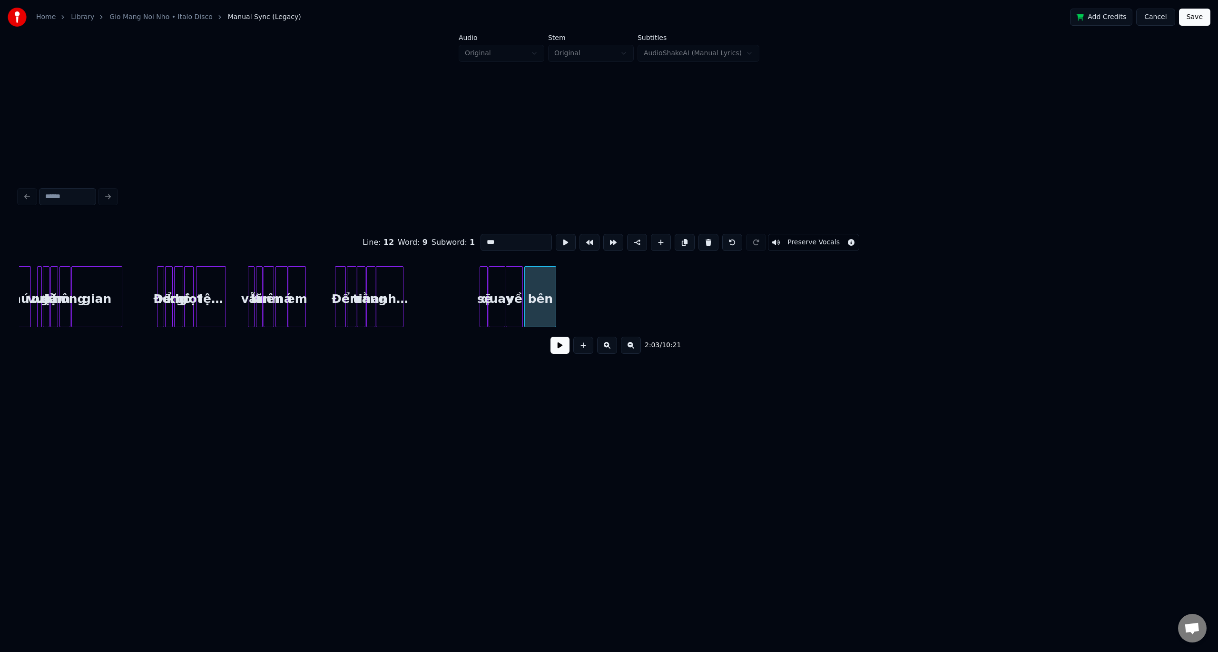
click at [537, 267] on div "bên" at bounding box center [540, 299] width 31 height 65
click at [534, 292] on div at bounding box center [535, 297] width 3 height 60
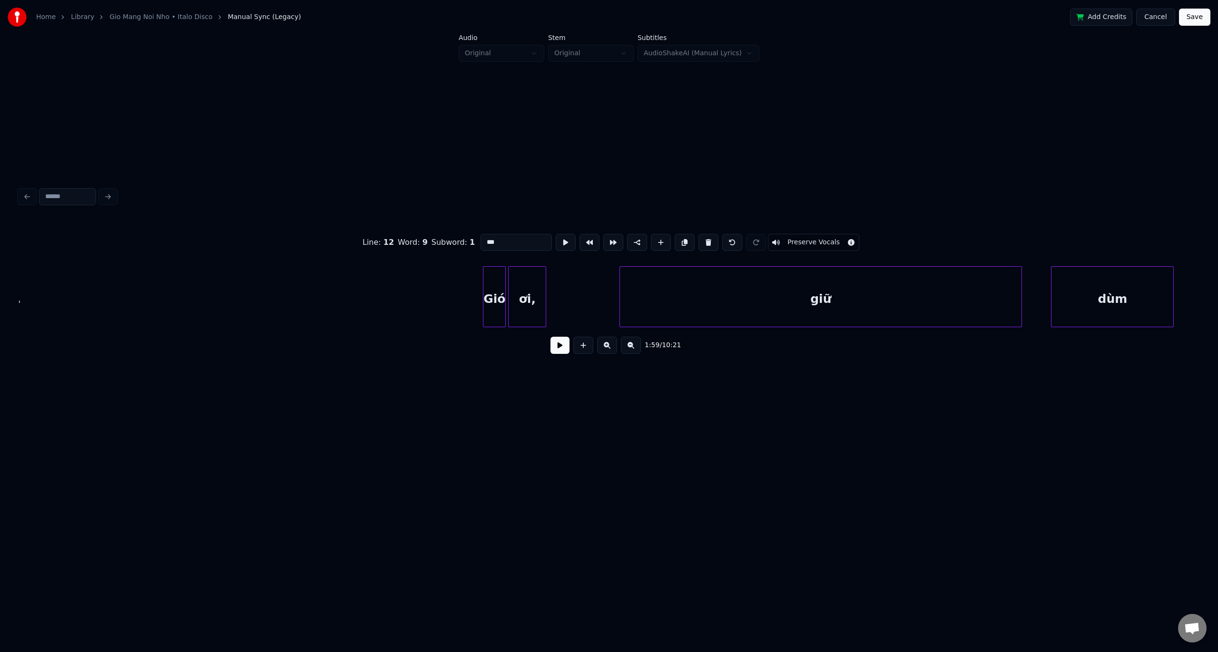
scroll to position [0, 4137]
click at [174, 267] on div "em." at bounding box center [174, 299] width 10 height 65
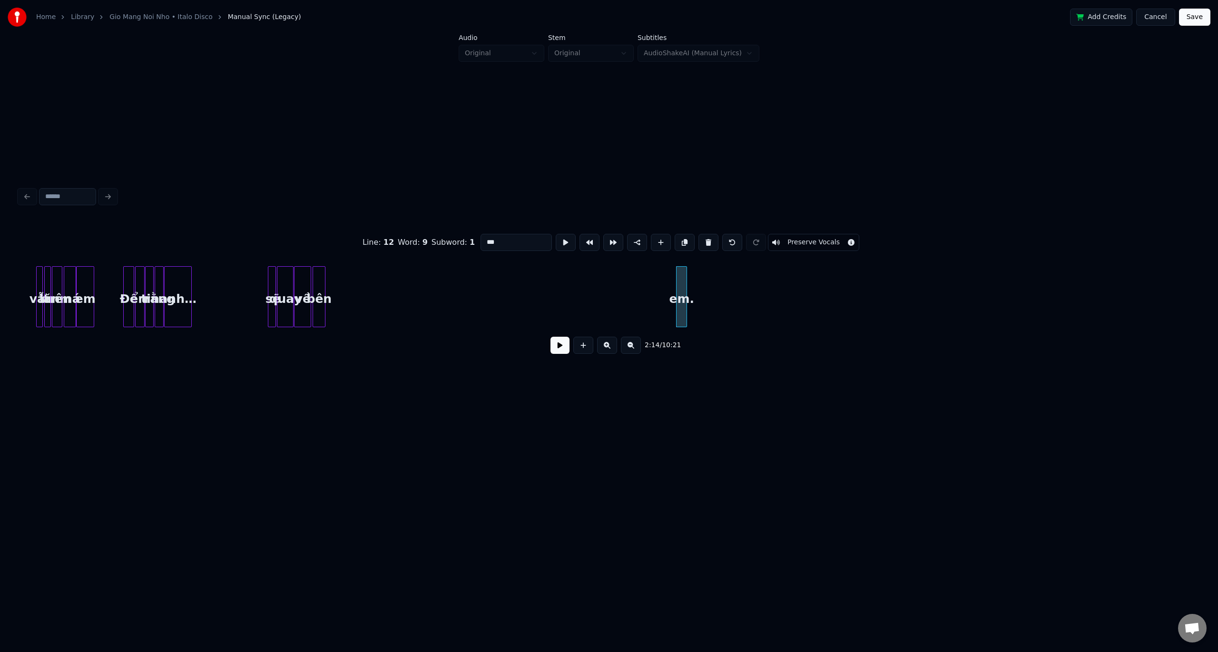
scroll to position [0, 2546]
click at [339, 251] on div "Line : 12 Word : 9 Subword : 1 *** Preserve Vocals 2:14 / 10:21" at bounding box center [609, 290] width 1180 height 145
click at [261, 261] on div "Line : 12 Word : 9 Subword : 1 *** Preserve Vocals" at bounding box center [609, 242] width 1180 height 48
click at [558, 351] on button at bounding box center [560, 344] width 19 height 17
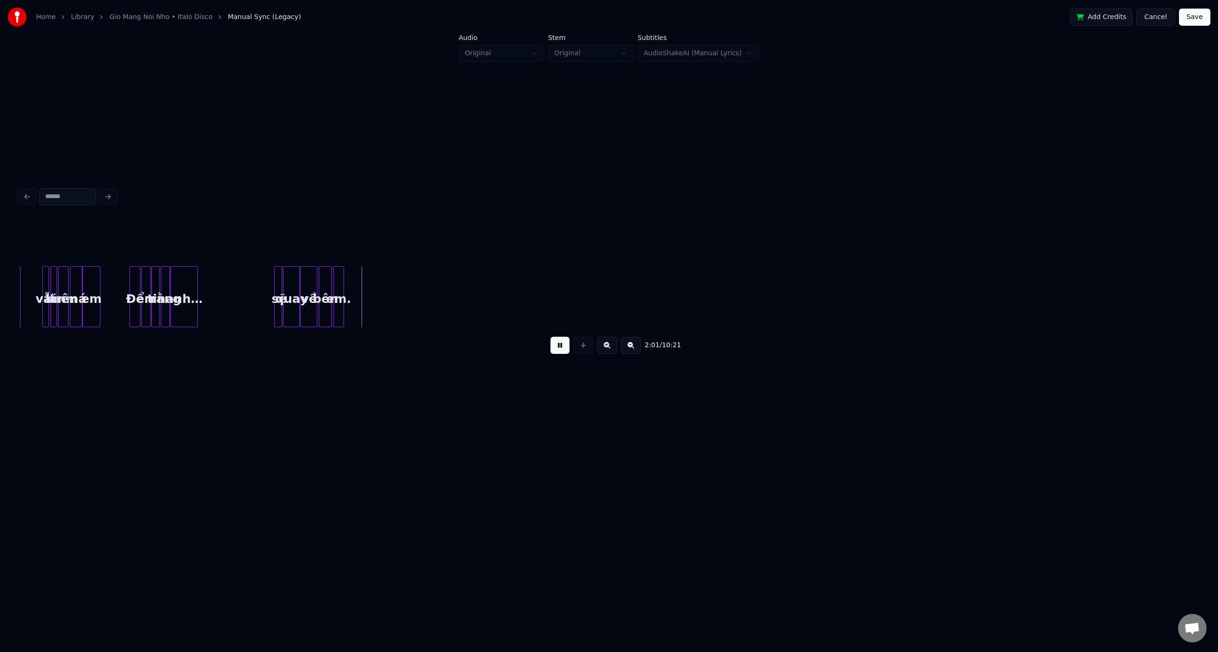
click at [349, 277] on div at bounding box center [350, 297] width 3 height 60
click at [564, 347] on button at bounding box center [560, 344] width 19 height 17
click at [628, 352] on button at bounding box center [631, 344] width 20 height 17
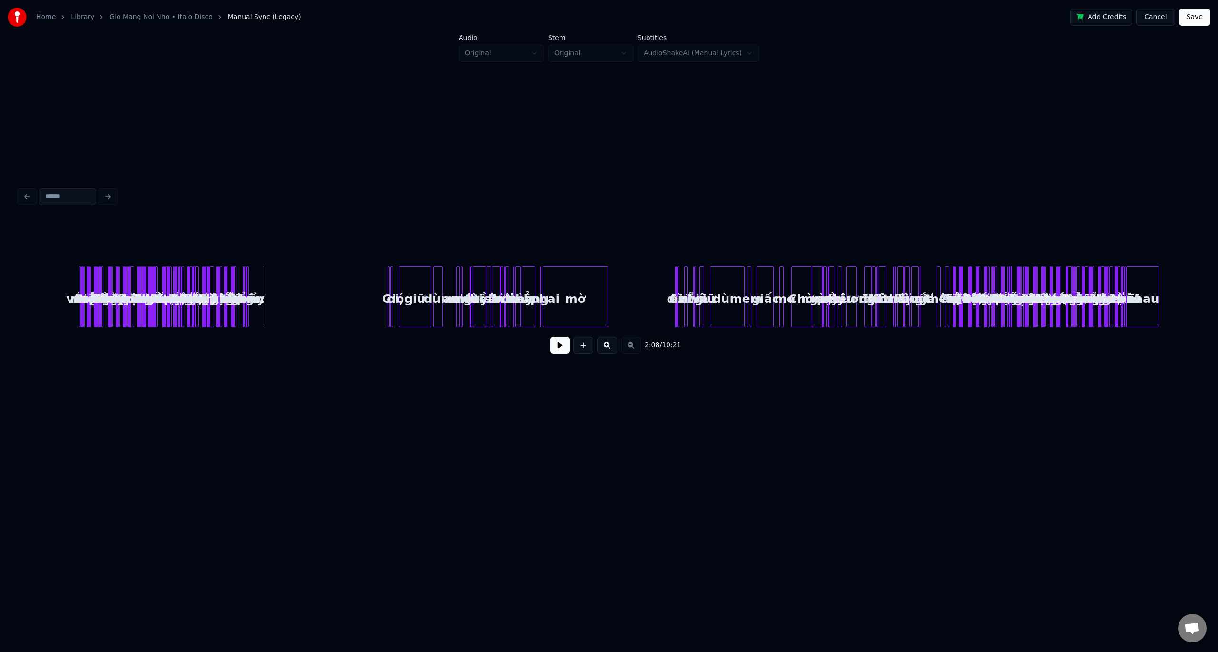
scroll to position [0, 0]
click at [628, 352] on div "2:08 / 10:21" at bounding box center [609, 345] width 1165 height 21
click at [613, 345] on button at bounding box center [607, 344] width 20 height 17
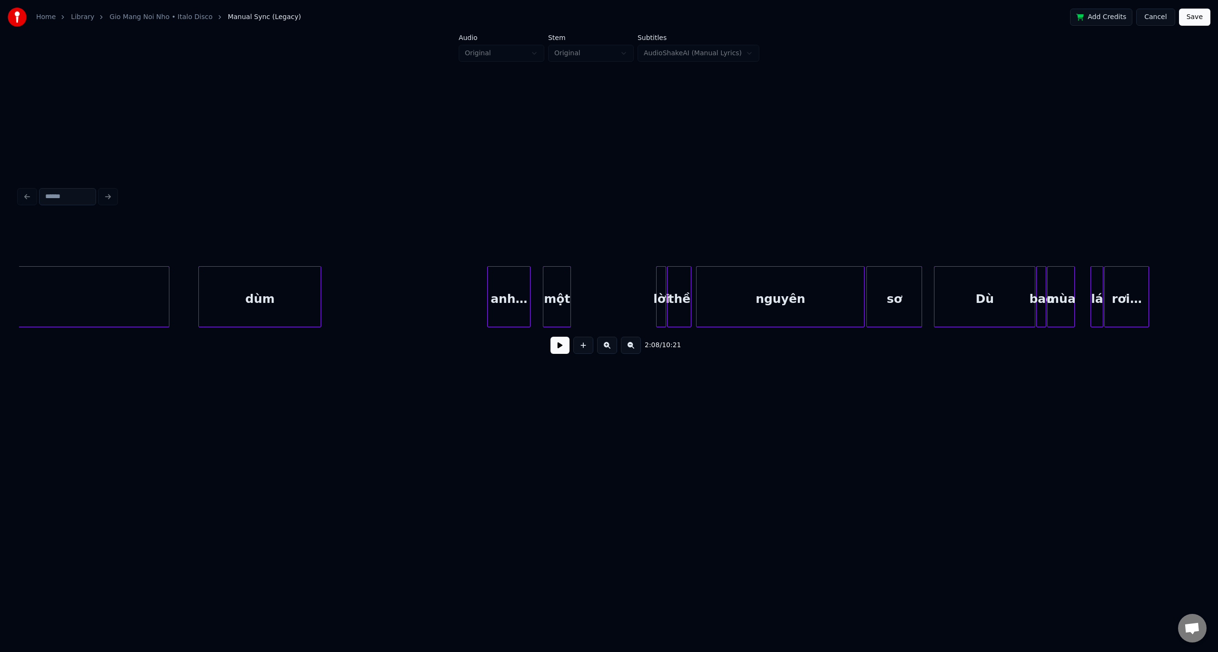
scroll to position [0, 5031]
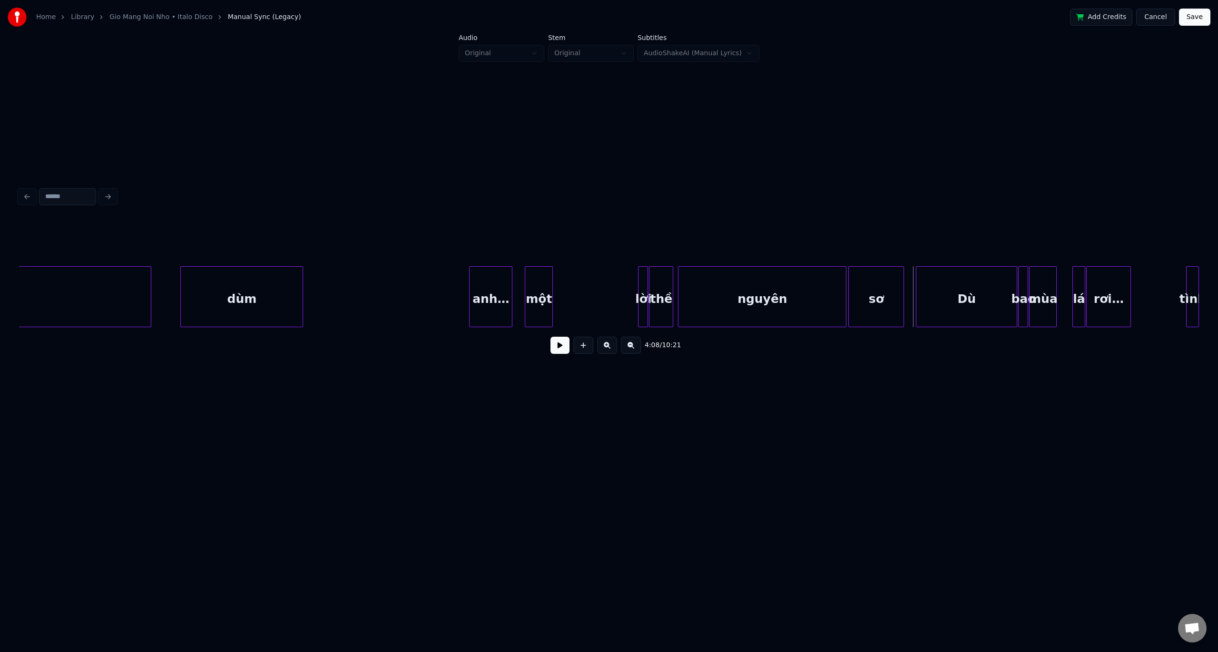
drag, startPoint x: 909, startPoint y: 286, endPoint x: 512, endPoint y: 293, distance: 397.5
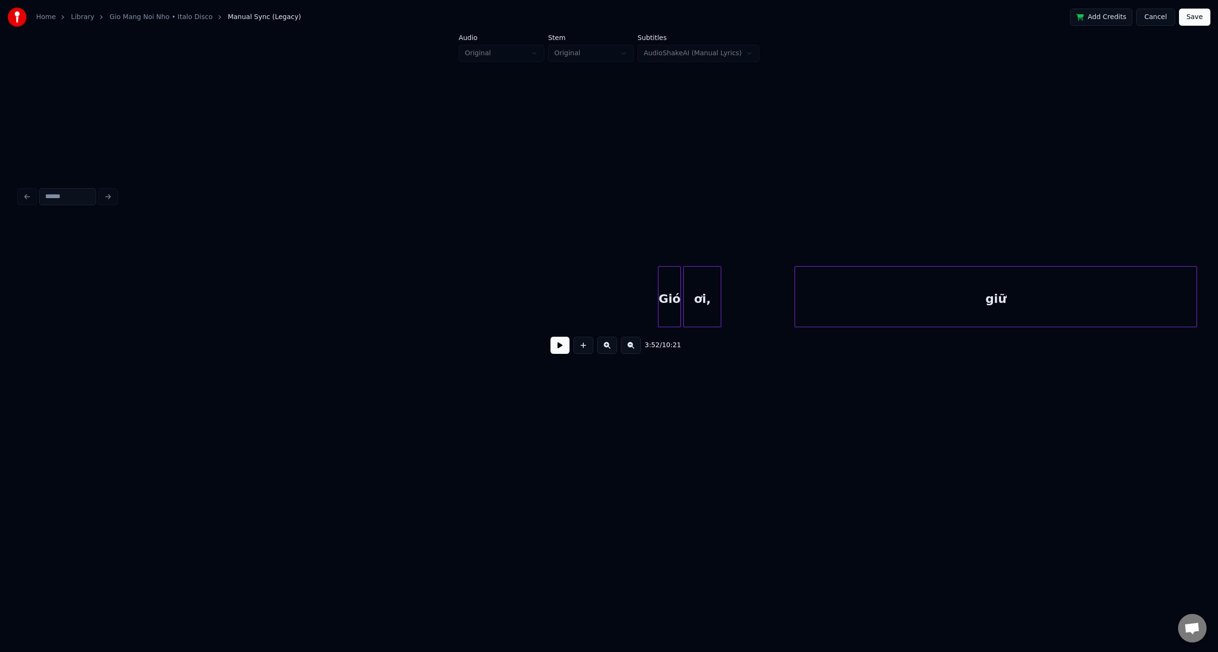
scroll to position [0, 3973]
click at [139, 270] on div "Gió" at bounding box center [140, 299] width 22 height 65
click at [188, 238] on div "2:51 / 10:21" at bounding box center [609, 290] width 1180 height 145
click at [237, 246] on div "2:52 / 10:21" at bounding box center [609, 290] width 1180 height 145
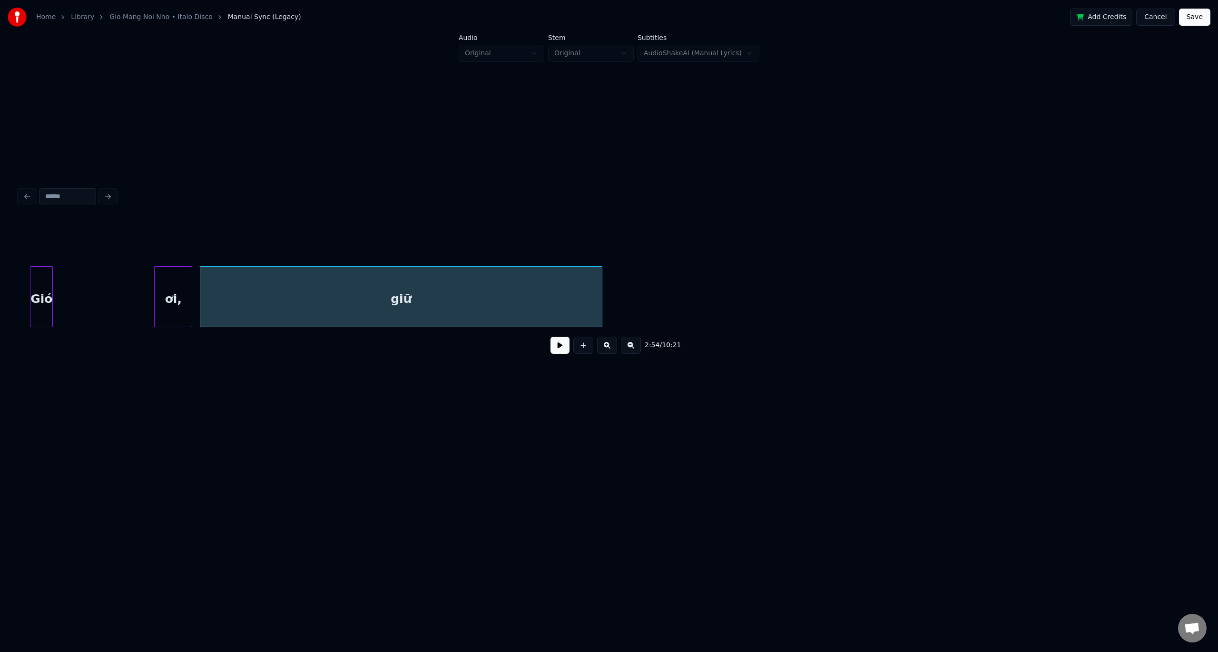
click at [36, 267] on div "Gió" at bounding box center [41, 299] width 22 height 65
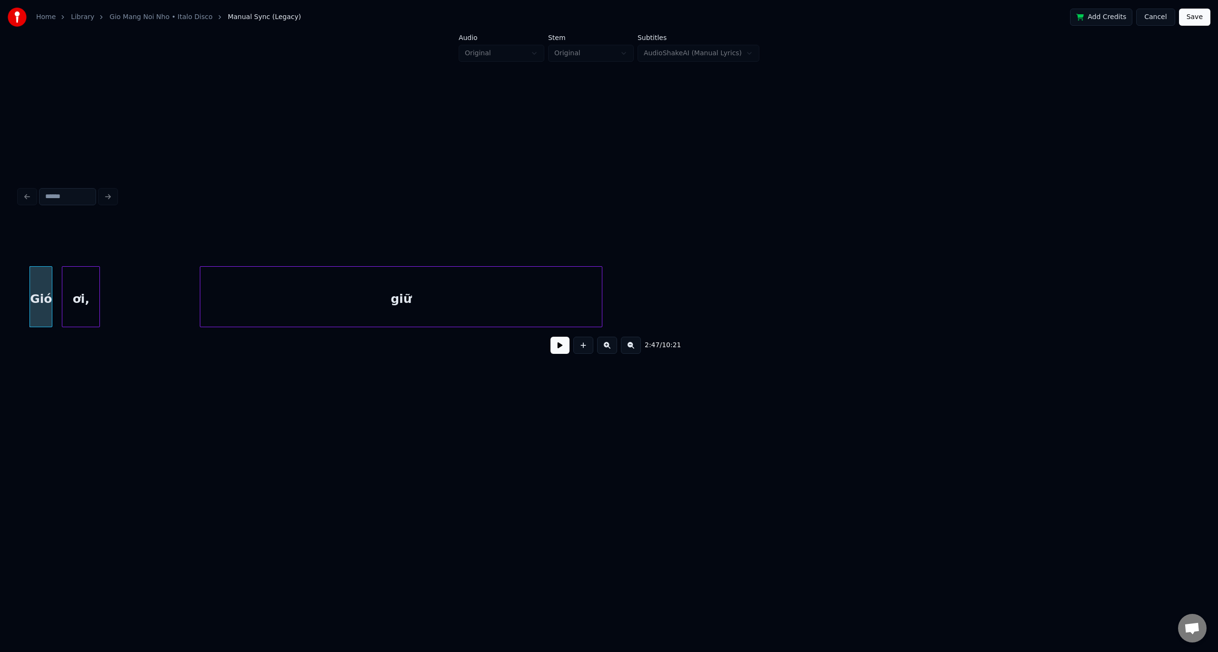
click at [90, 269] on div "ơi," at bounding box center [80, 299] width 37 height 65
click at [271, 267] on div "giữ" at bounding box center [309, 299] width 402 height 65
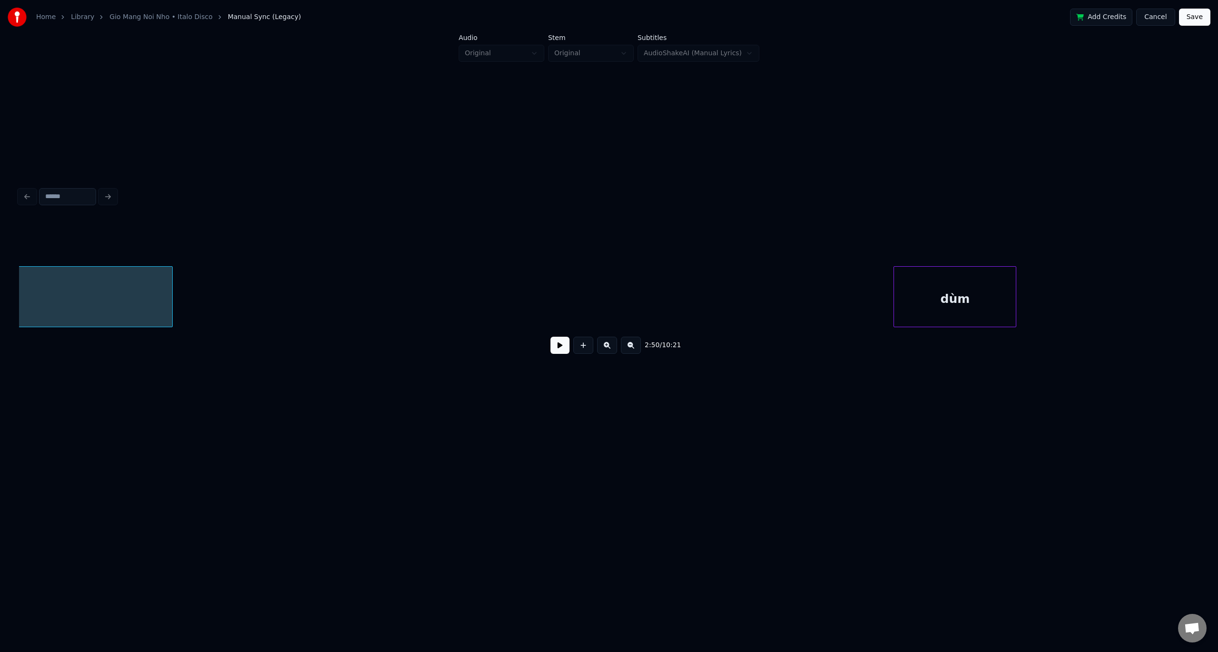
scroll to position [0, 4373]
click at [186, 231] on div "2:50 / 10:21" at bounding box center [609, 290] width 1180 height 145
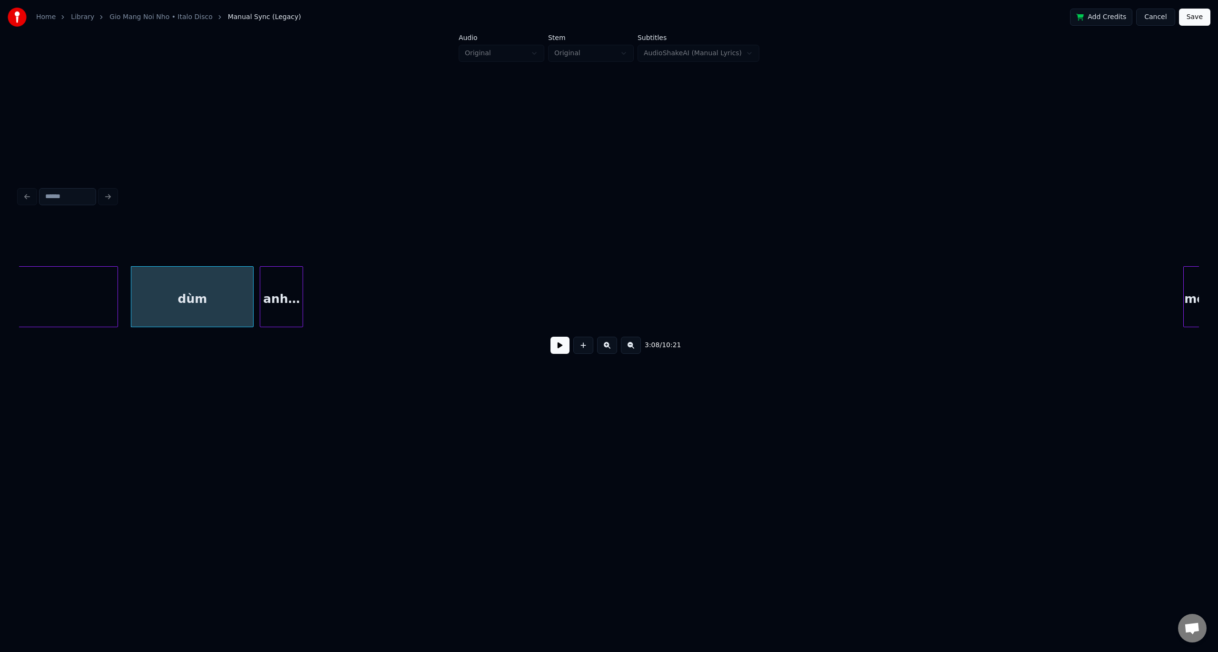
click at [279, 225] on div "3:08 / 10:21" at bounding box center [609, 290] width 1180 height 145
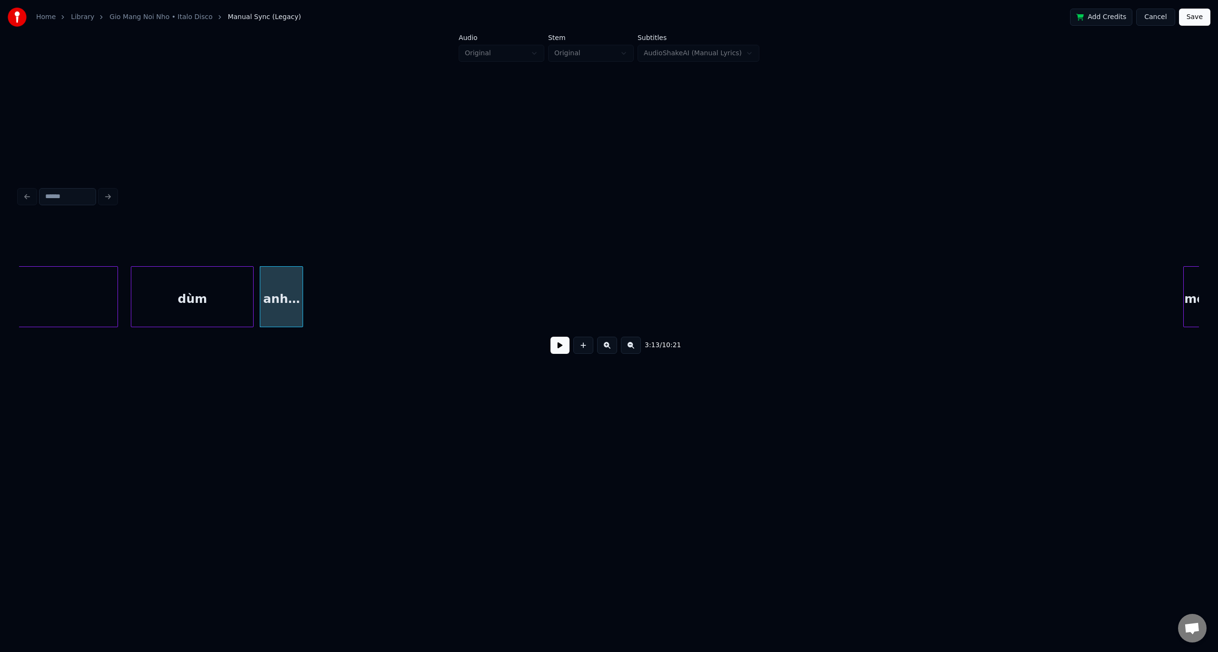
scroll to position [0, 4382]
click at [313, 237] on div "3:13 / 10:21" at bounding box center [609, 290] width 1180 height 145
click at [468, 326] on div "giữ dùm anh… một" at bounding box center [609, 296] width 1180 height 61
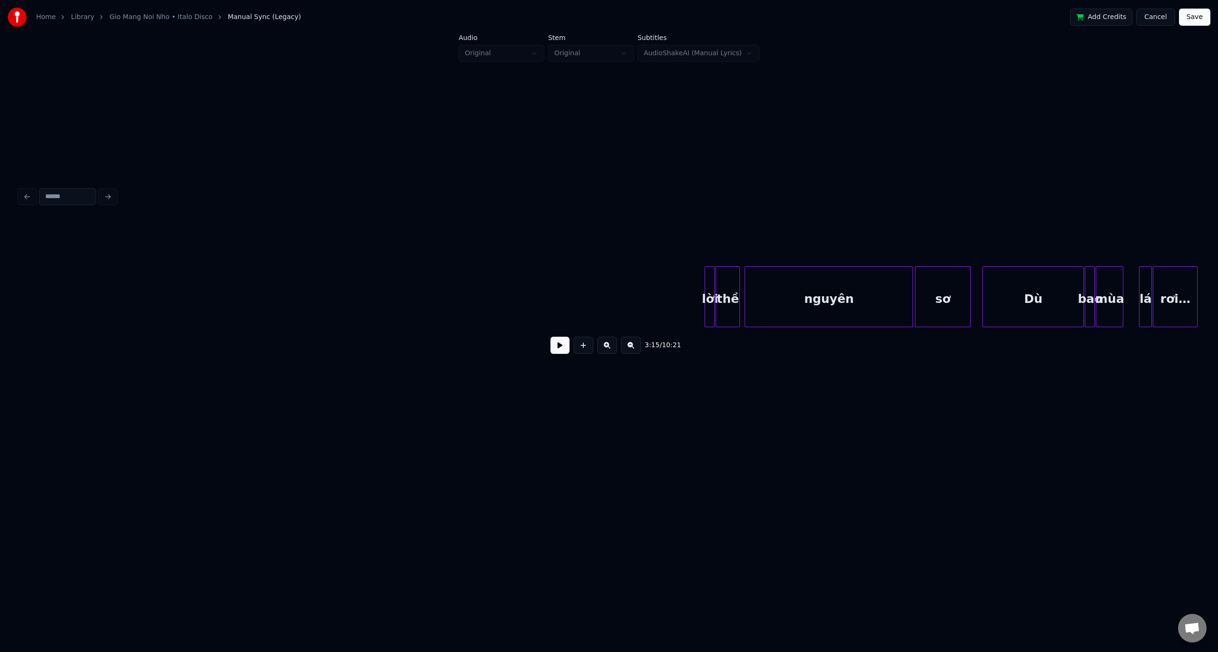
scroll to position [0, 4965]
click at [59, 267] on div "lời" at bounding box center [60, 299] width 10 height 65
click at [99, 246] on div "3:30 / 10:21" at bounding box center [609, 290] width 1180 height 145
click at [161, 260] on div "3:31 / 10:21" at bounding box center [609, 290] width 1180 height 145
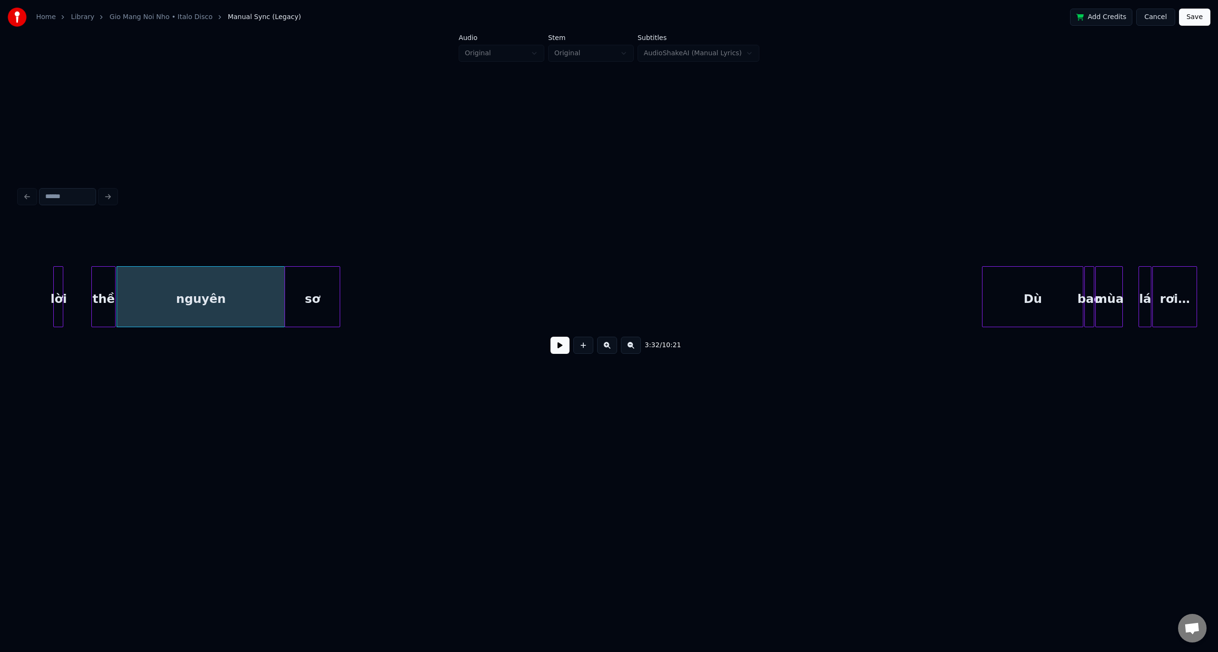
click at [298, 254] on div "3:32 / 10:21" at bounding box center [609, 290] width 1180 height 145
click at [376, 244] on div "3:39 / 10:21" at bounding box center [609, 290] width 1180 height 145
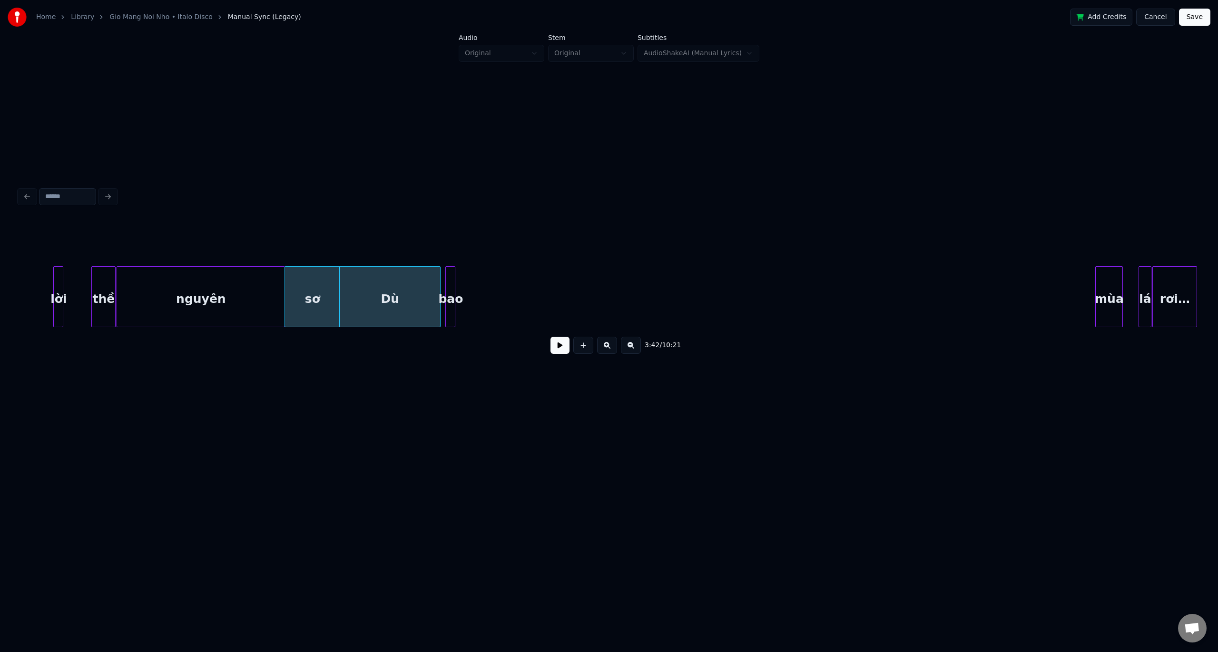
click at [449, 259] on div "3:42 / 10:21" at bounding box center [609, 290] width 1180 height 145
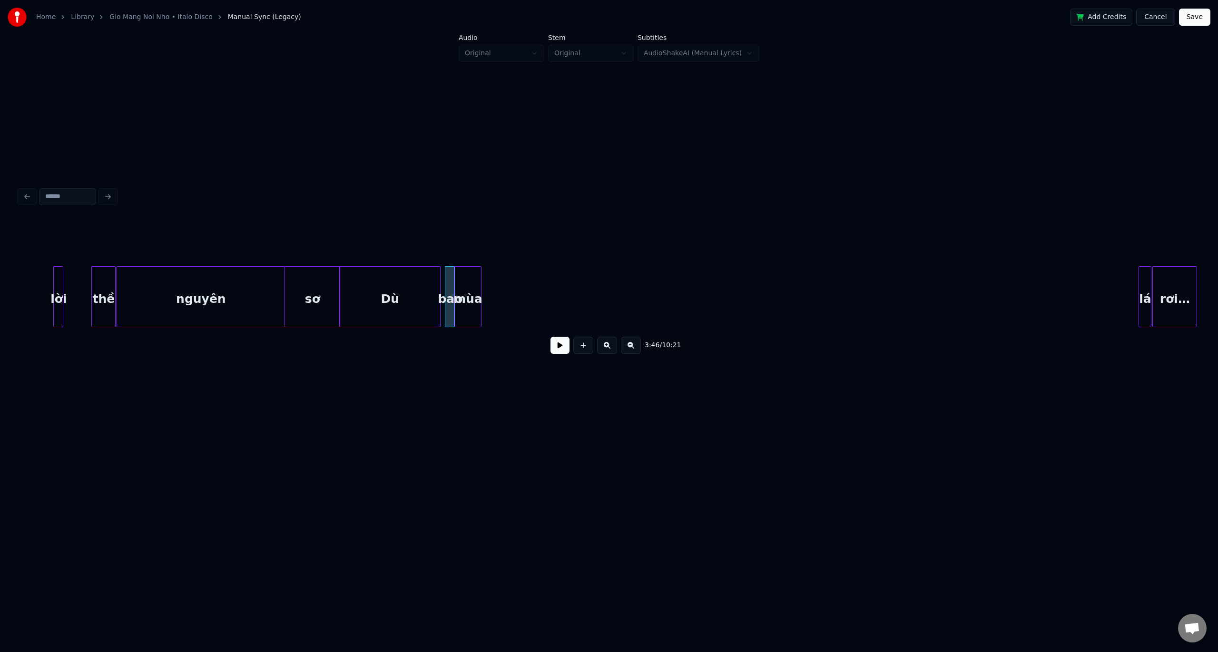
click at [465, 237] on div "3:46 / 10:21" at bounding box center [609, 290] width 1180 height 145
click at [493, 258] on div "3:46 / 10:21" at bounding box center [609, 290] width 1180 height 145
click at [515, 276] on div "rơi…" at bounding box center [520, 299] width 44 height 65
click at [145, 293] on div "nguyên" at bounding box center [201, 299] width 168 height 65
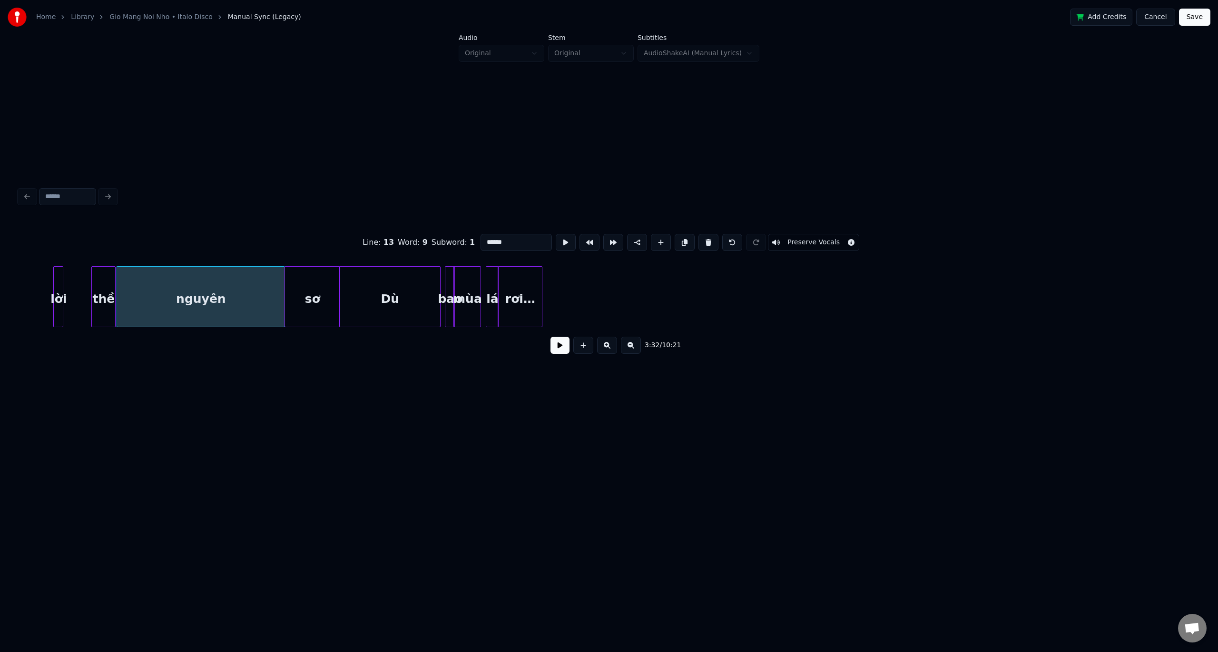
click at [559, 350] on button at bounding box center [560, 344] width 19 height 17
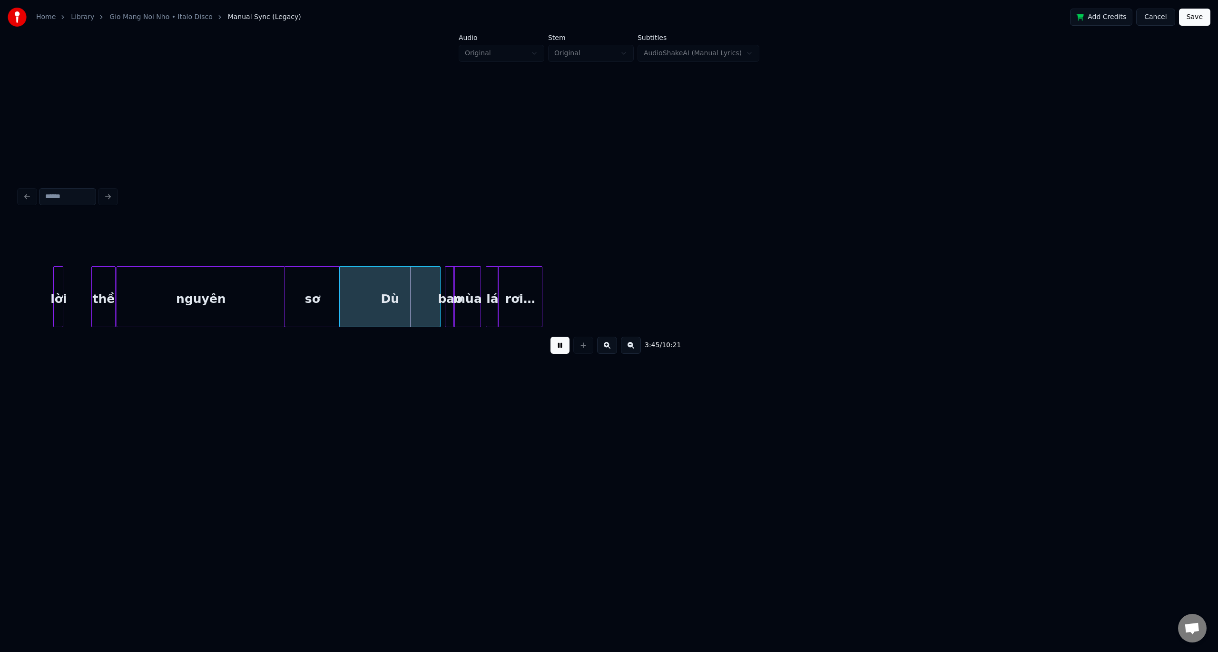
click at [563, 351] on button at bounding box center [560, 344] width 19 height 17
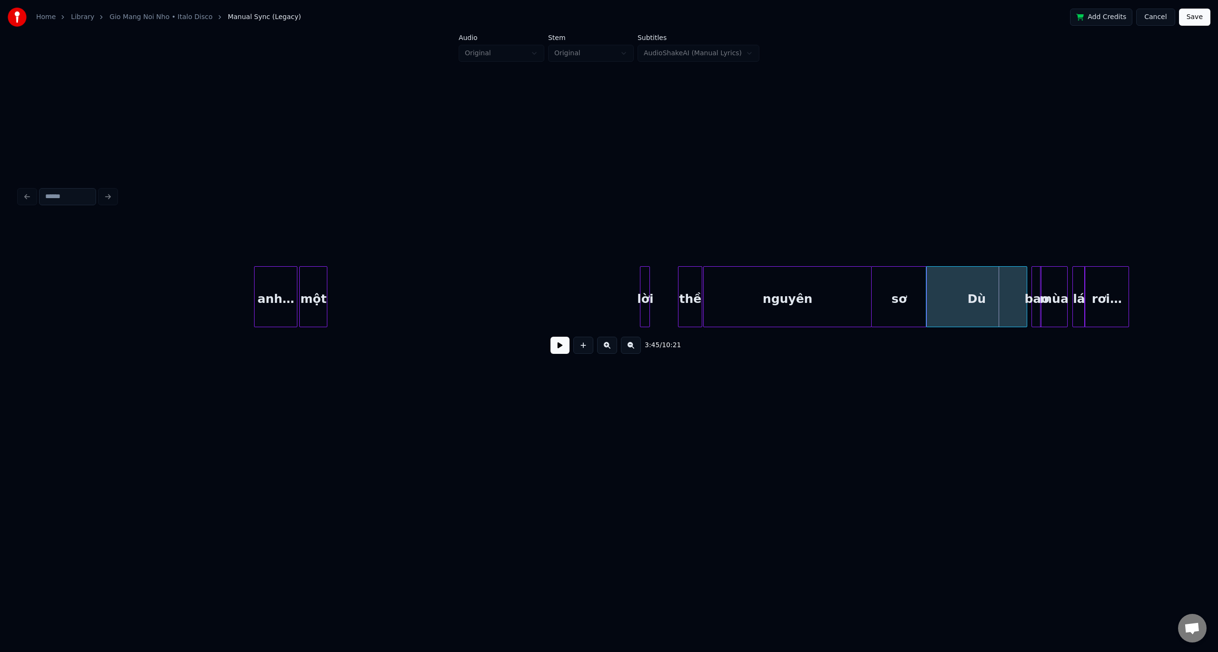
scroll to position [0, 4366]
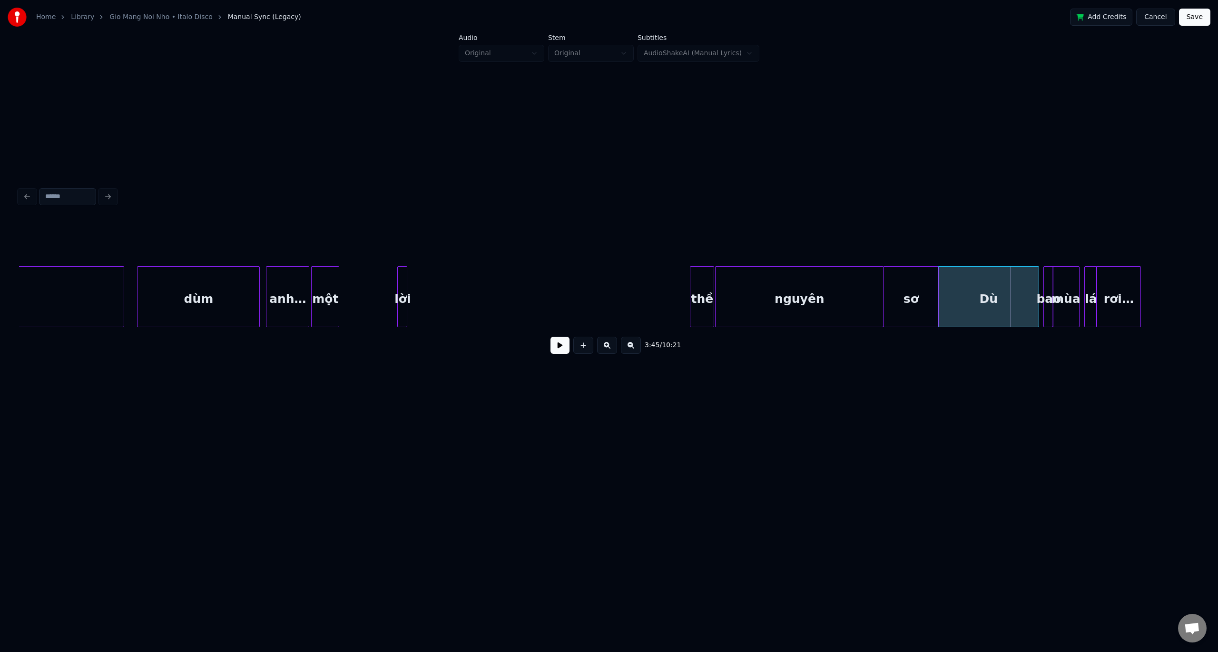
click at [402, 247] on div "3:45 / 10:21" at bounding box center [609, 290] width 1180 height 145
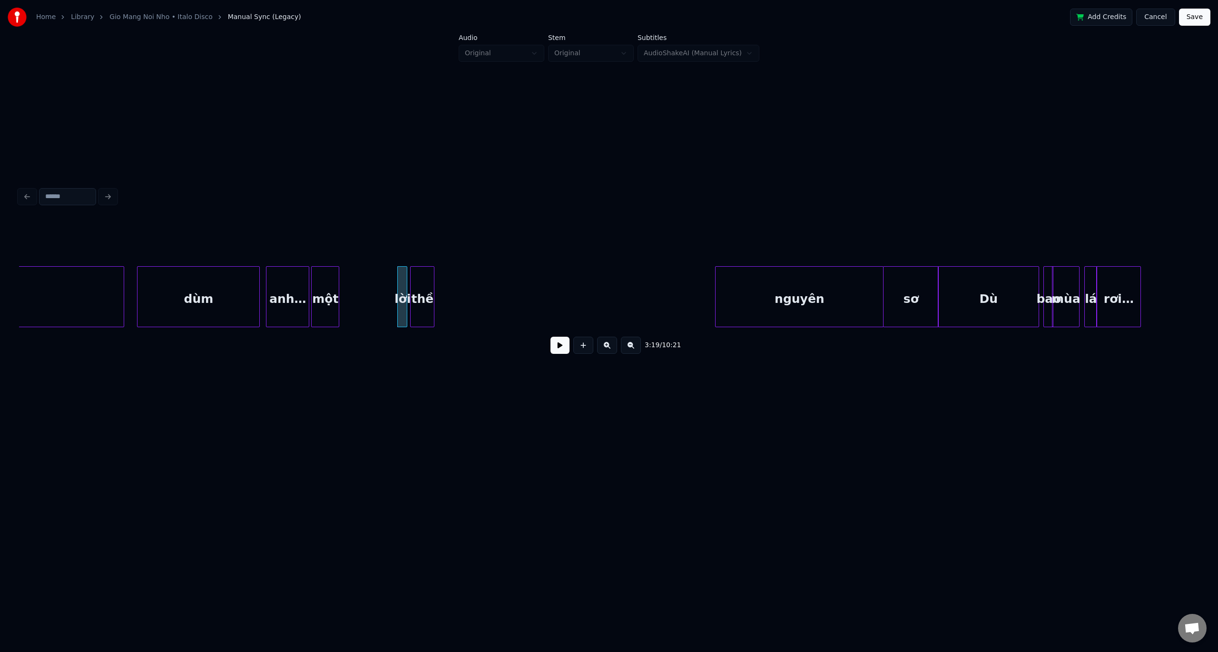
click at [421, 245] on div "3:19 / 10:21" at bounding box center [609, 290] width 1180 height 145
click at [427, 287] on div at bounding box center [426, 297] width 3 height 60
click at [552, 271] on div "nguyên" at bounding box center [515, 299] width 168 height 65
click at [450, 291] on div at bounding box center [450, 297] width 3 height 60
click at [335, 269] on div "một" at bounding box center [325, 299] width 27 height 65
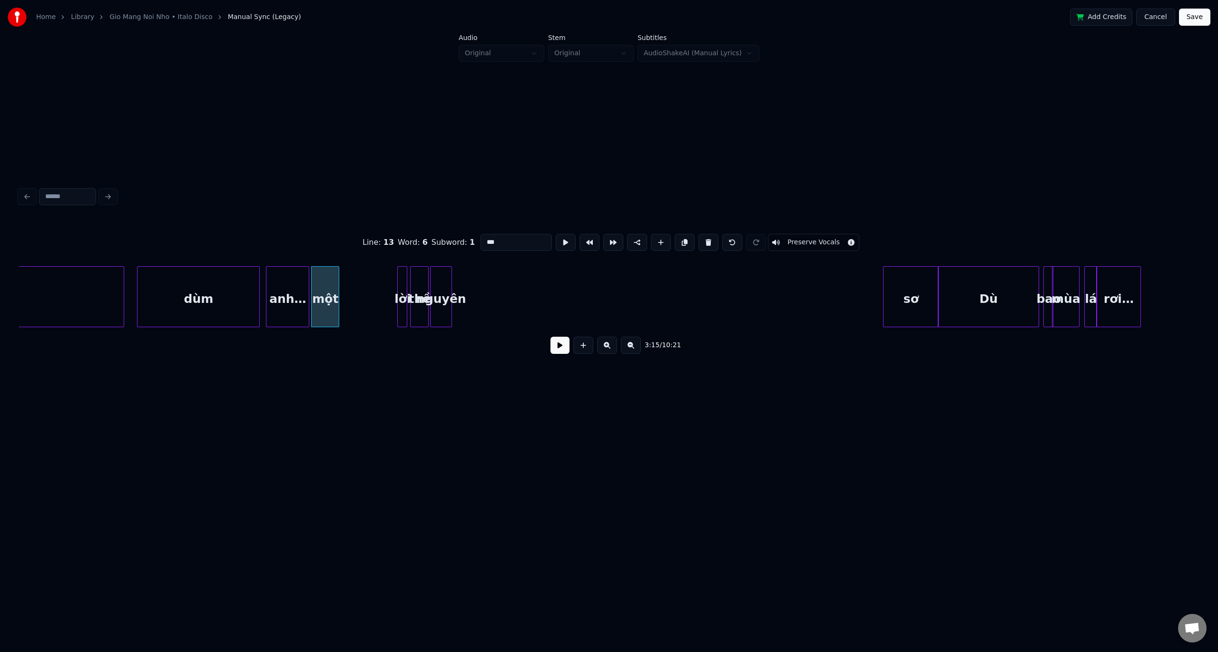
click at [558, 350] on button at bounding box center [560, 344] width 19 height 17
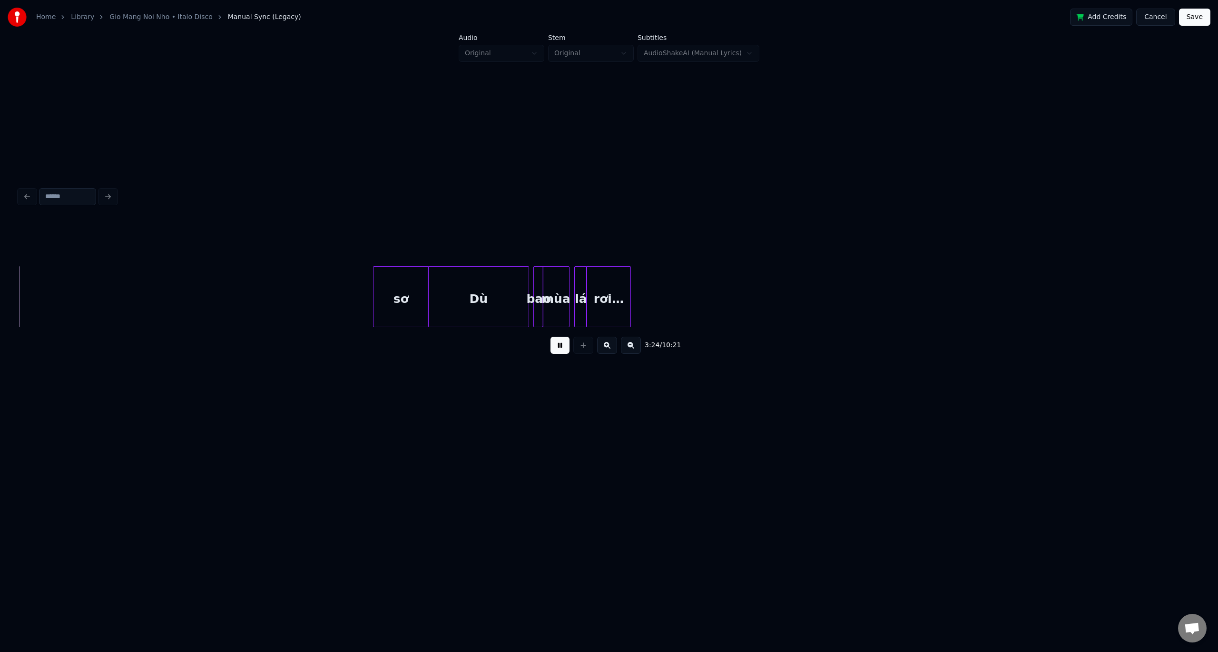
scroll to position [0, 4879]
click at [557, 351] on button at bounding box center [560, 344] width 19 height 17
click at [75, 253] on div "3:26 / 10:21" at bounding box center [609, 290] width 1180 height 145
click at [209, 270] on div "Dù" at bounding box center [178, 299] width 100 height 65
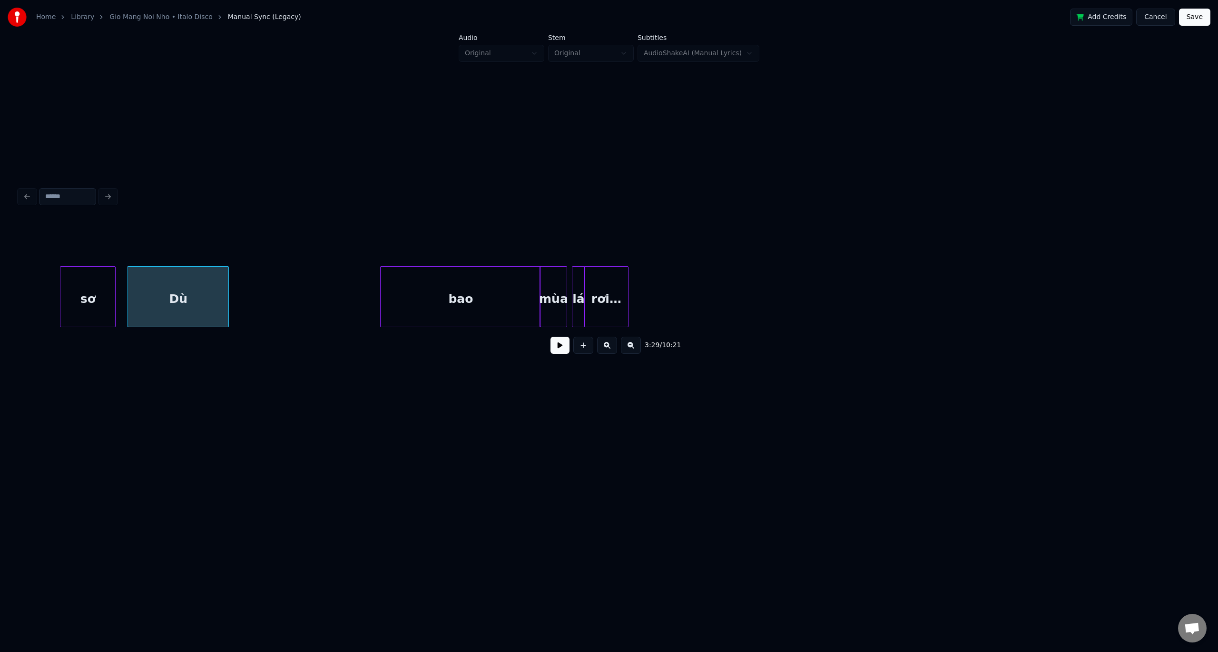
click at [384, 273] on div at bounding box center [382, 297] width 3 height 60
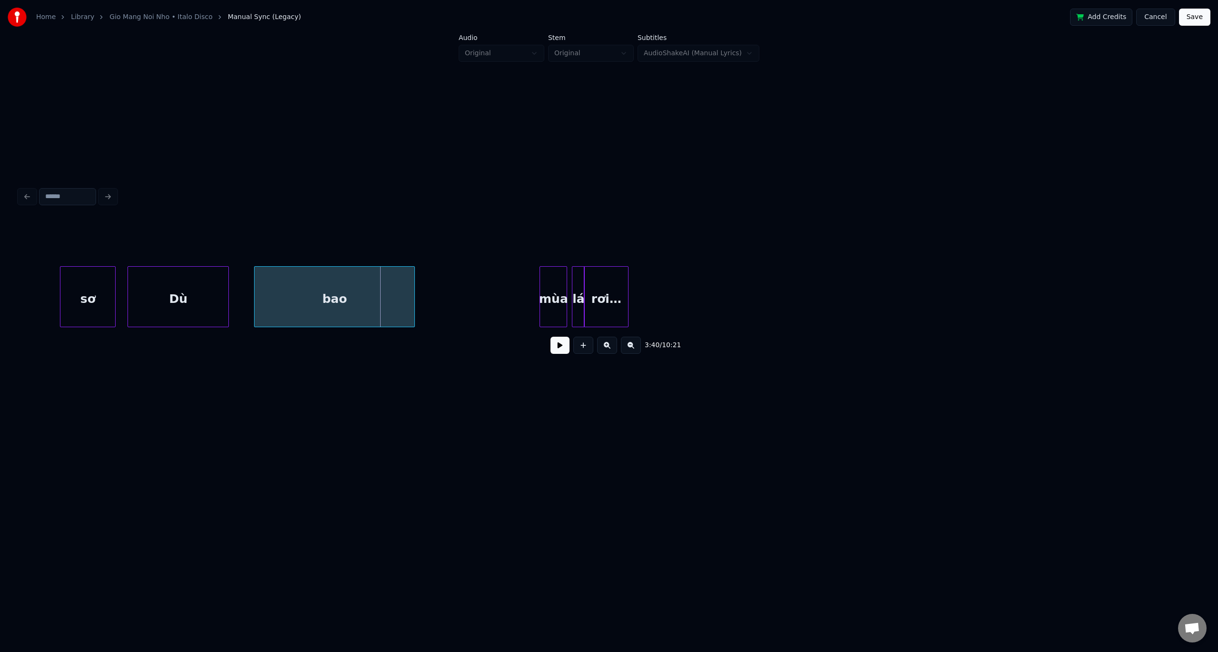
click at [373, 276] on div "bao" at bounding box center [335, 299] width 160 height 65
click at [443, 274] on div "mùa" at bounding box center [441, 299] width 27 height 65
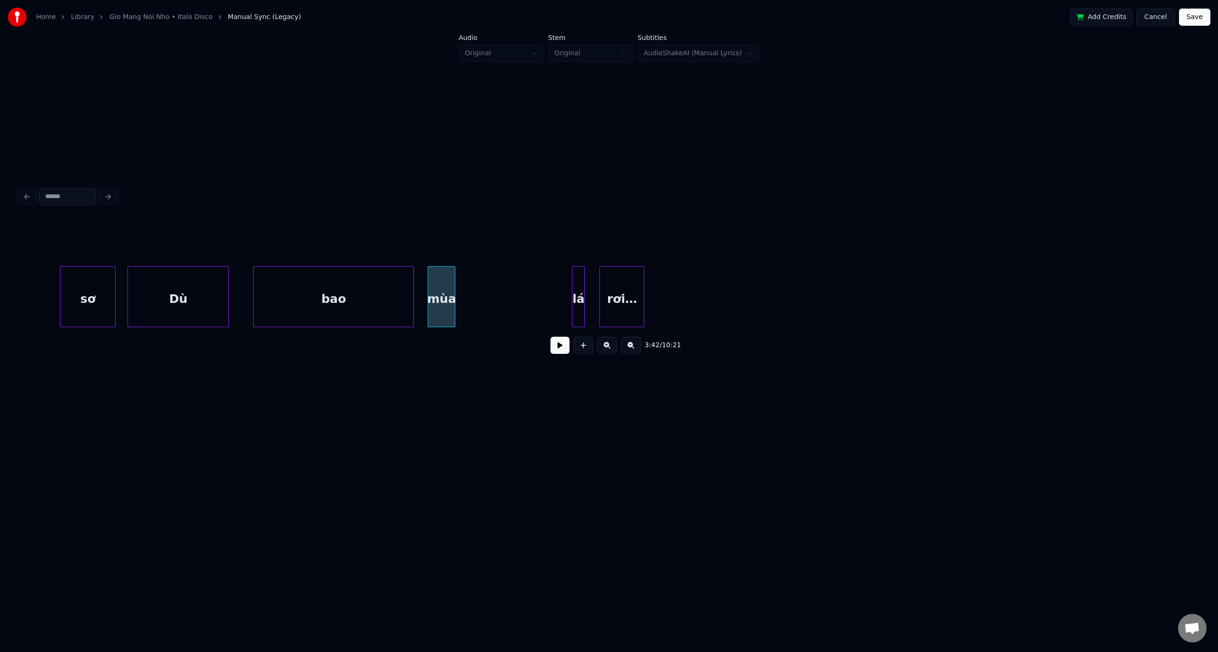
click at [623, 270] on div "rơi…" at bounding box center [622, 299] width 44 height 65
click at [464, 254] on div "3:49 / 10:21" at bounding box center [609, 290] width 1180 height 145
click at [490, 272] on div "rơi…" at bounding box center [494, 299] width 44 height 65
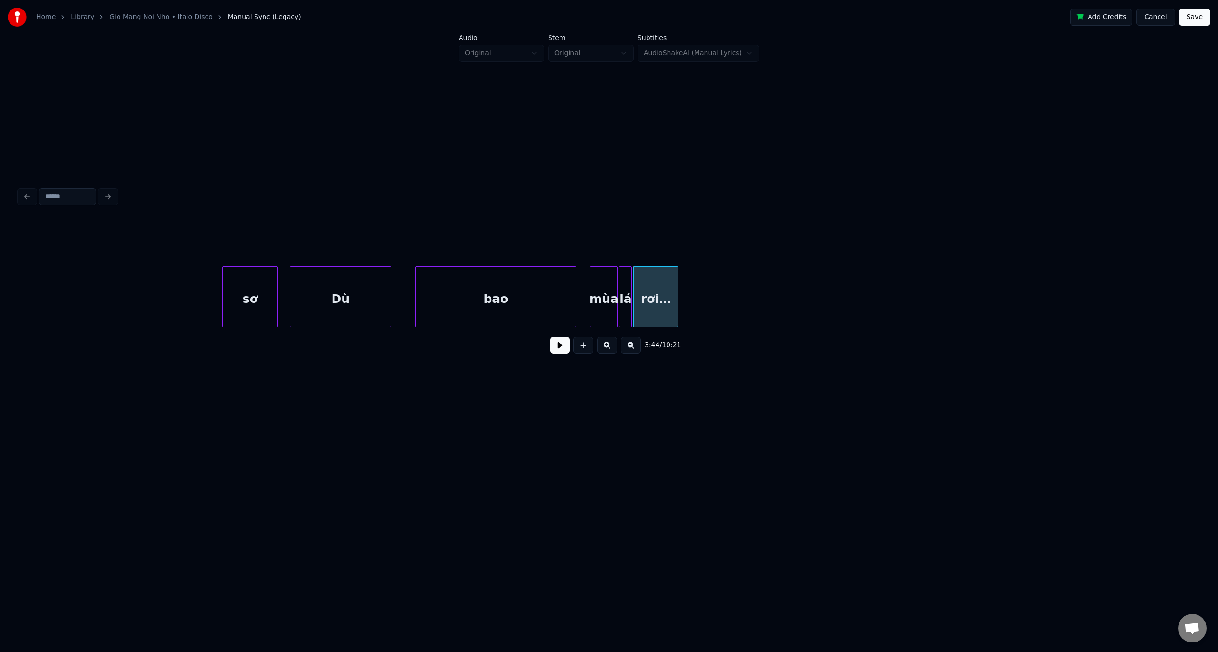
scroll to position [0, 4560]
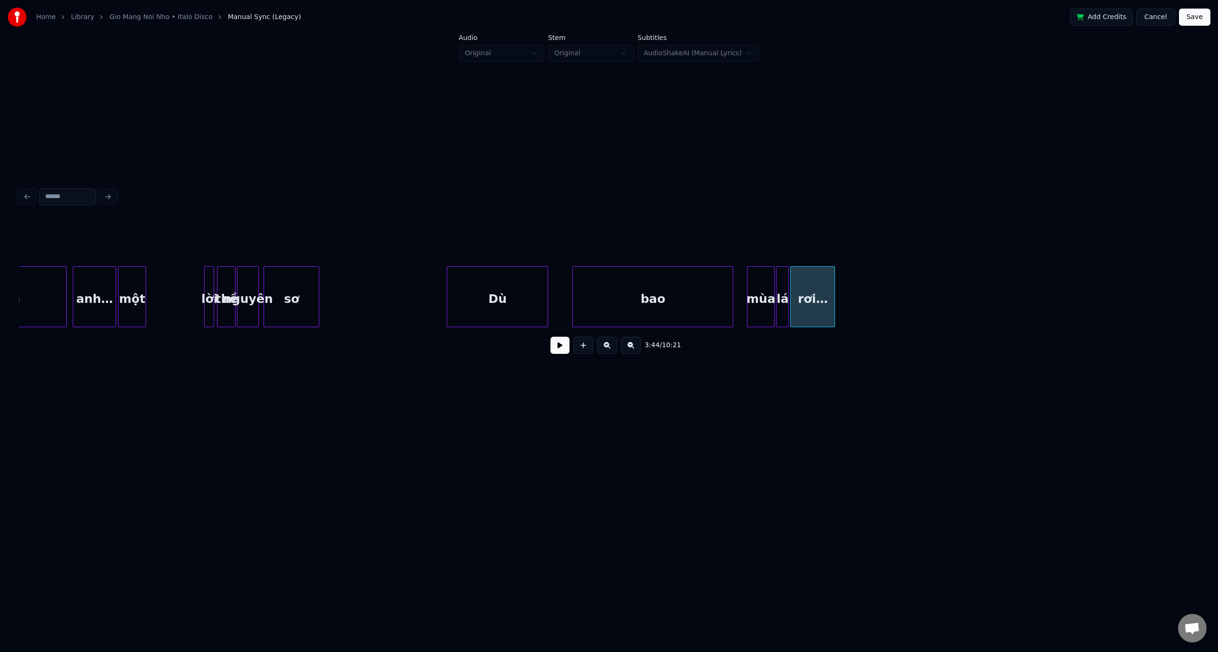
click at [304, 277] on div "sơ" at bounding box center [291, 299] width 55 height 65
drag, startPoint x: 203, startPoint y: 260, endPoint x: 208, endPoint y: 263, distance: 5.6
click at [203, 260] on div at bounding box center [609, 242] width 1180 height 48
click at [208, 267] on div at bounding box center [206, 297] width 3 height 60
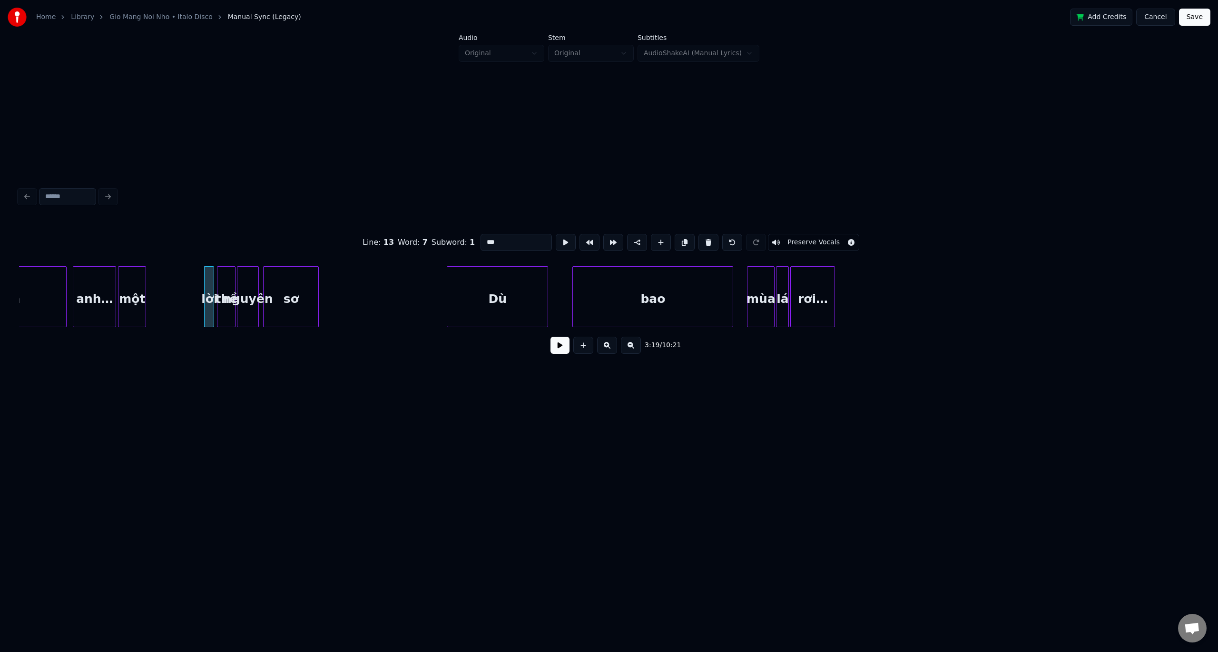
click at [553, 348] on button at bounding box center [560, 344] width 19 height 17
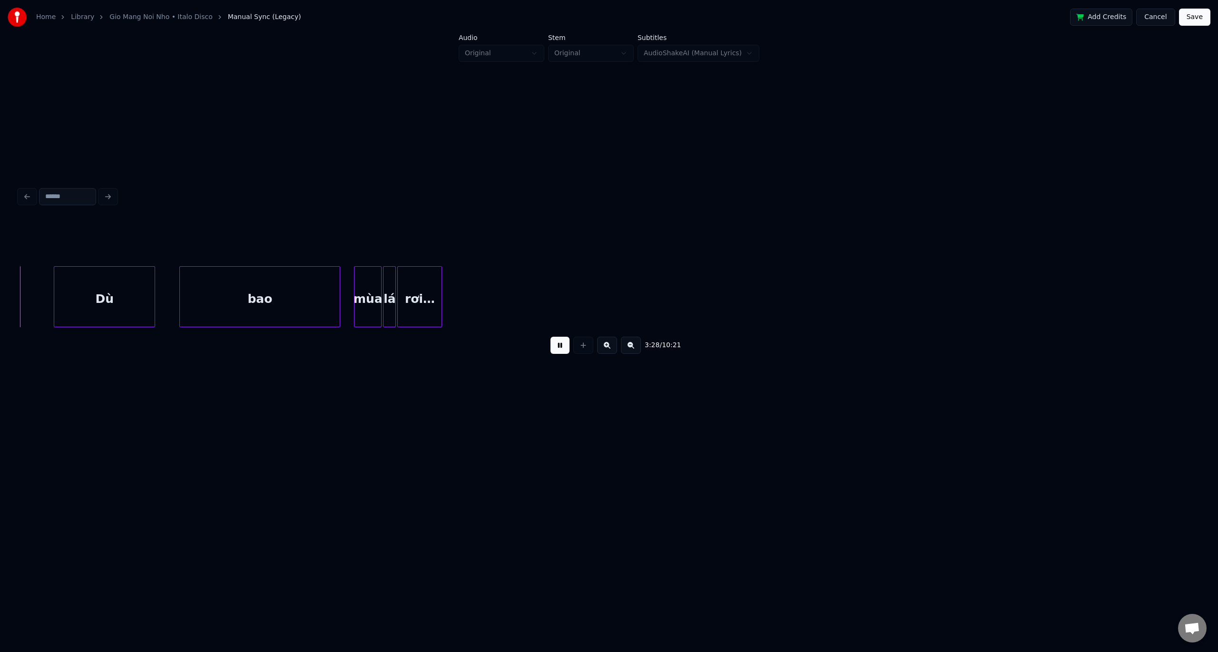
scroll to position [0, 4954]
click at [632, 351] on button at bounding box center [631, 344] width 20 height 17
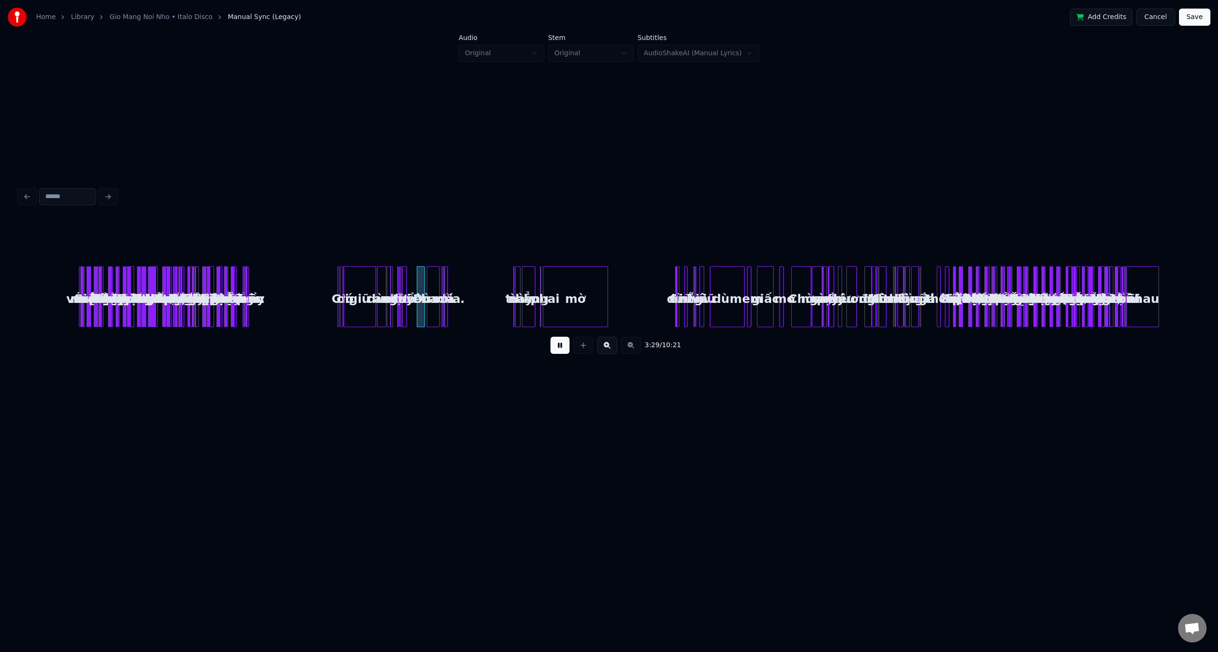
click at [632, 351] on div "3:29 / 10:21" at bounding box center [609, 345] width 1165 height 21
click at [605, 345] on button at bounding box center [607, 344] width 20 height 17
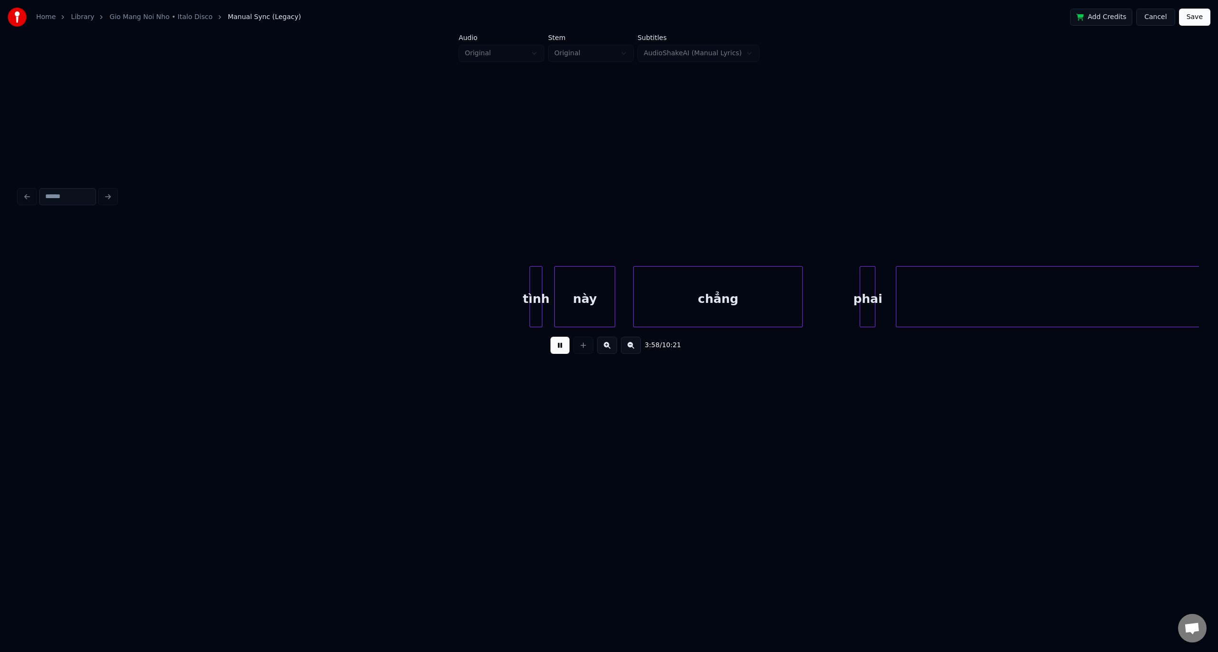
scroll to position [0, 5689]
click at [561, 352] on button at bounding box center [560, 344] width 19 height 17
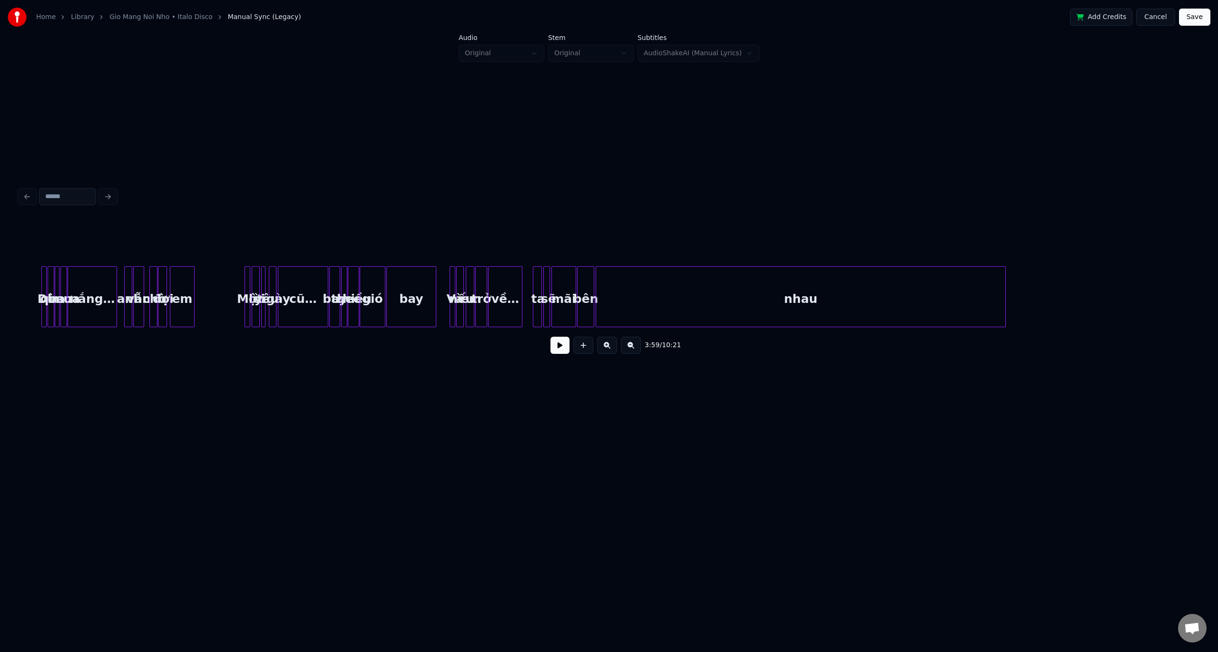
scroll to position [0, 13310]
click at [479, 282] on div at bounding box center [479, 297] width 3 height 60
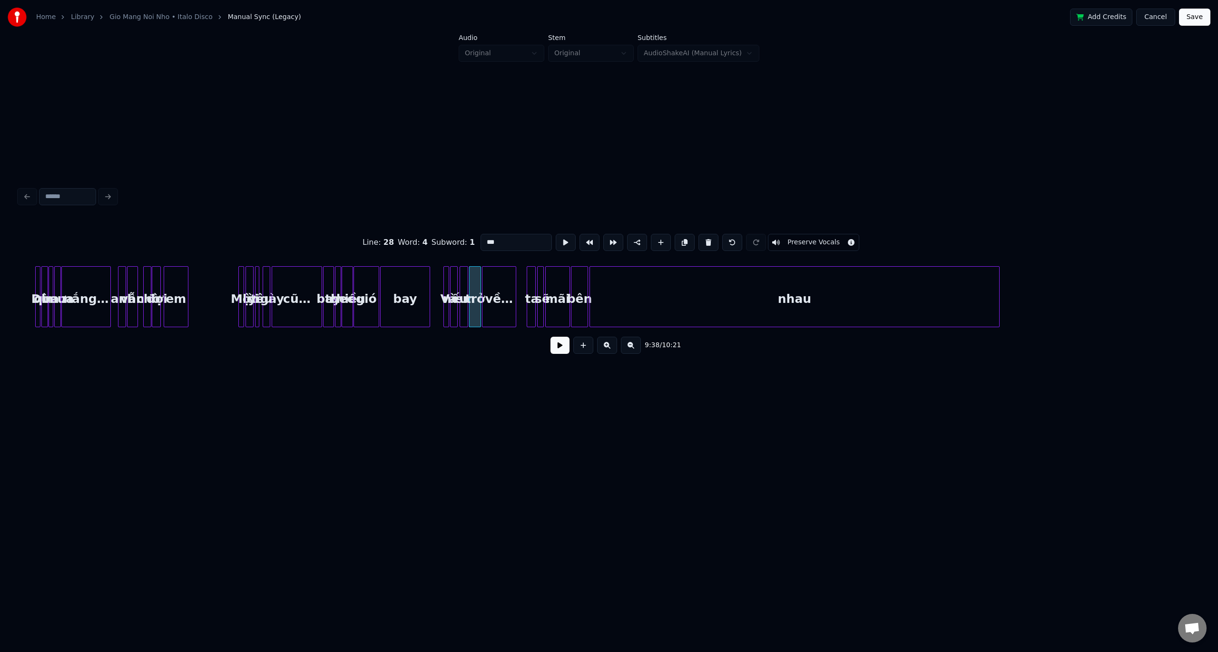
click at [555, 346] on button at bounding box center [560, 344] width 19 height 17
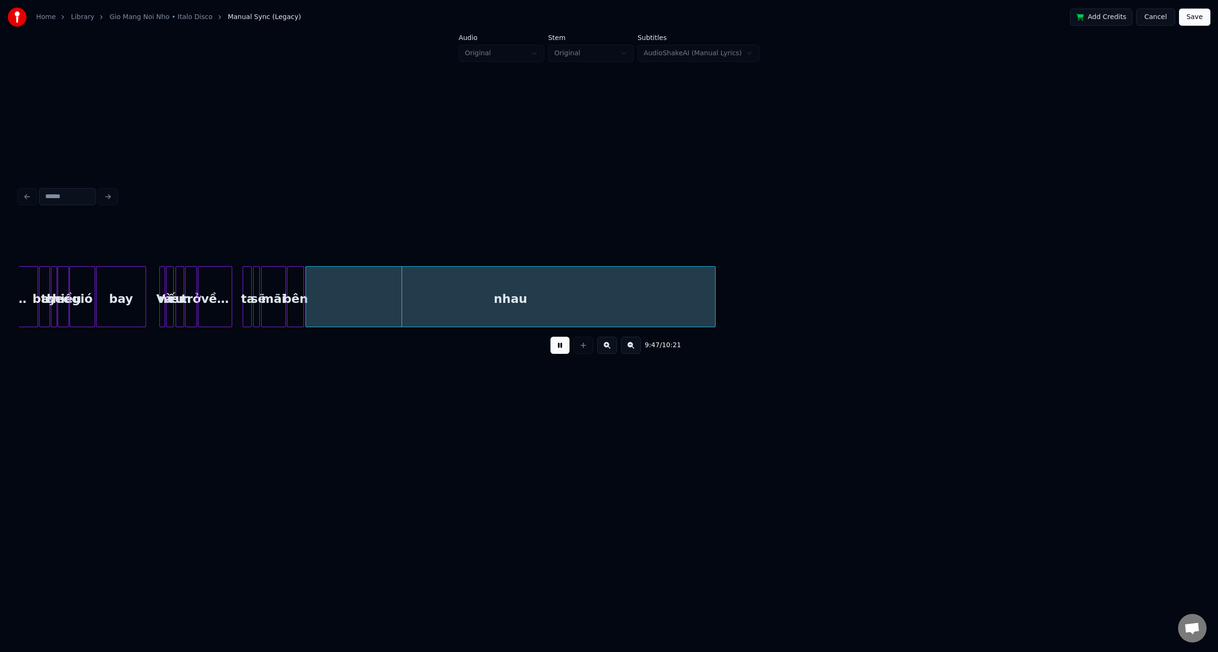
scroll to position [0, 13613]
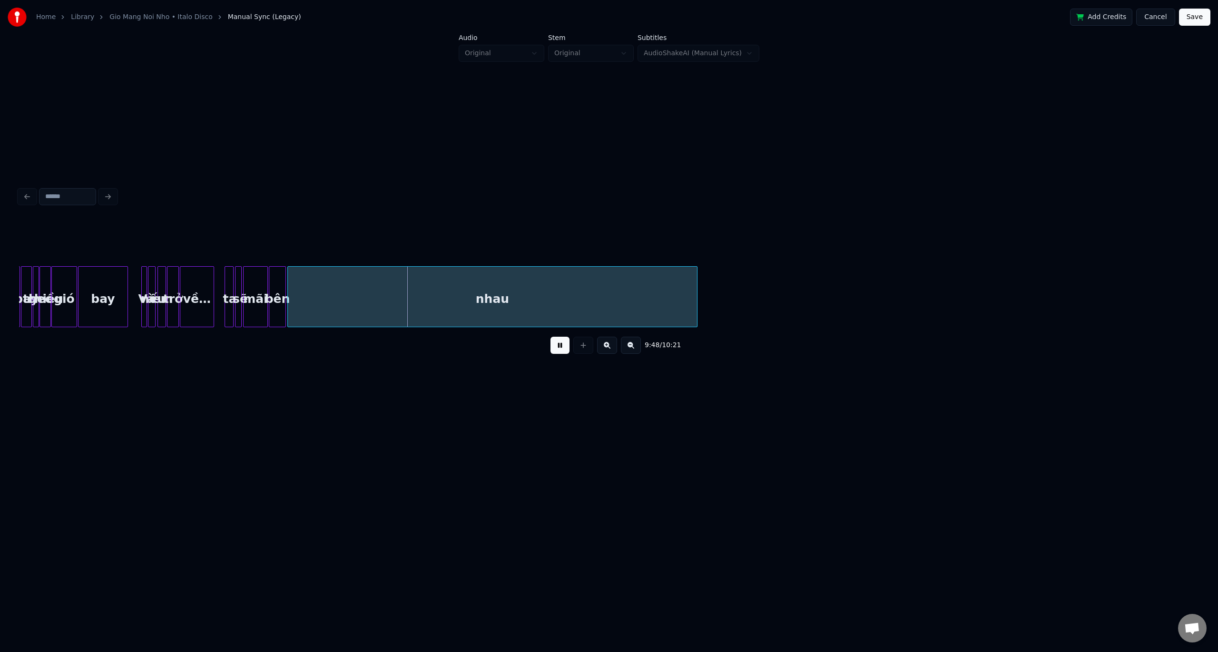
click at [563, 346] on button at bounding box center [560, 344] width 19 height 17
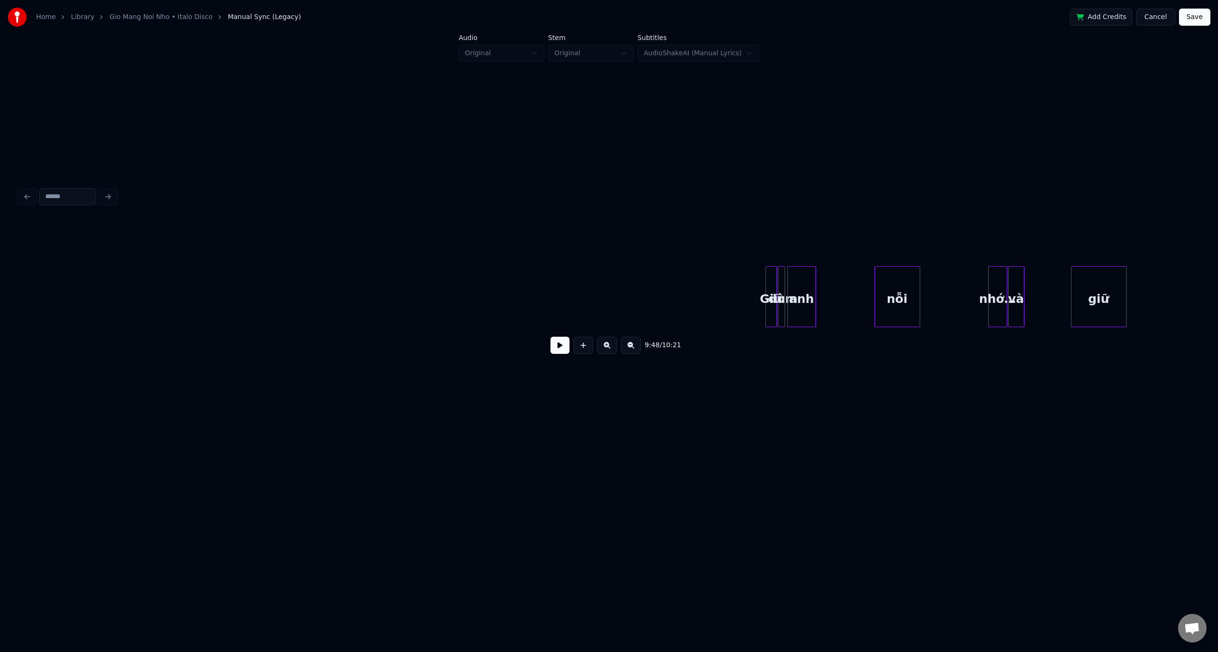
scroll to position [0, 7577]
click at [672, 272] on div at bounding box center [671, 297] width 3 height 60
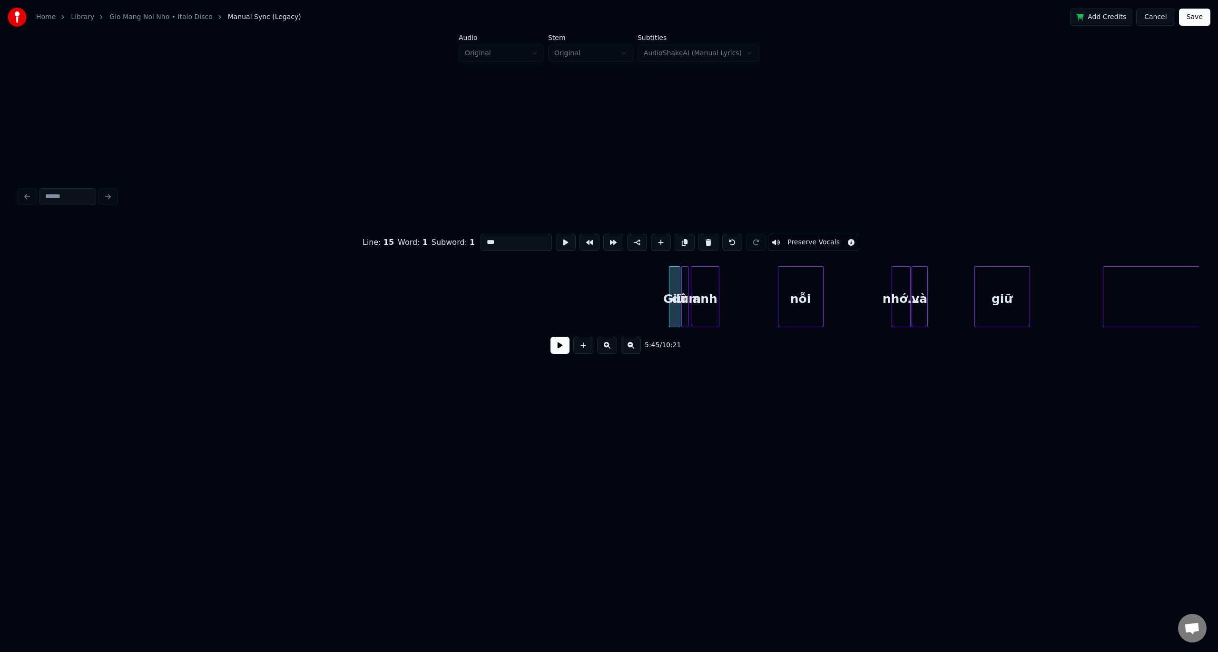
click at [563, 348] on button at bounding box center [560, 344] width 19 height 17
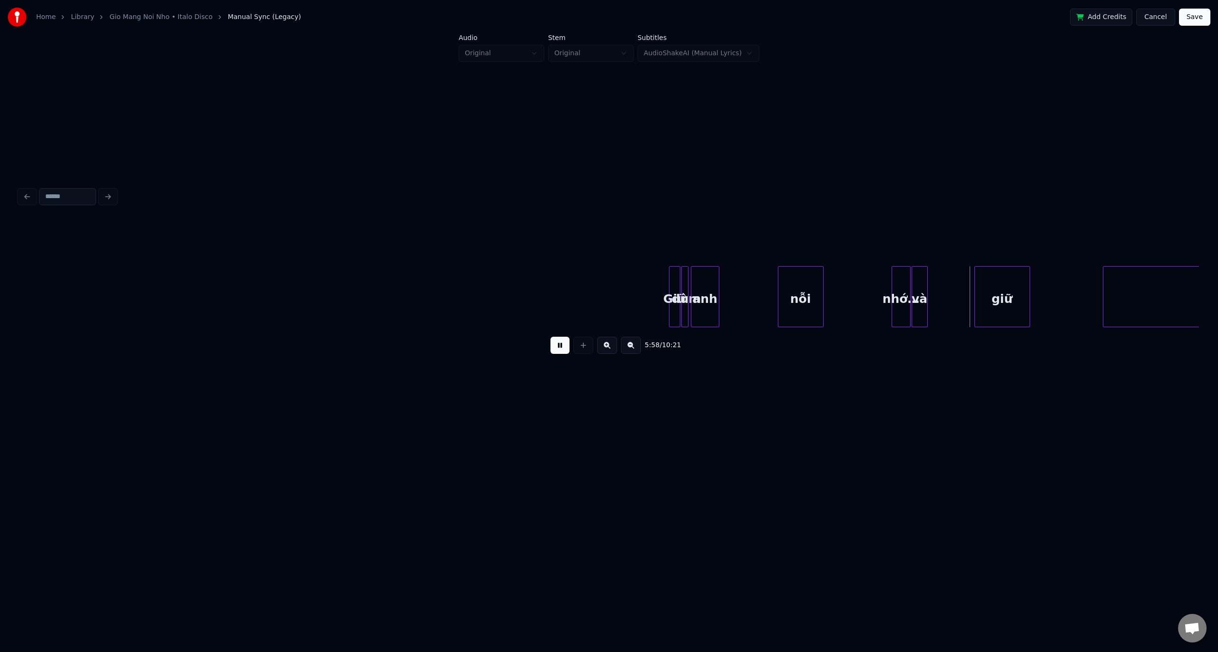
click at [606, 350] on button at bounding box center [607, 344] width 20 height 17
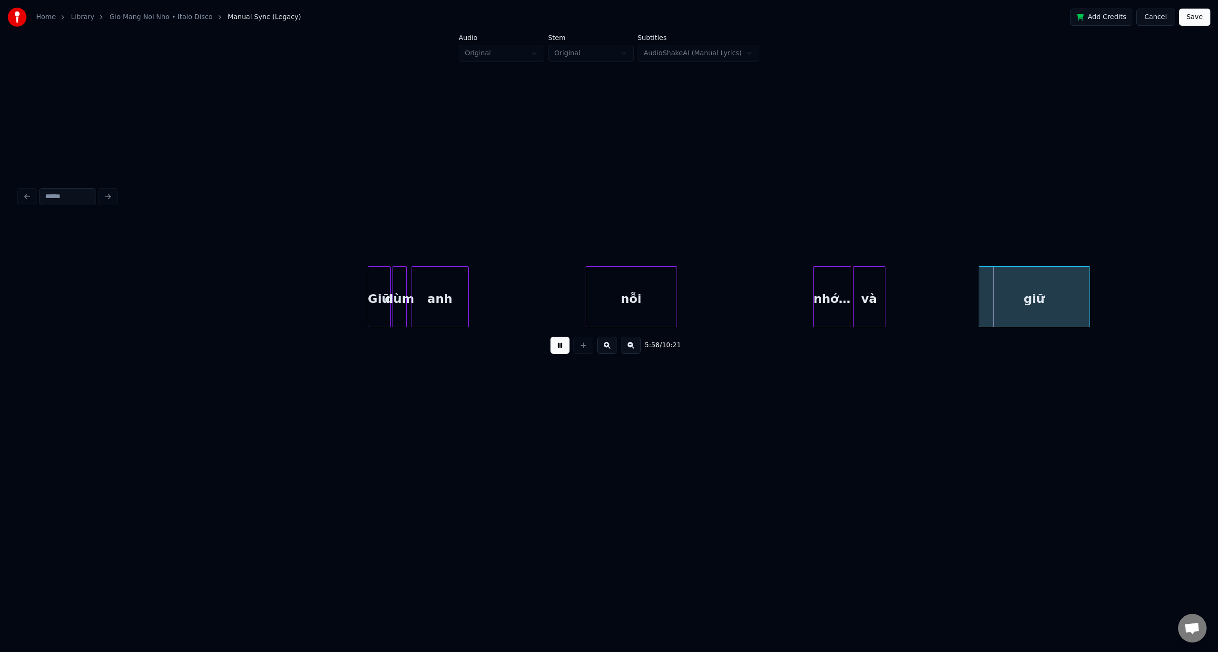
click at [606, 350] on button at bounding box center [607, 344] width 20 height 17
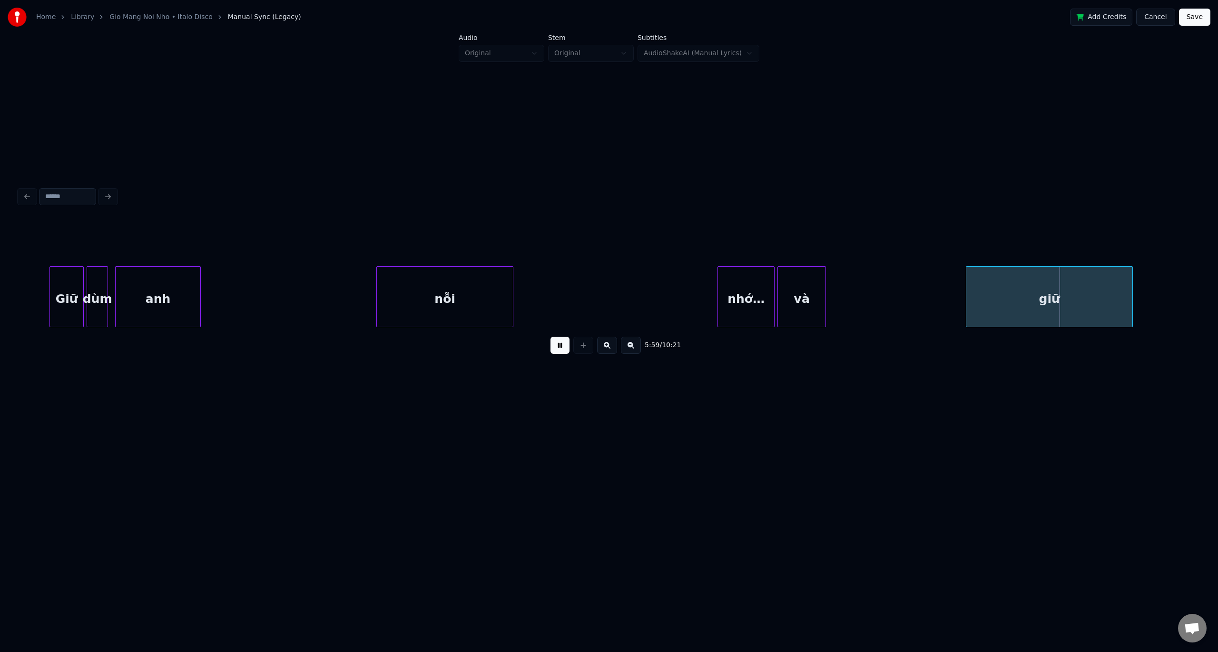
click at [606, 350] on button at bounding box center [607, 344] width 20 height 17
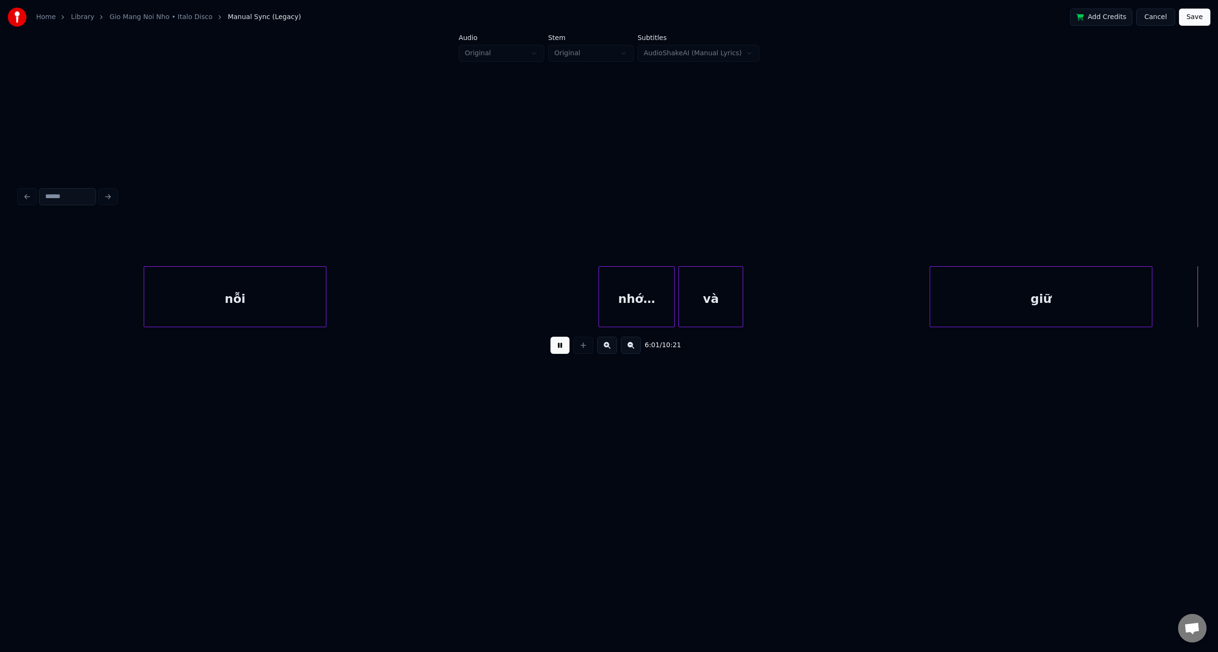
scroll to position [0, 34399]
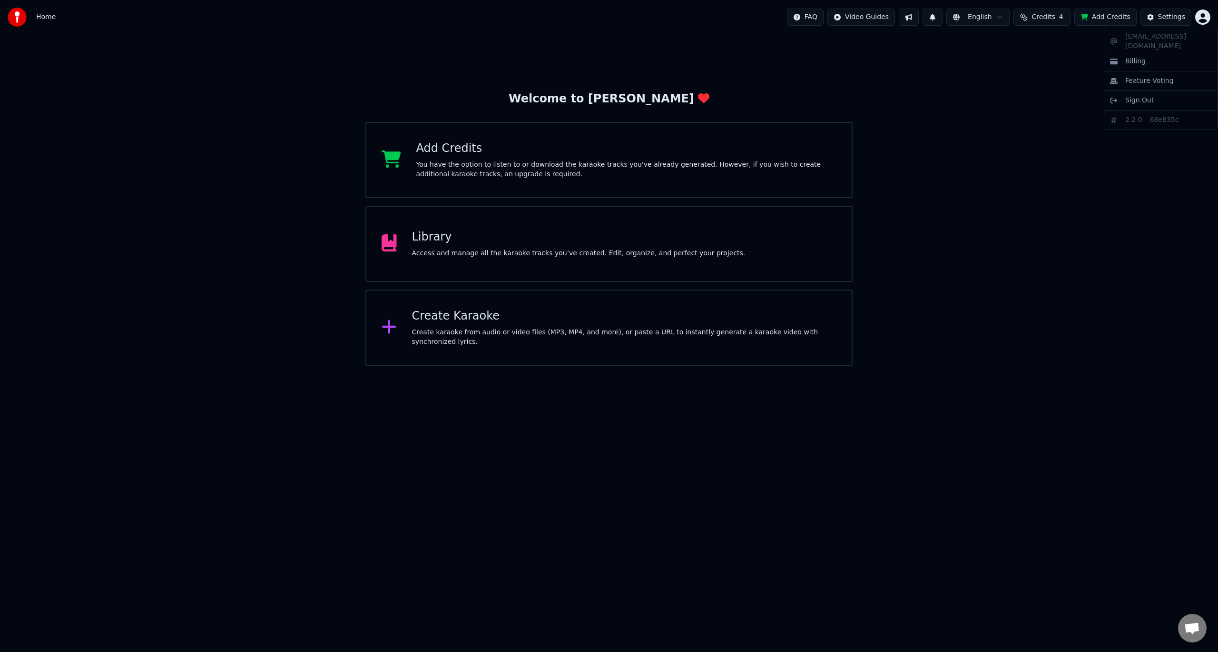
click at [1208, 17] on html "Home FAQ Video Guides English Credits 4 Add Credits Settings Welcome to Youka A…" at bounding box center [609, 183] width 1218 height 366
click at [1005, 159] on html "Home FAQ Video Guides English Credits 4 Add Credits Settings Welcome to Youka A…" at bounding box center [609, 183] width 1218 height 366
click at [445, 324] on div "Create Karaoke" at bounding box center [624, 315] width 425 height 15
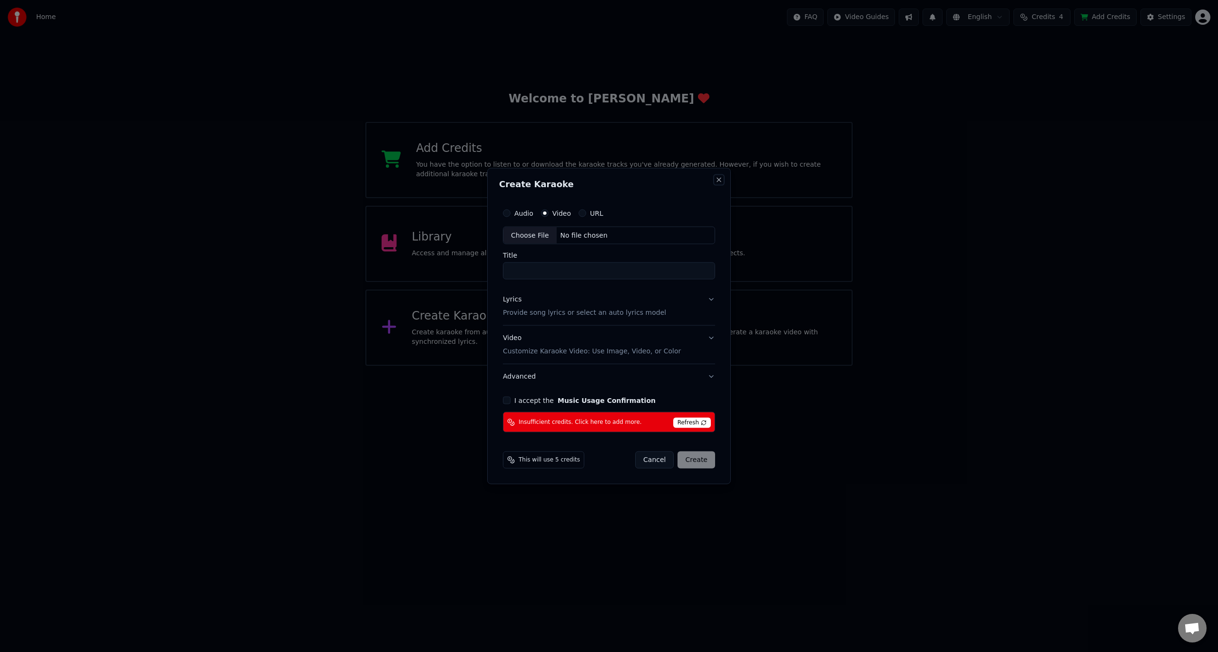
click at [718, 180] on button "Close" at bounding box center [719, 180] width 8 height 8
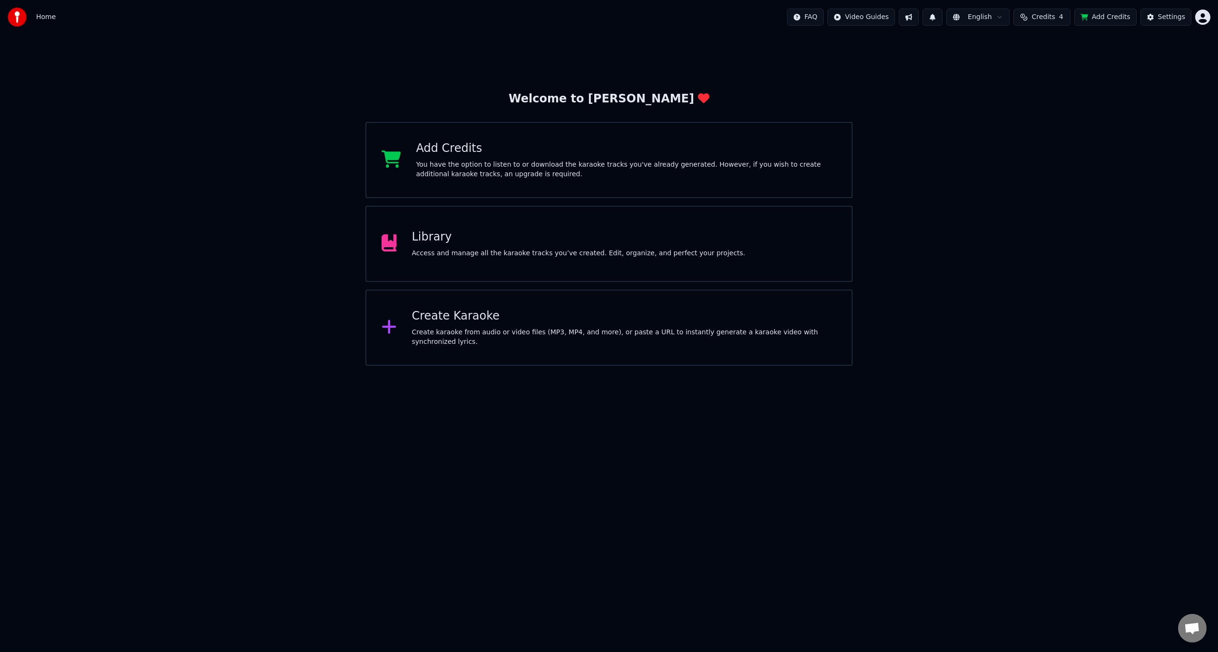
click at [1207, 20] on html "Home FAQ Video Guides English Credits 4 Add Credits Settings Welcome to Youka A…" at bounding box center [609, 183] width 1218 height 366
click at [1135, 96] on span "Sign Out" at bounding box center [1140, 101] width 29 height 10
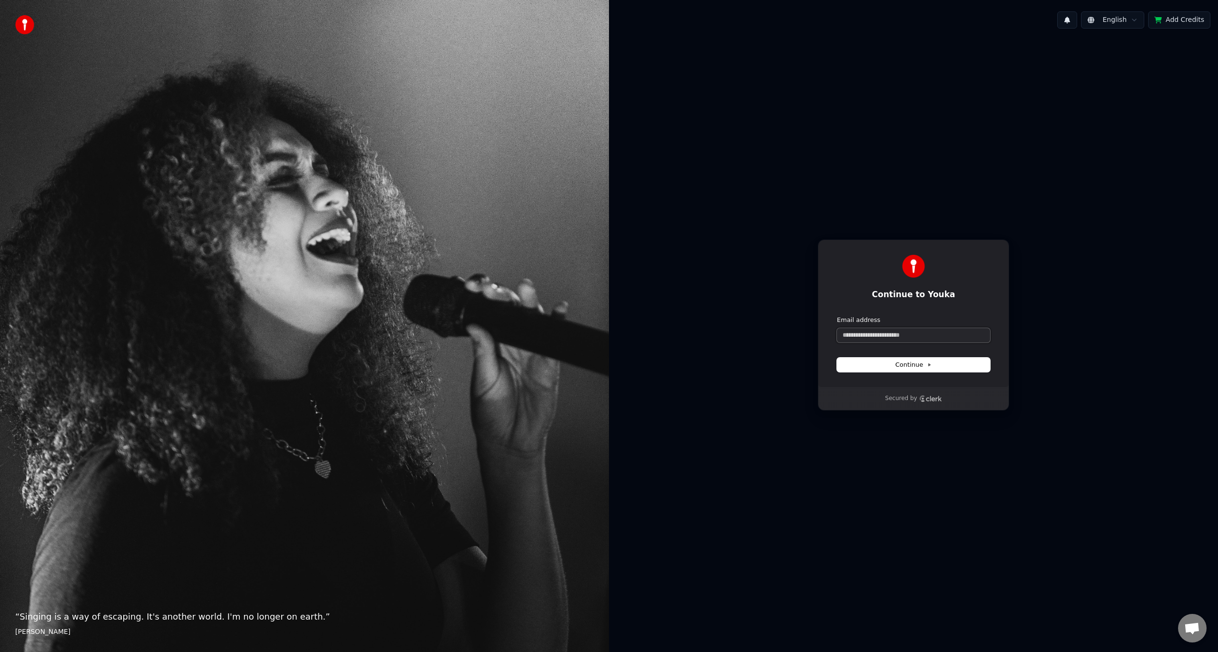
click at [892, 335] on input "Email address" at bounding box center [913, 335] width 153 height 14
click at [837, 316] on button "submit" at bounding box center [837, 316] width 0 height 0
type input "**********"
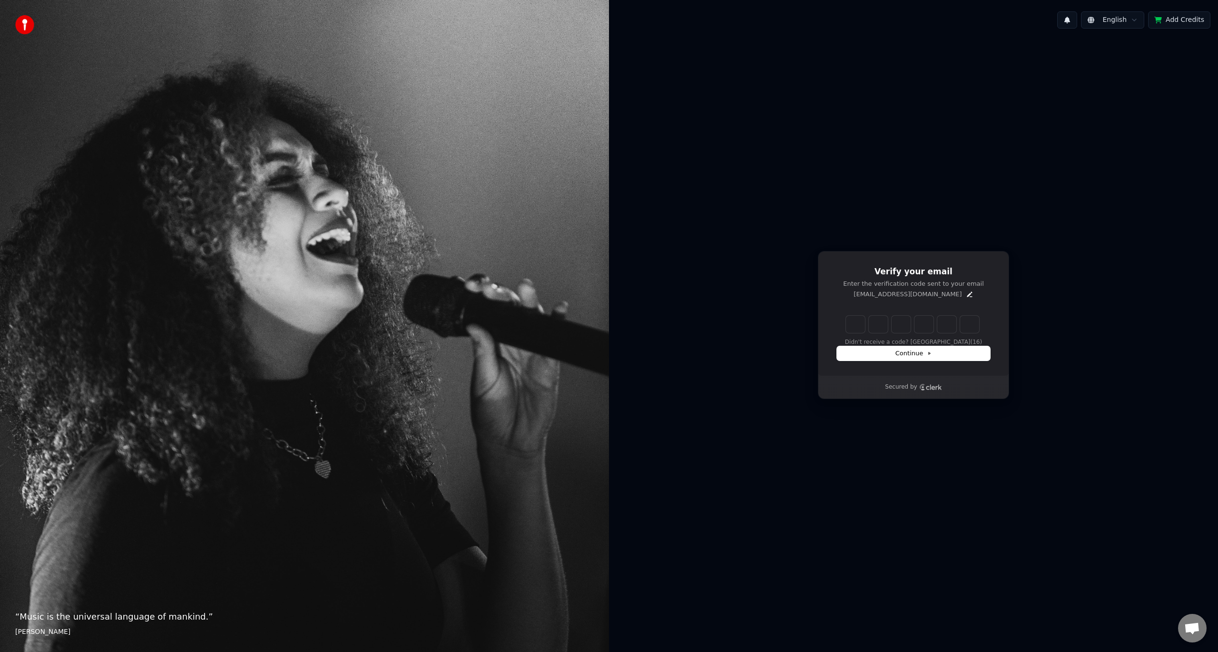
type input "******"
type input "*"
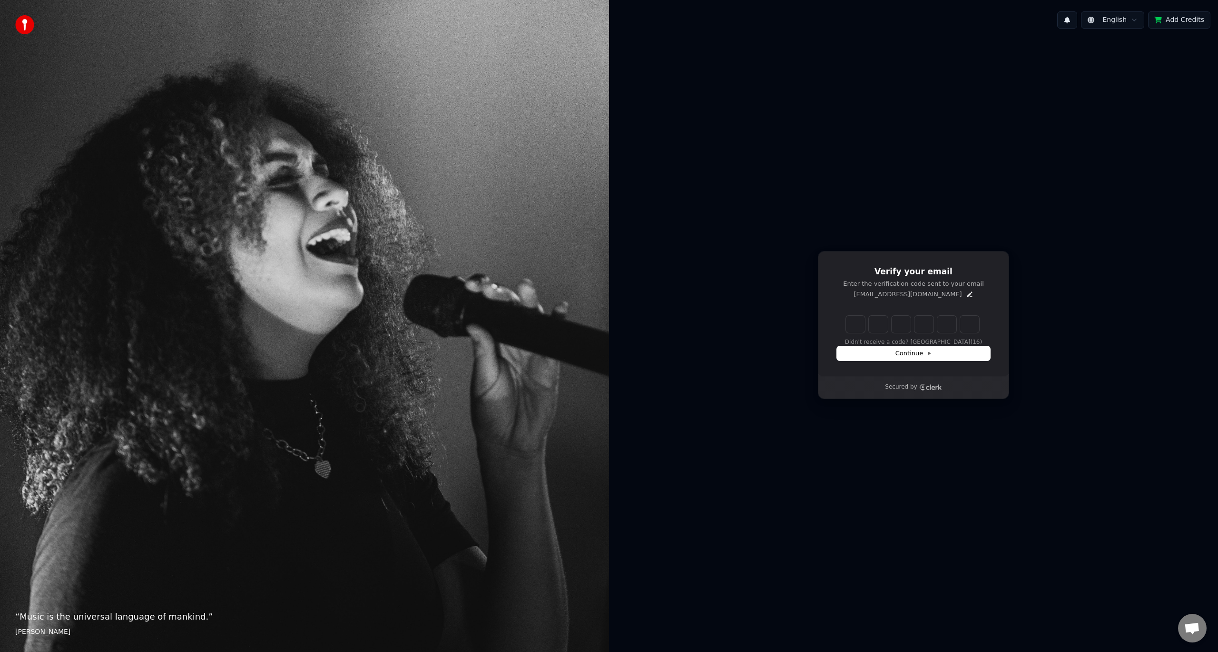
type input "*"
